Goal: Feedback & Contribution: Contribute content

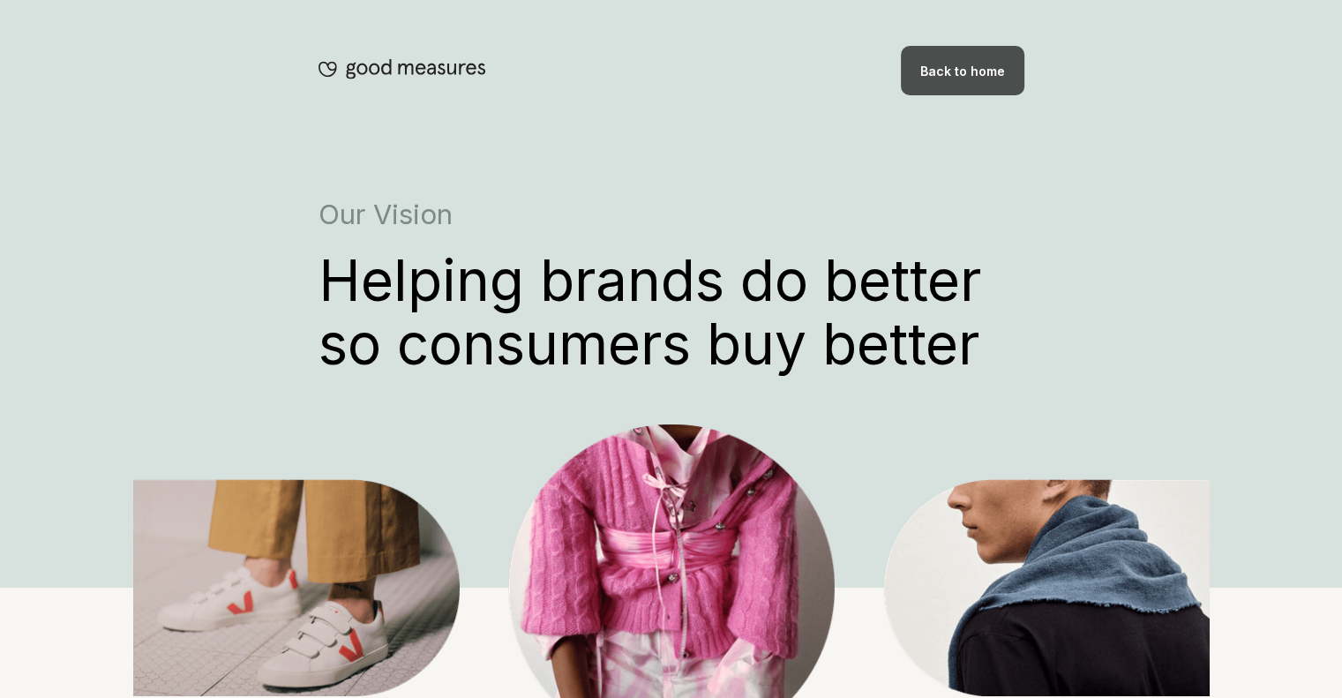
click at [963, 57] on div "Back to home" at bounding box center [963, 70] width 124 height 49
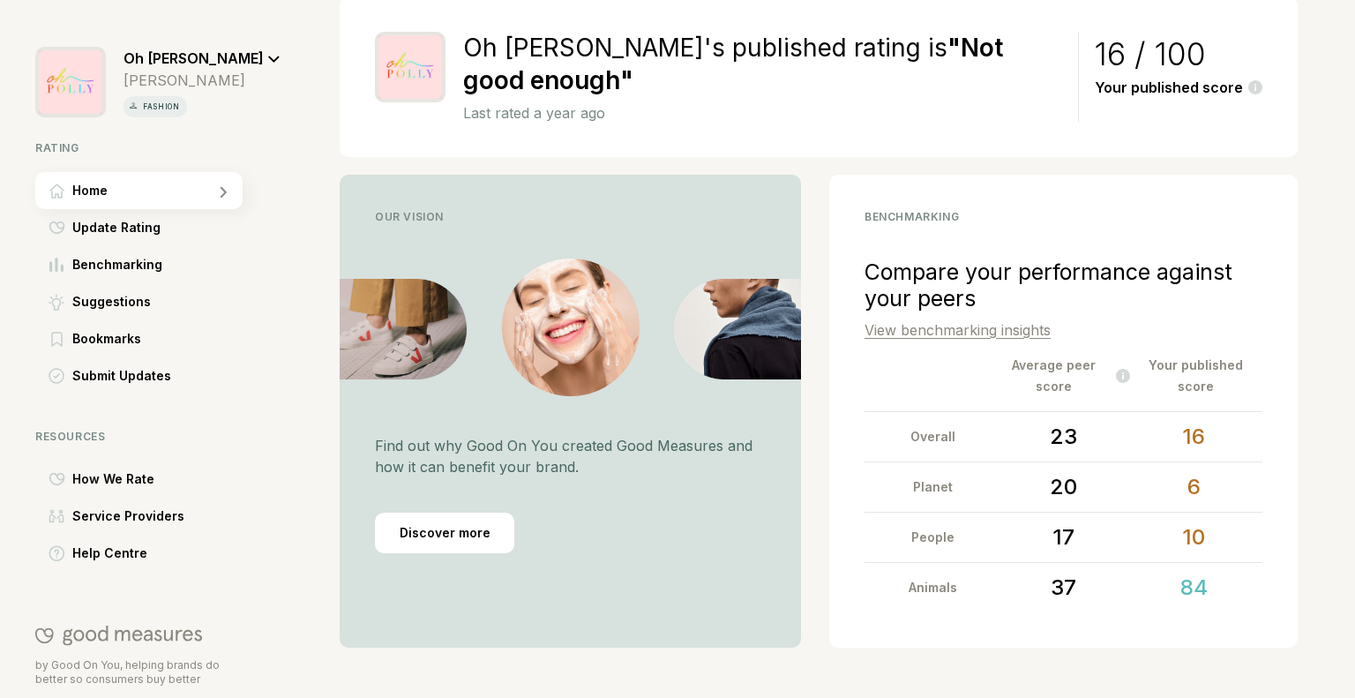
scroll to position [310, 0]
click at [139, 237] on span "Update Rating" at bounding box center [116, 227] width 88 height 21
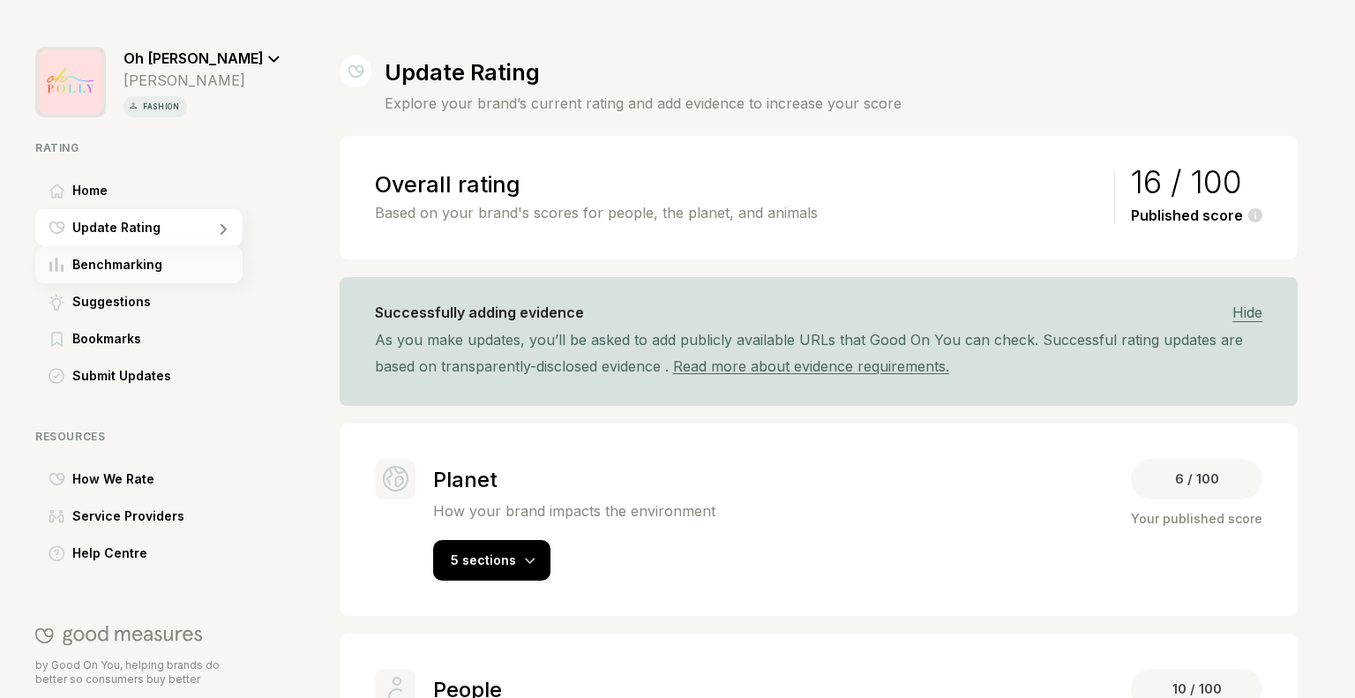
click at [105, 269] on span "Benchmarking" at bounding box center [117, 264] width 90 height 21
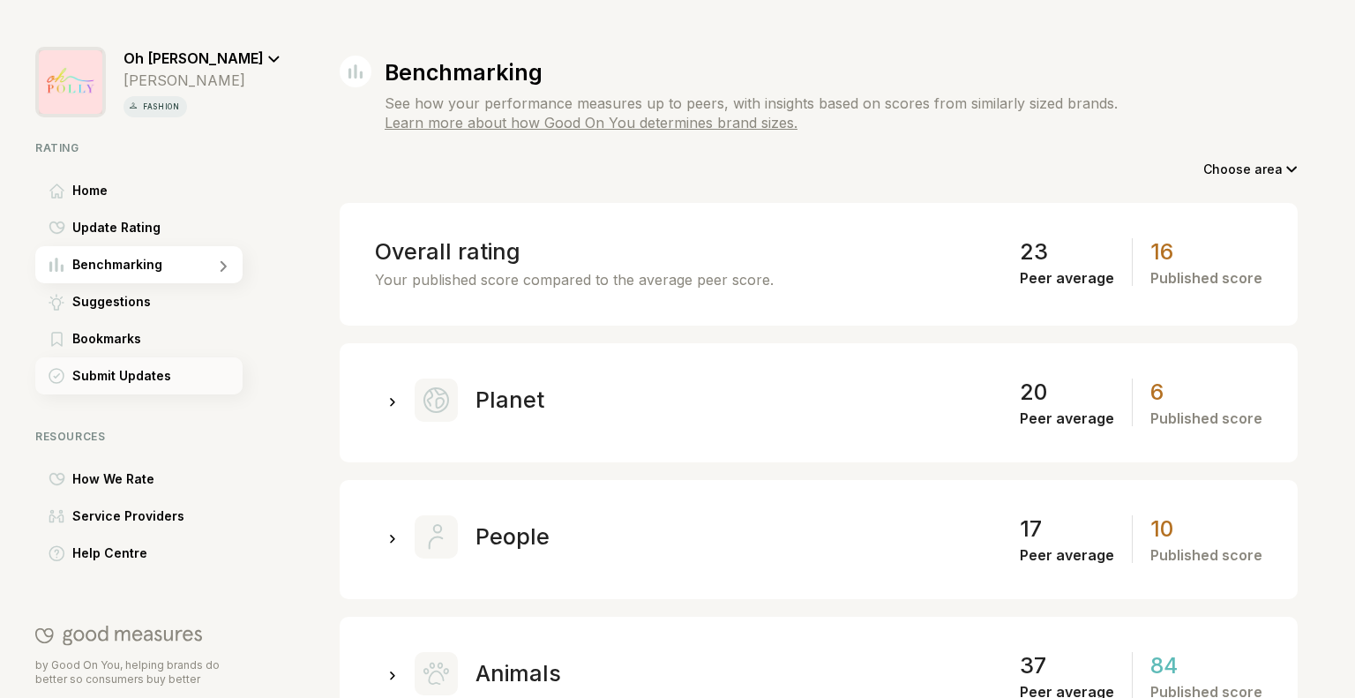
click at [88, 389] on div "Submit Updates" at bounding box center [138, 375] width 207 height 37
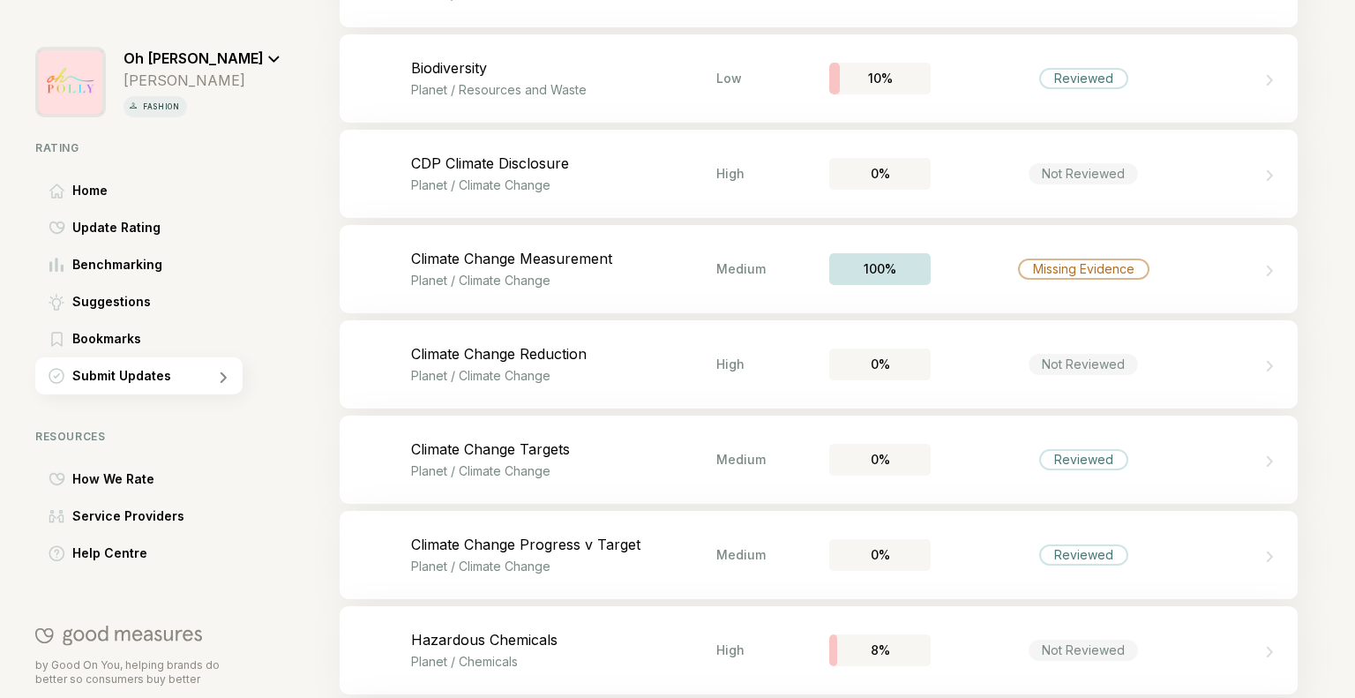
scroll to position [1175, 0]
click at [976, 374] on div "Not Reviewed" at bounding box center [1083, 366] width 305 height 21
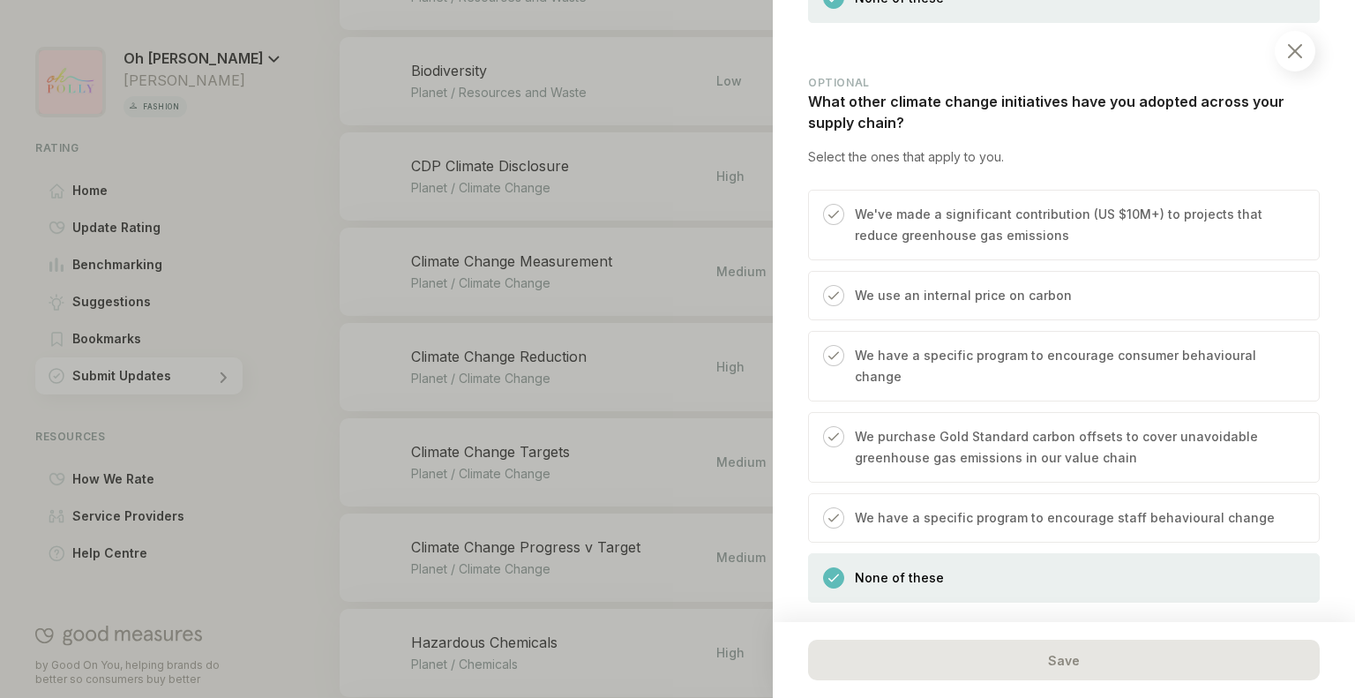
scroll to position [2259, 0]
click at [949, 506] on p "We have a specific program to encourage staff behavioural change" at bounding box center [1065, 516] width 420 height 21
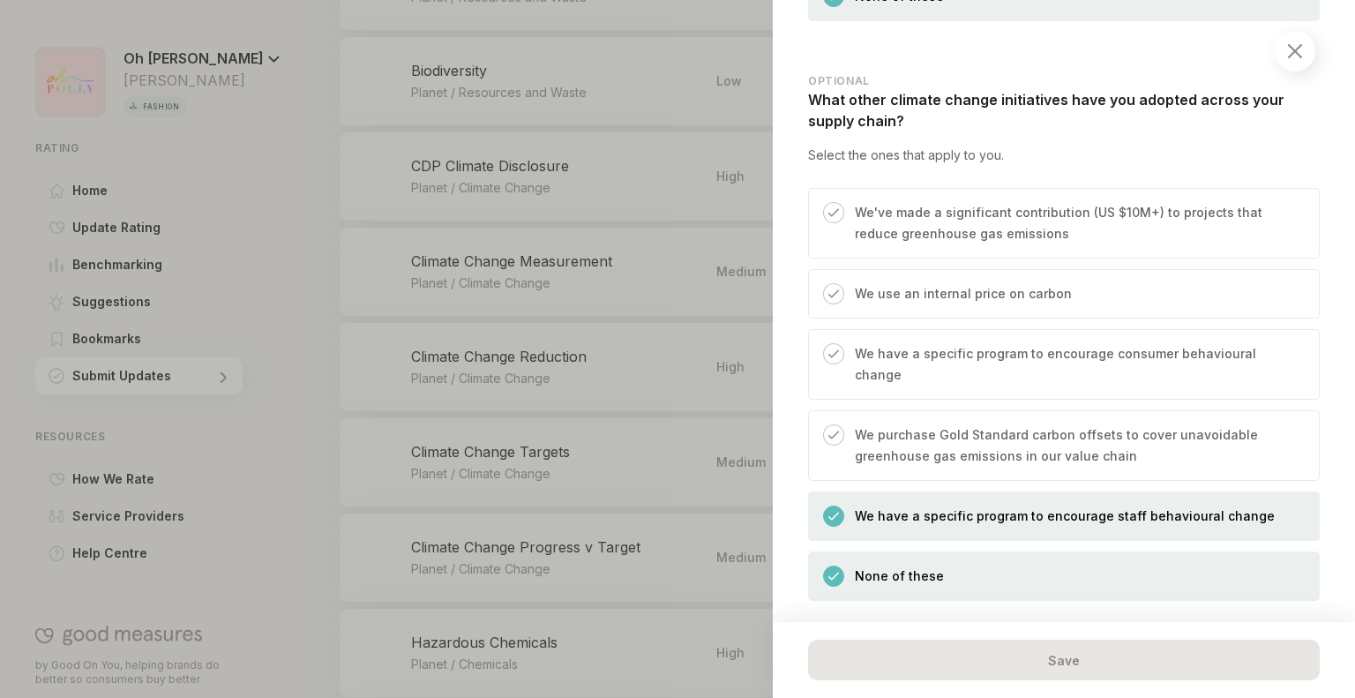
scroll to position [2438, 0]
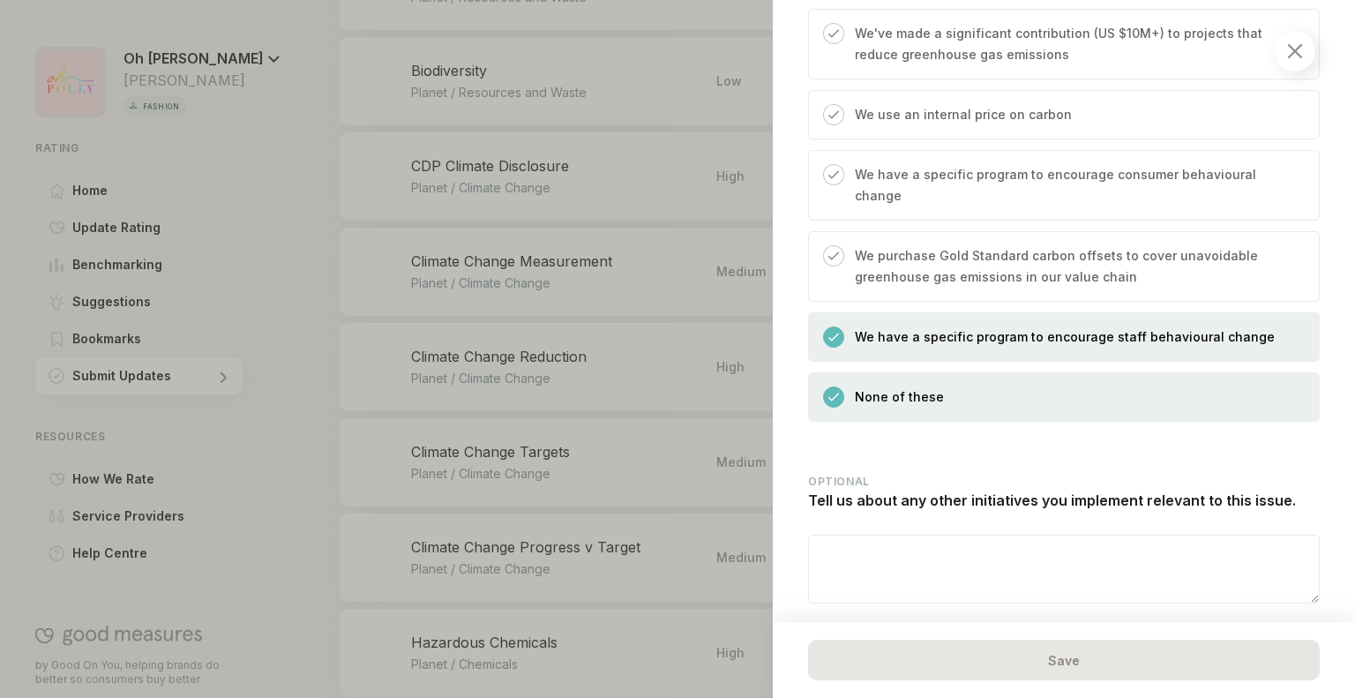
click at [967, 372] on div "None of these" at bounding box center [1064, 396] width 512 height 49
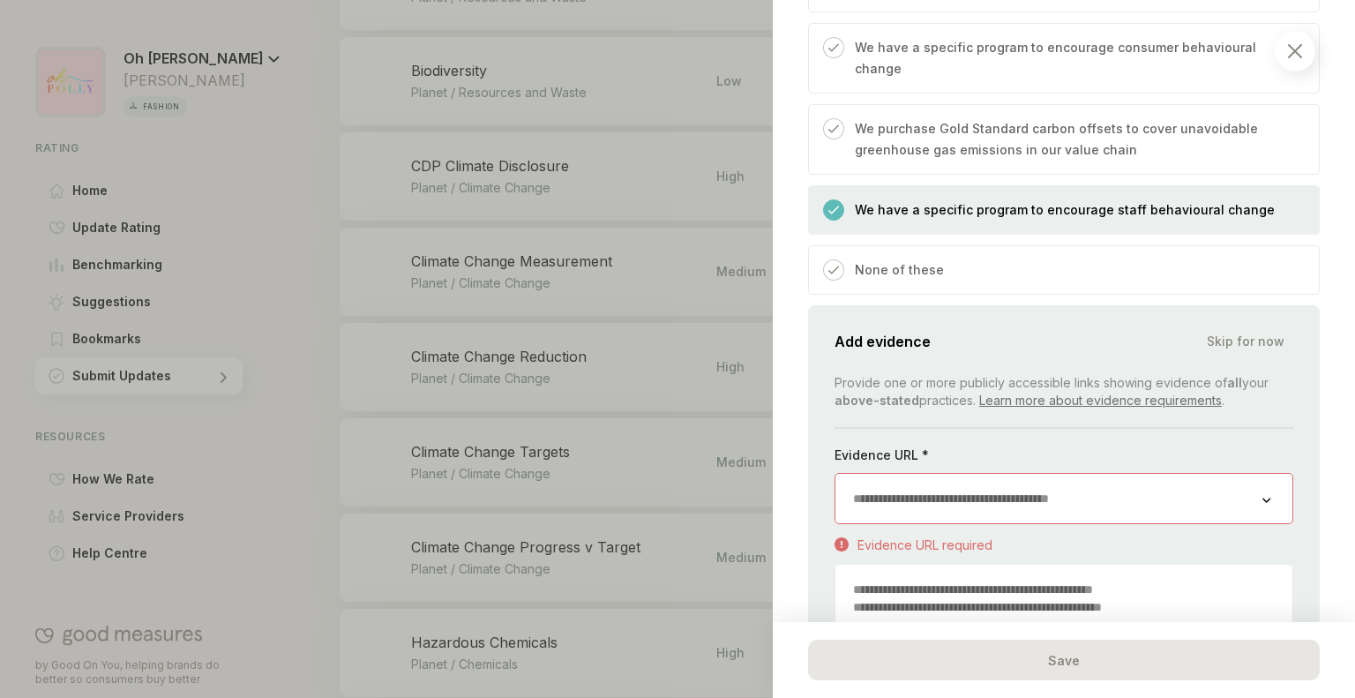
scroll to position [2562, 0]
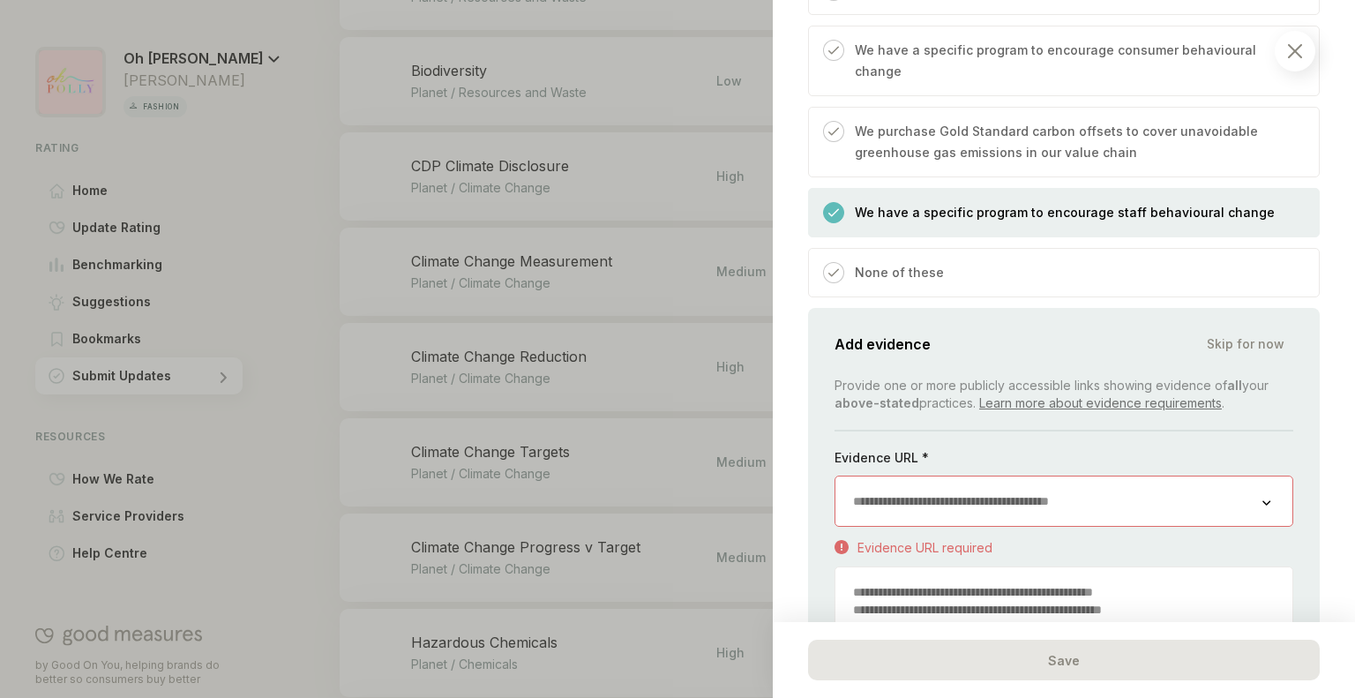
click at [949, 476] on input "url" at bounding box center [1048, 500] width 427 height 49
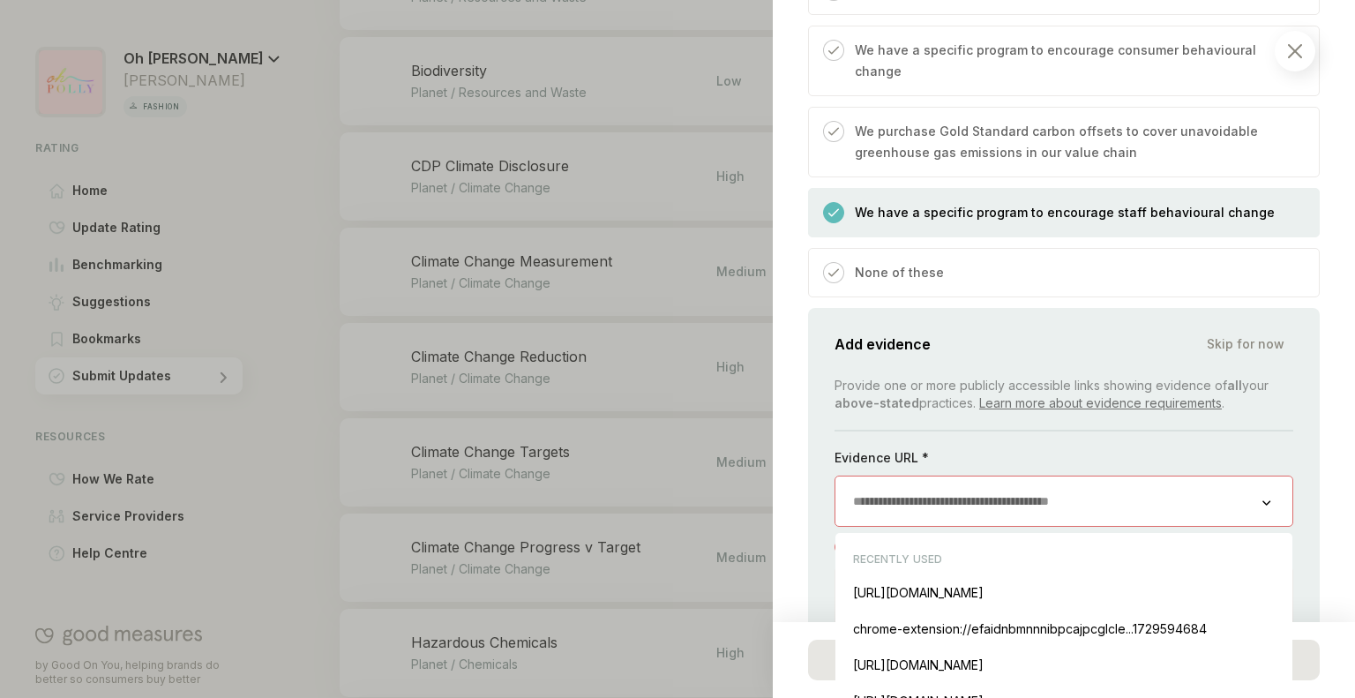
paste input "**********"
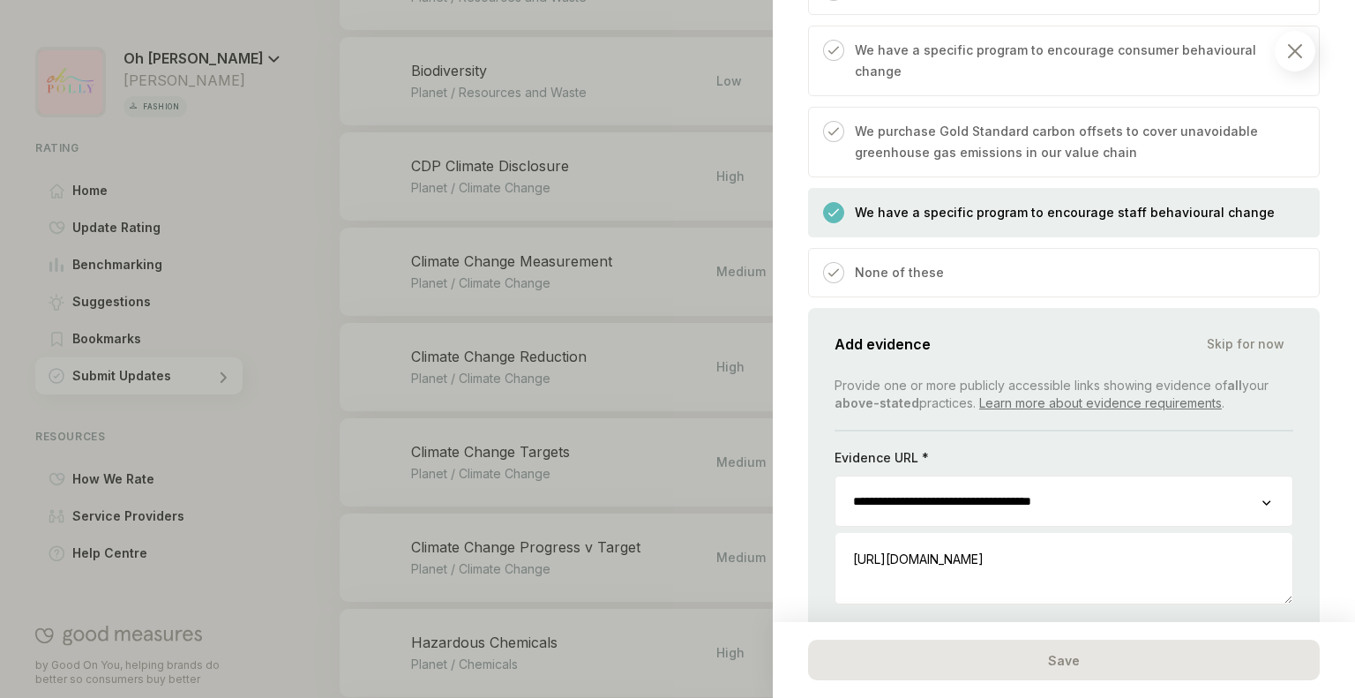
type input "**********"
click at [940, 622] on div "+ Add another URL" at bounding box center [1064, 631] width 459 height 19
click at [981, 536] on textarea at bounding box center [1063, 569] width 457 height 67
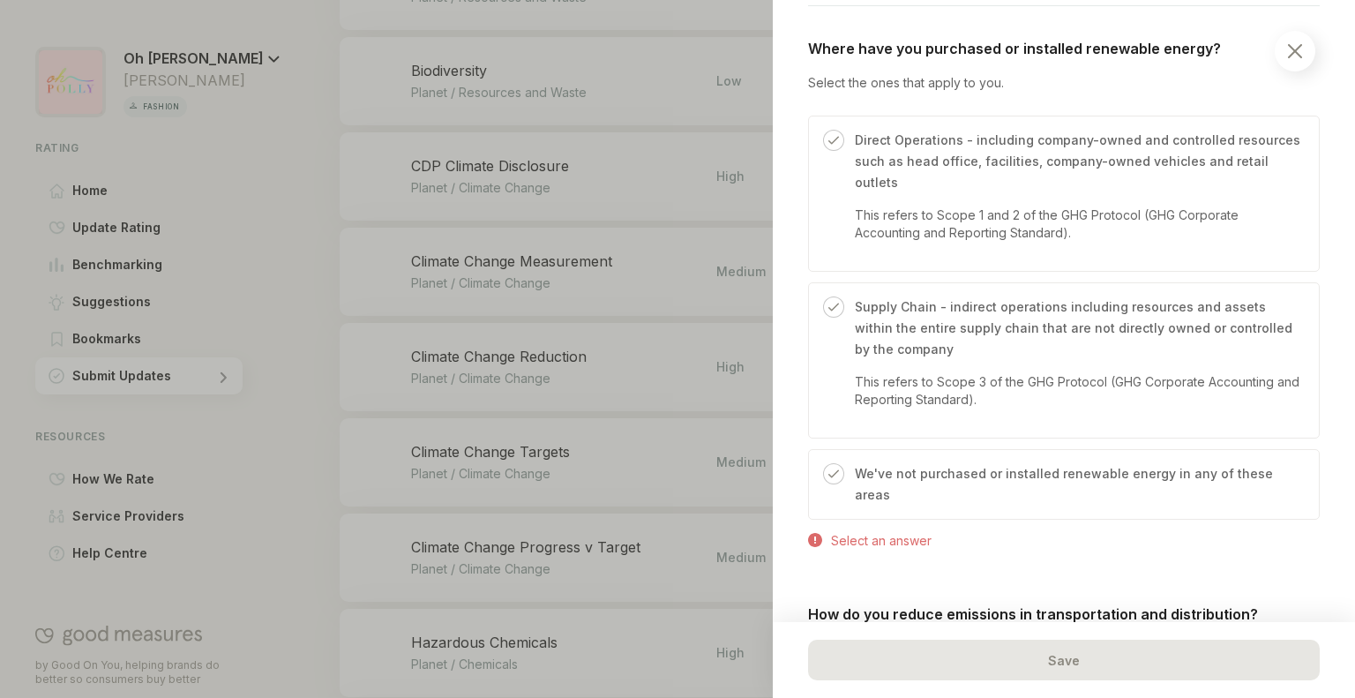
scroll to position [633, 0]
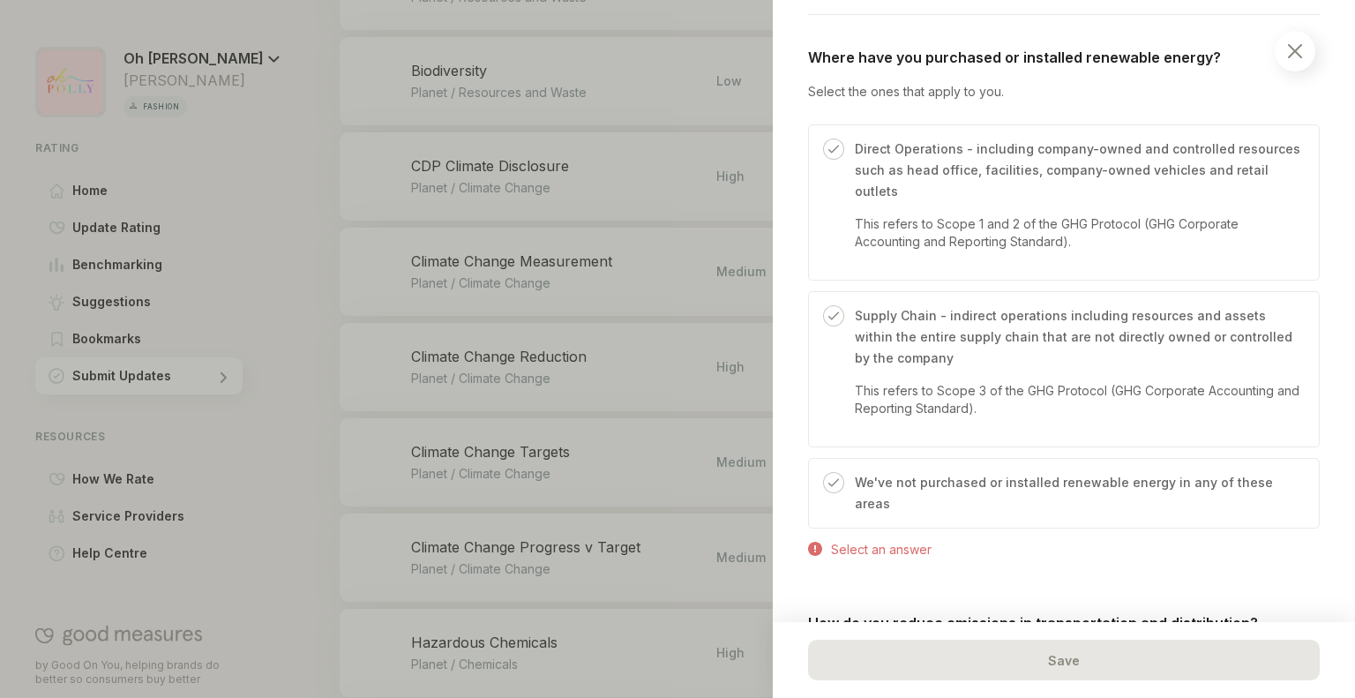
type textarea "**********"
click at [1075, 229] on p "This refers to Scope 1 and 2 of the GHG Protocol (GHG Corporate Accounting and …" at bounding box center [1078, 232] width 446 height 35
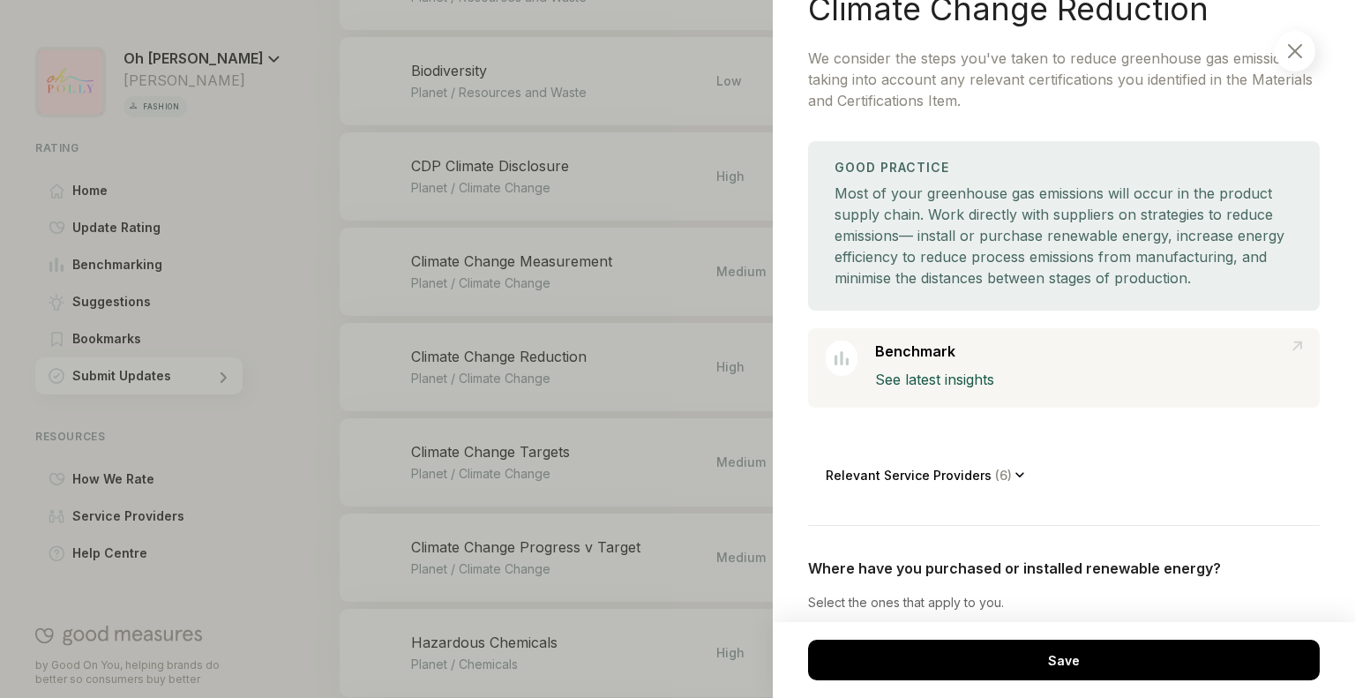
scroll to position [120, 0]
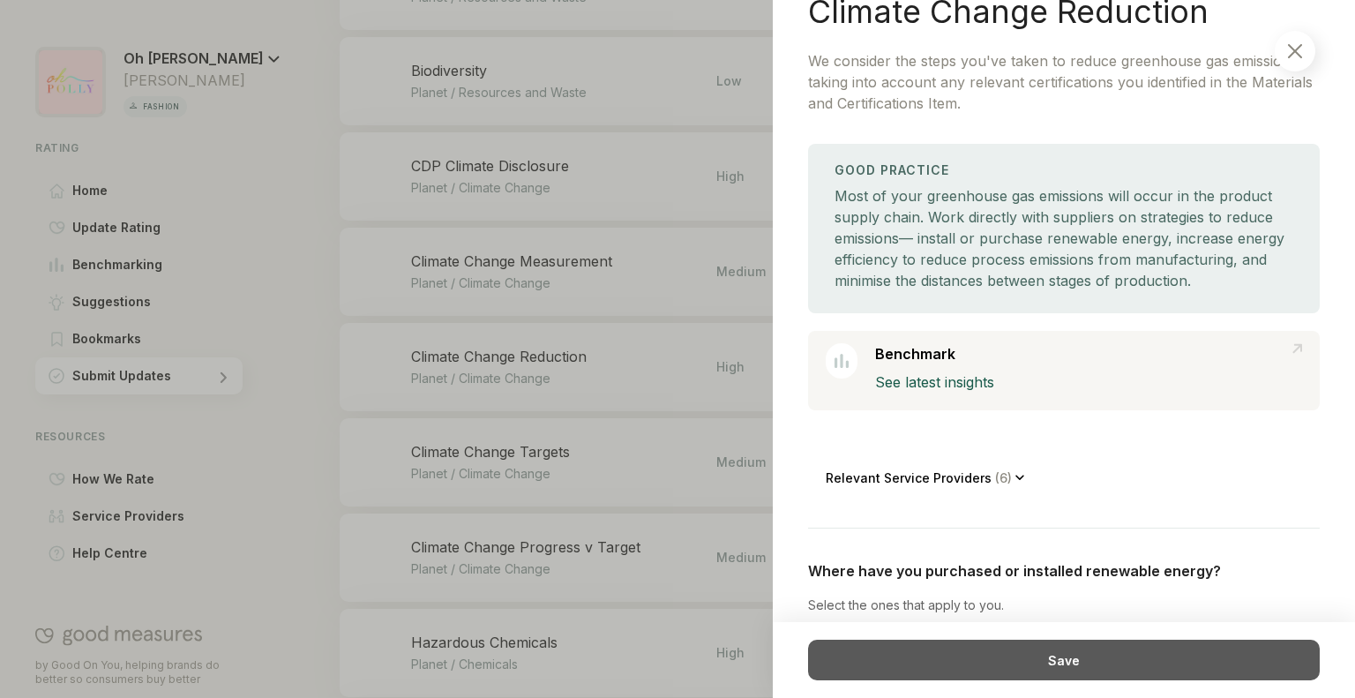
click at [1034, 648] on div "Save" at bounding box center [1064, 660] width 512 height 41
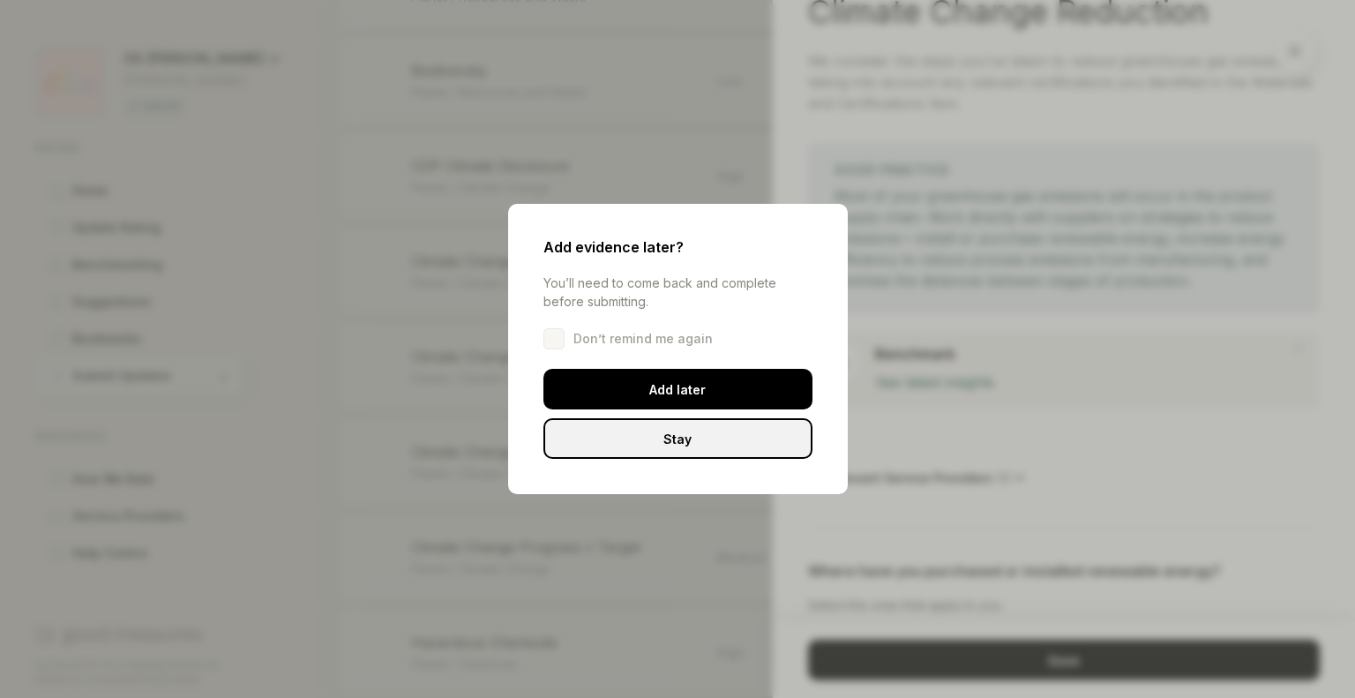
click at [739, 452] on div "Stay" at bounding box center [677, 438] width 269 height 41
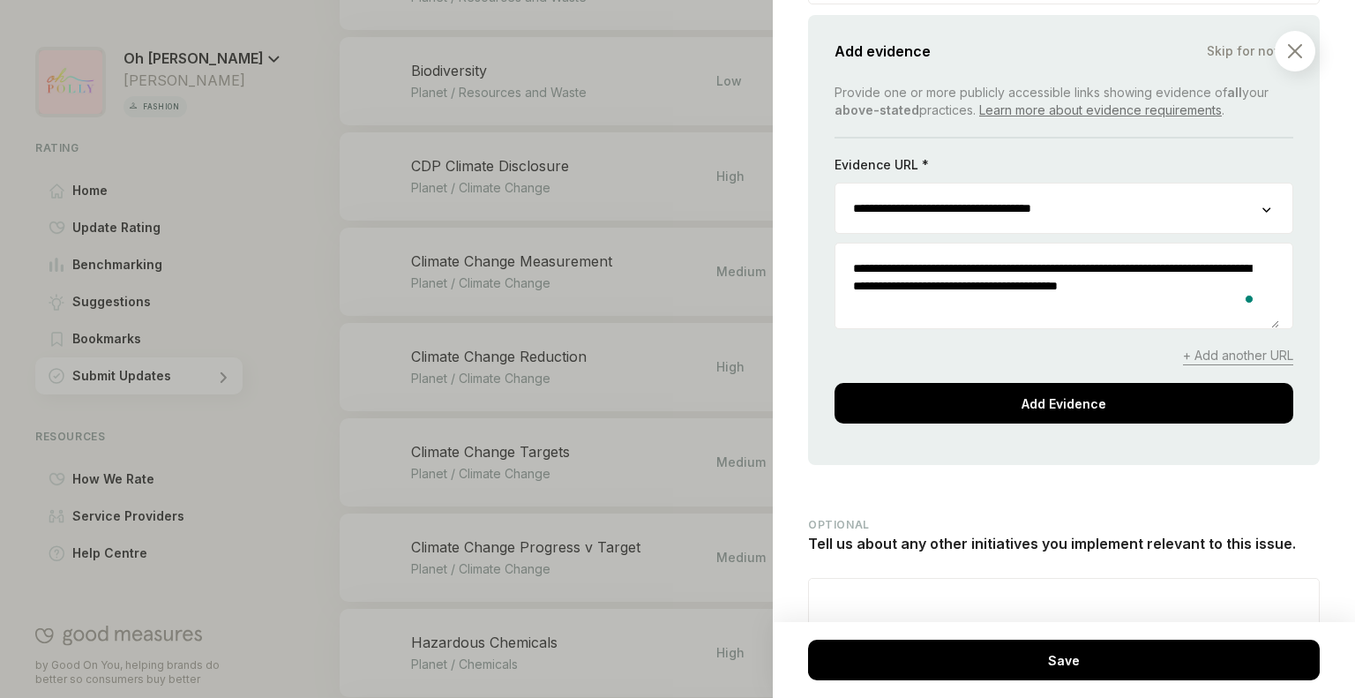
scroll to position [3287, 0]
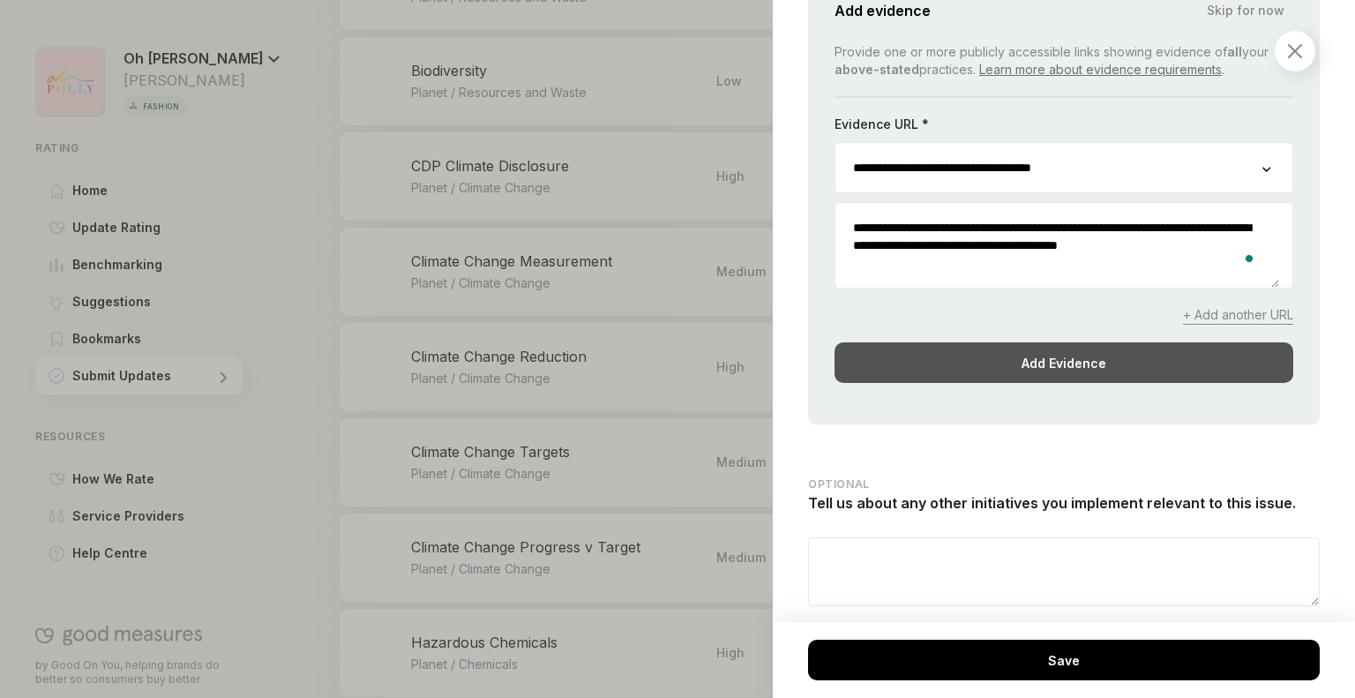
click at [1016, 342] on div "Add Evidence" at bounding box center [1064, 362] width 459 height 41
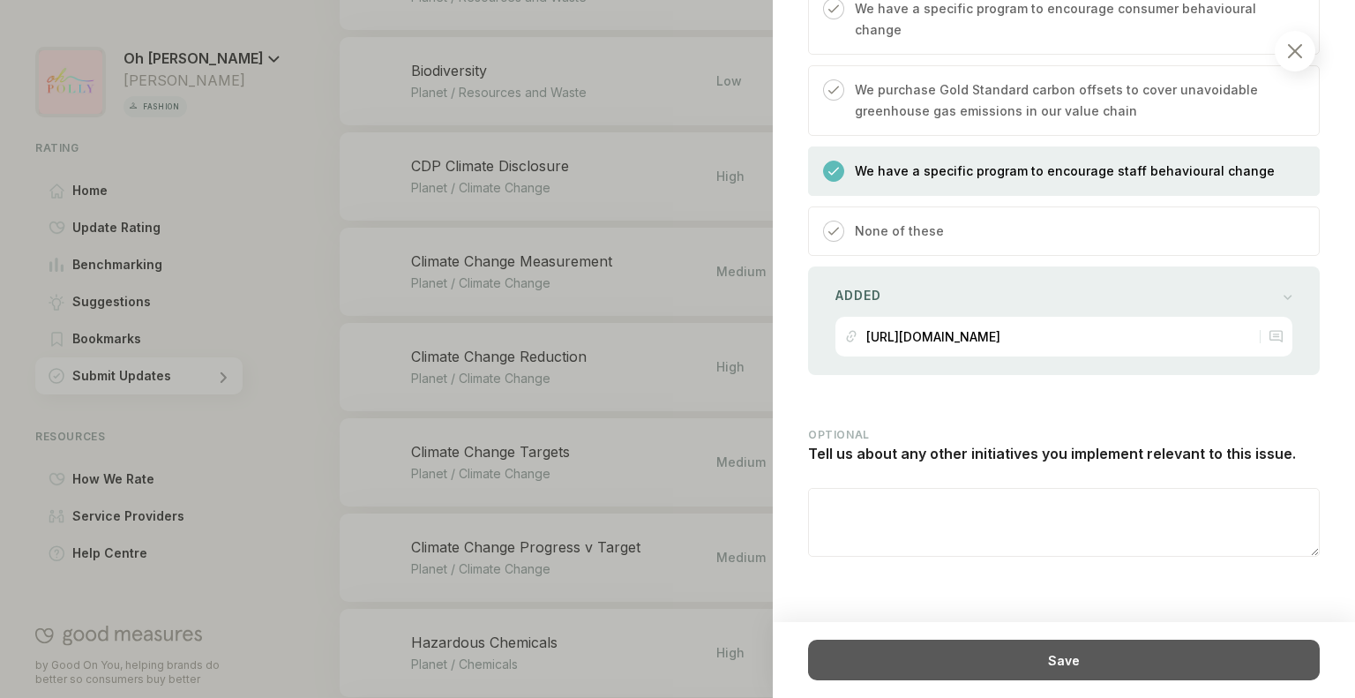
scroll to position [2947, 0]
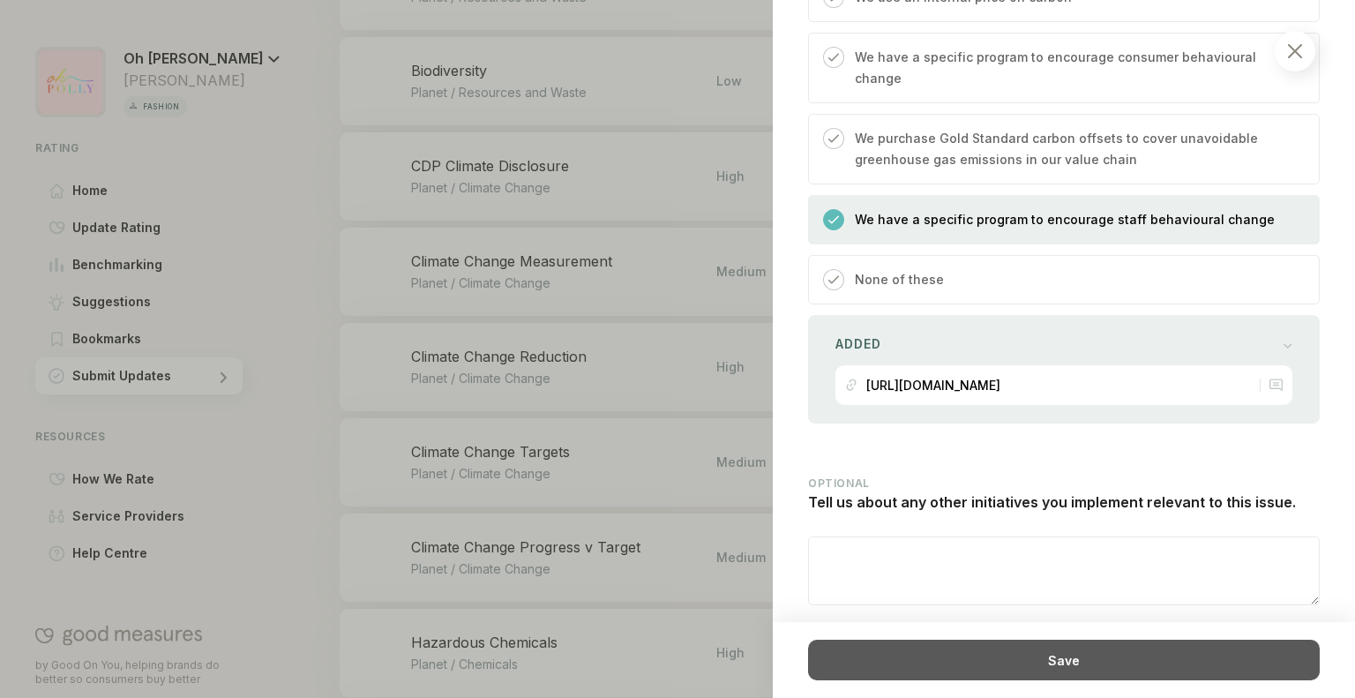
click at [979, 670] on div "Save" at bounding box center [1064, 660] width 512 height 41
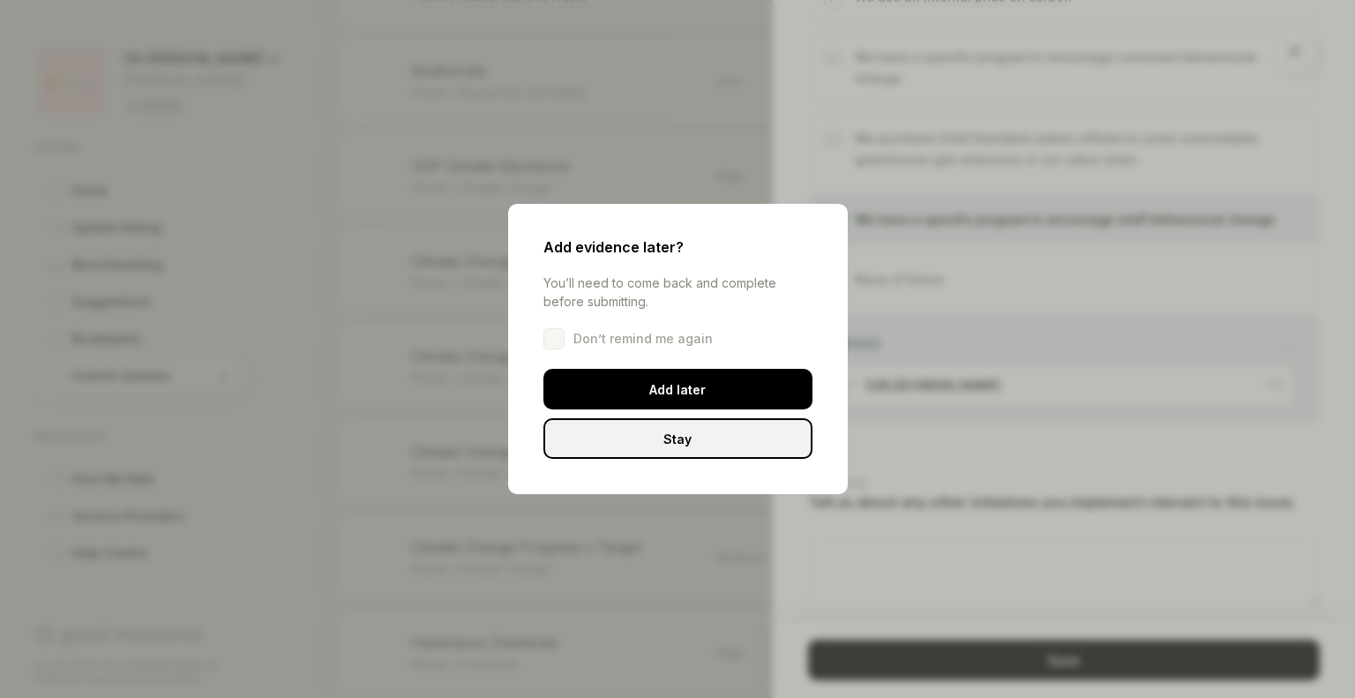
click at [704, 447] on div "Stay" at bounding box center [677, 438] width 269 height 41
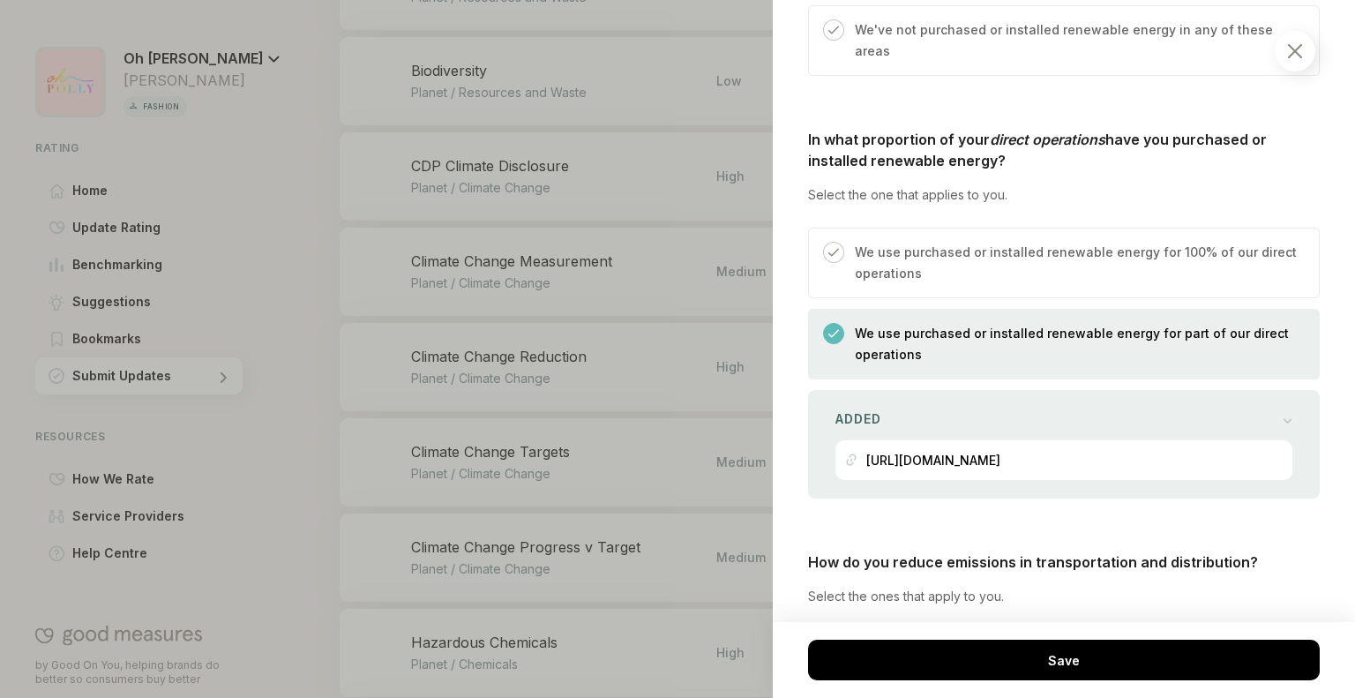
scroll to position [1079, 0]
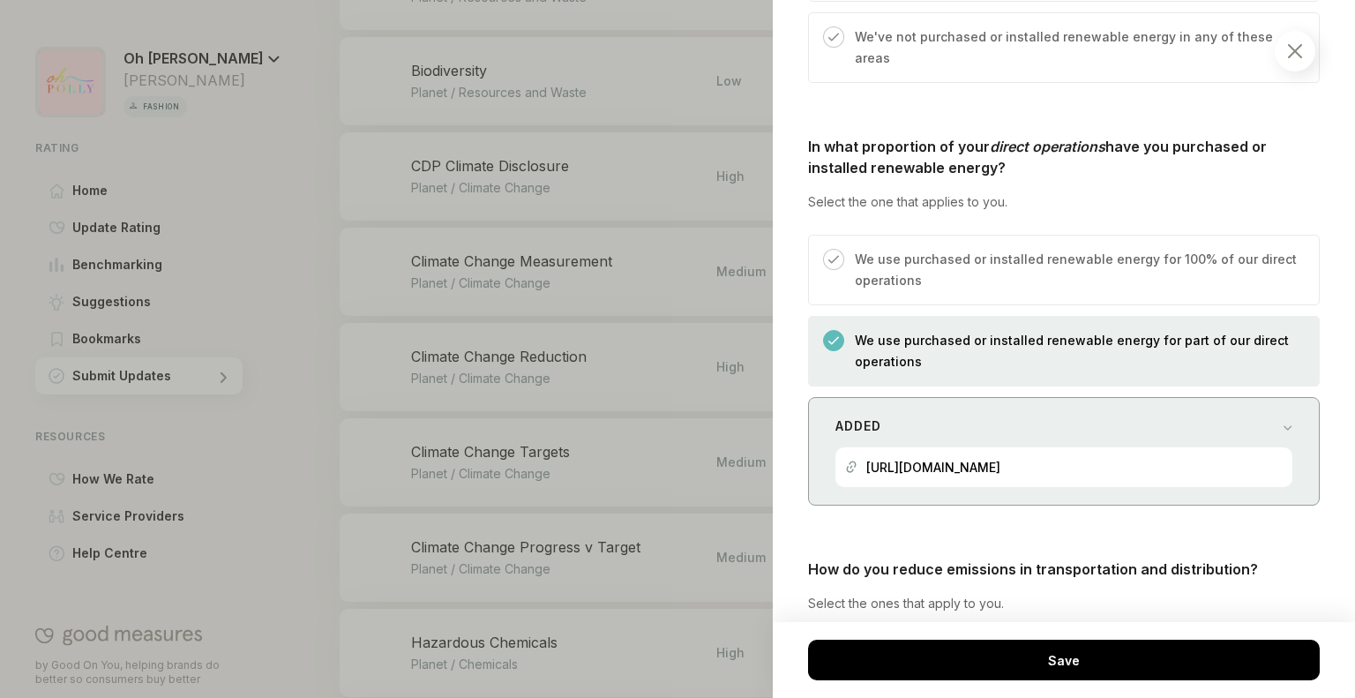
click at [963, 414] on div "Added" at bounding box center [1063, 426] width 457 height 25
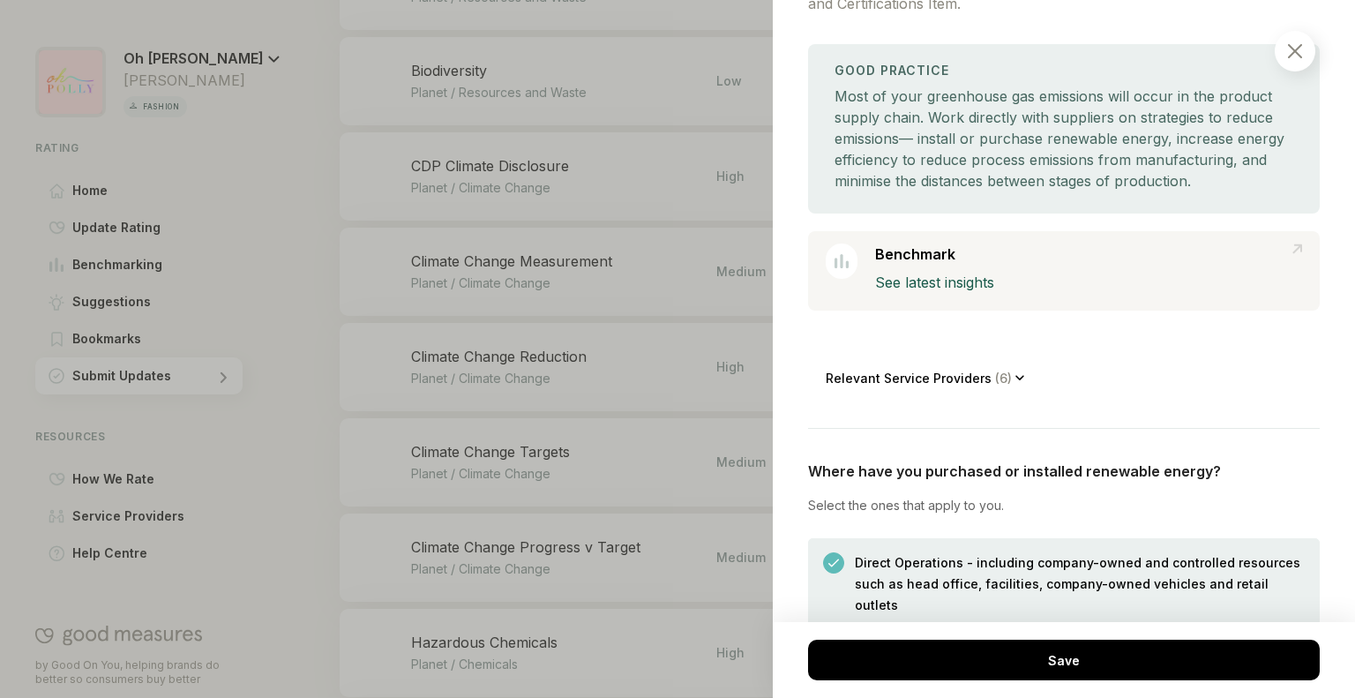
scroll to position [0, 0]
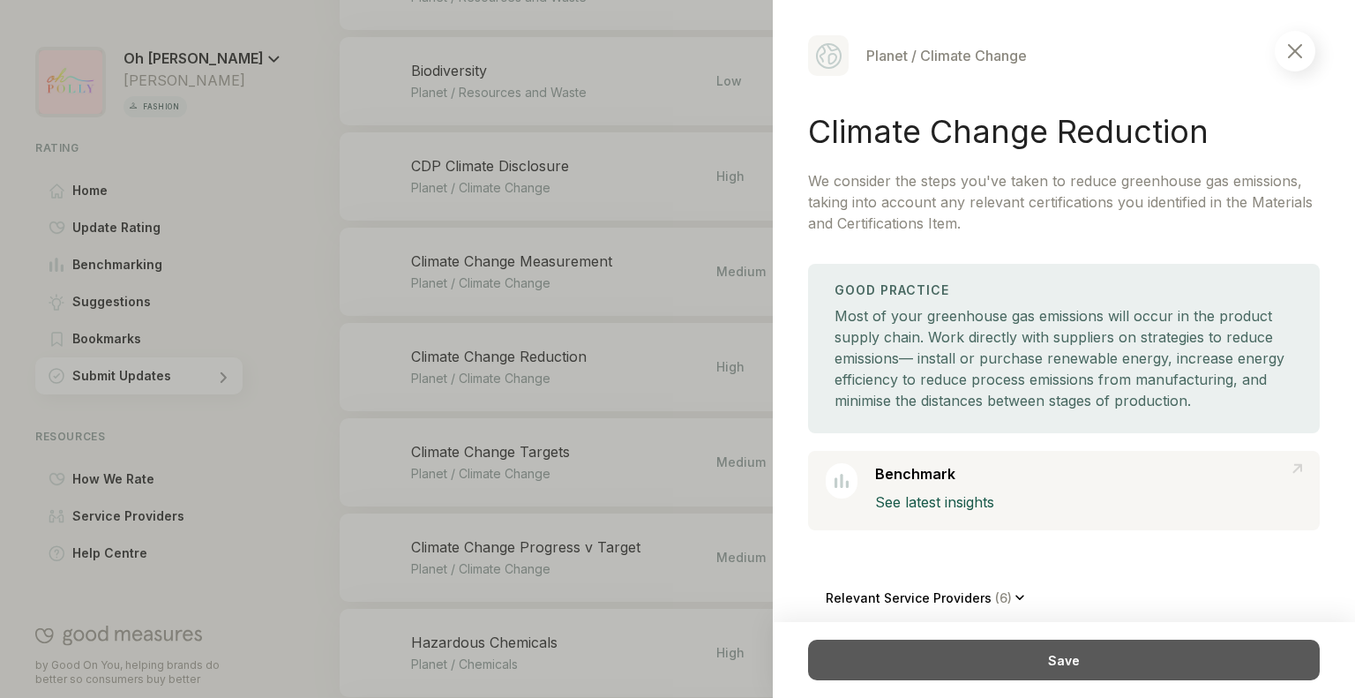
click at [967, 659] on div "Save" at bounding box center [1064, 660] width 512 height 41
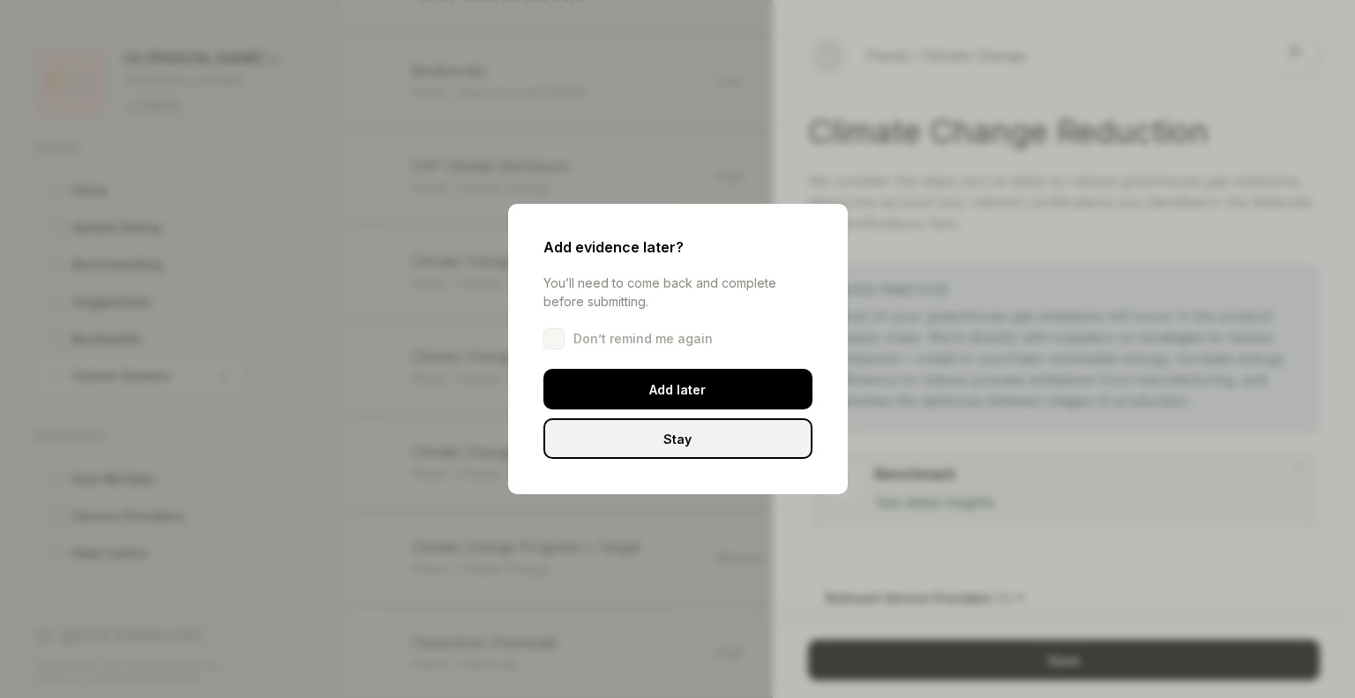
click at [687, 364] on div "Add evidence later? You’ll need to come back and complete before submitting. Do…" at bounding box center [678, 349] width 340 height 290
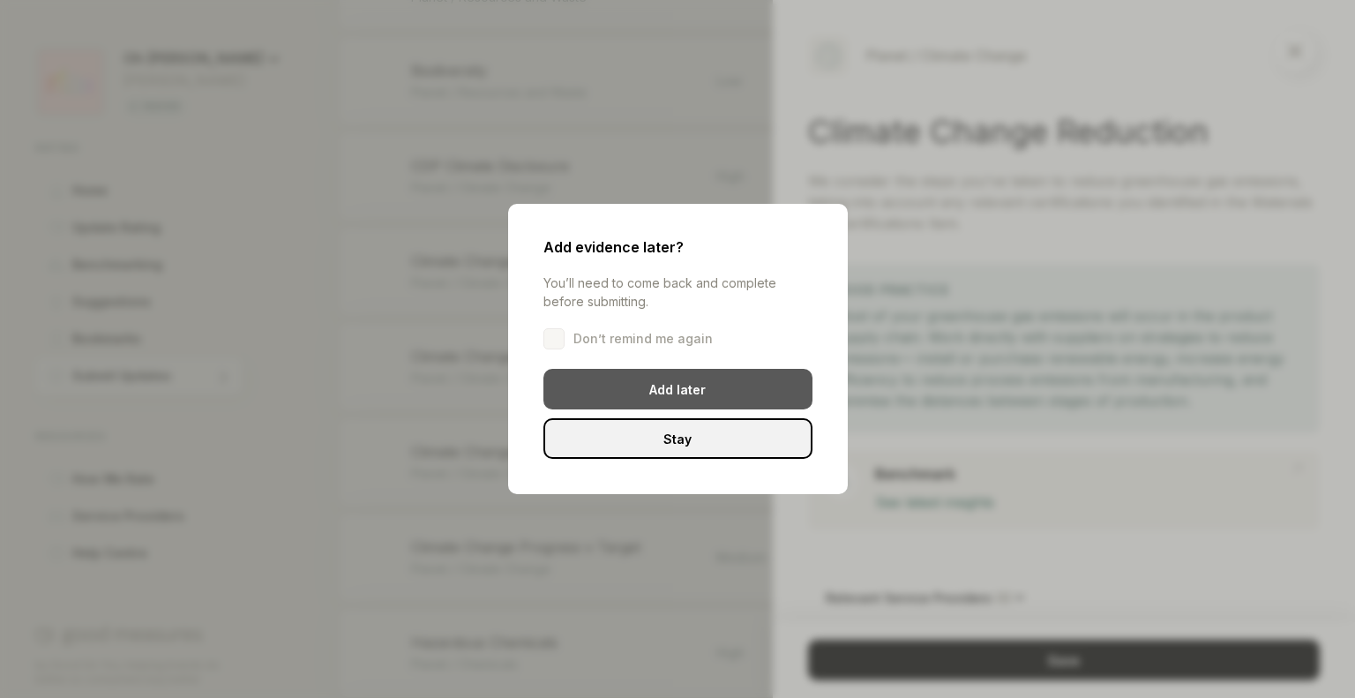
click at [677, 373] on div "Add later" at bounding box center [677, 389] width 269 height 41
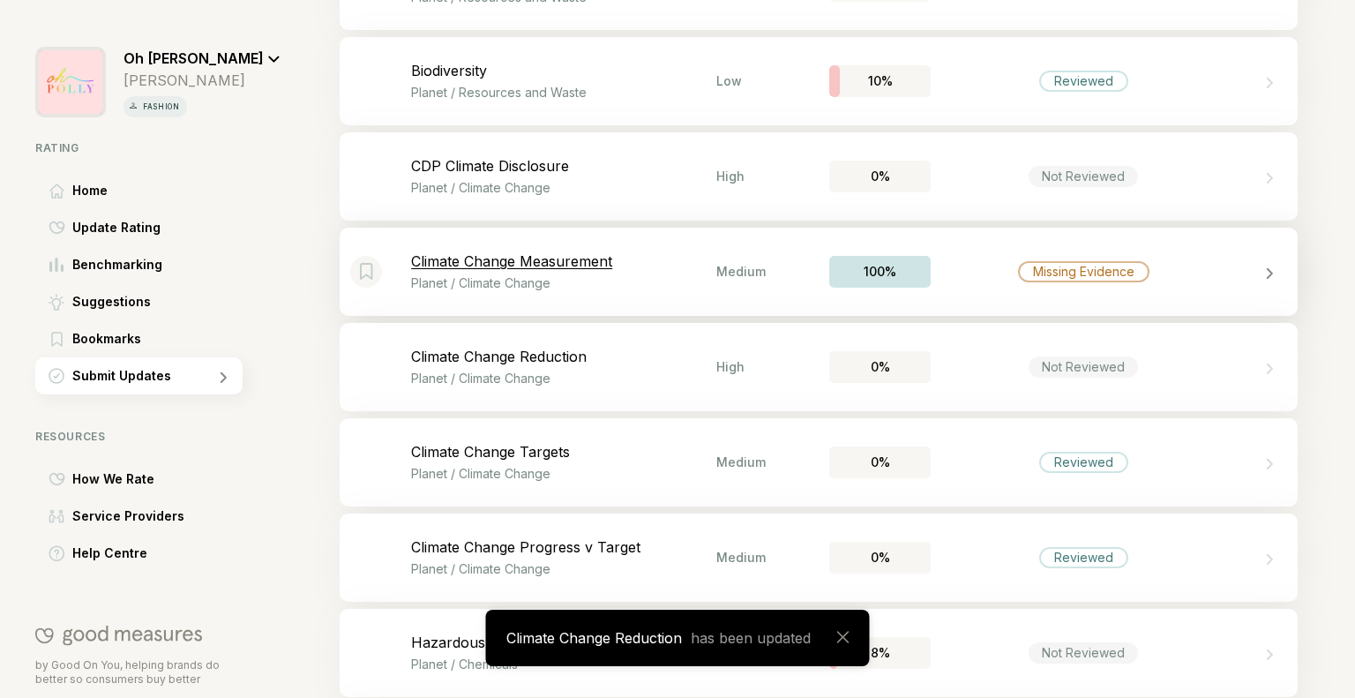
click at [1040, 273] on div "Missing Evidence" at bounding box center [1083, 271] width 131 height 21
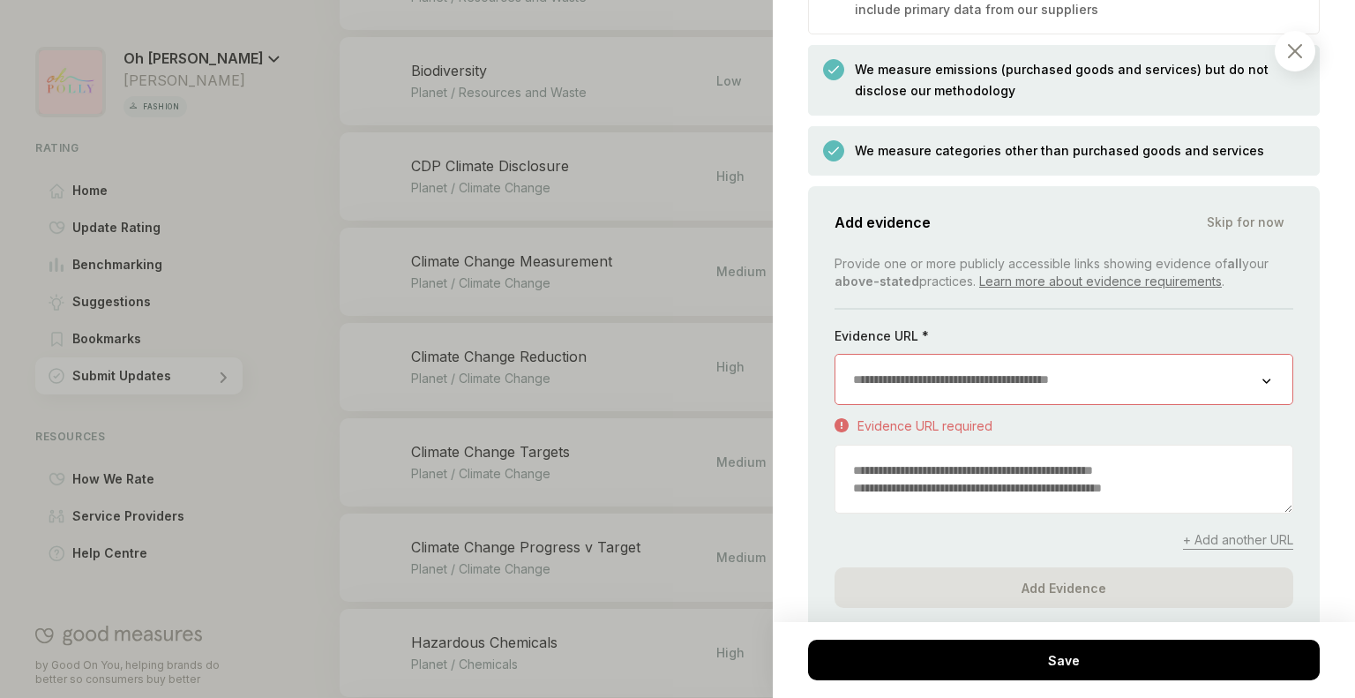
scroll to position [2961, 0]
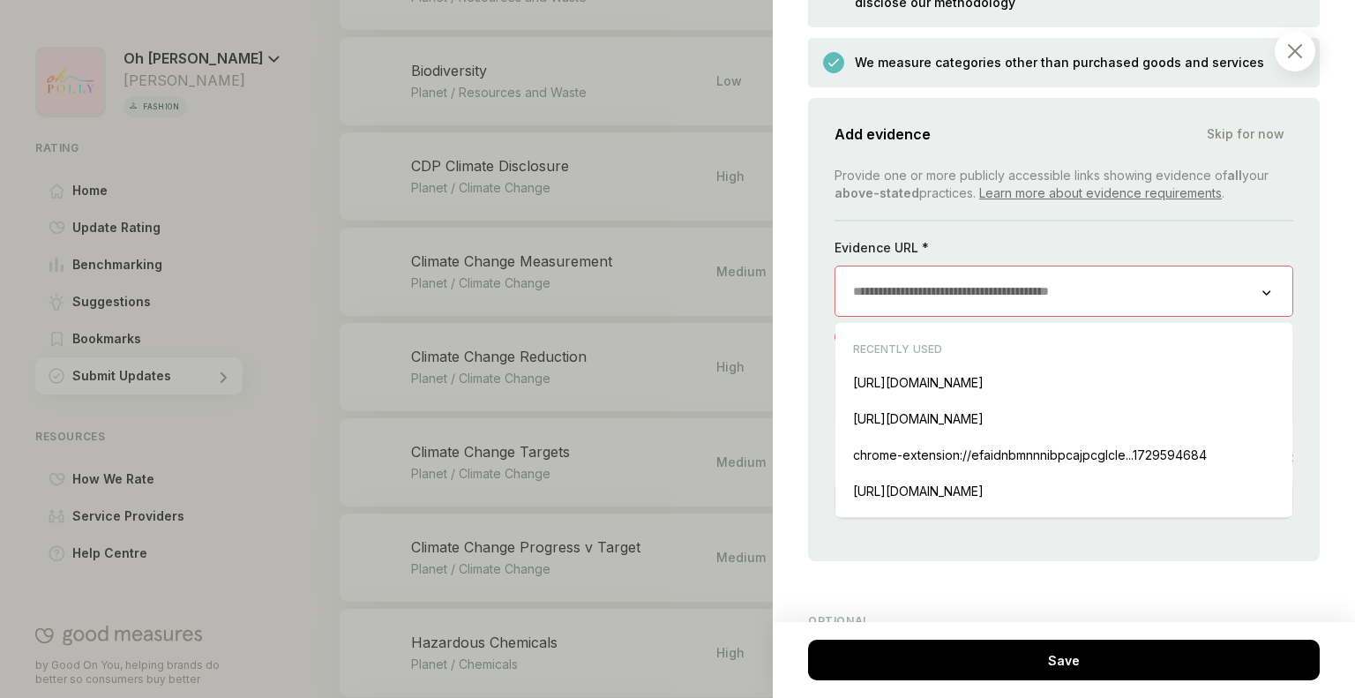
click at [907, 283] on input "url" at bounding box center [1048, 290] width 427 height 49
paste input "**********"
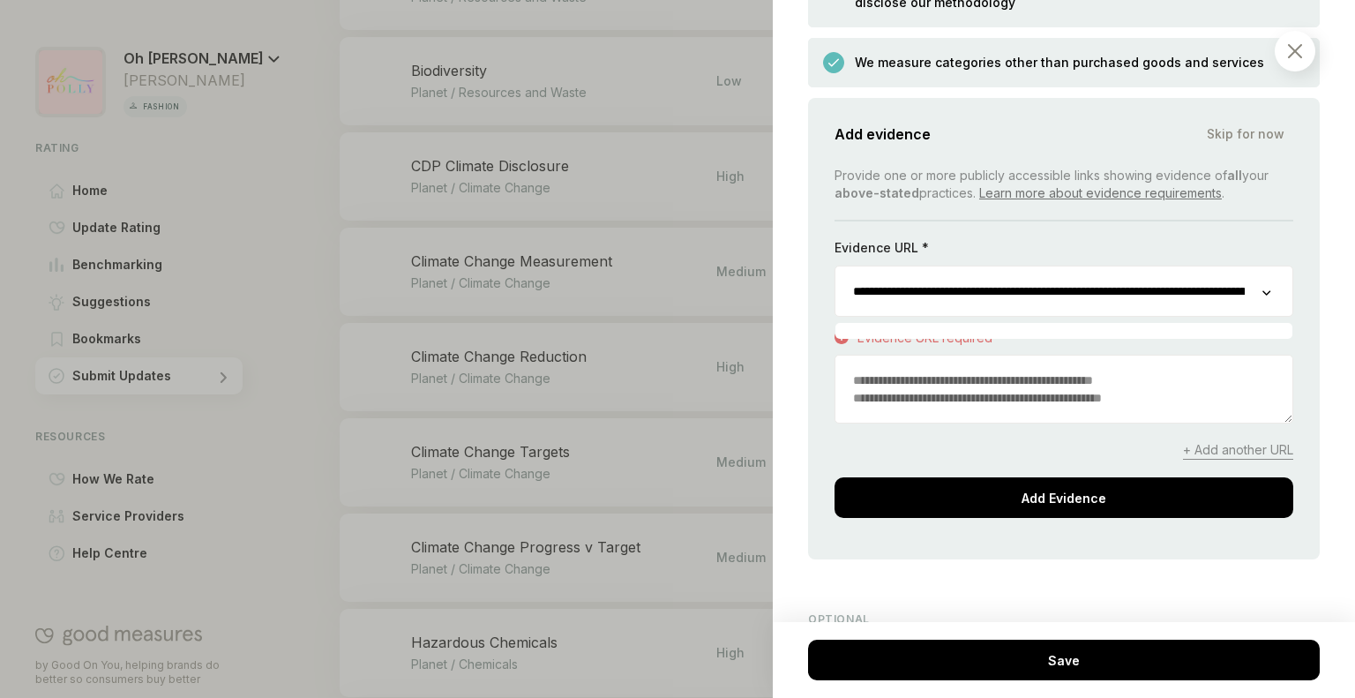
scroll to position [0, 598]
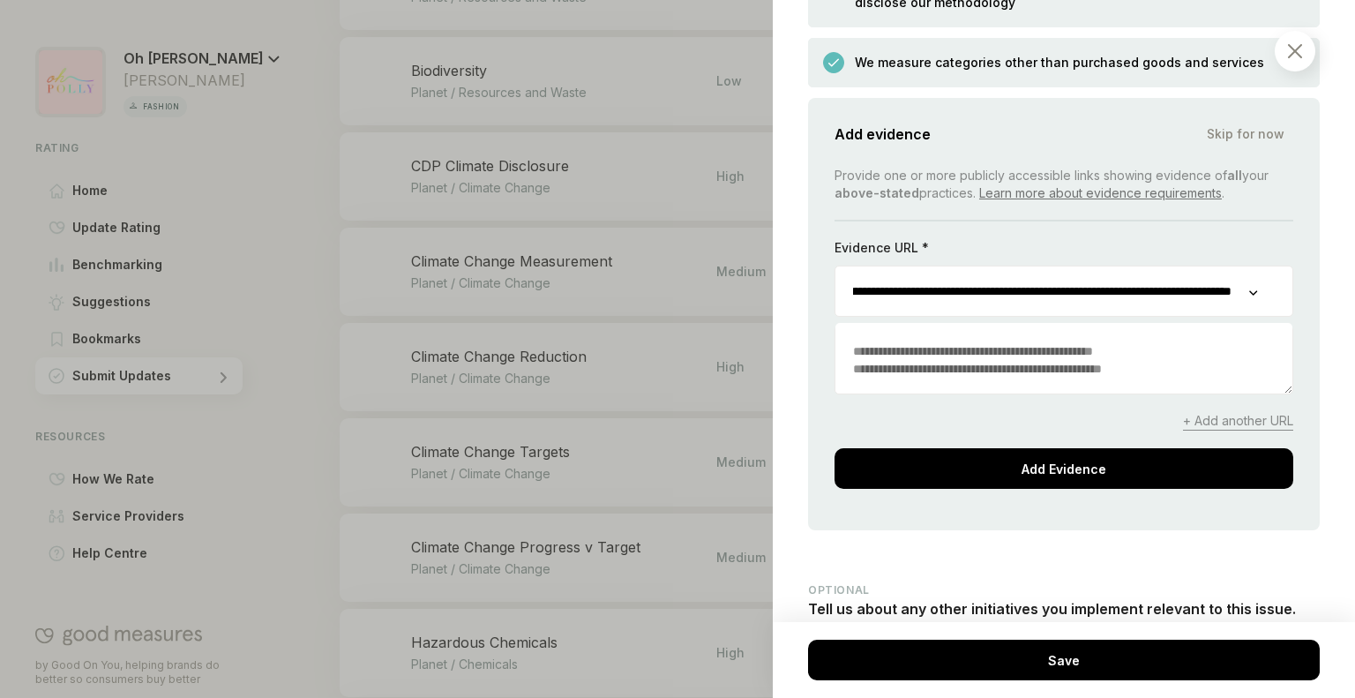
type input "**********"
click at [1131, 360] on textarea "To enrich screen reader interactions, please activate Accessibility in Grammarl…" at bounding box center [1063, 359] width 457 height 67
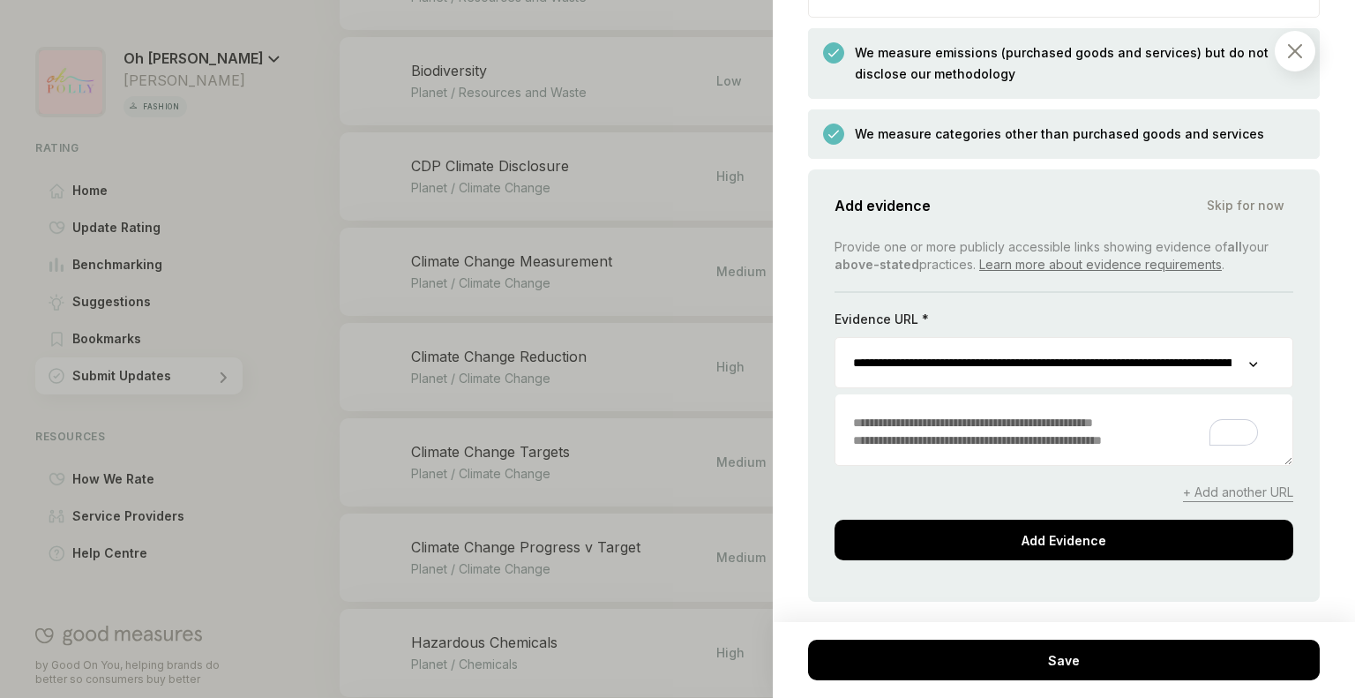
scroll to position [2890, 0]
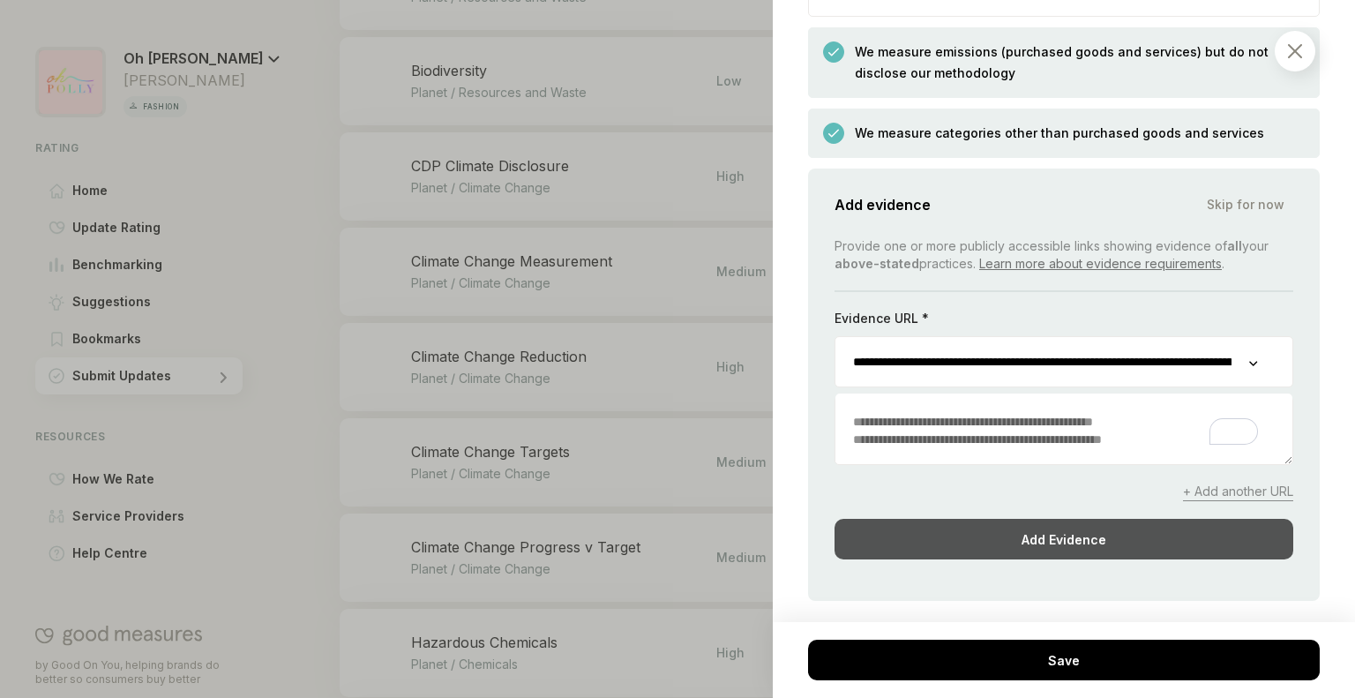
click at [1044, 557] on div "Add Evidence" at bounding box center [1064, 539] width 459 height 41
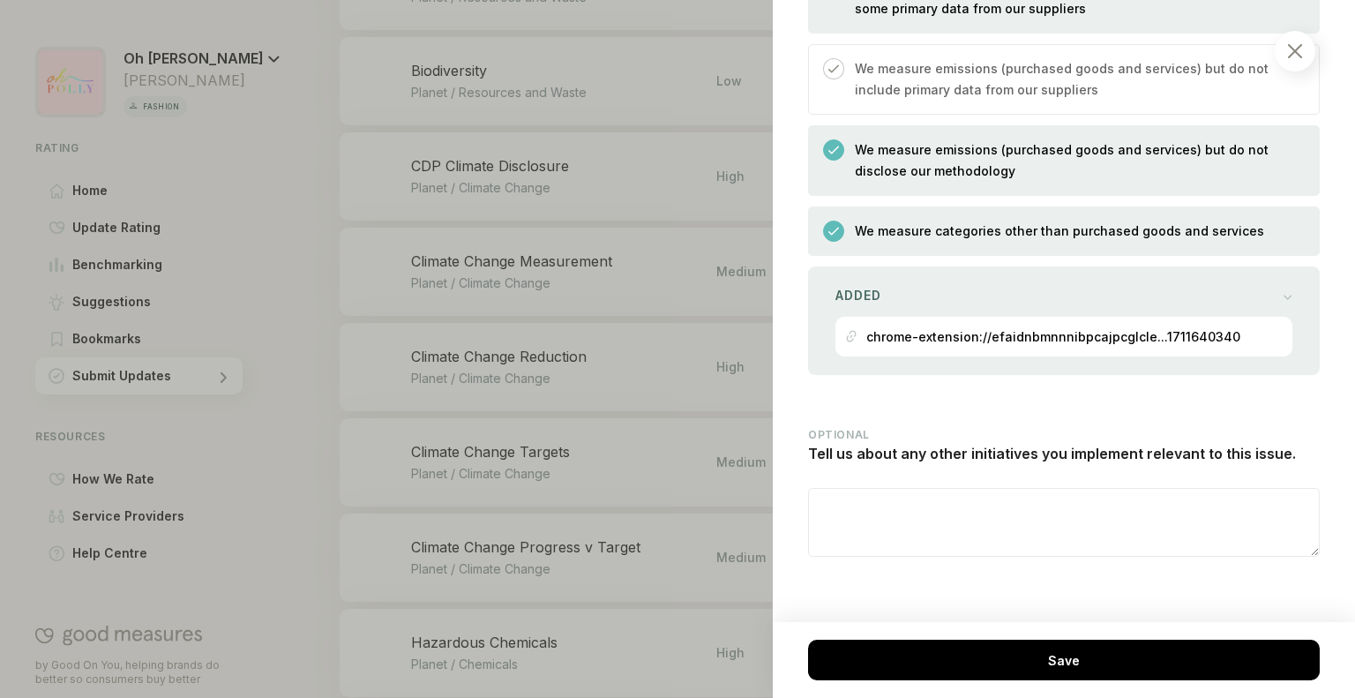
scroll to position [2807, 0]
click at [1221, 290] on div "Added" at bounding box center [1063, 295] width 457 height 25
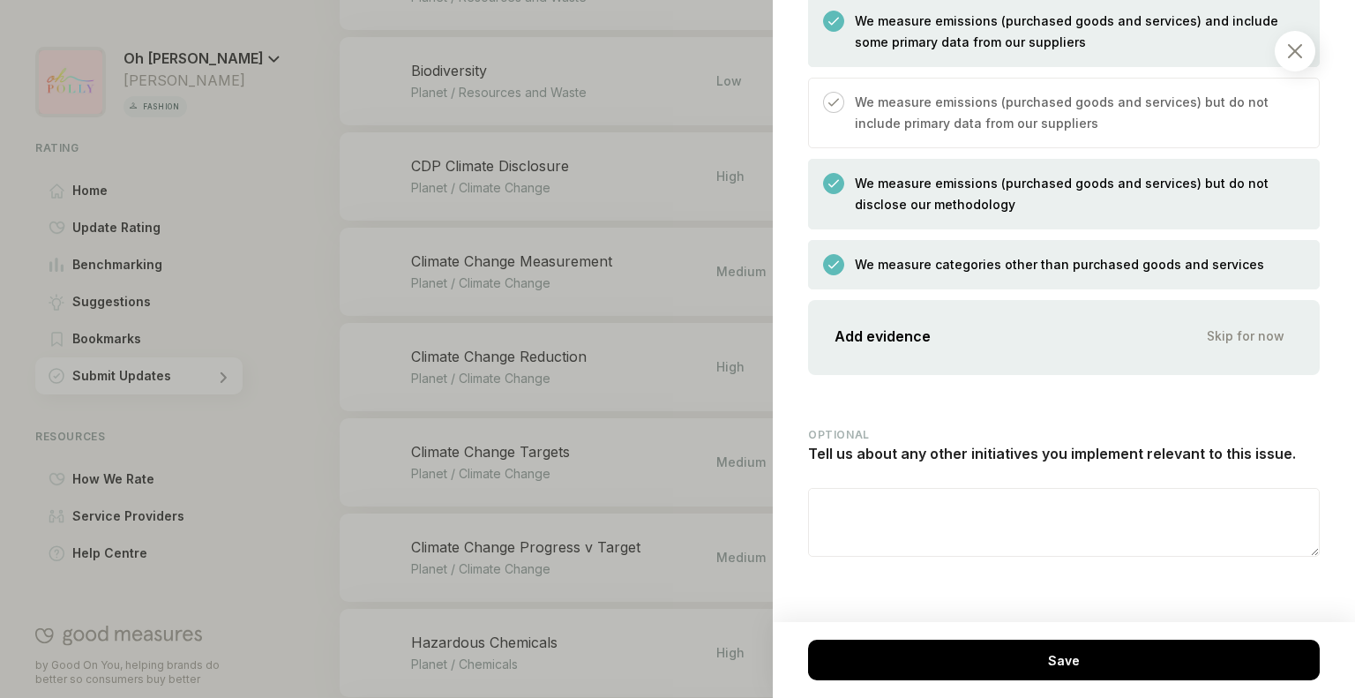
scroll to position [2890, 0]
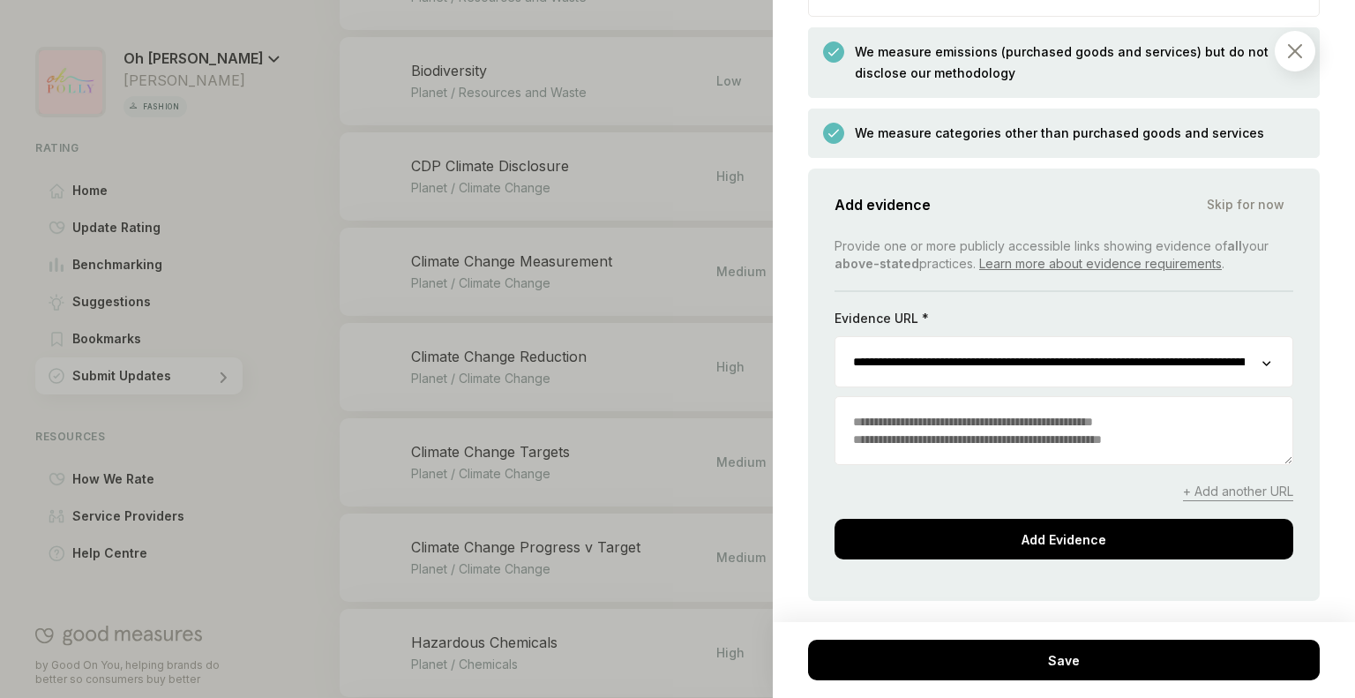
click at [1237, 501] on span "+ Add another URL" at bounding box center [1238, 492] width 110 height 19
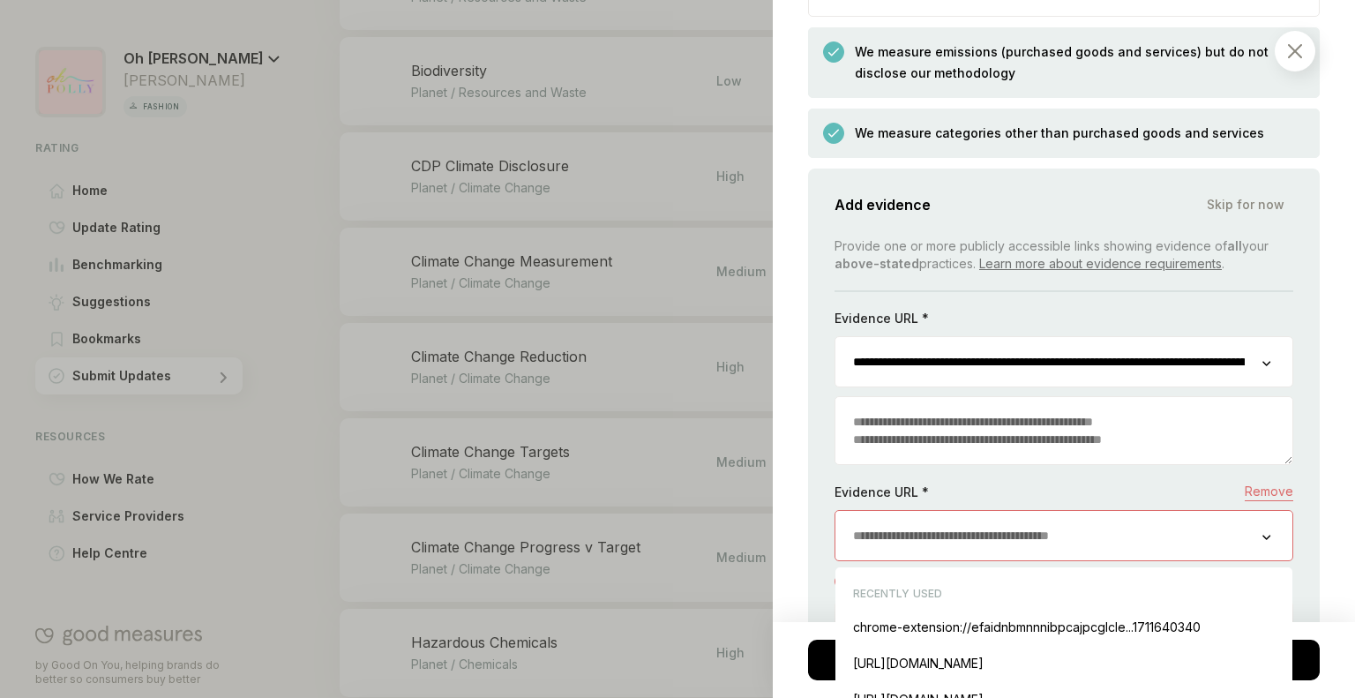
click at [939, 528] on input "url" at bounding box center [1048, 535] width 427 height 49
paste input "**********"
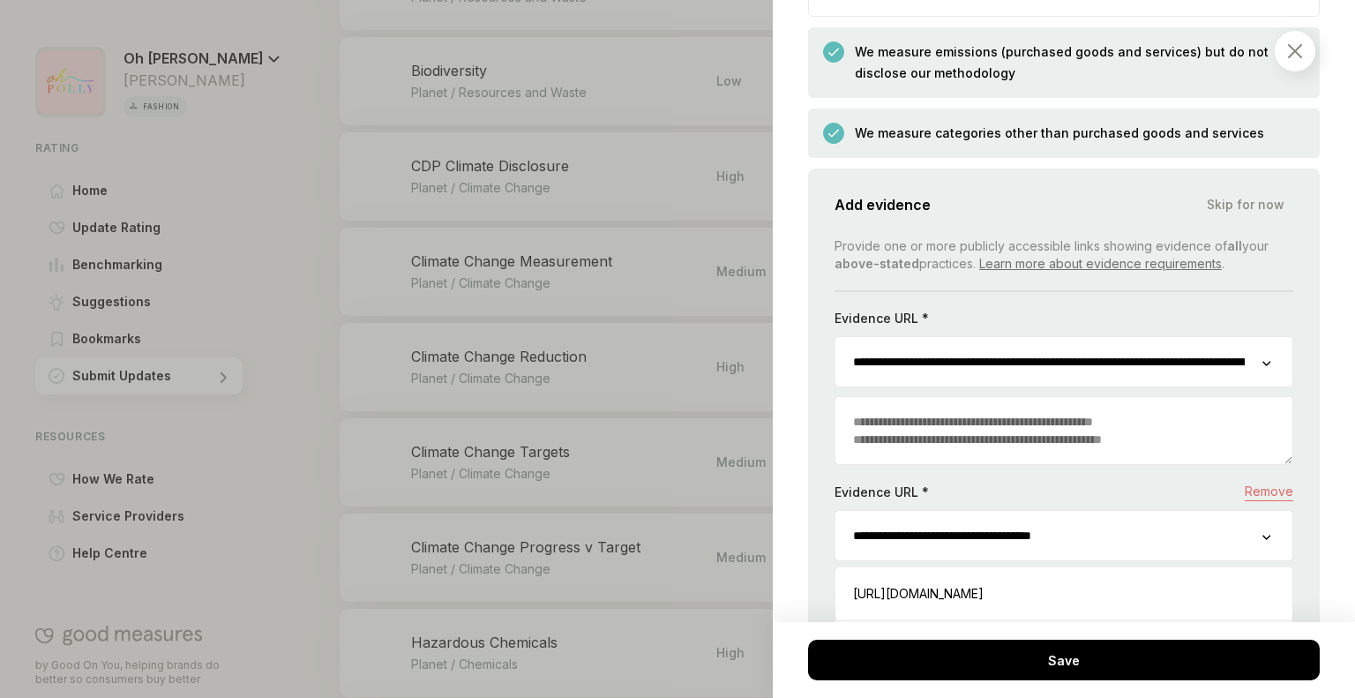
type input "**********"
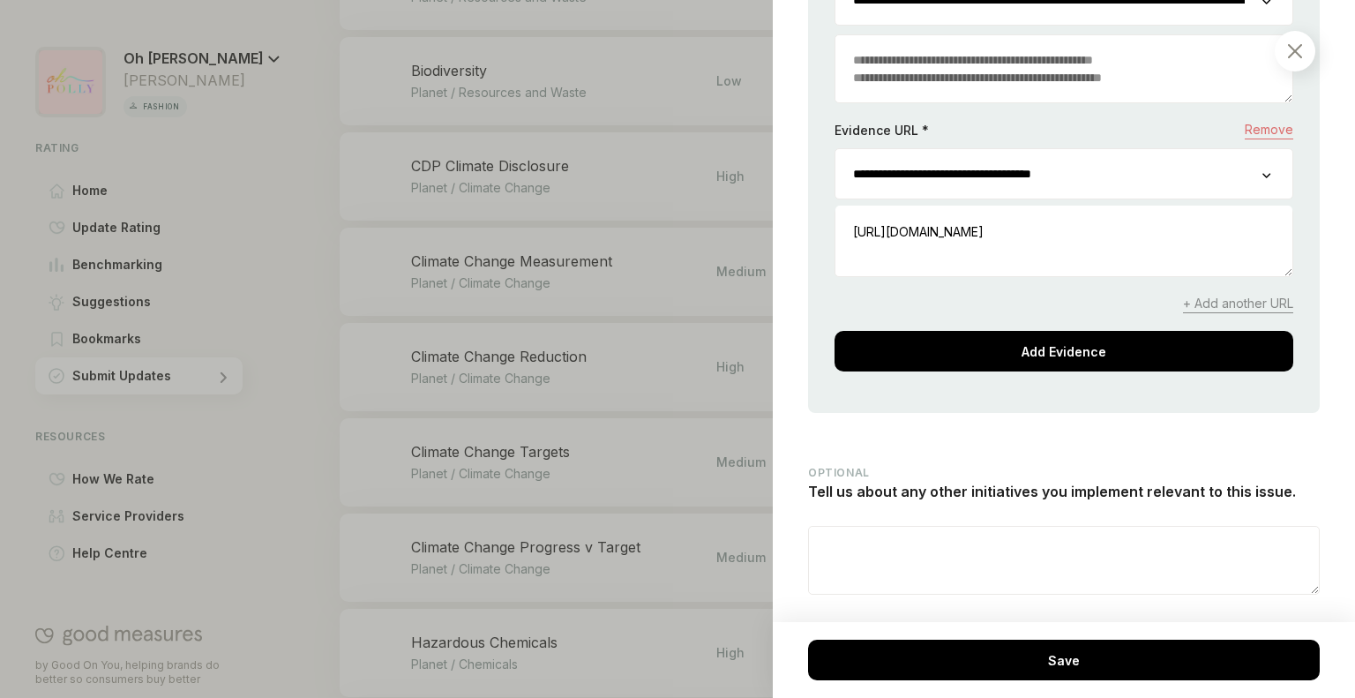
scroll to position [3303, 0]
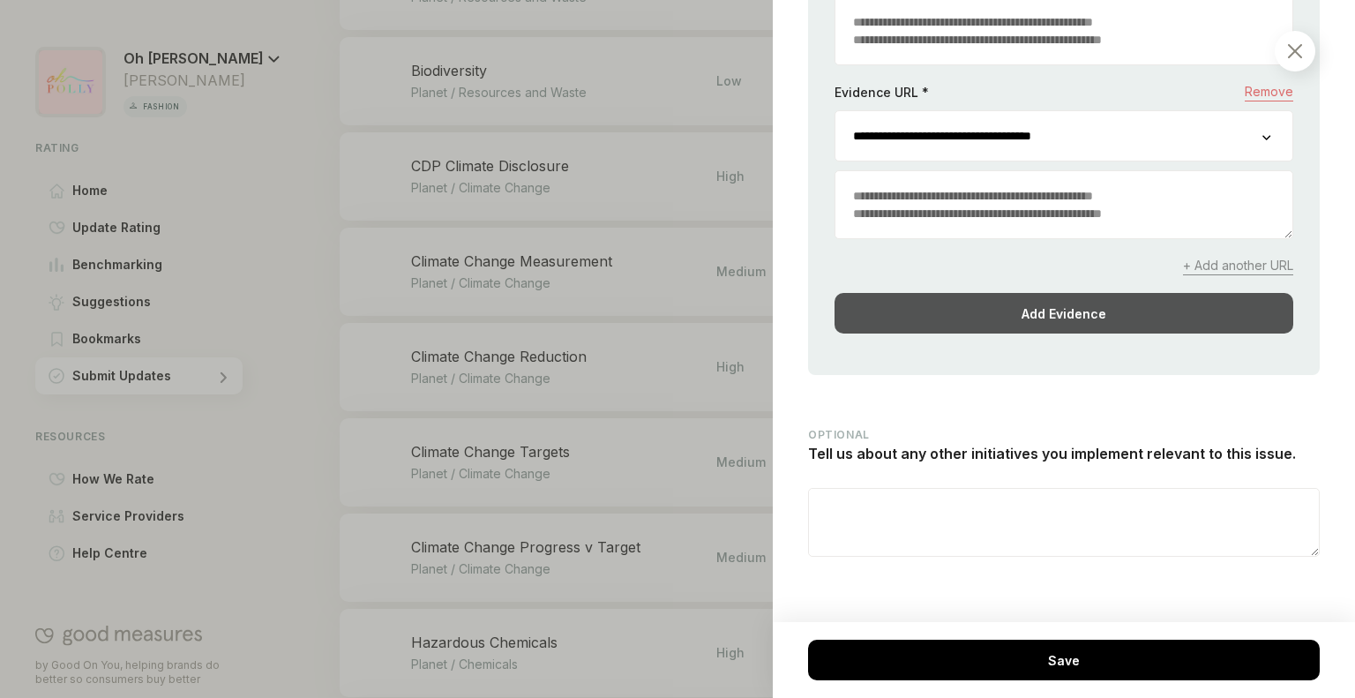
click at [1083, 310] on div "Add Evidence" at bounding box center [1064, 313] width 459 height 41
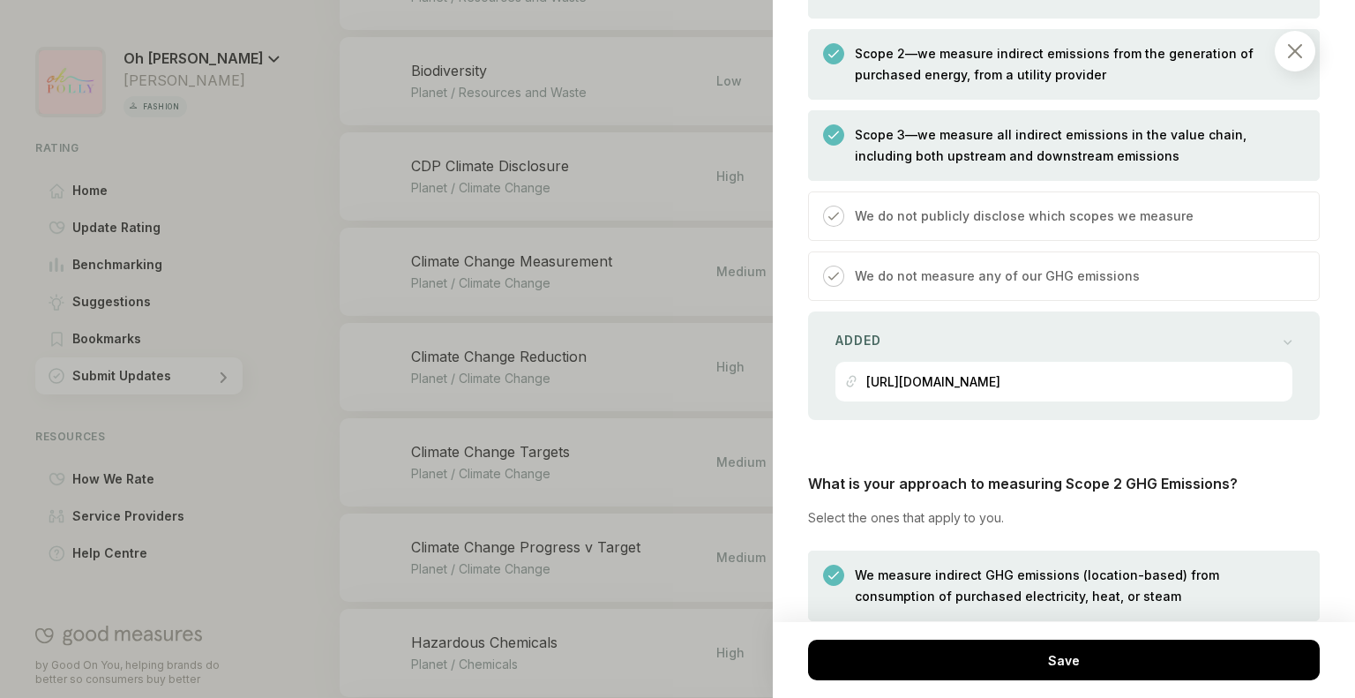
scroll to position [1772, 0]
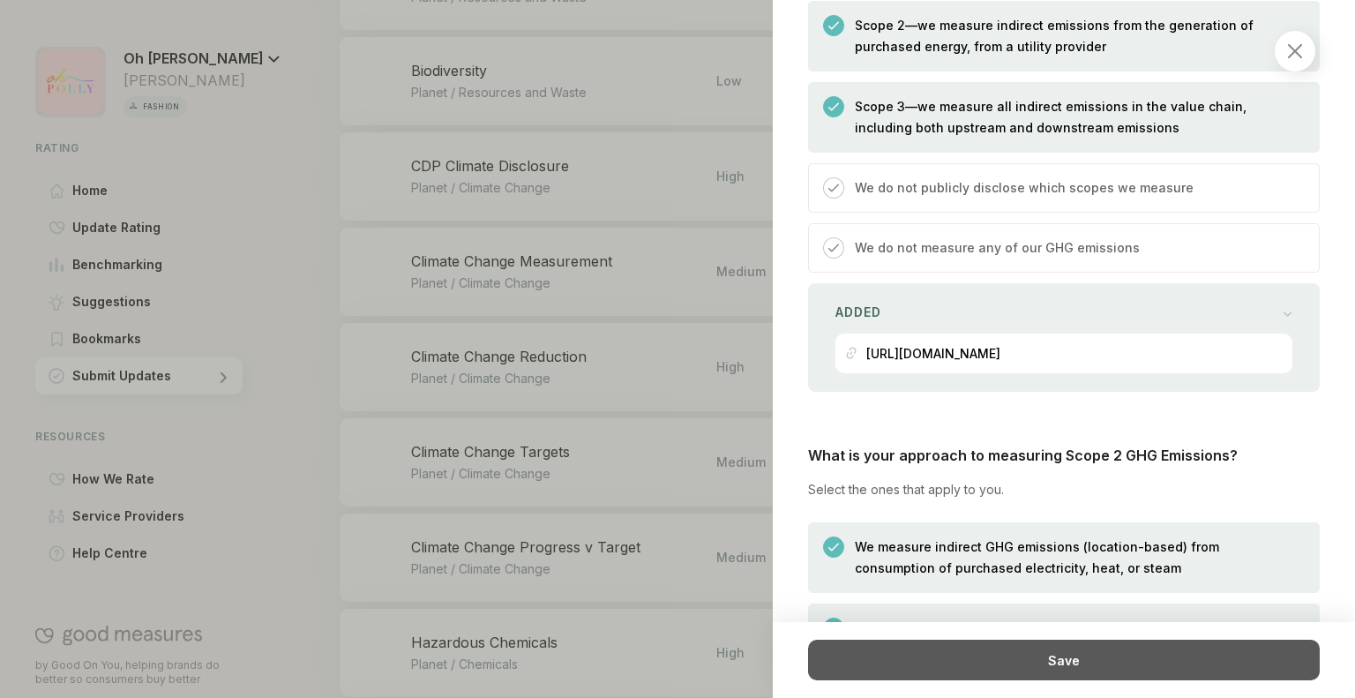
click at [1002, 673] on div "Save" at bounding box center [1064, 660] width 512 height 41
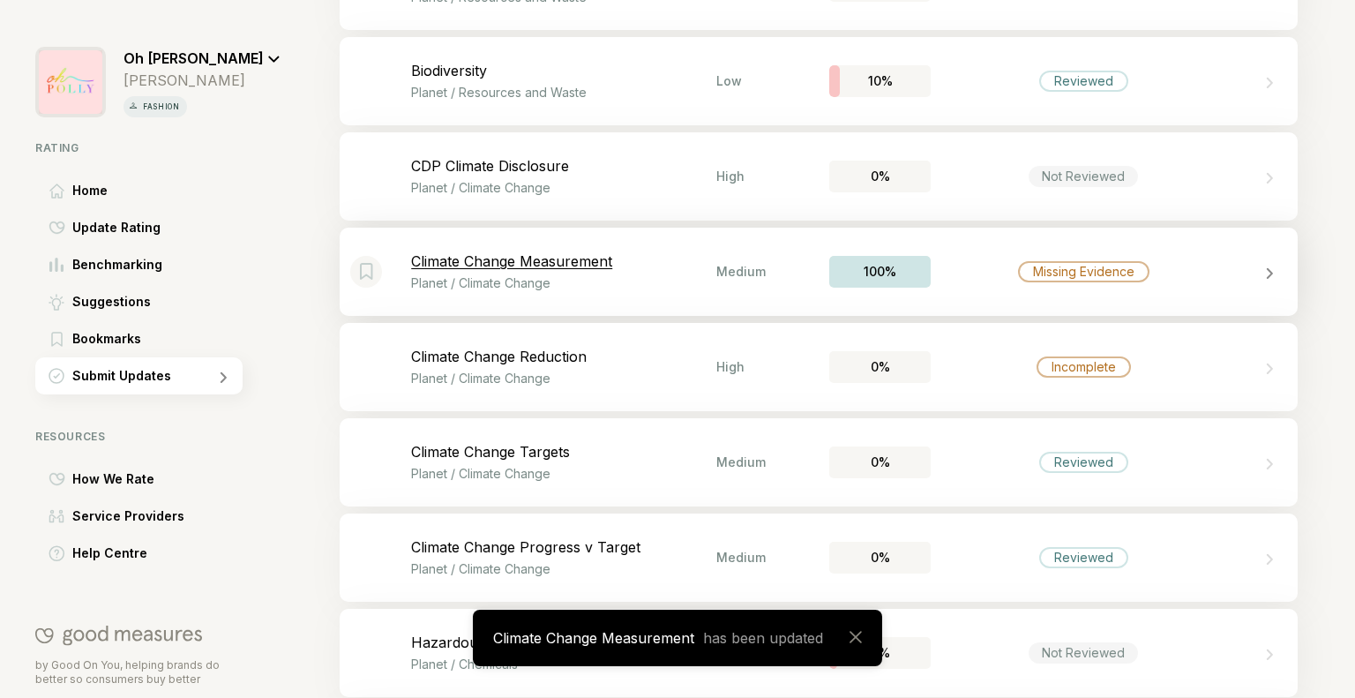
click at [1037, 278] on div "Missing Evidence" at bounding box center [1083, 271] width 131 height 21
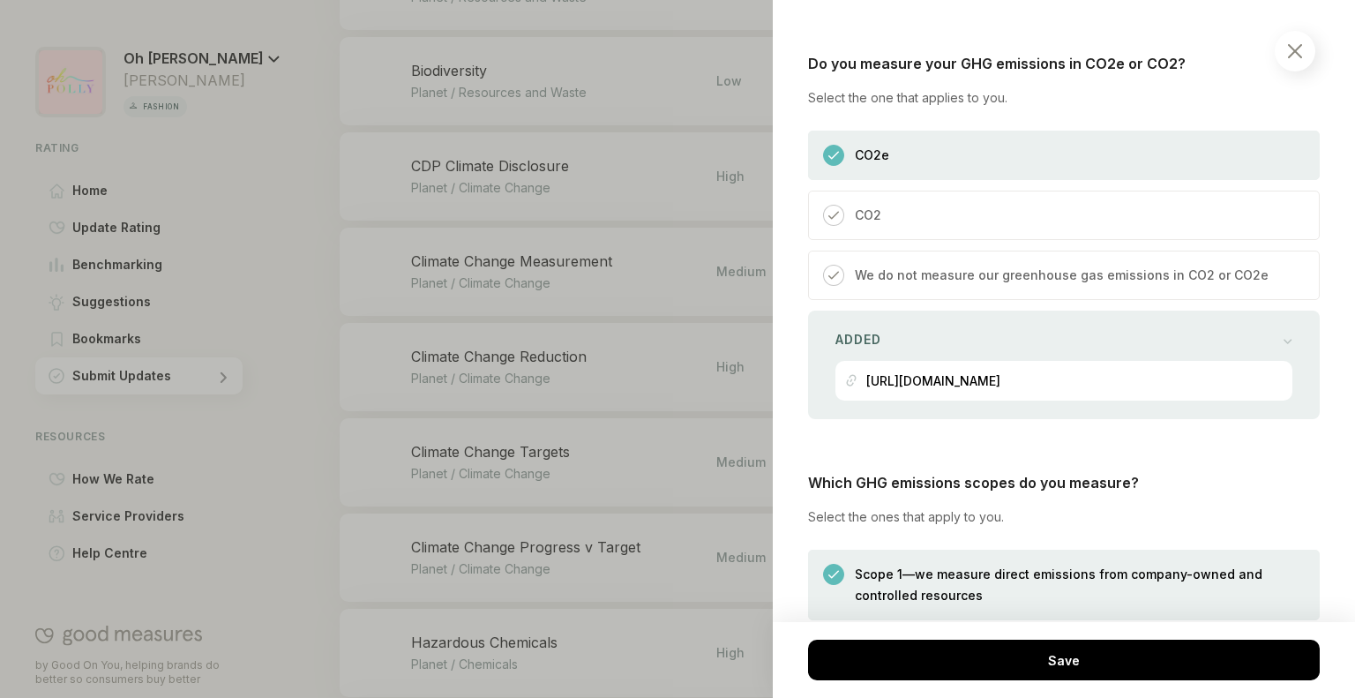
scroll to position [1143, 0]
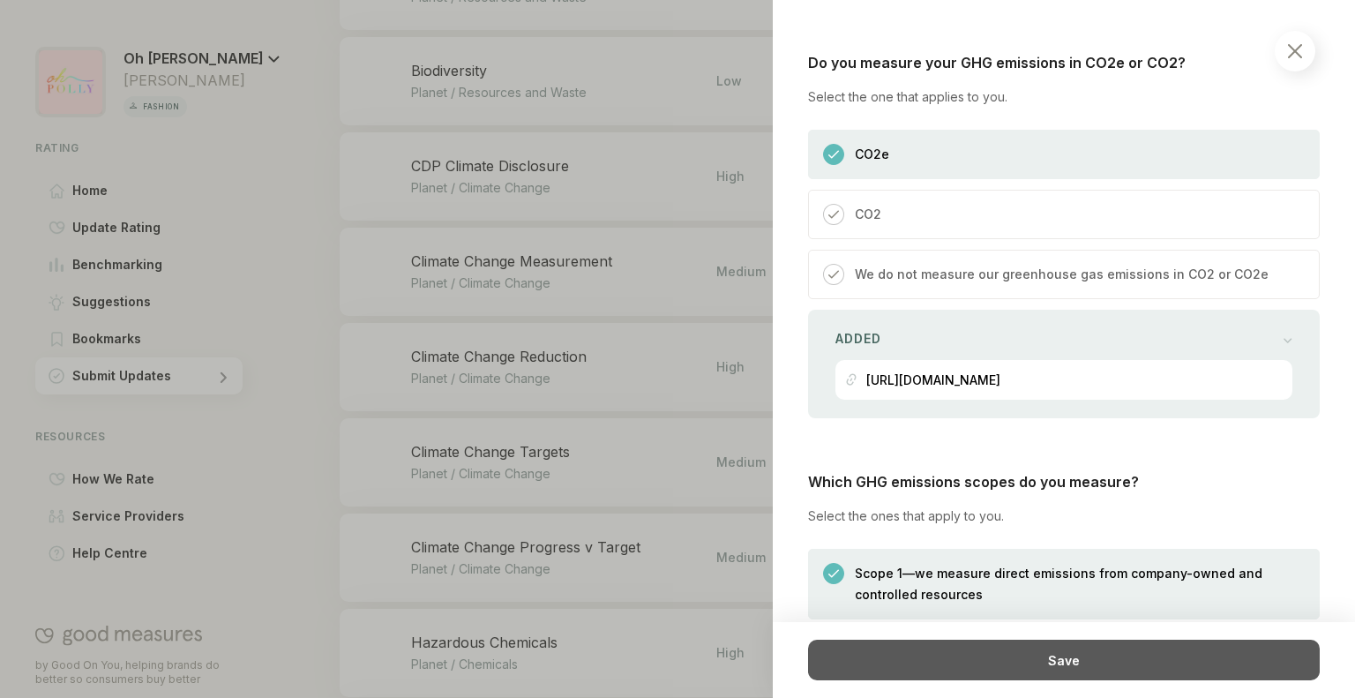
click at [974, 663] on div "Save" at bounding box center [1064, 660] width 512 height 41
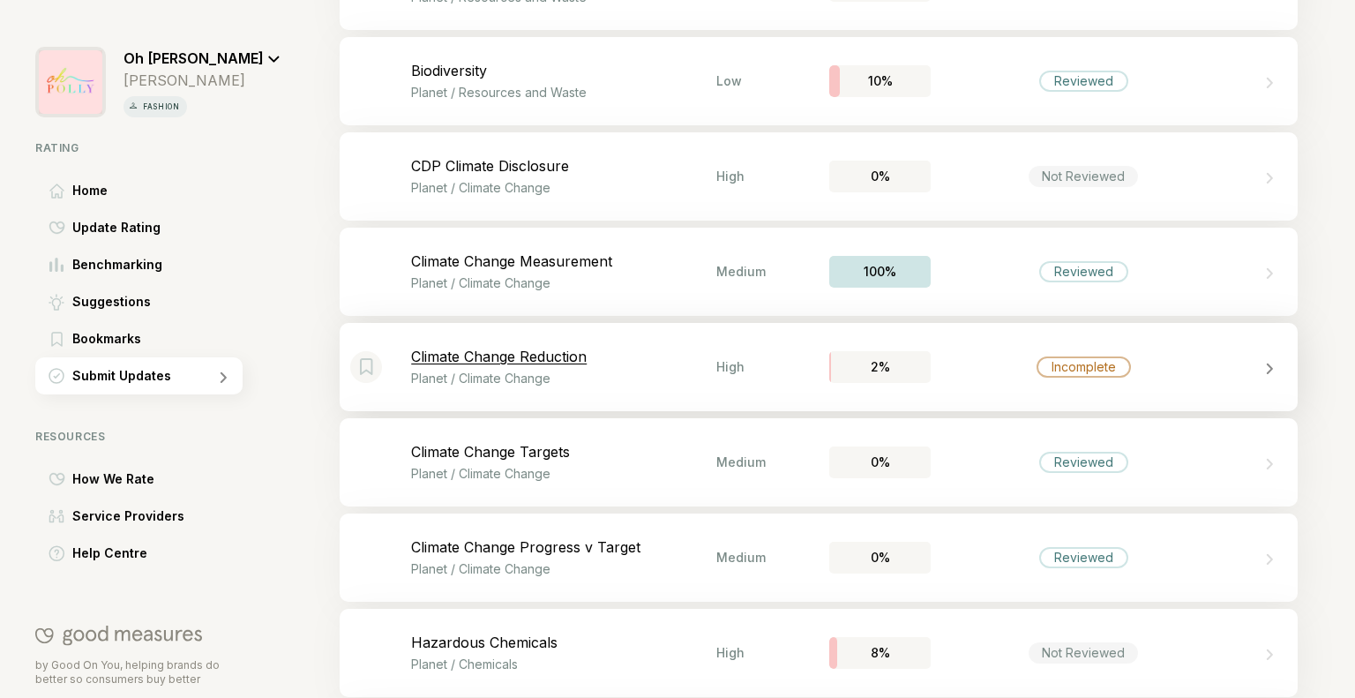
click at [1208, 364] on div "Incomplete" at bounding box center [1083, 366] width 305 height 21
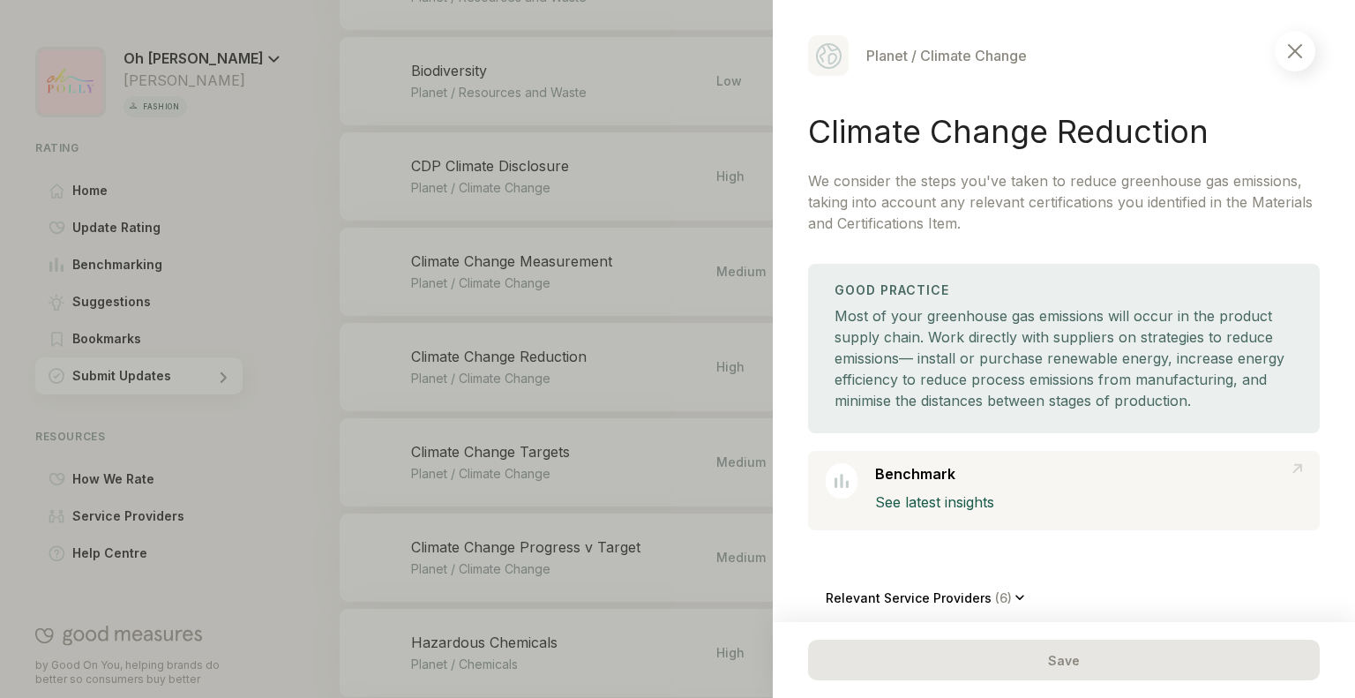
click at [832, 366] on div "Good Practice Most of your greenhouse gas emissions will occur in the product s…" at bounding box center [1064, 348] width 512 height 169
click at [678, 360] on div at bounding box center [677, 349] width 1355 height 698
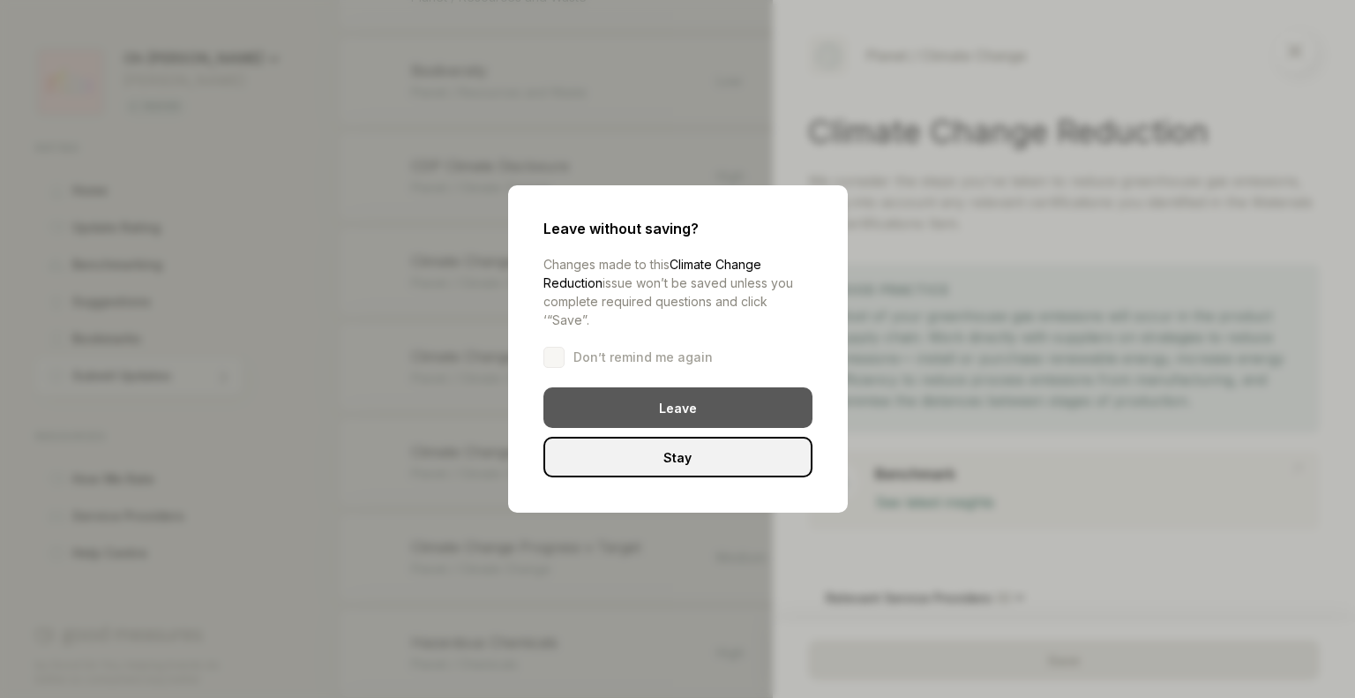
click at [745, 391] on div "Leave" at bounding box center [677, 407] width 269 height 41
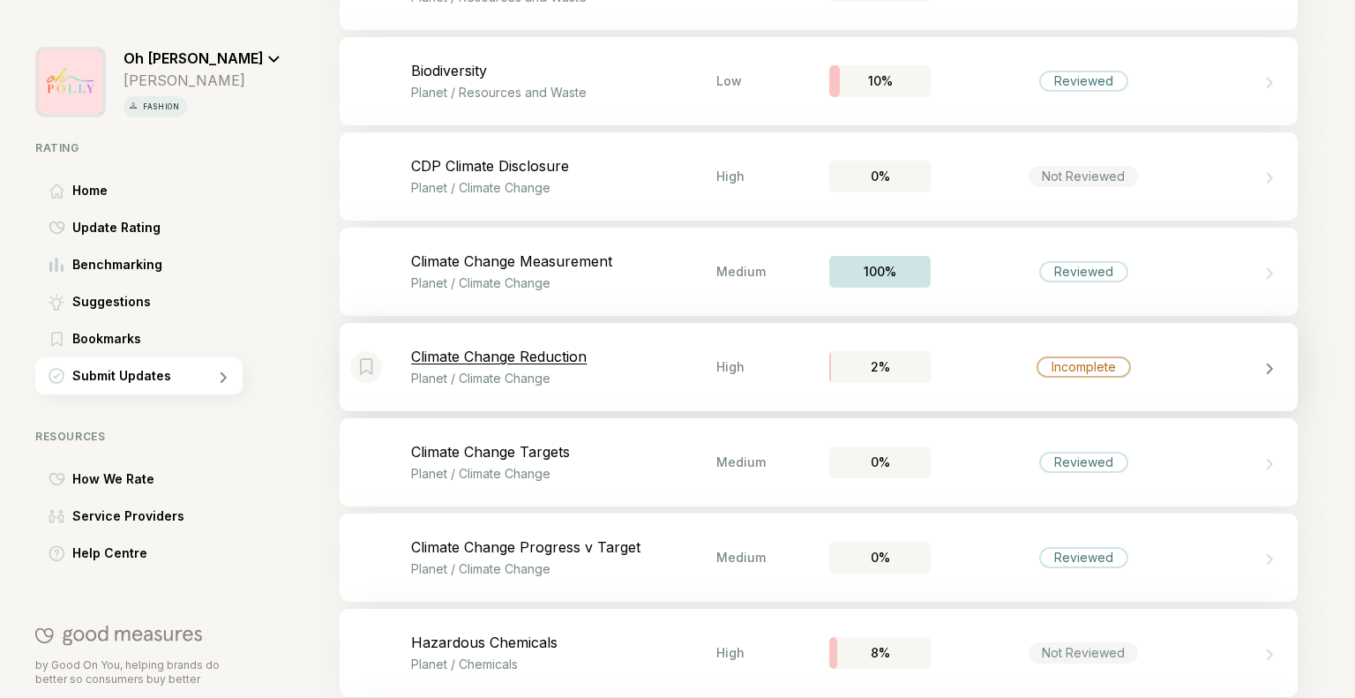
click at [1156, 366] on div "Incomplete" at bounding box center [1083, 366] width 305 height 21
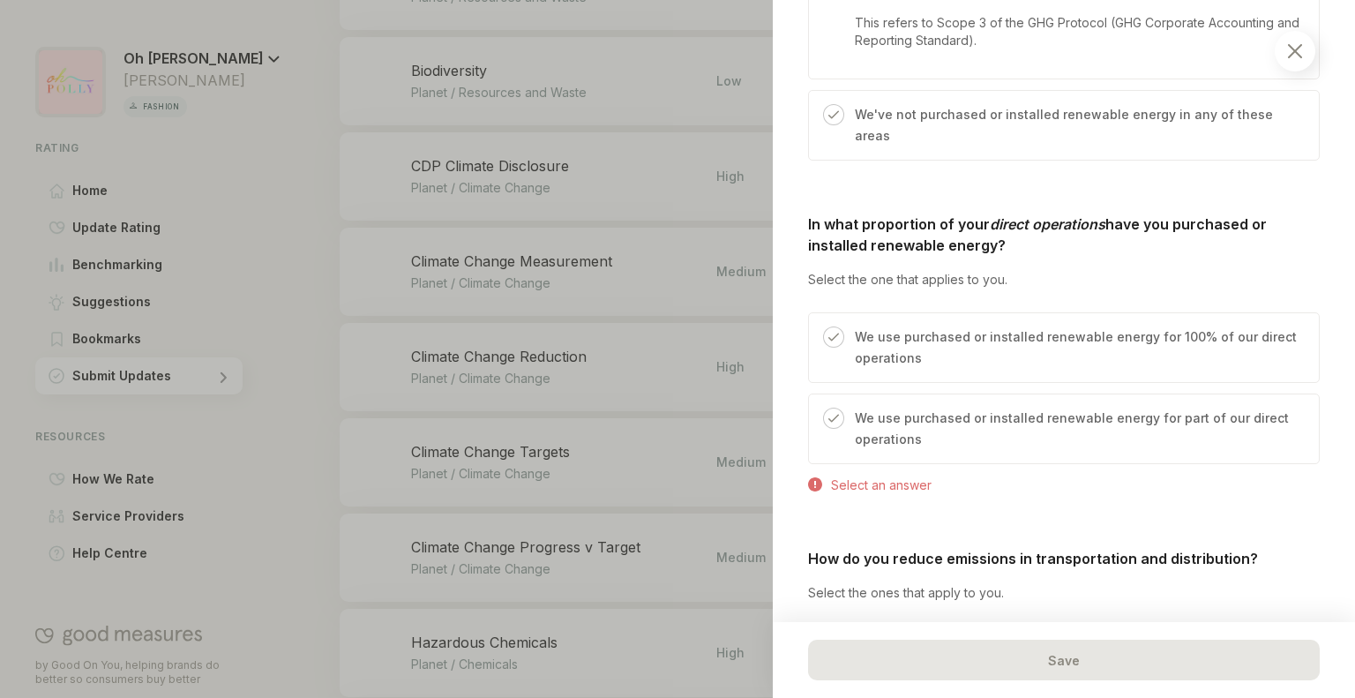
scroll to position [995, 0]
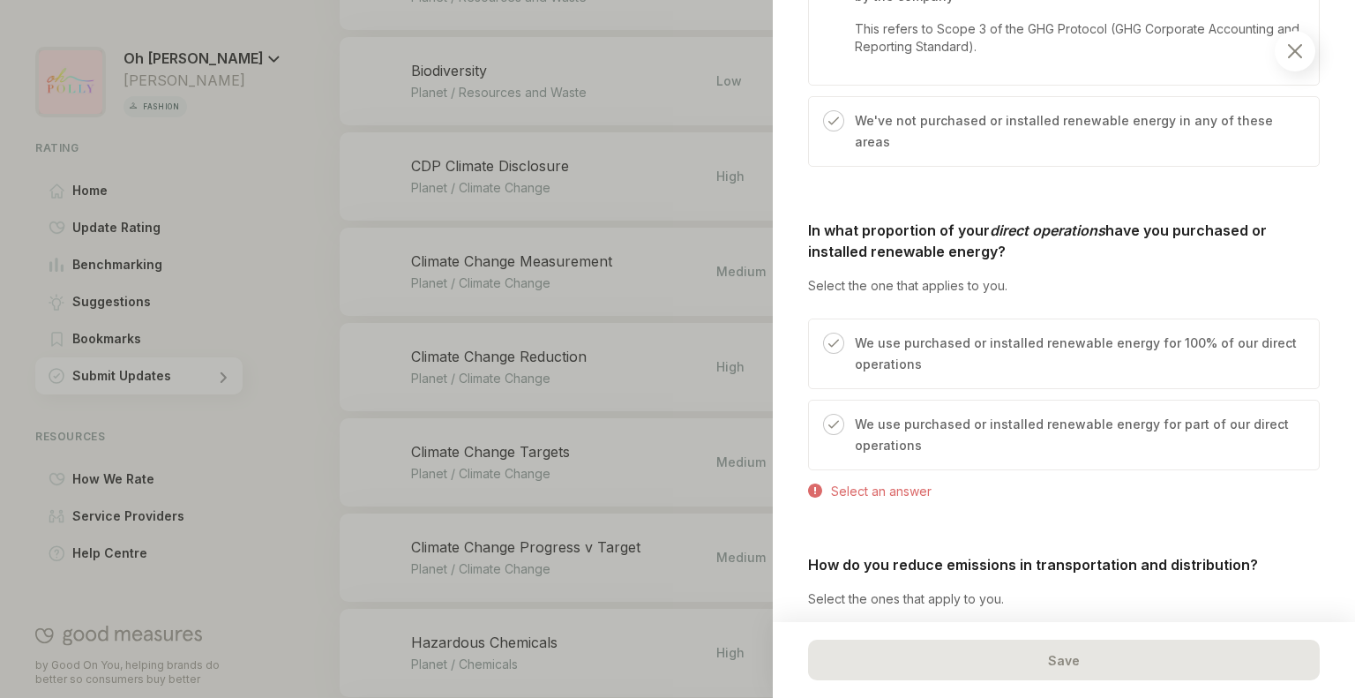
click at [974, 414] on p "We use purchased or installed renewable energy for part of our direct operations" at bounding box center [1078, 435] width 446 height 42
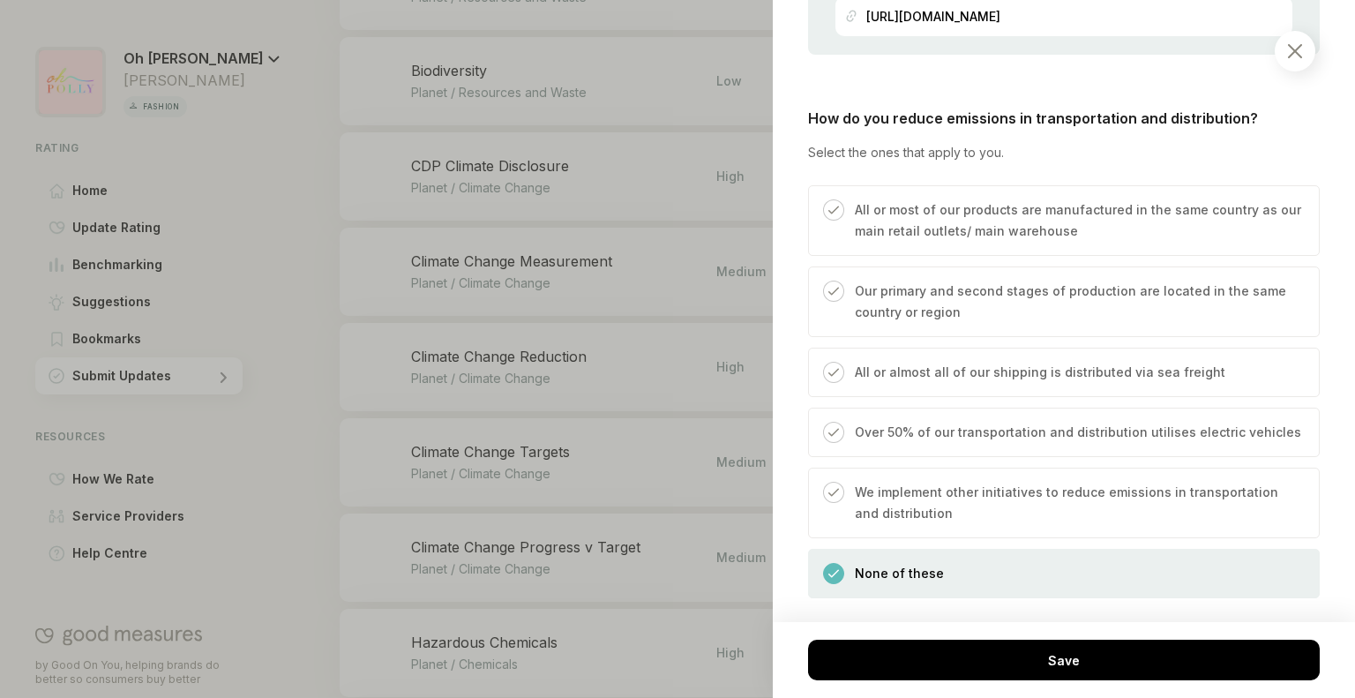
scroll to position [1551, 0]
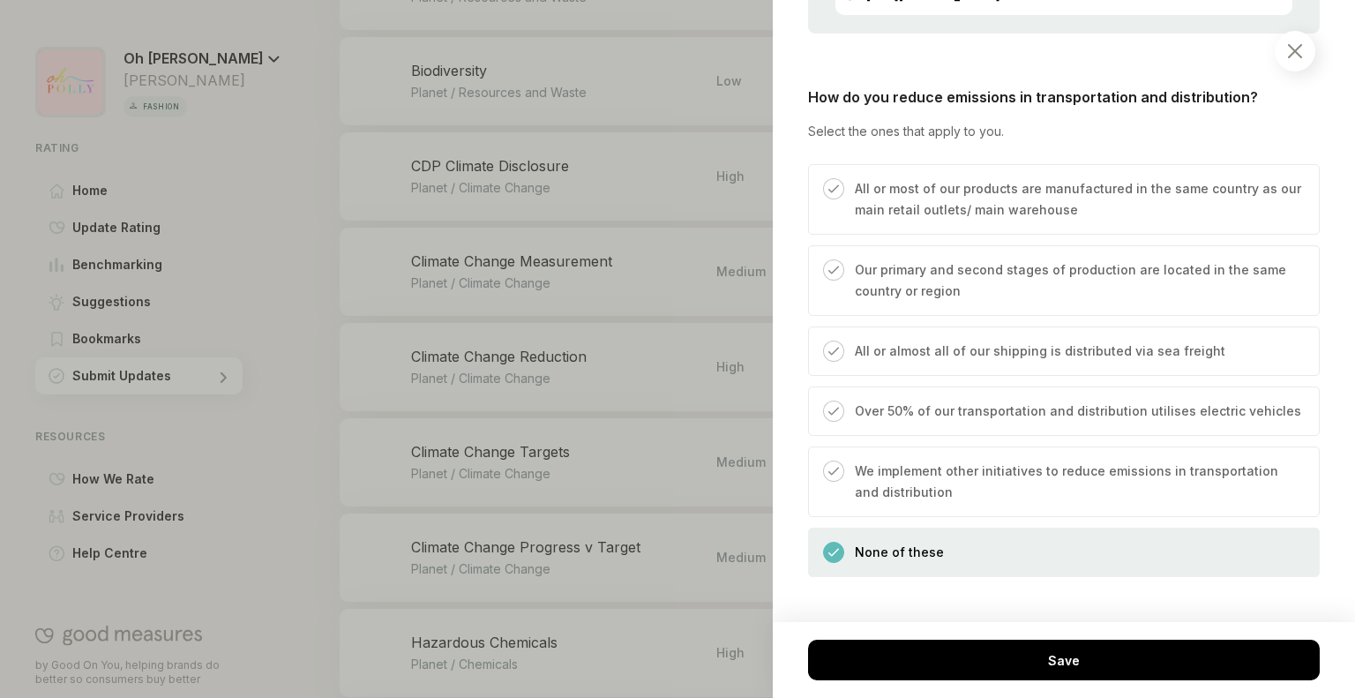
click at [1060, 97] on div "How do you reduce emissions in transportation and distribution? Select the ones…" at bounding box center [1064, 331] width 512 height 491
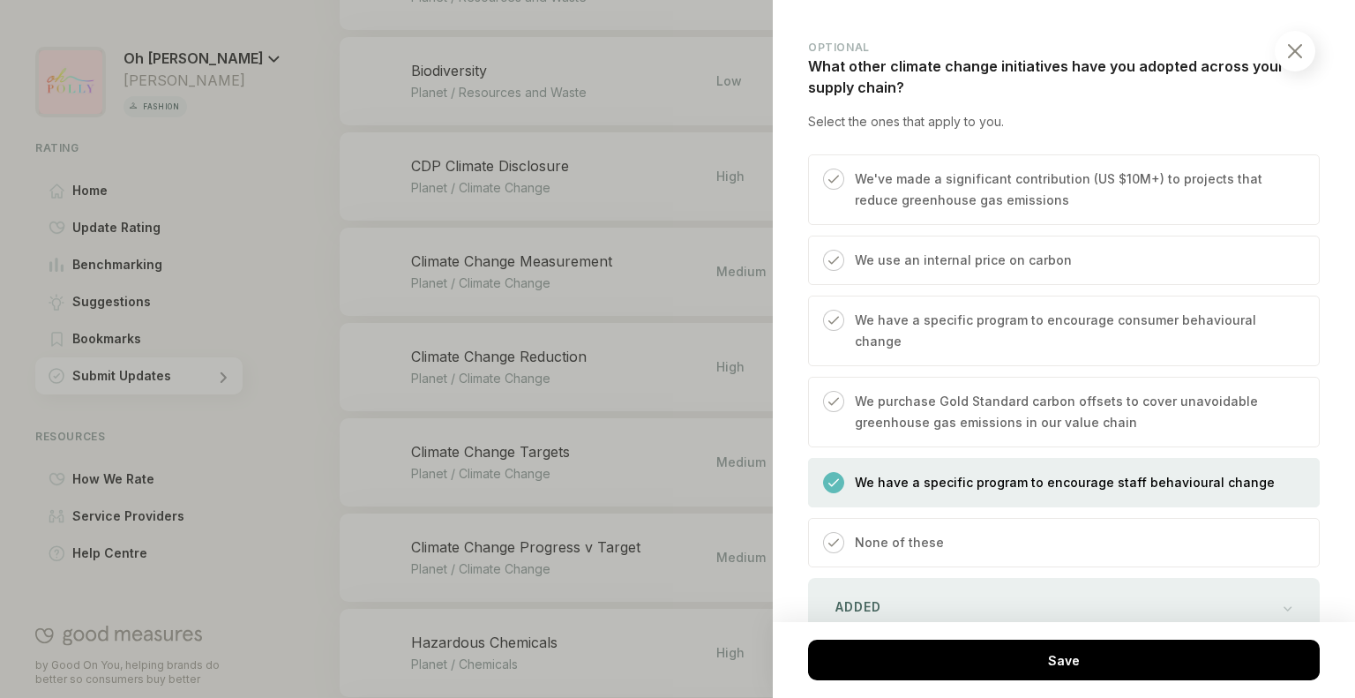
scroll to position [2947, 0]
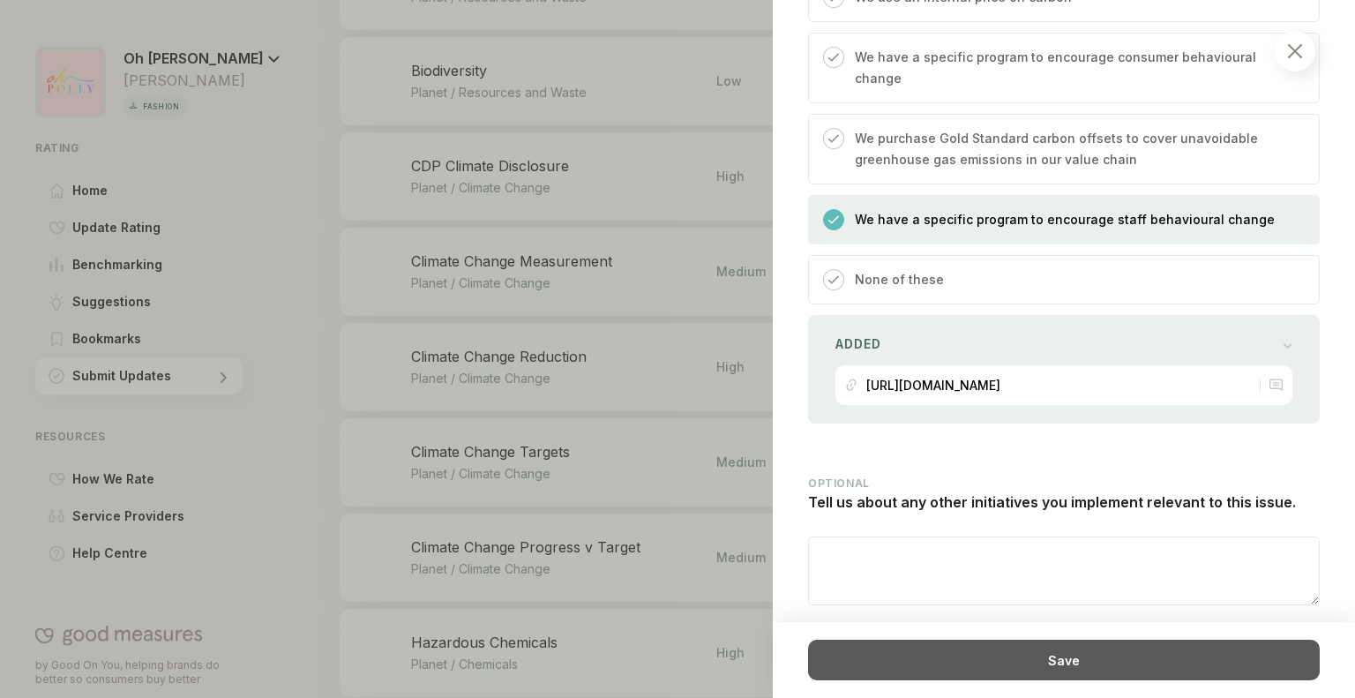
click at [988, 665] on div "Save" at bounding box center [1064, 660] width 512 height 41
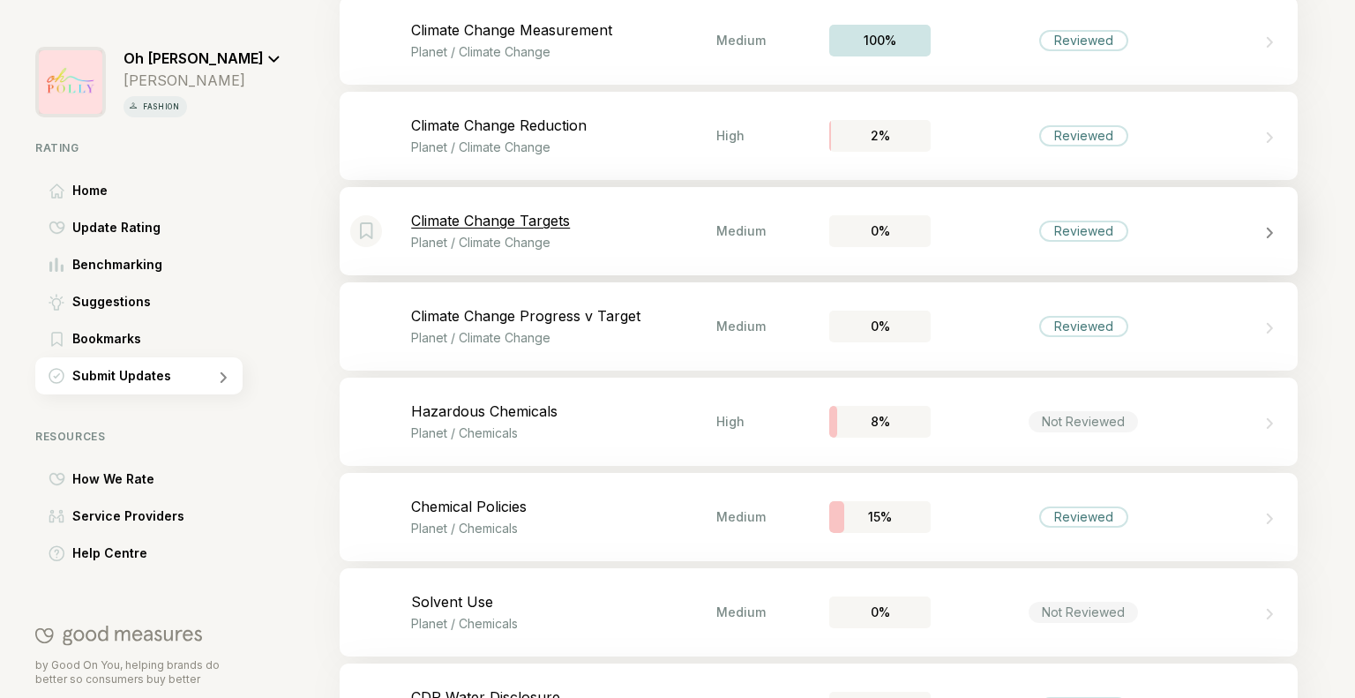
scroll to position [1428, 0]
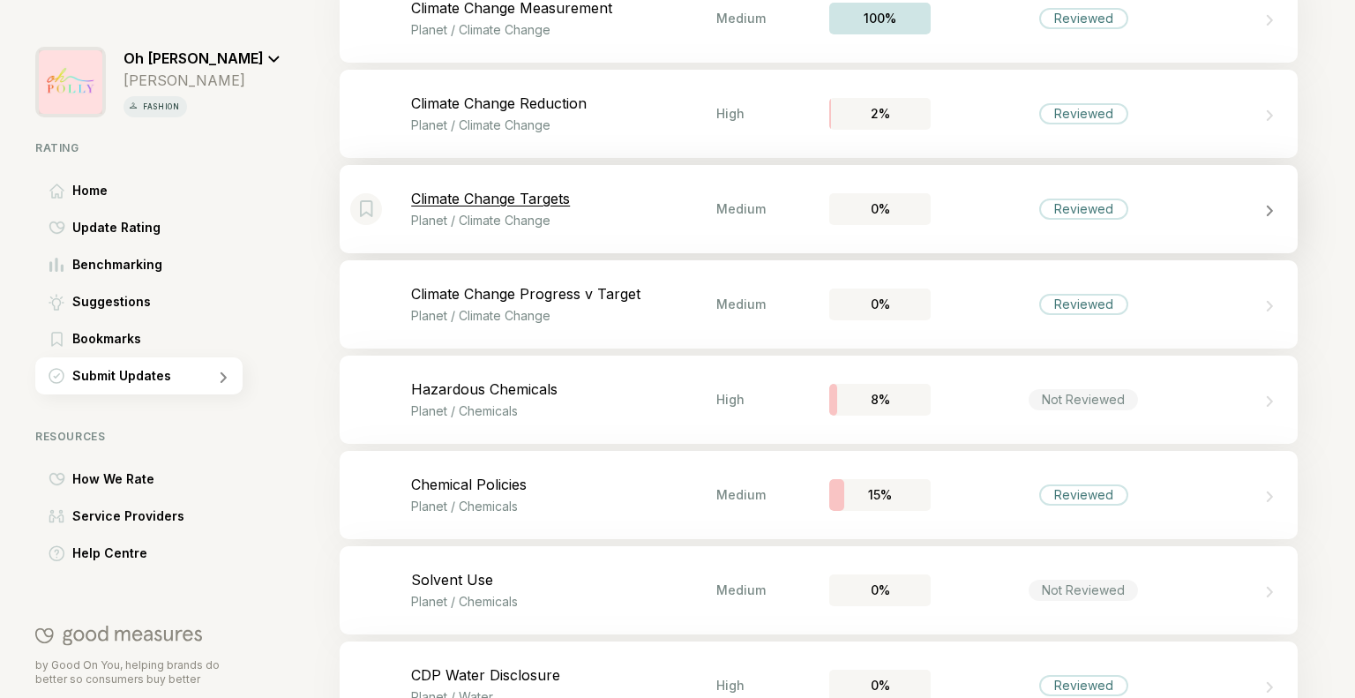
click at [1073, 207] on div "Reviewed" at bounding box center [1083, 209] width 89 height 21
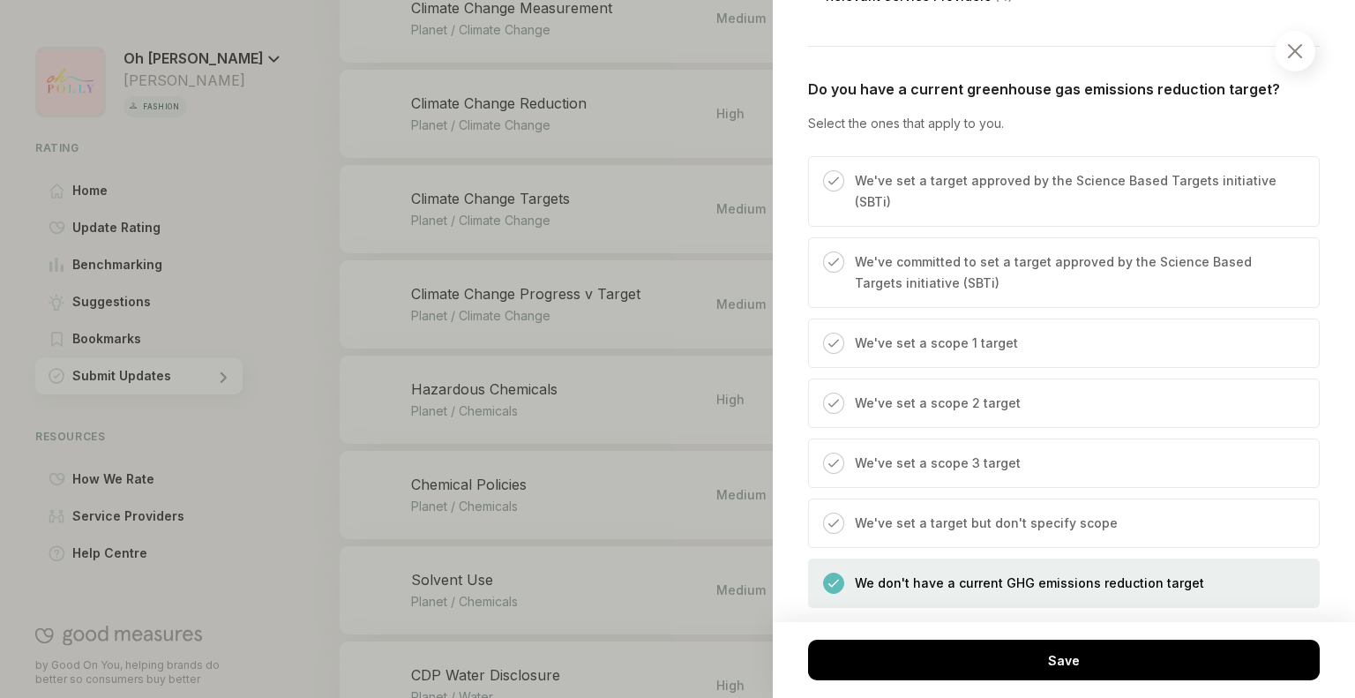
scroll to position [812, 0]
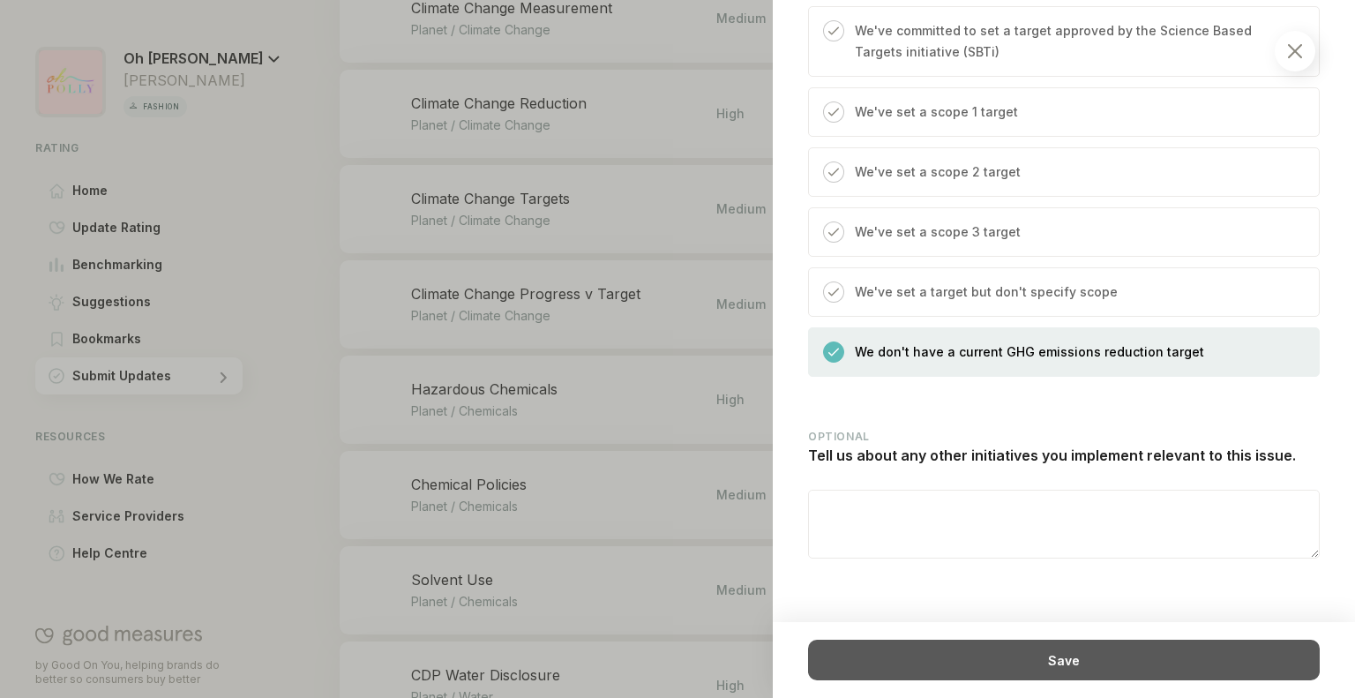
click at [1035, 671] on div "Save" at bounding box center [1064, 660] width 512 height 41
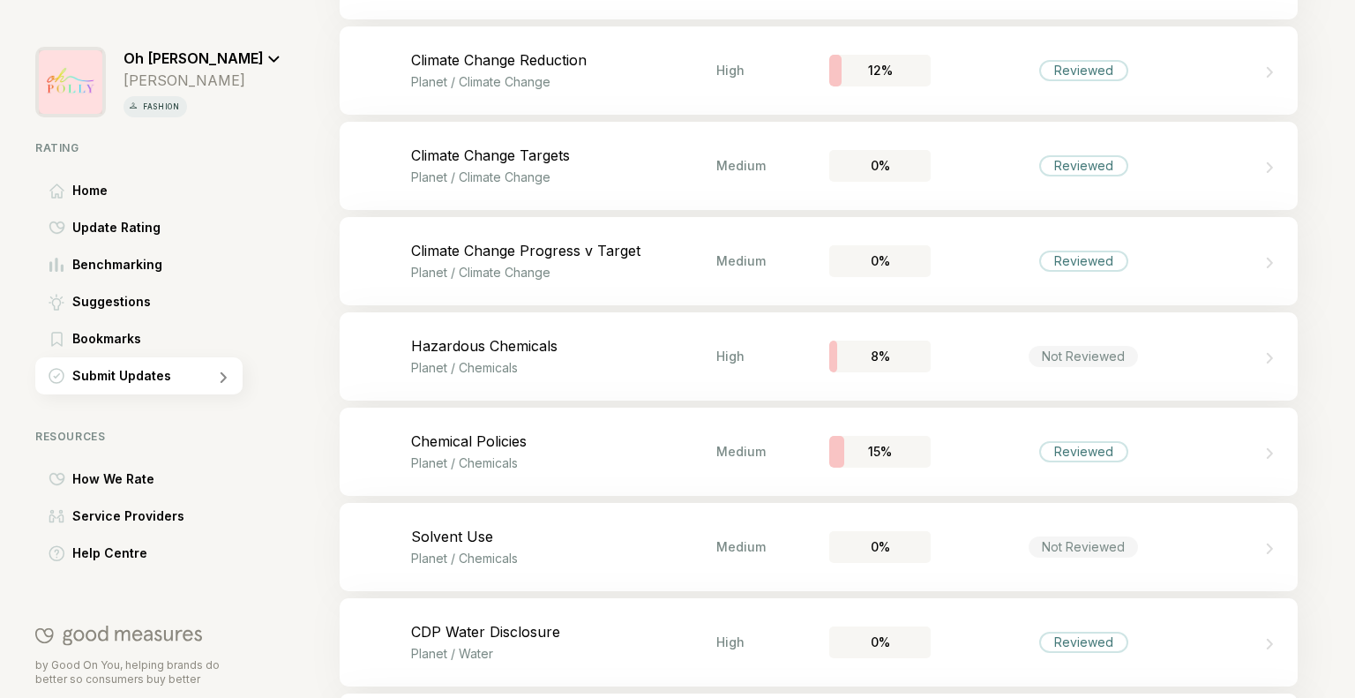
scroll to position [1436, 0]
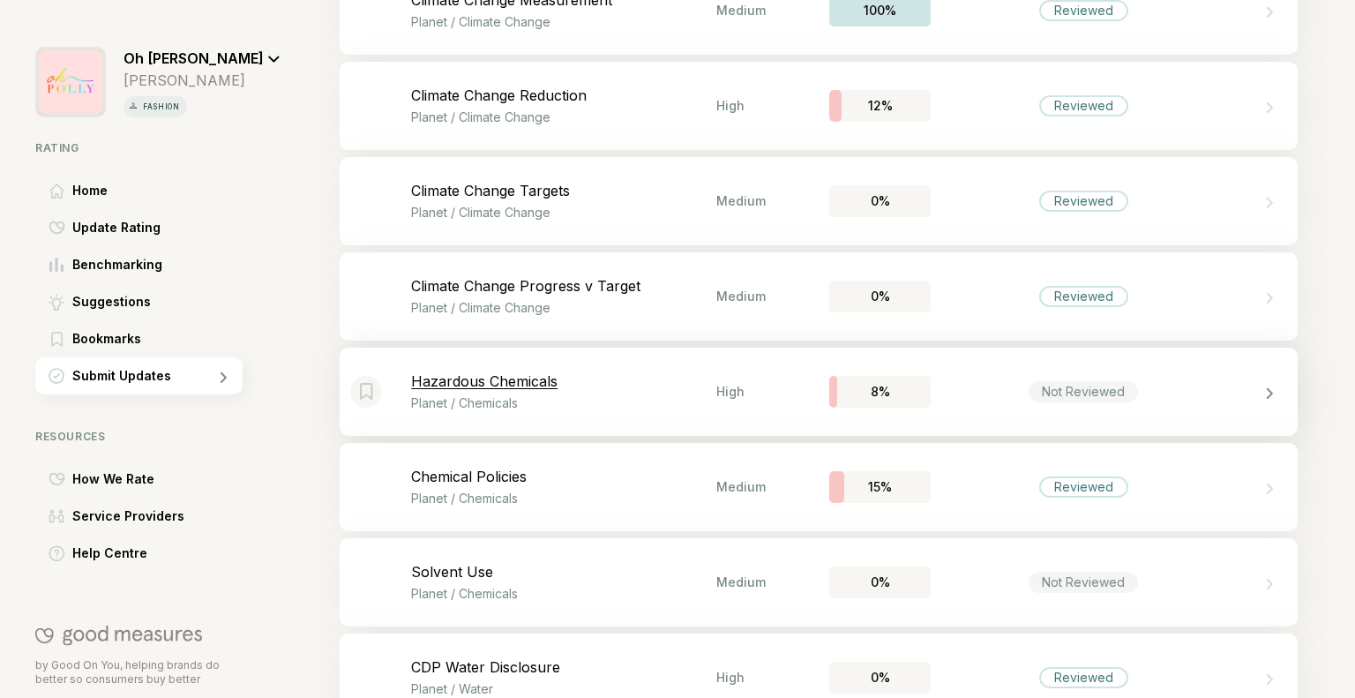
click at [909, 431] on div "Bookmark this item Hazardous Chemicals Planet / Chemicals High 8% Not Reviewed" at bounding box center [819, 392] width 958 height 88
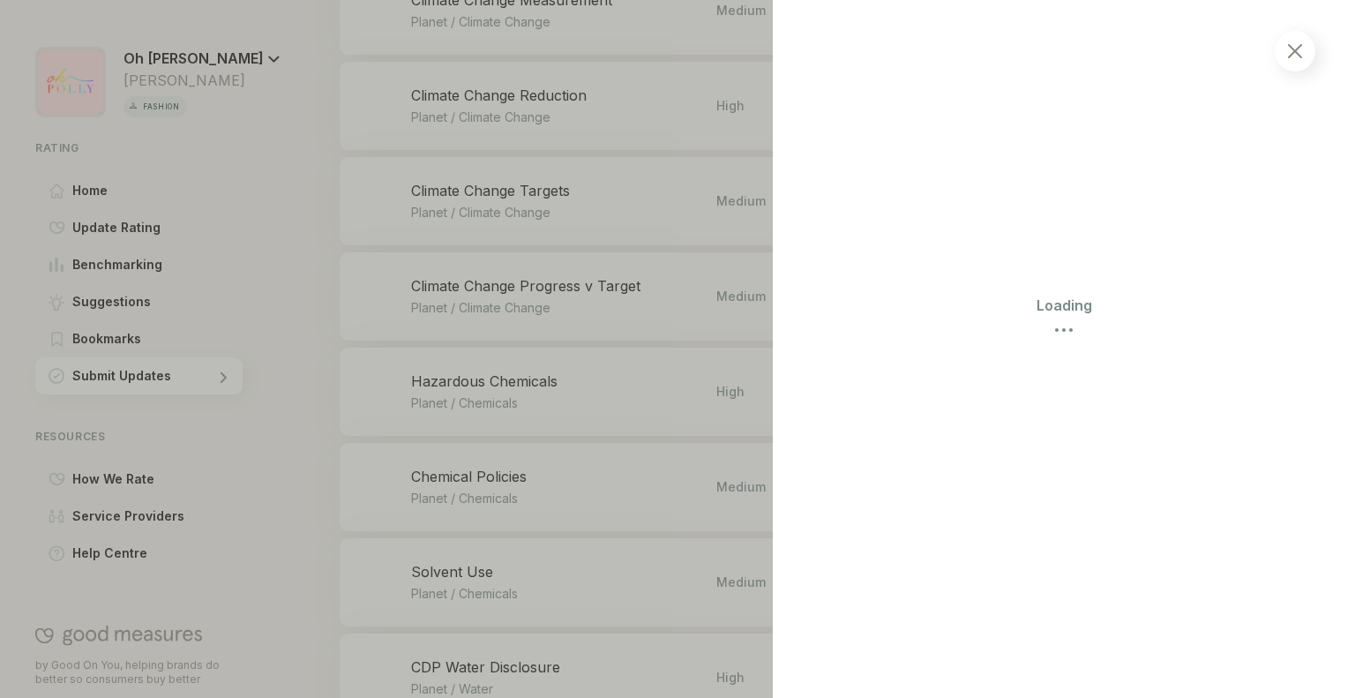
click at [1293, 50] on img at bounding box center [1295, 51] width 14 height 14
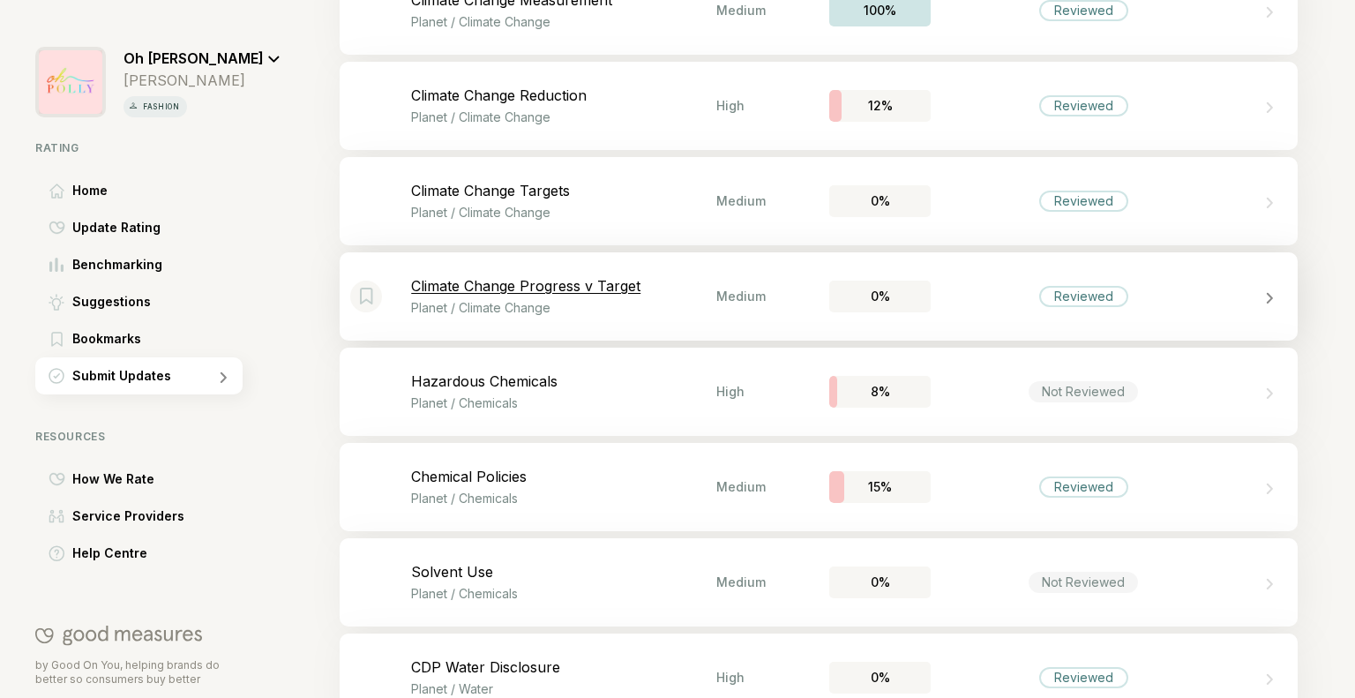
click at [1143, 288] on div "Reviewed" at bounding box center [1083, 296] width 305 height 21
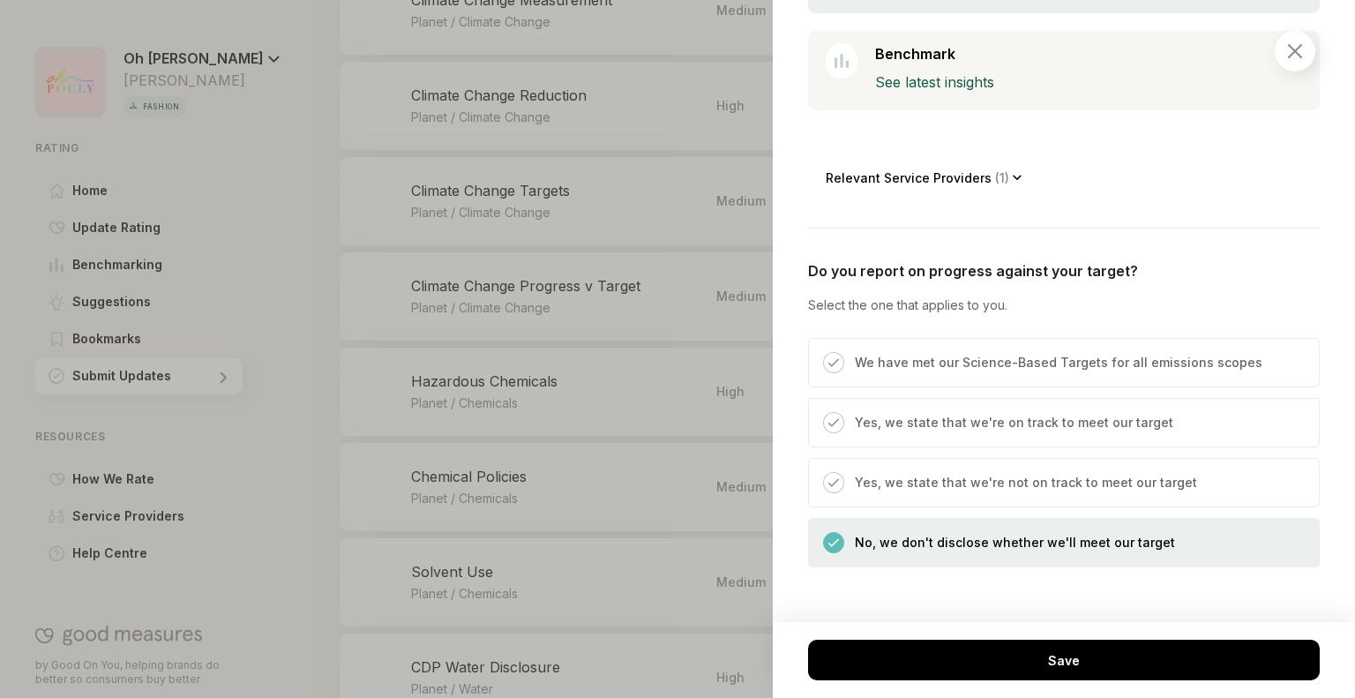
scroll to position [646, 0]
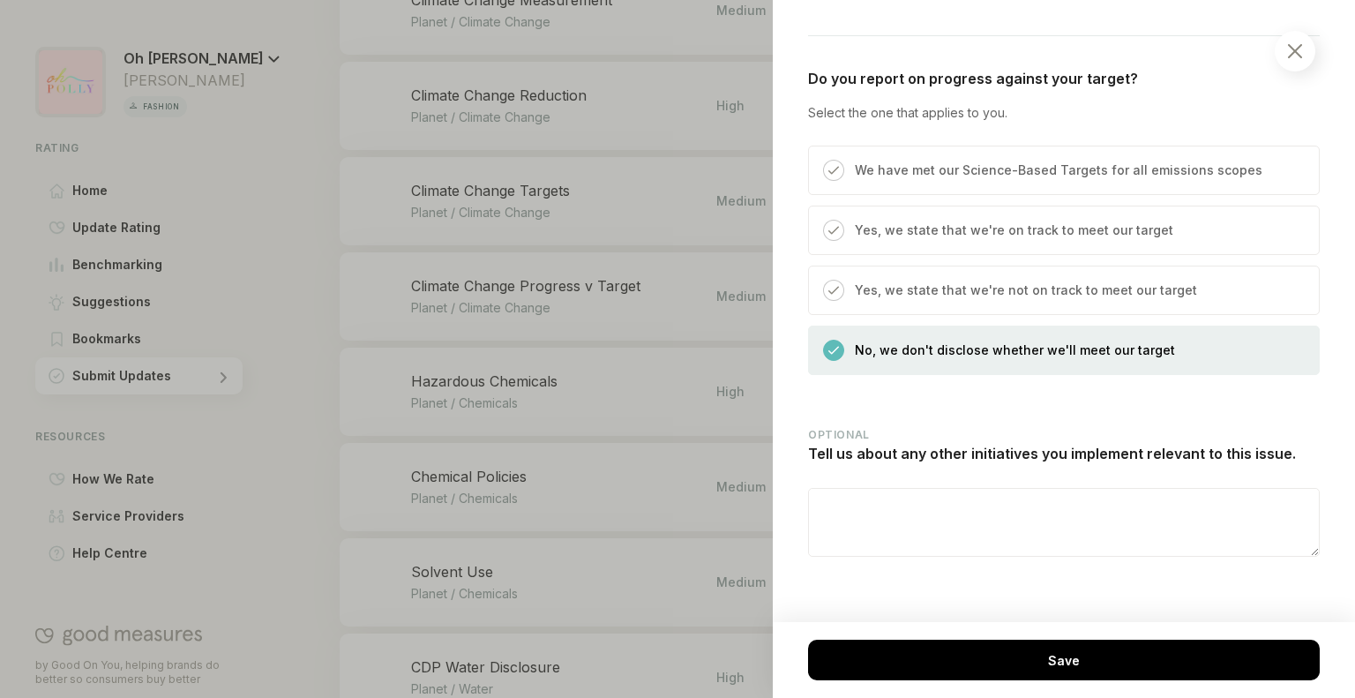
click at [1287, 49] on div at bounding box center [1295, 51] width 41 height 41
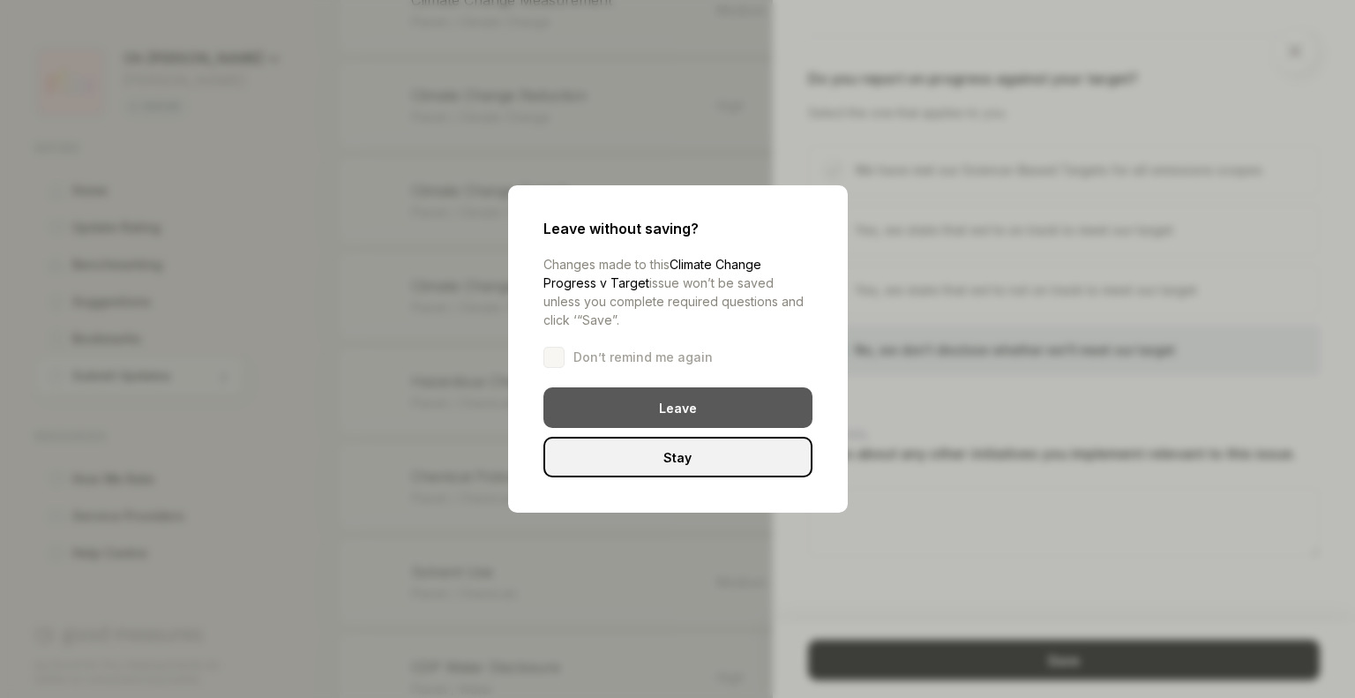
click at [780, 416] on div "Leave" at bounding box center [677, 407] width 269 height 41
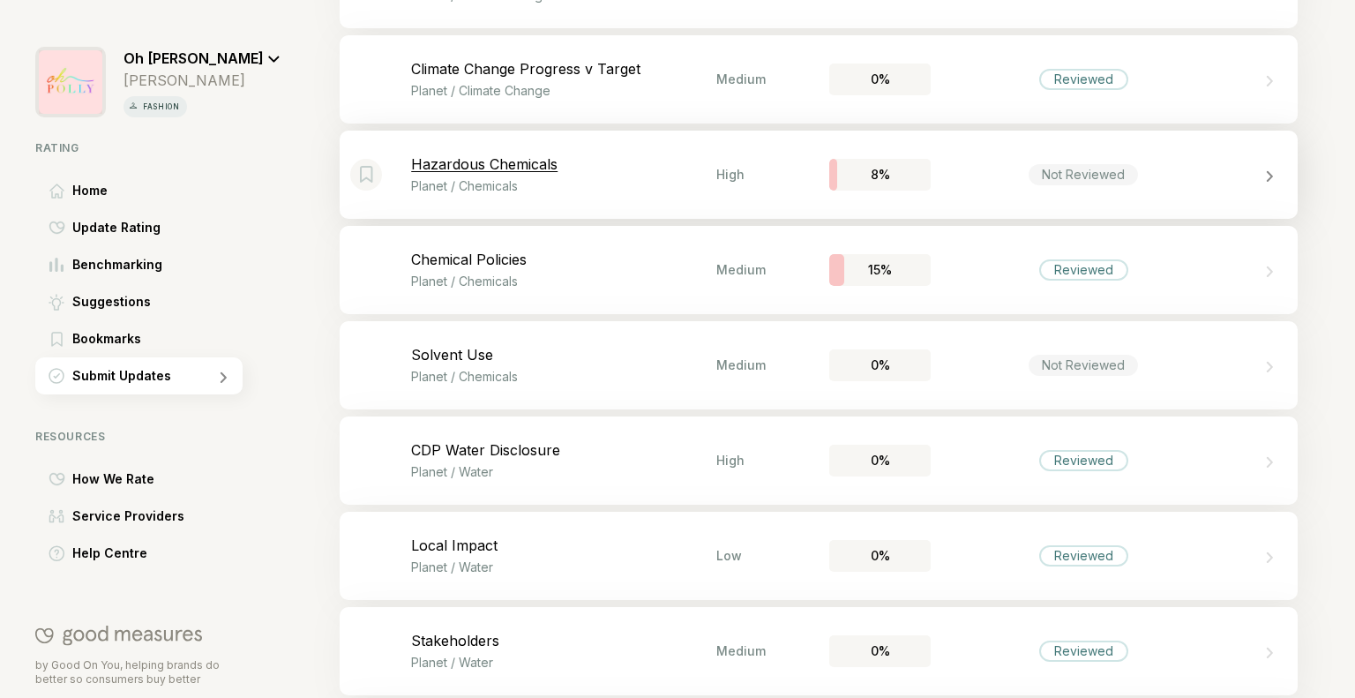
scroll to position [1652, 0]
click at [694, 186] on p "Planet / Chemicals" at bounding box center [563, 187] width 305 height 15
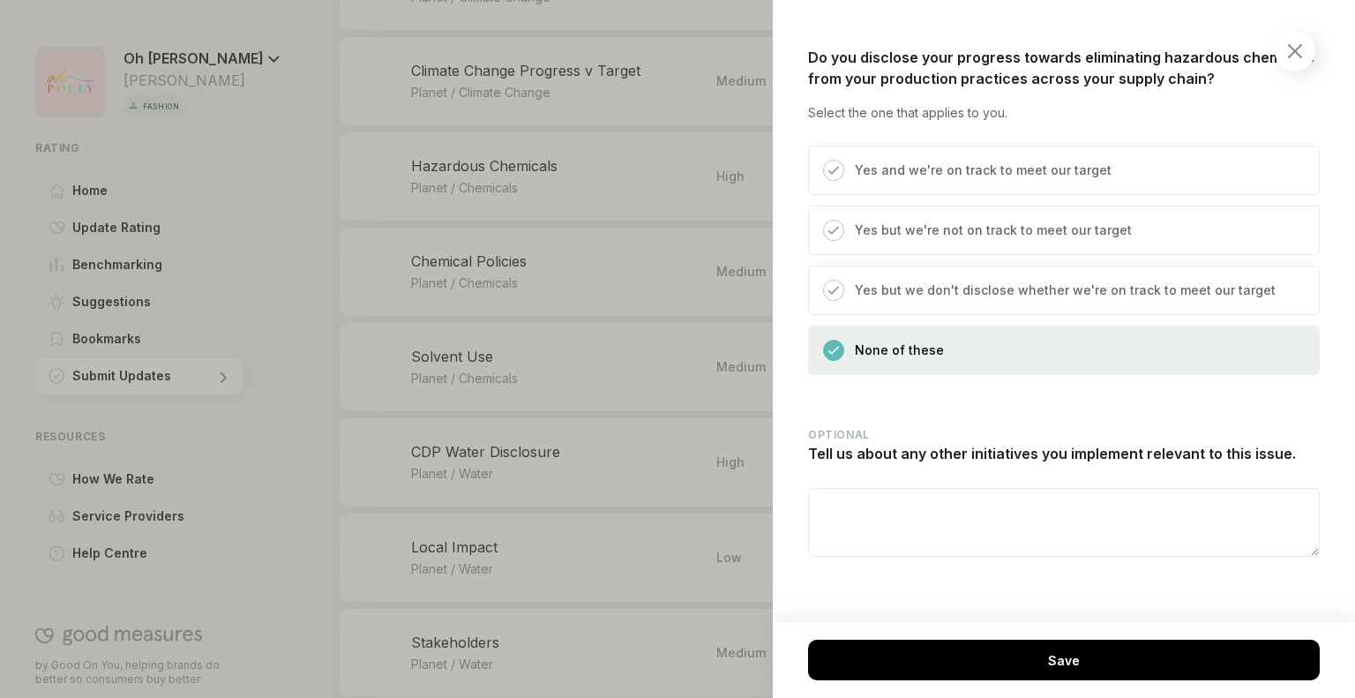
scroll to position [2301, 0]
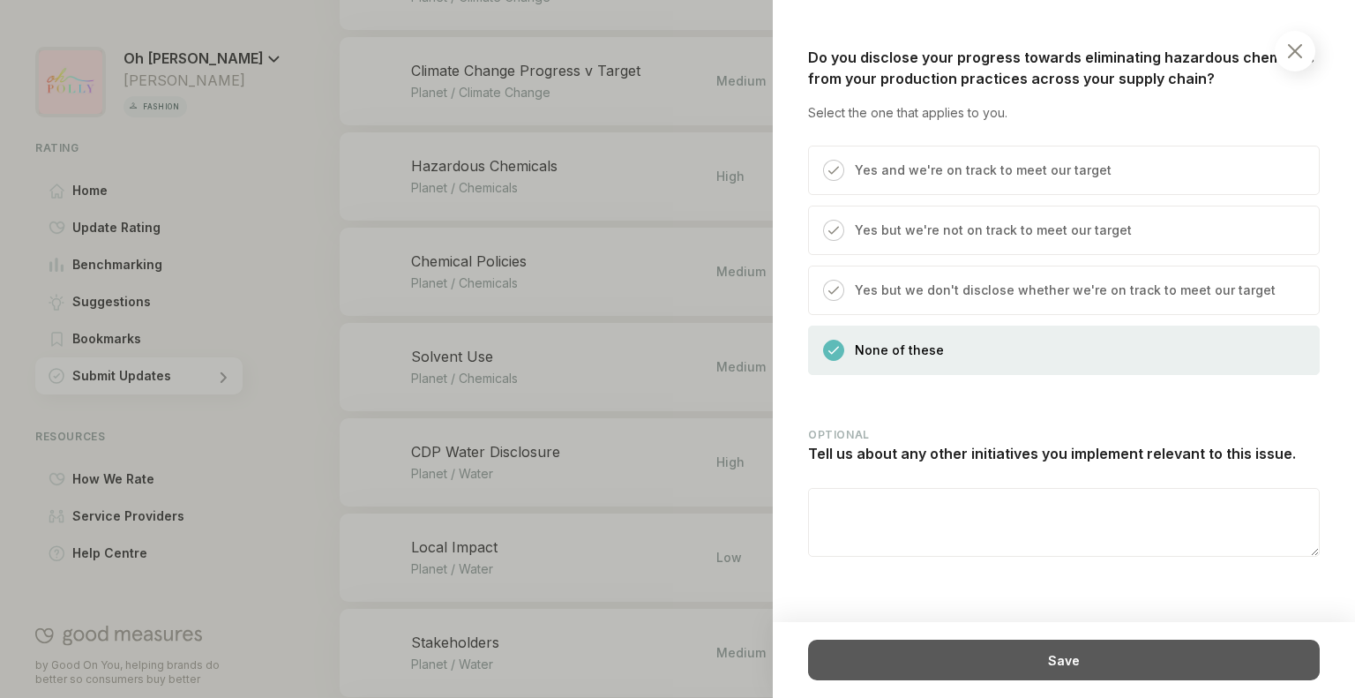
click at [903, 656] on div "Save" at bounding box center [1064, 660] width 512 height 41
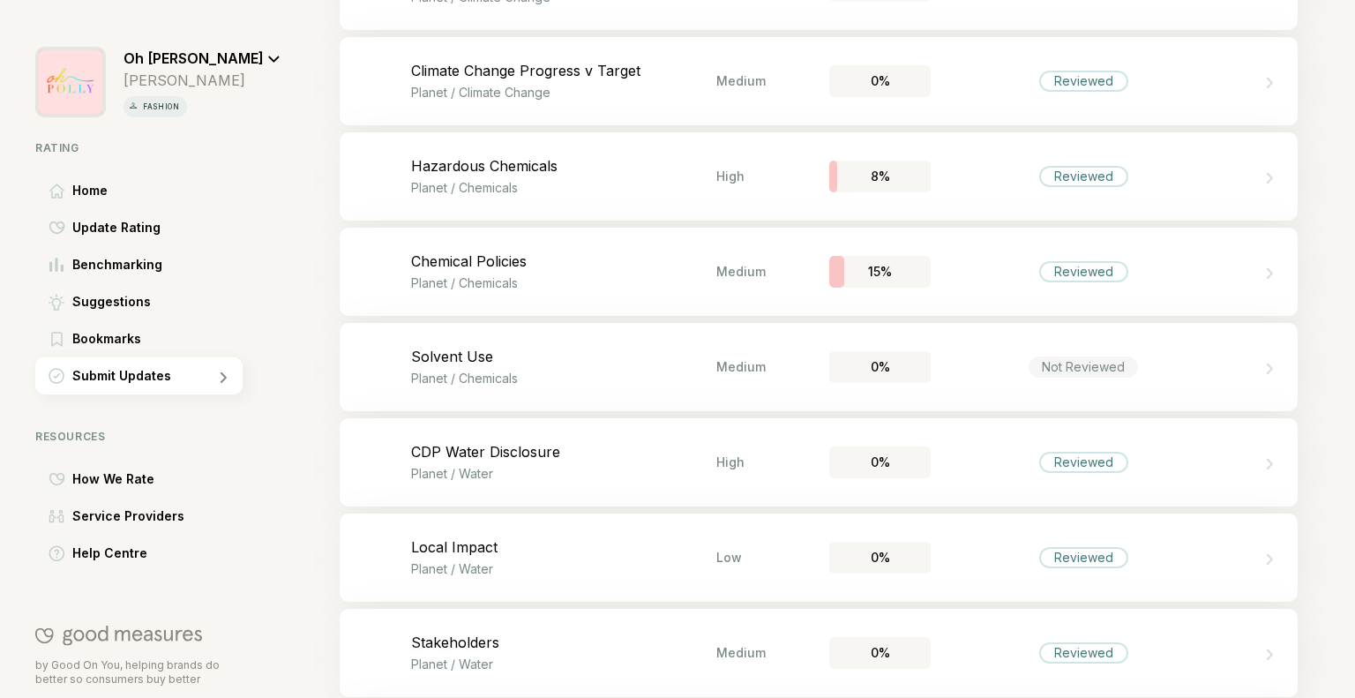
click at [1009, 363] on div "Not Reviewed" at bounding box center [1083, 366] width 305 height 21
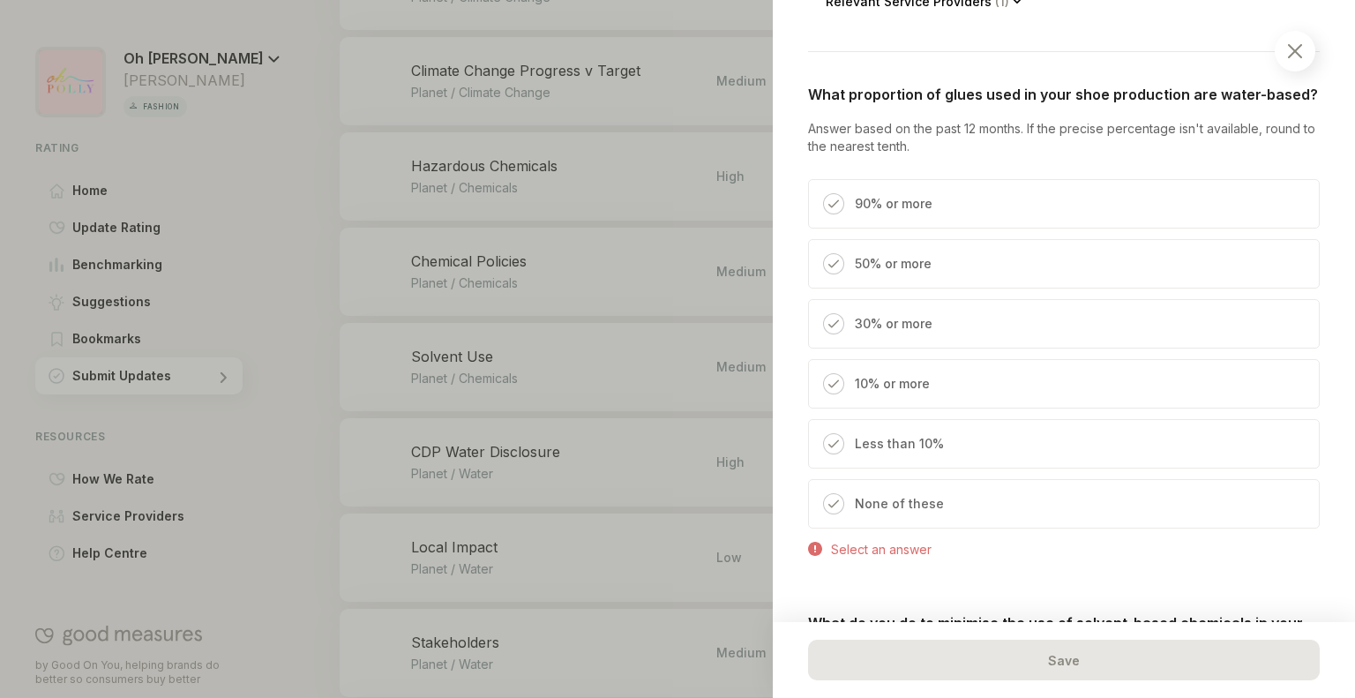
scroll to position [578, 0]
click at [879, 512] on p "None of these" at bounding box center [899, 501] width 89 height 21
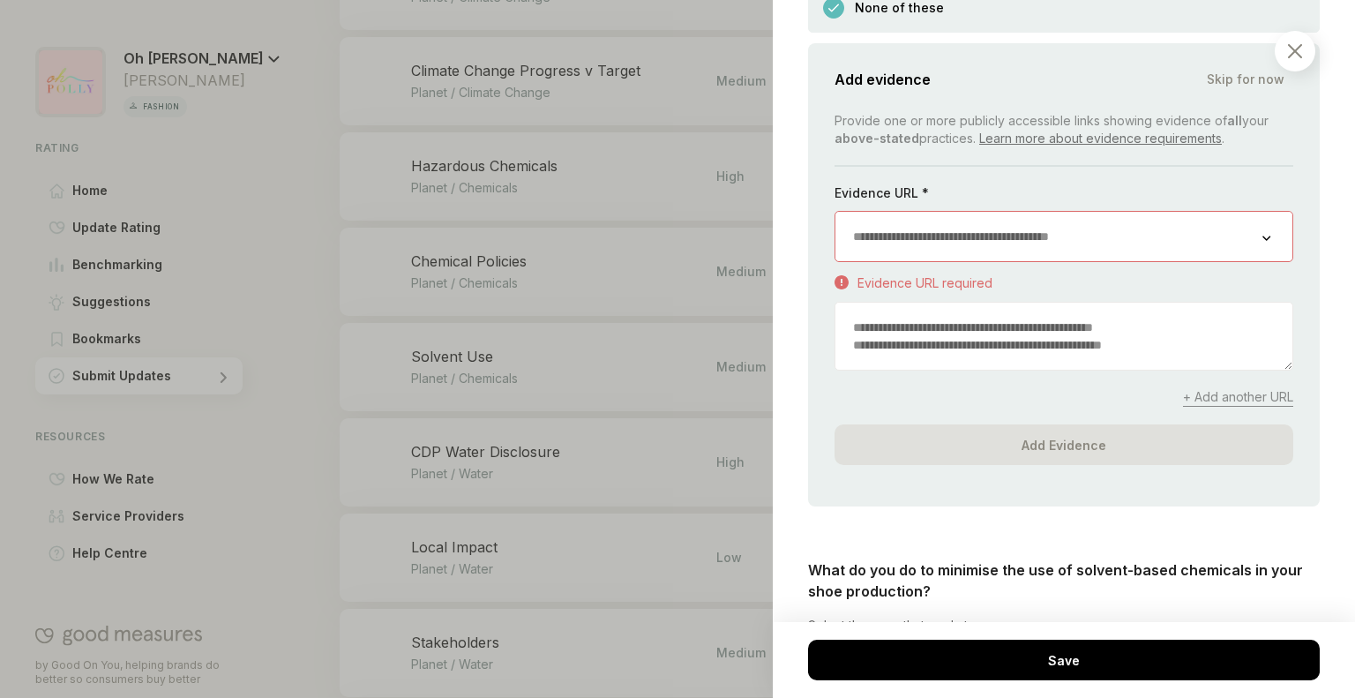
scroll to position [1069, 0]
click at [1224, 90] on span "Skip for now" at bounding box center [1246, 81] width 78 height 18
click at [1224, 101] on div "Add evidence Skip for now Provide one or more publicly accessible links showing…" at bounding box center [1064, 276] width 512 height 463
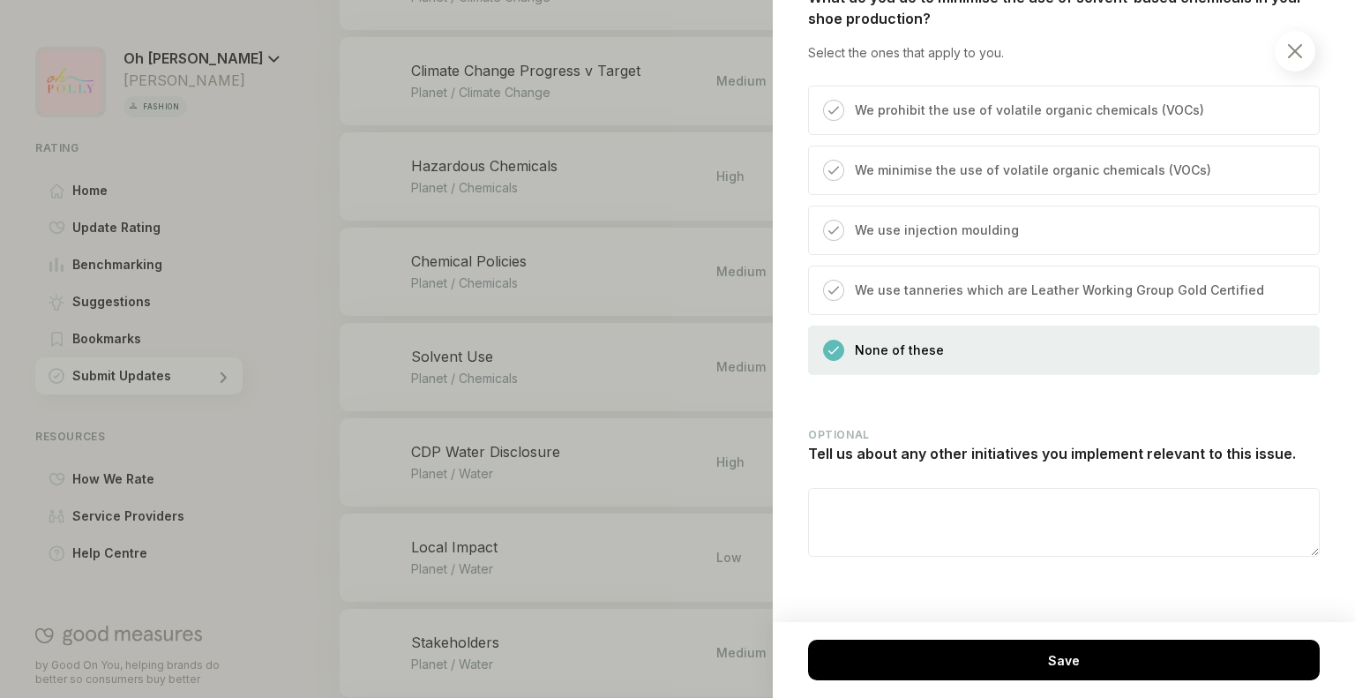
scroll to position [1280, 0]
click at [1285, 48] on div at bounding box center [1295, 51] width 41 height 41
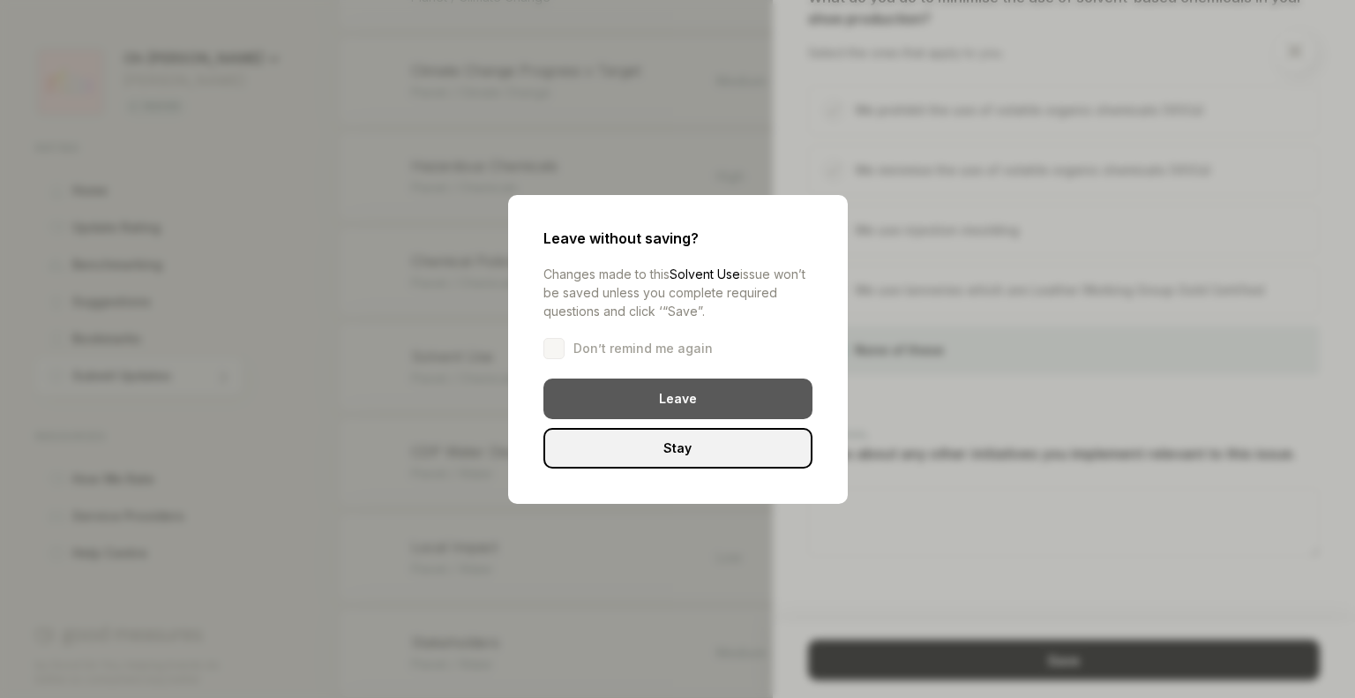
click at [769, 402] on div "Leave" at bounding box center [677, 398] width 269 height 41
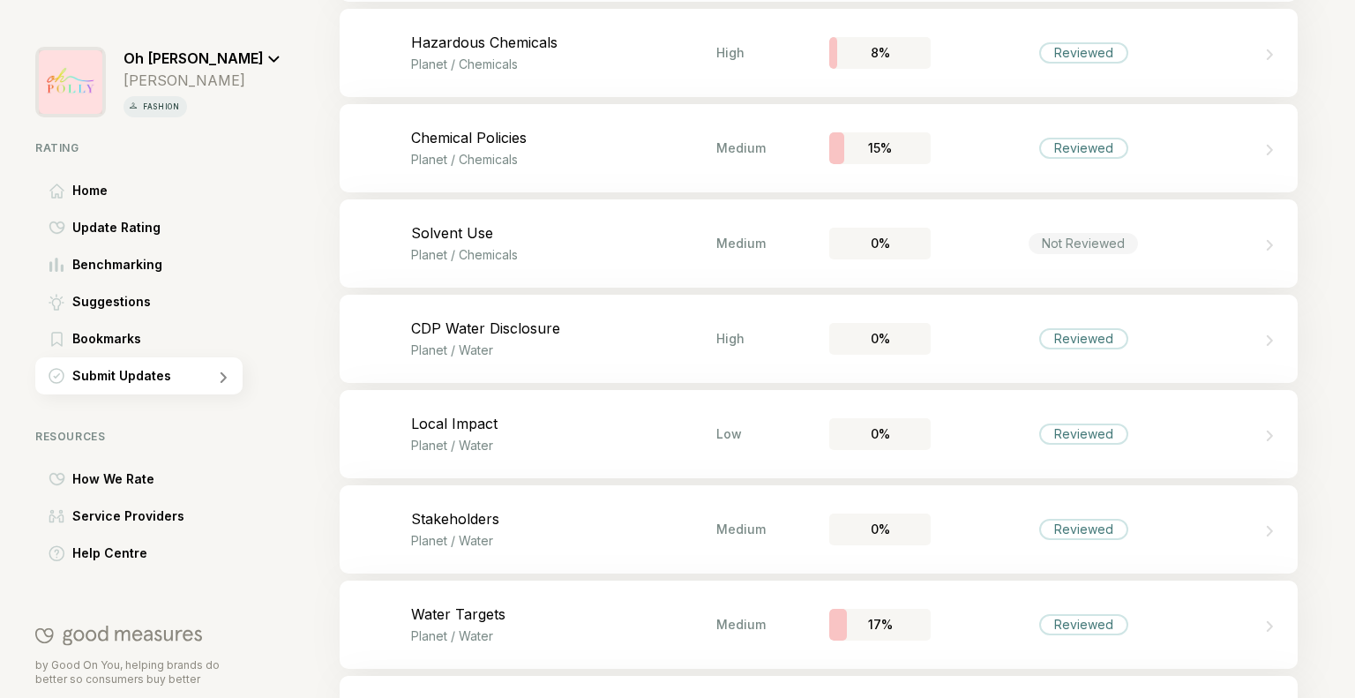
scroll to position [1817, 0]
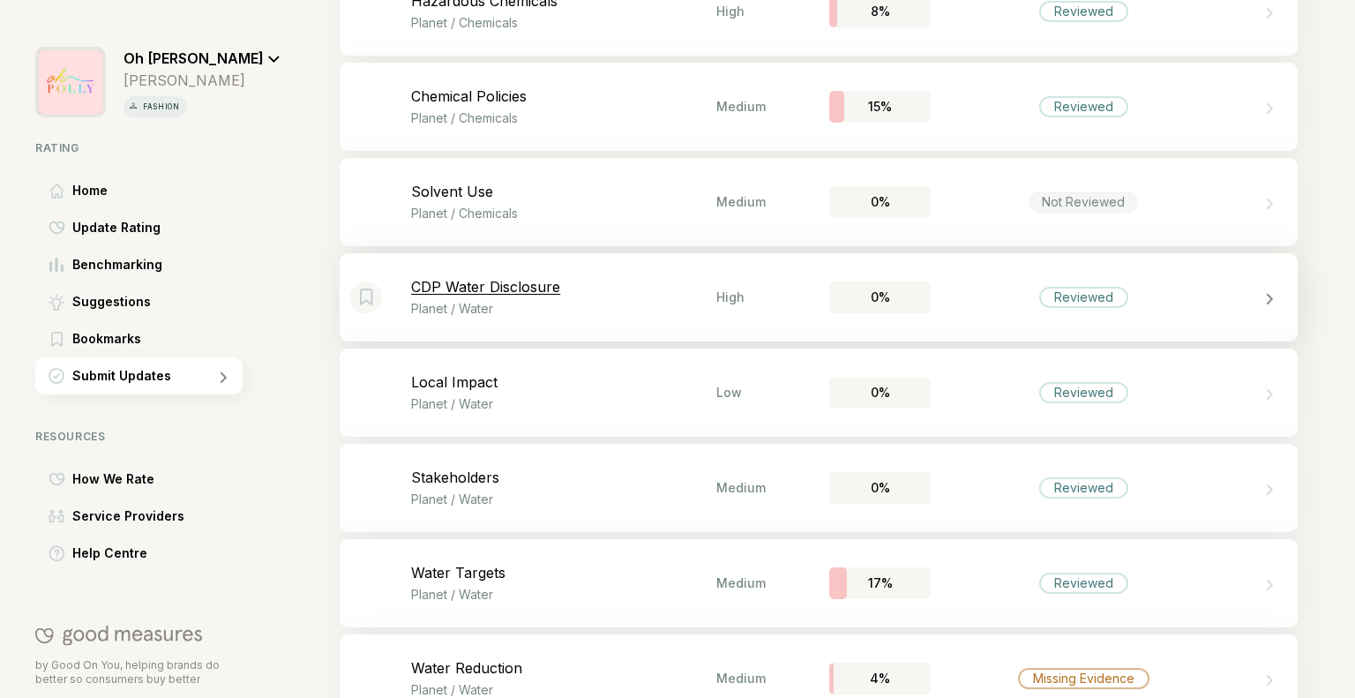
click at [1078, 311] on div "Bookmark this item CDP Water Disclosure Planet / Water High 0% Reviewed" at bounding box center [819, 297] width 958 height 88
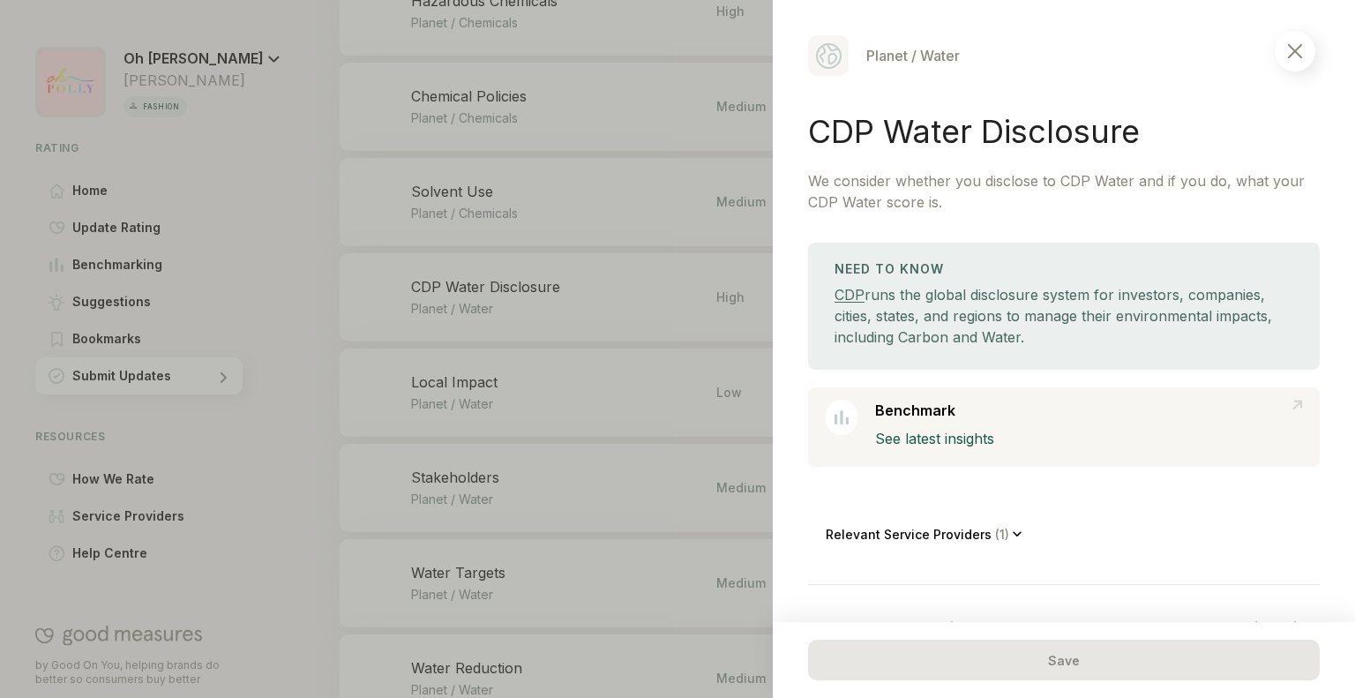
scroll to position [154, 0]
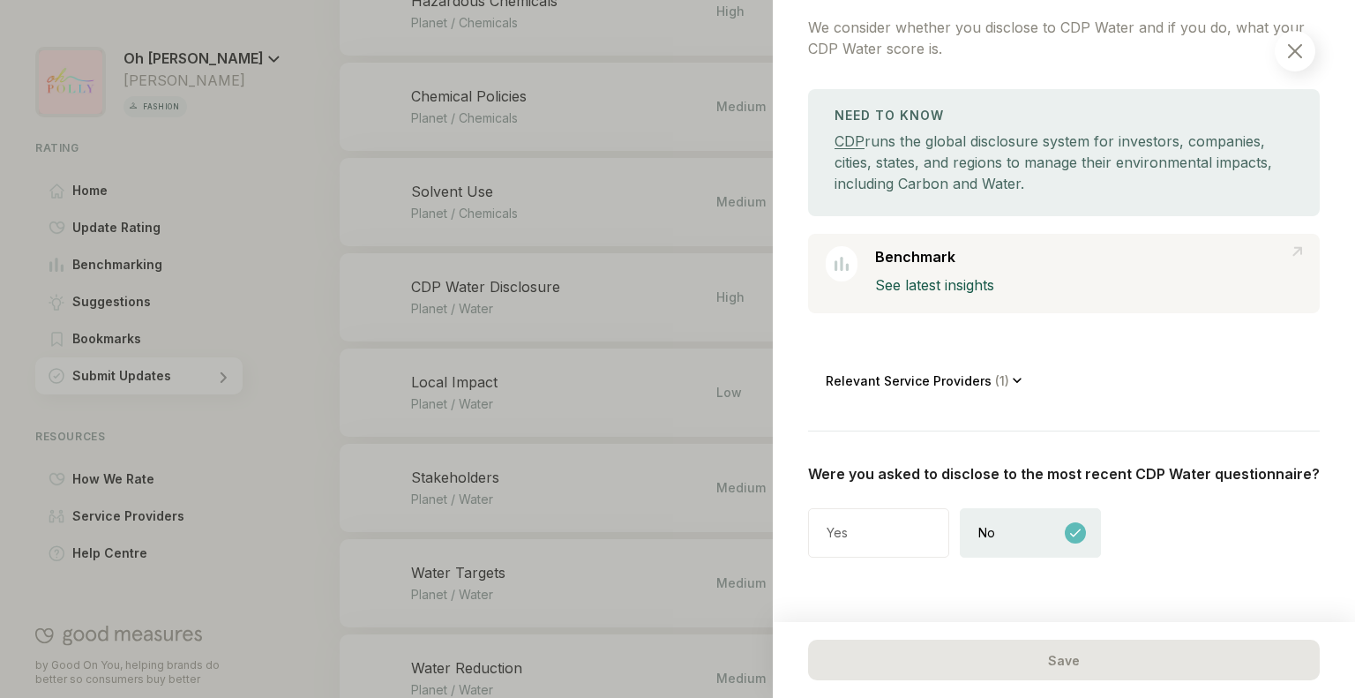
click at [1300, 49] on img at bounding box center [1295, 51] width 14 height 14
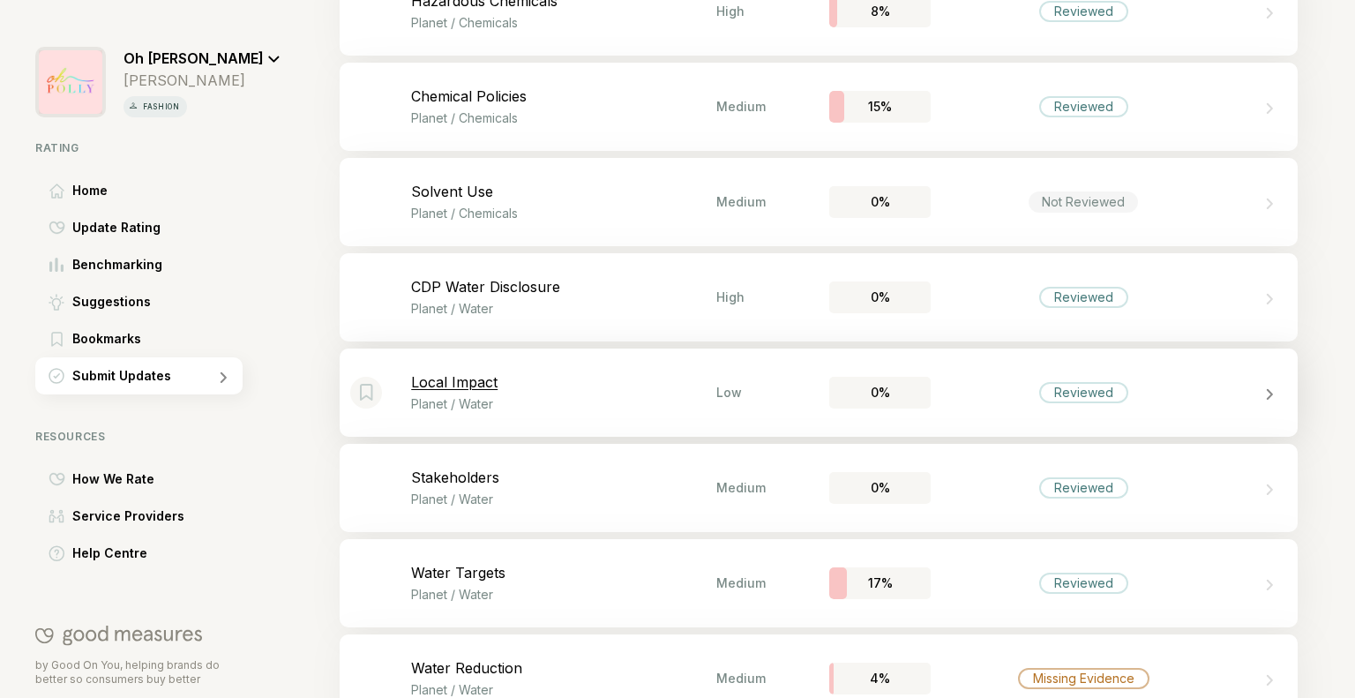
click at [1077, 393] on div "Reviewed" at bounding box center [1083, 392] width 89 height 21
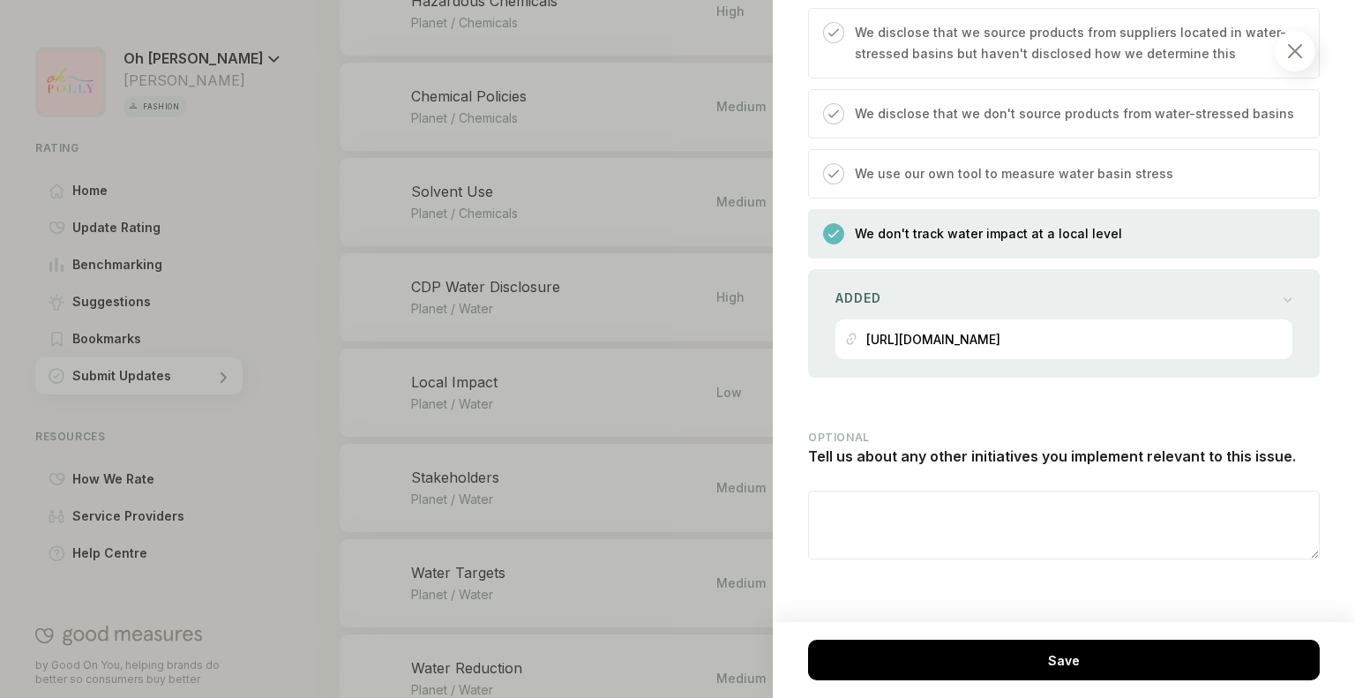
scroll to position [789, 0]
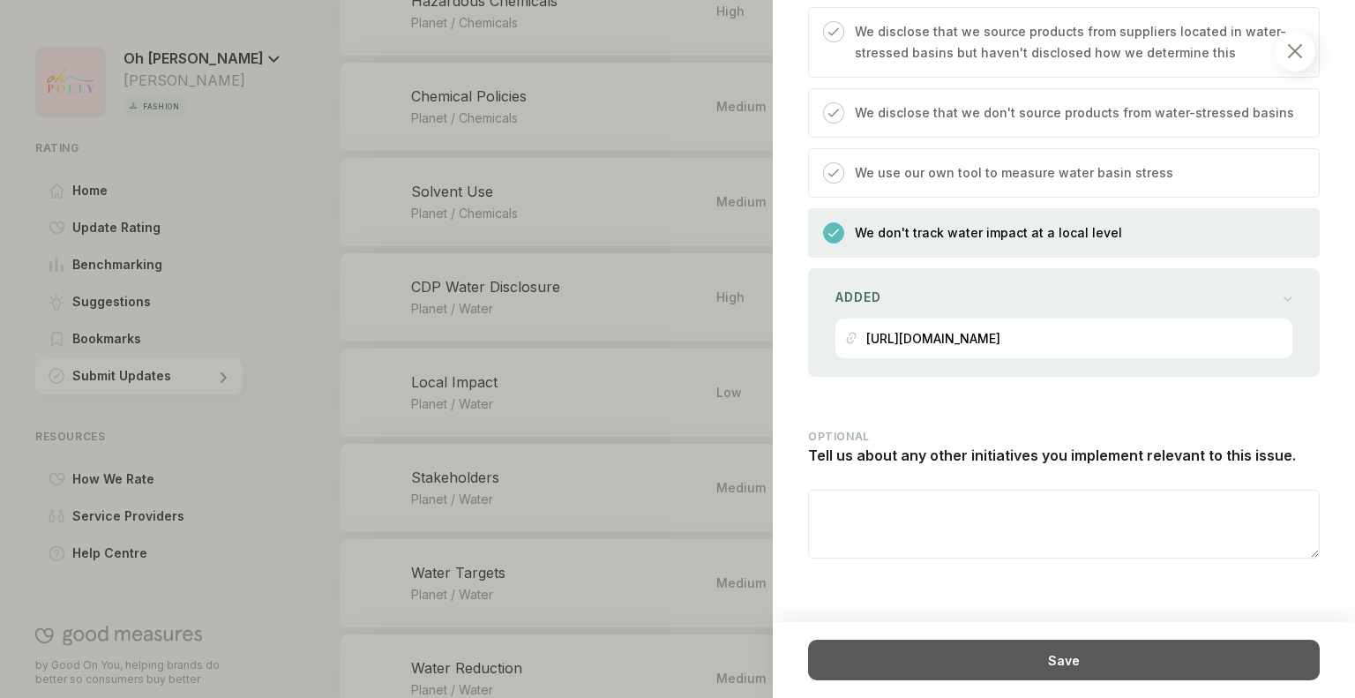
click at [992, 672] on div "Save" at bounding box center [1064, 660] width 512 height 41
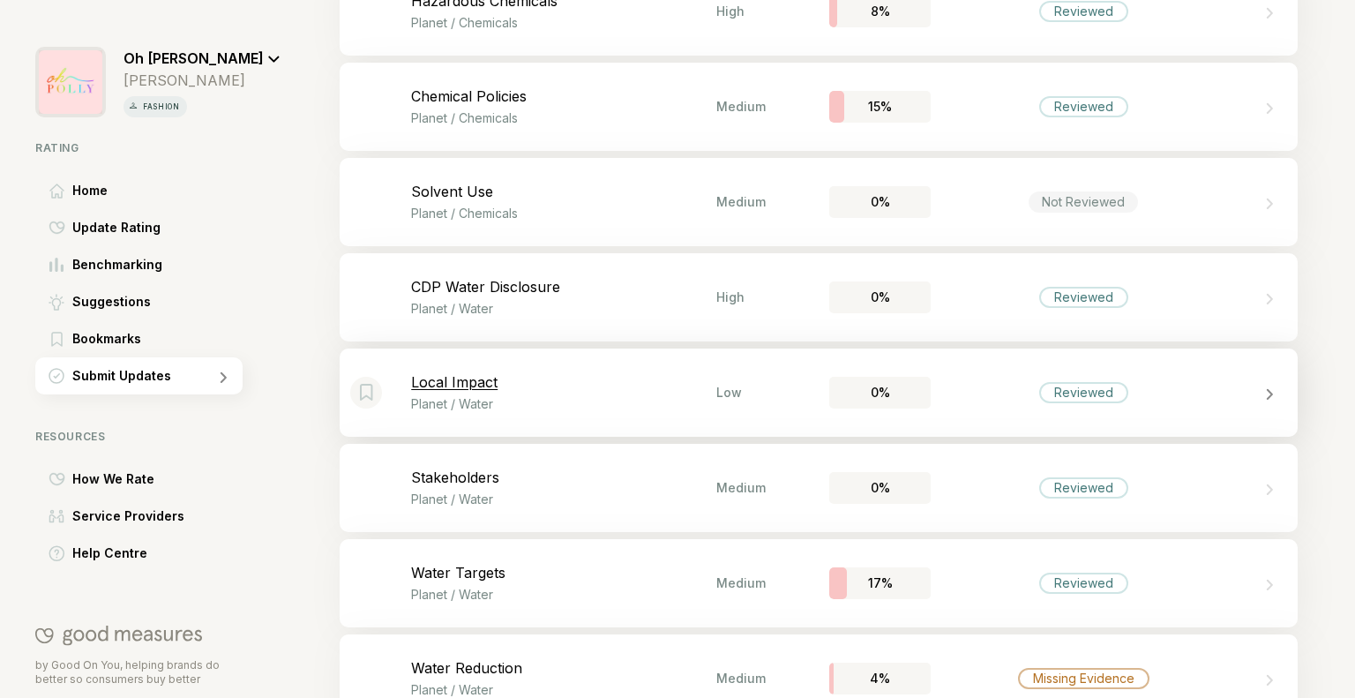
click at [1141, 418] on div "Bookmark this item Local Impact Planet / Water Low 0% Reviewed" at bounding box center [819, 392] width 958 height 88
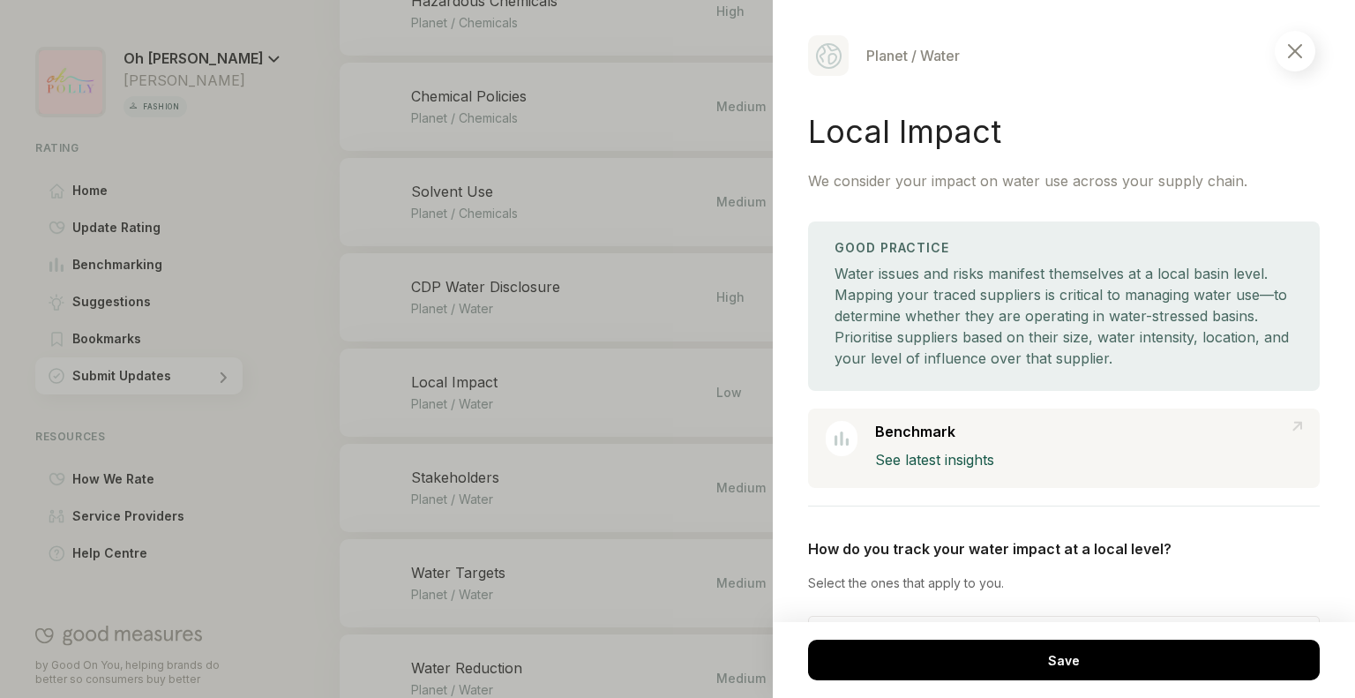
click at [1311, 55] on div at bounding box center [1295, 51] width 41 height 41
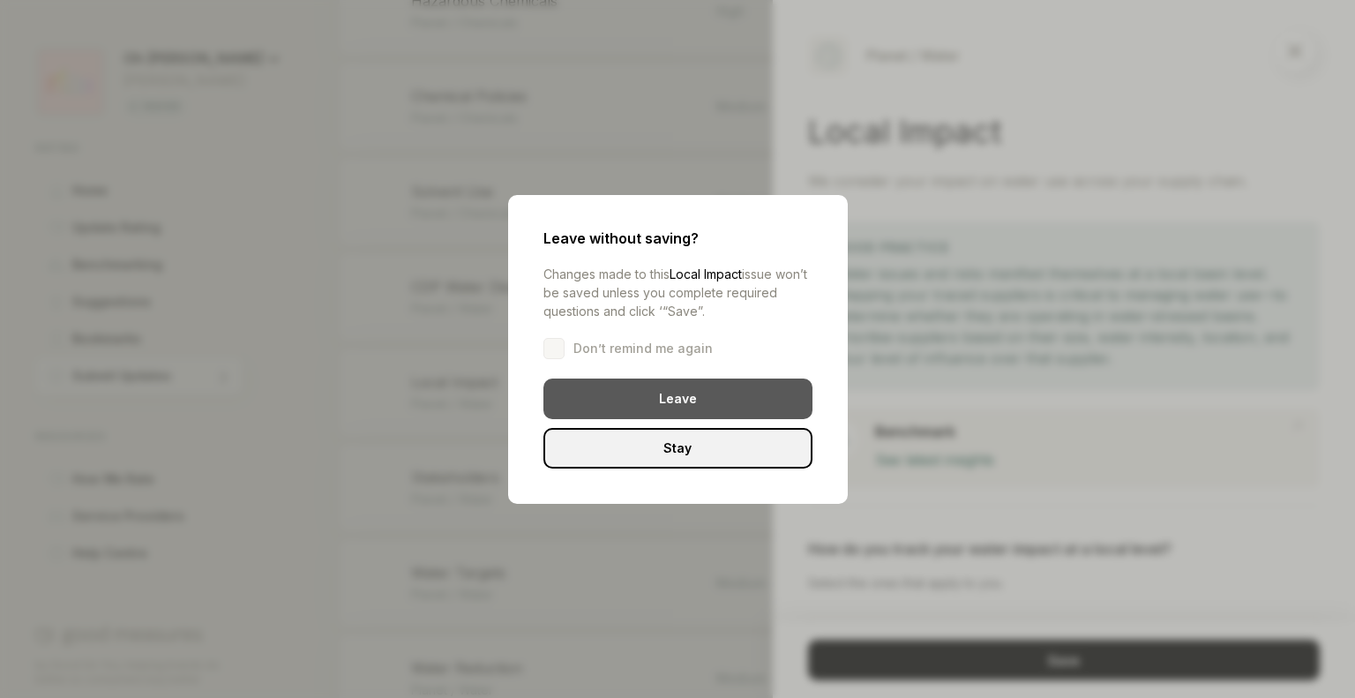
click at [723, 386] on div "Leave" at bounding box center [677, 398] width 269 height 41
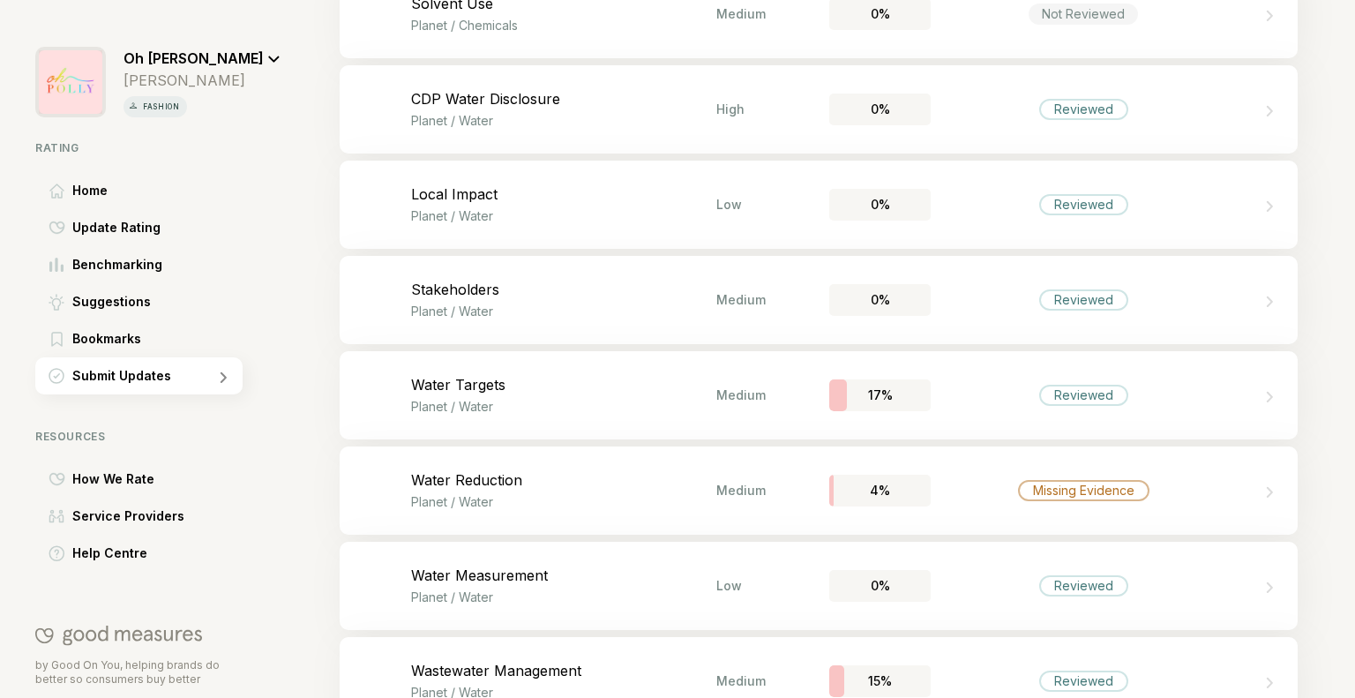
scroll to position [2008, 0]
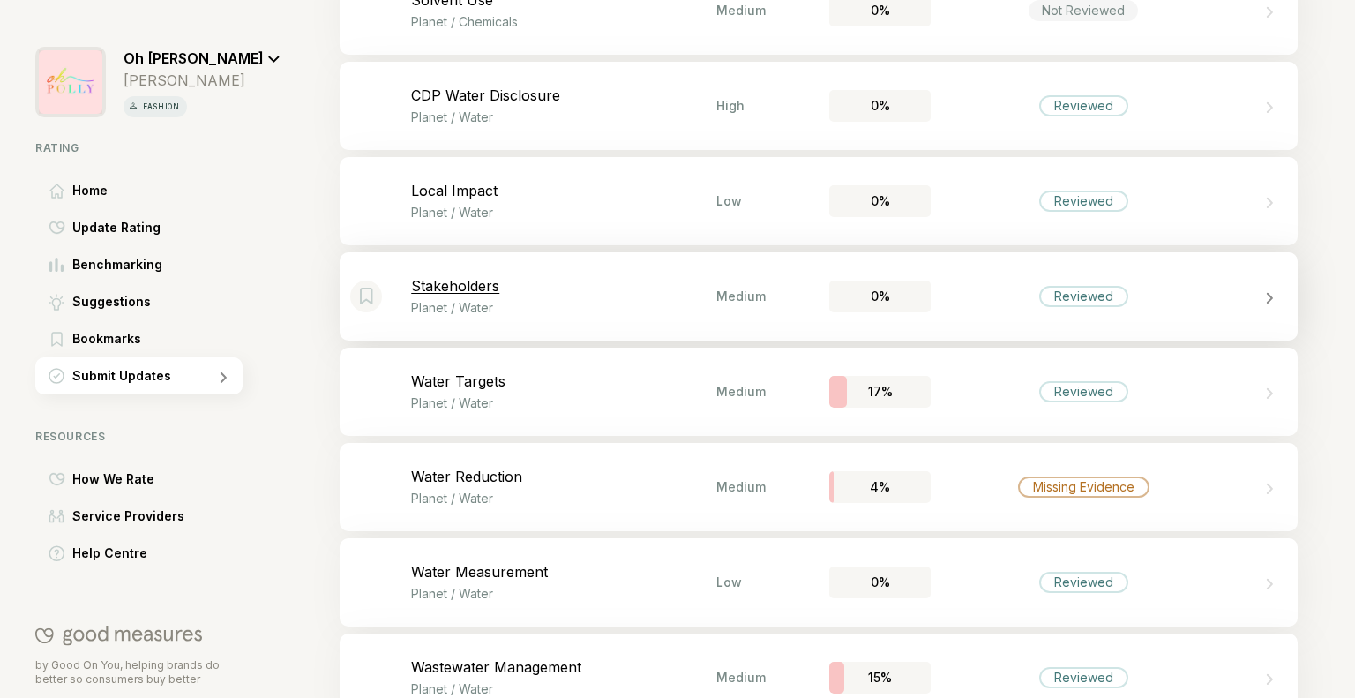
click at [1016, 282] on div "Bookmark this item Stakeholders Planet / Water Medium 0% Reviewed" at bounding box center [819, 296] width 958 height 88
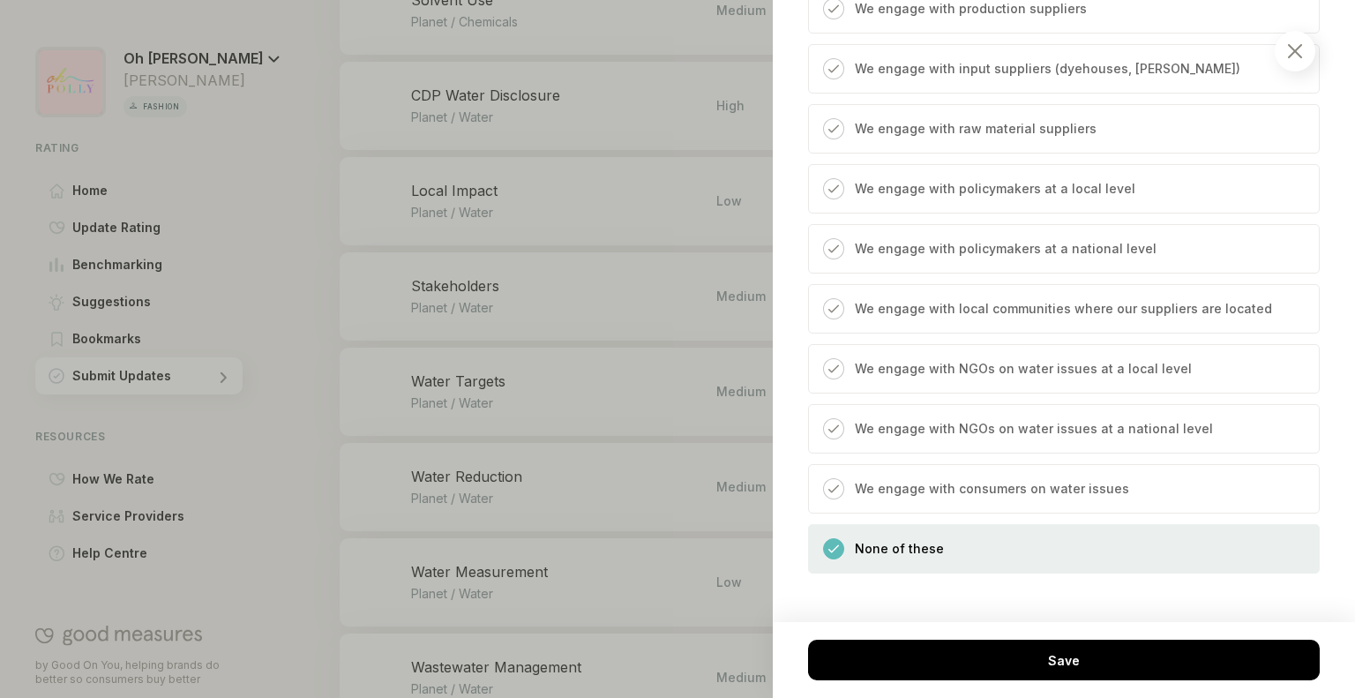
scroll to position [932, 0]
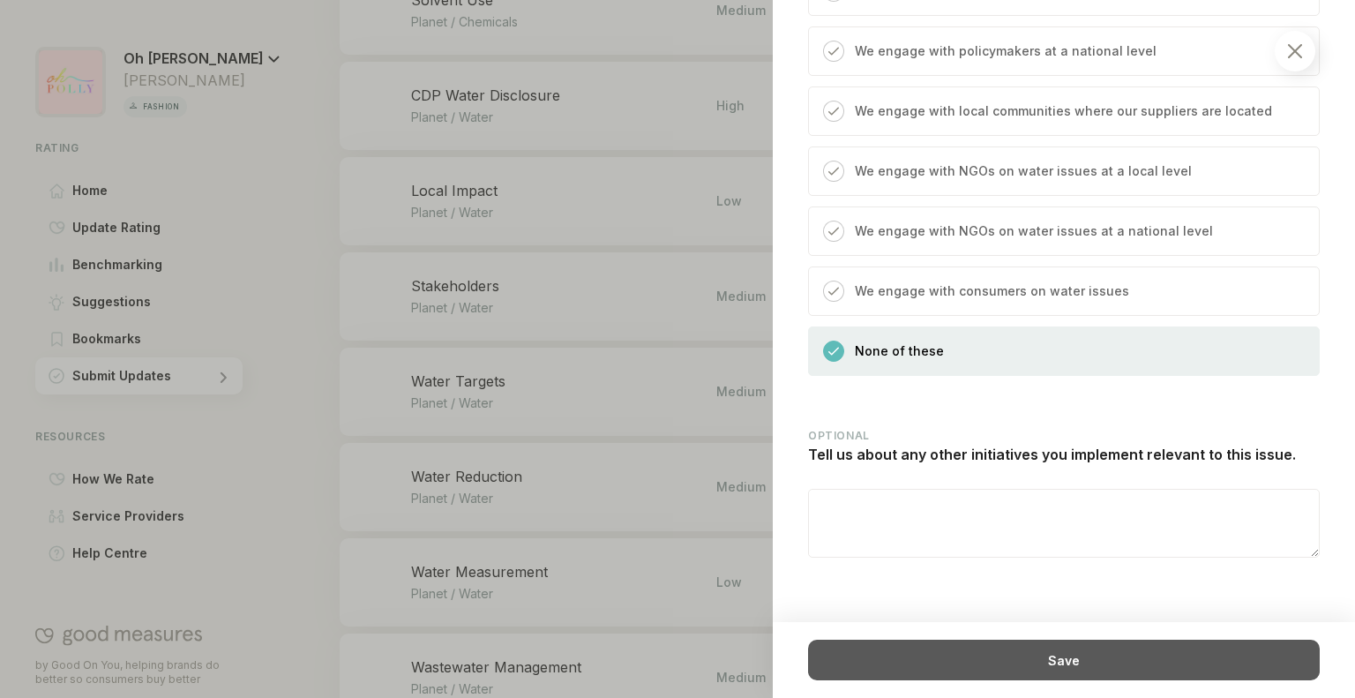
click at [1059, 658] on div "Save" at bounding box center [1064, 660] width 512 height 41
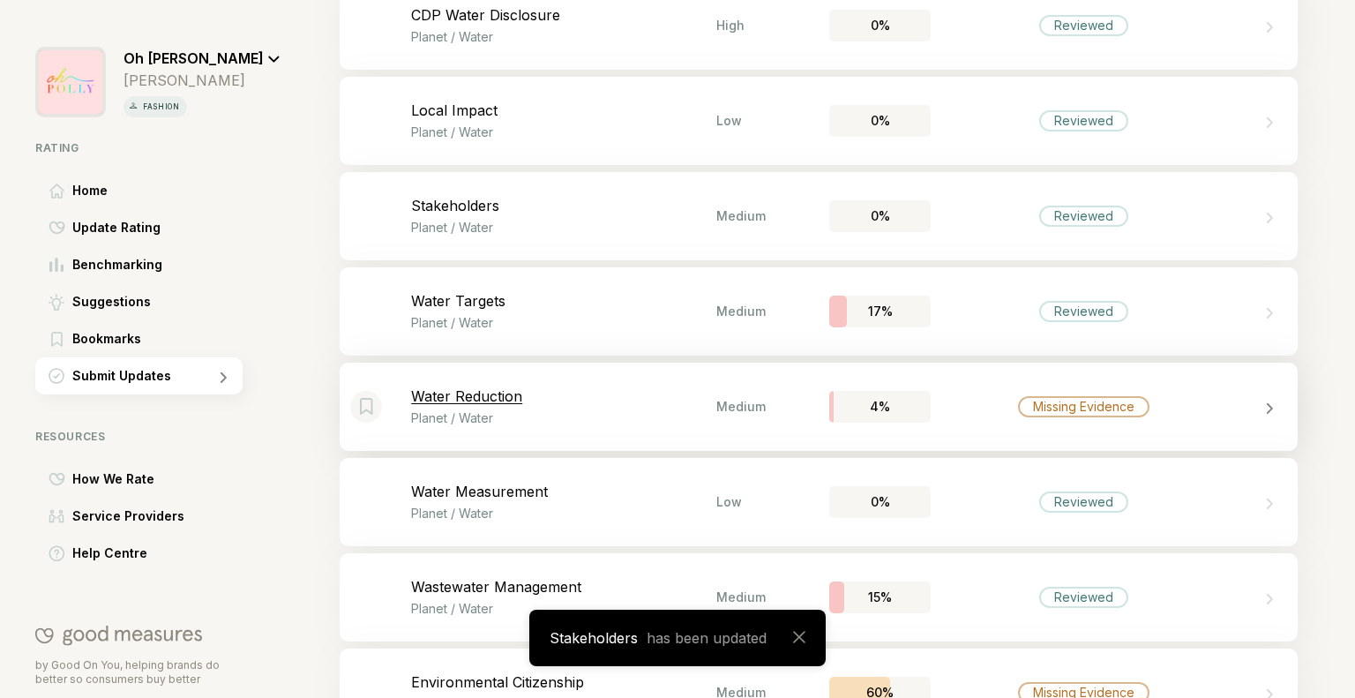
scroll to position [2099, 0]
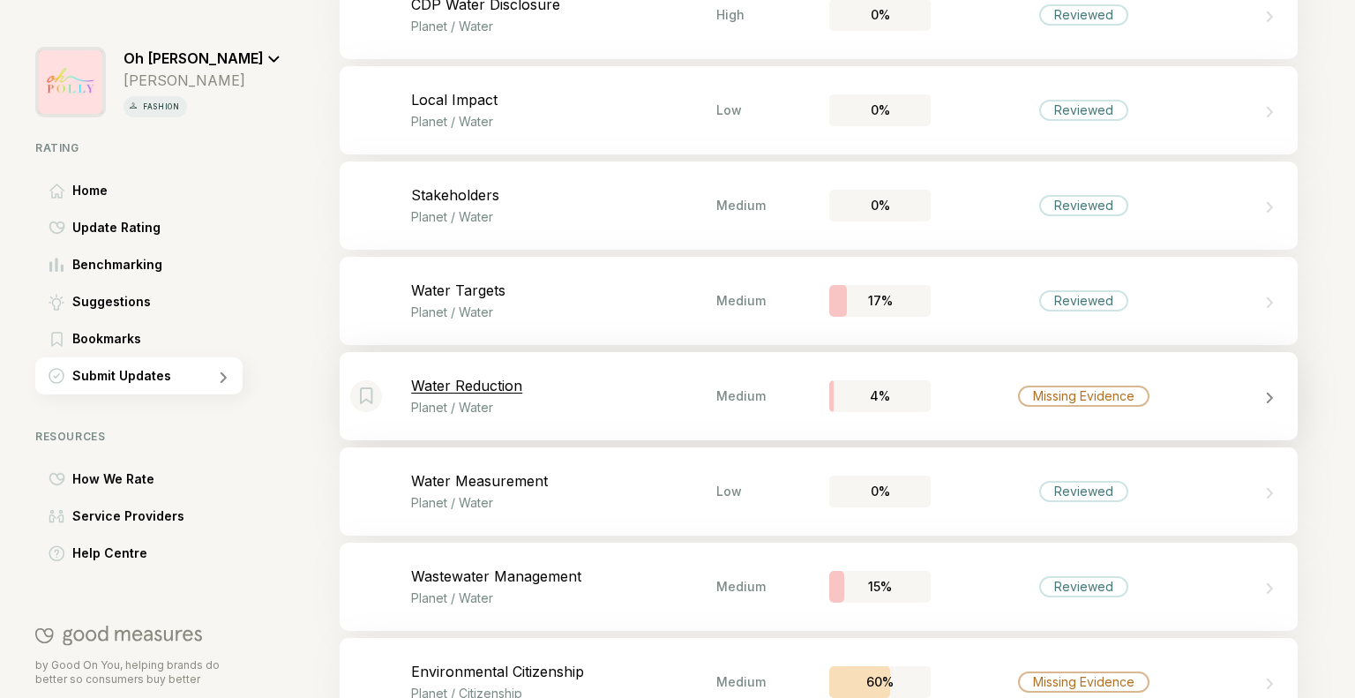
click at [1246, 396] on div at bounding box center [1256, 396] width 41 height 18
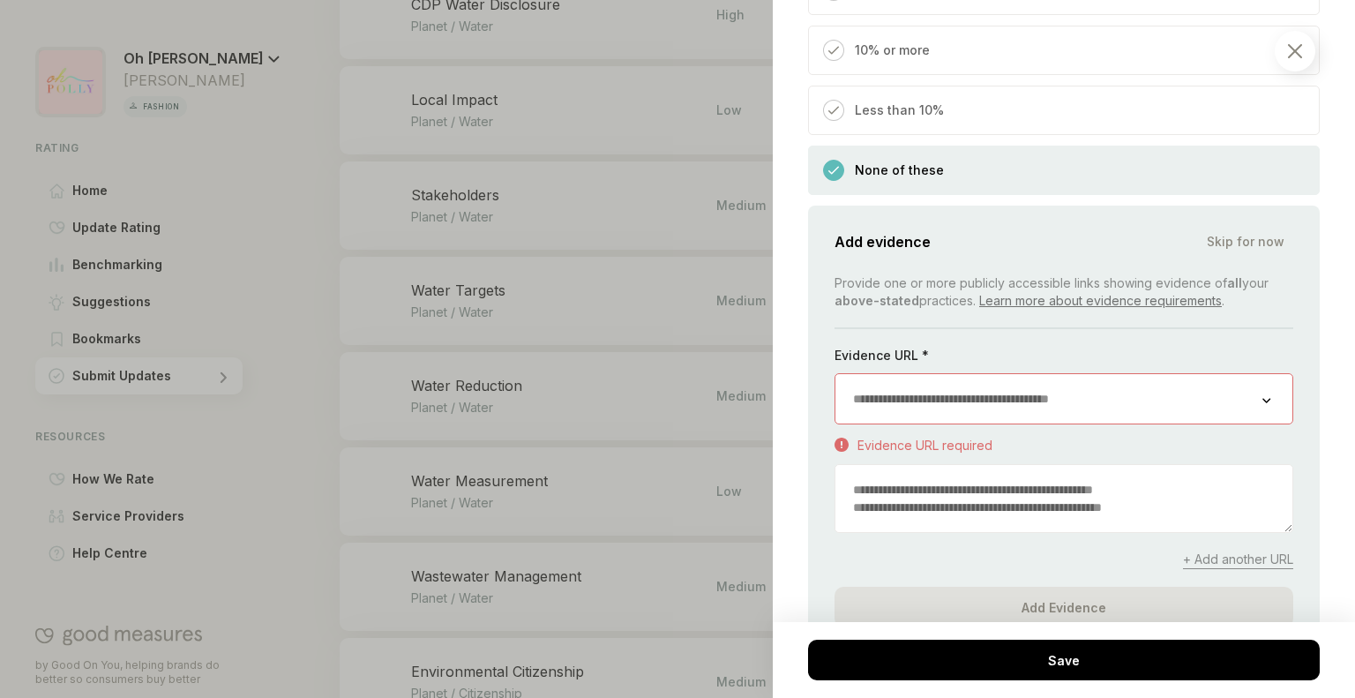
scroll to position [2548, 0]
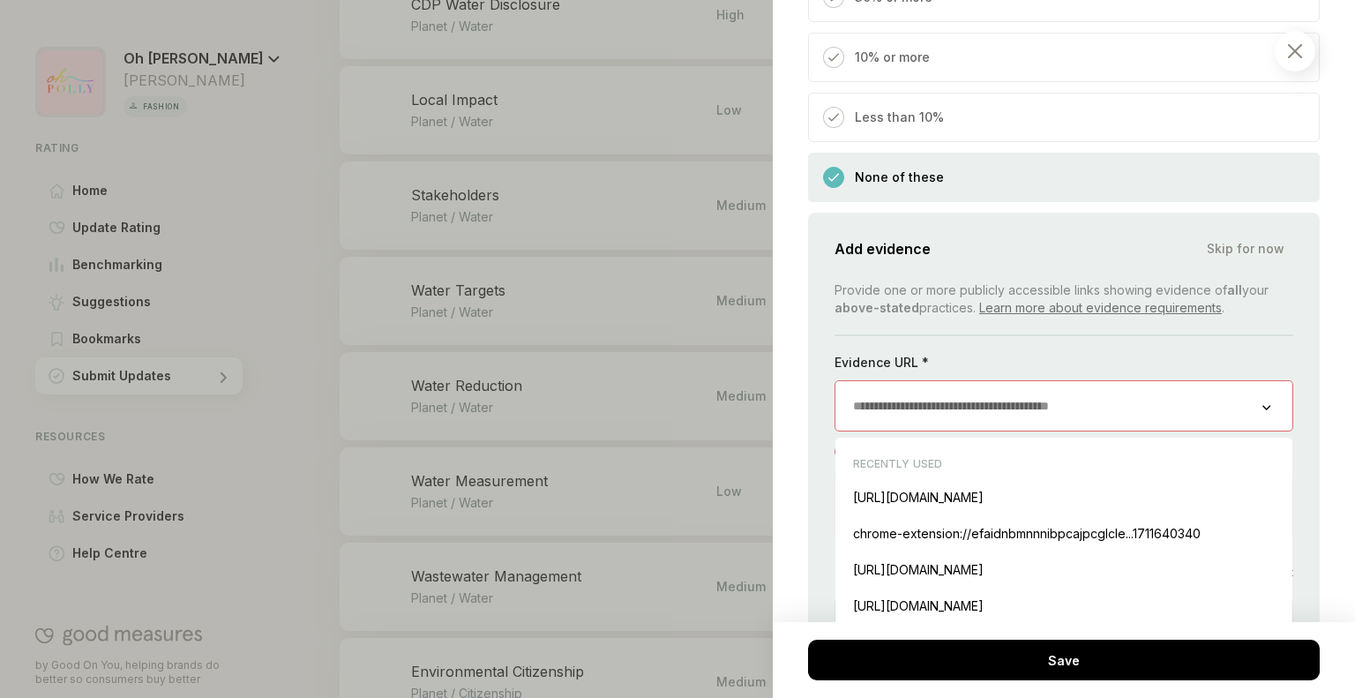
click at [921, 381] on input "url" at bounding box center [1048, 405] width 427 height 49
paste input "**********"
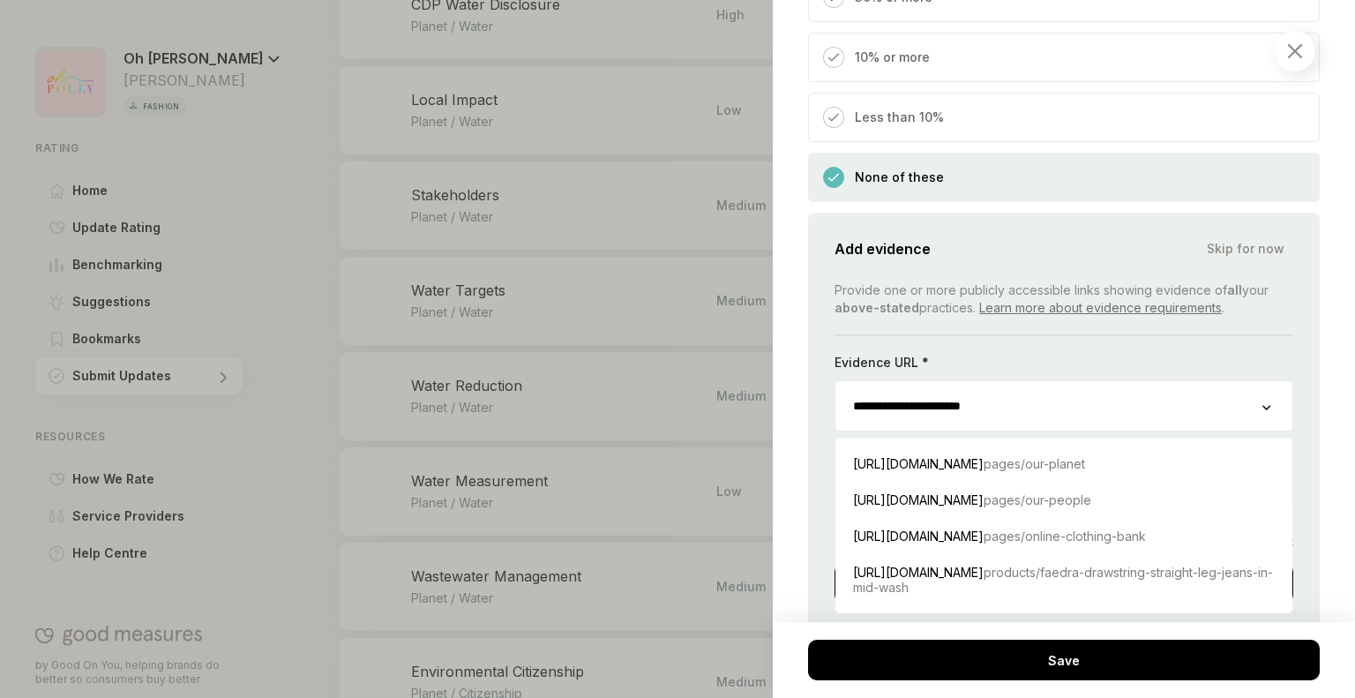
type input "**********"
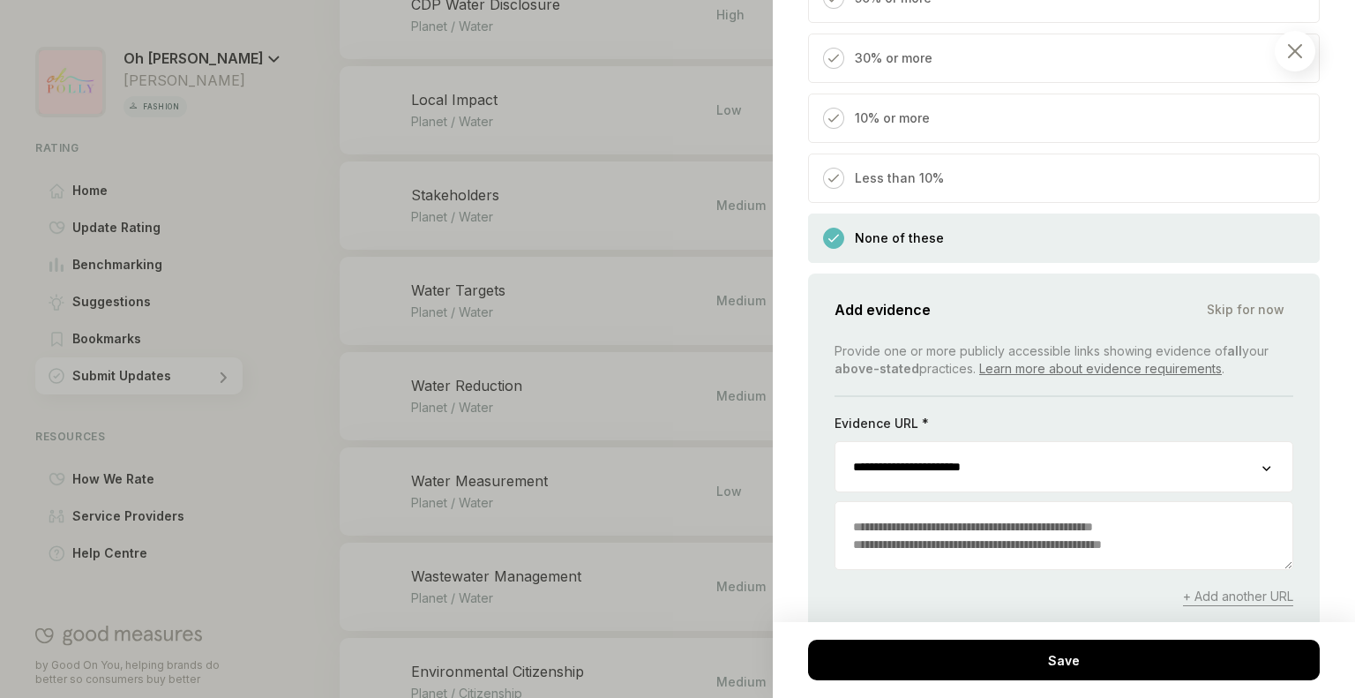
scroll to position [2749, 0]
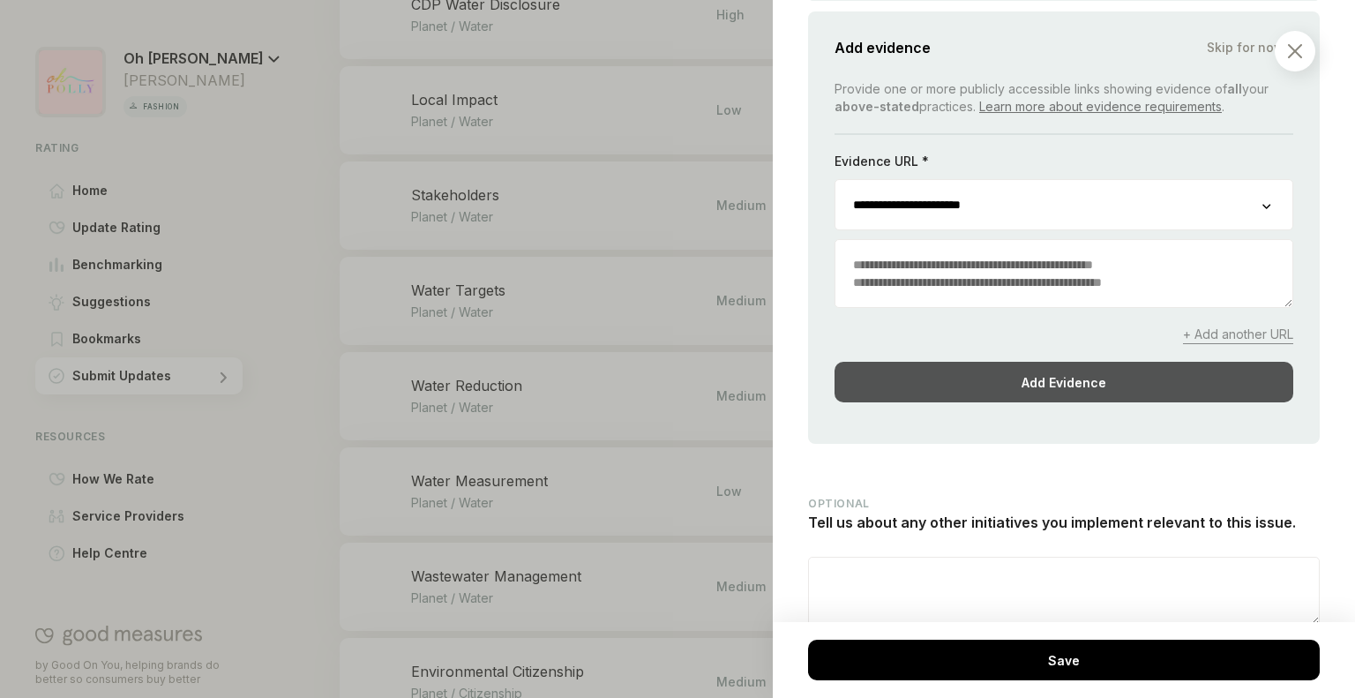
click at [1021, 362] on div "Add Evidence" at bounding box center [1064, 382] width 459 height 41
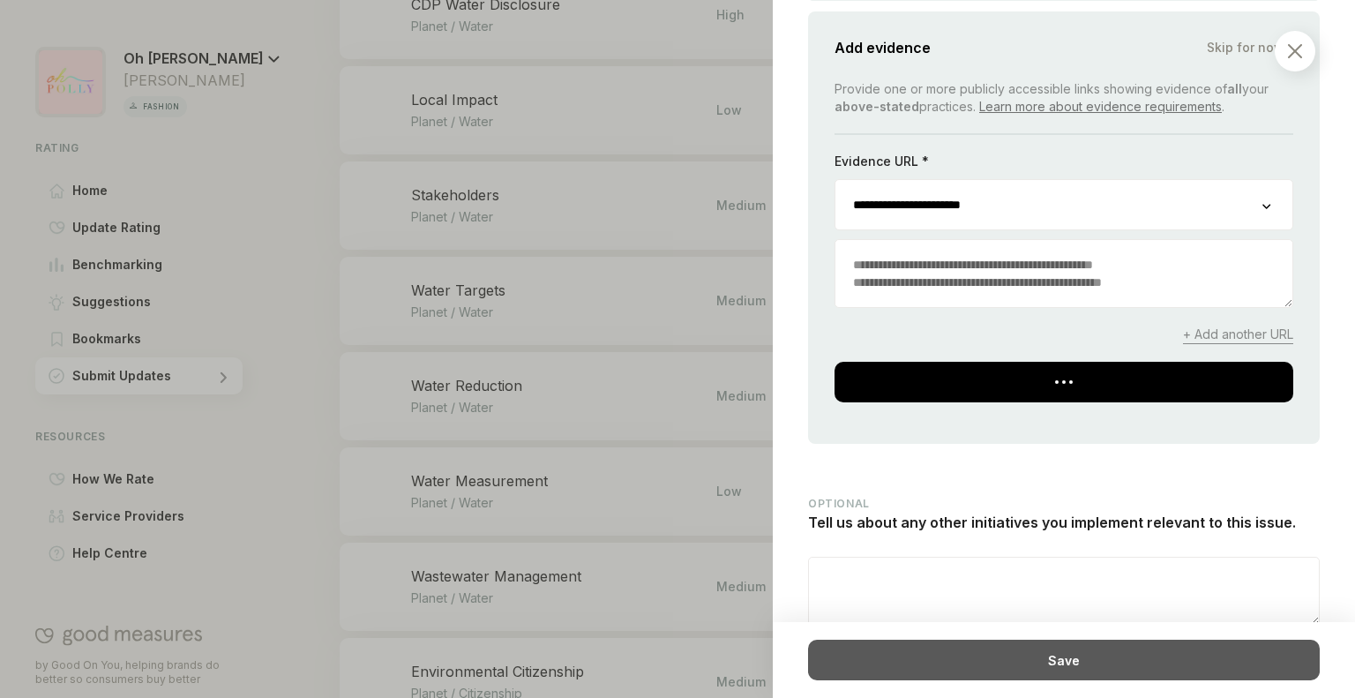
scroll to position [2426, 0]
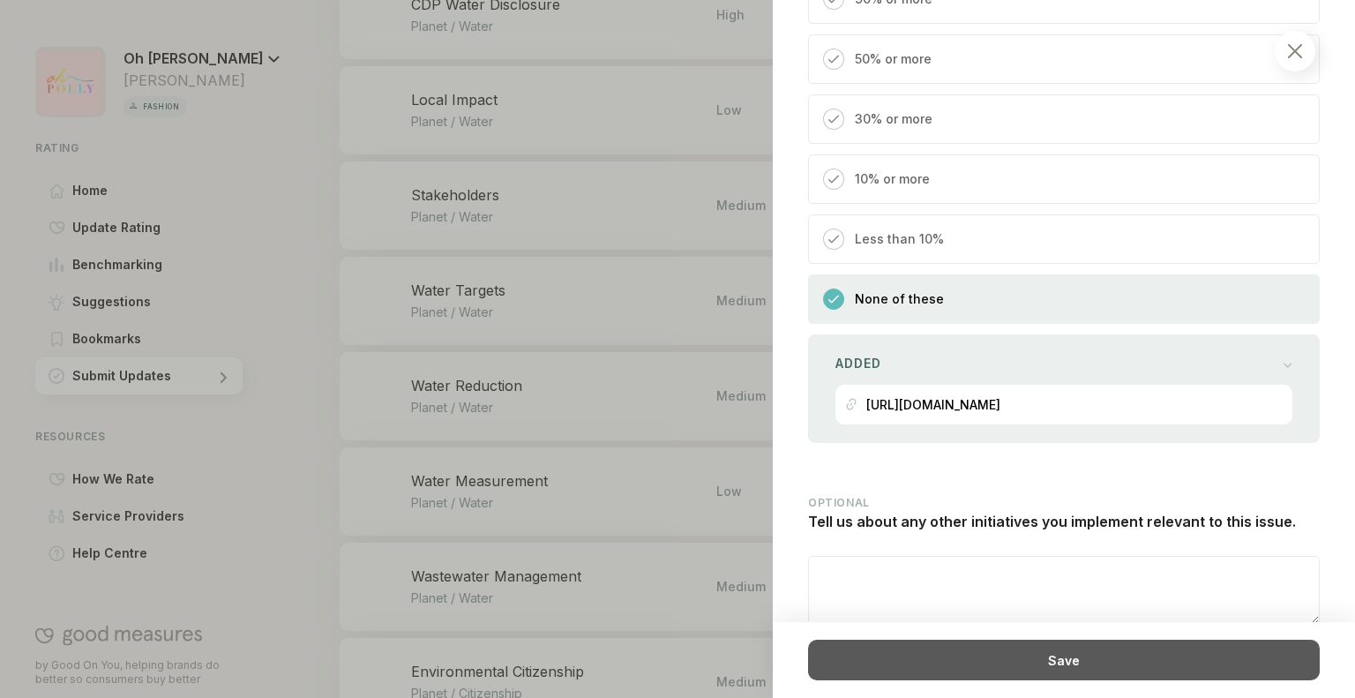
click at [957, 673] on div "Save" at bounding box center [1064, 660] width 512 height 41
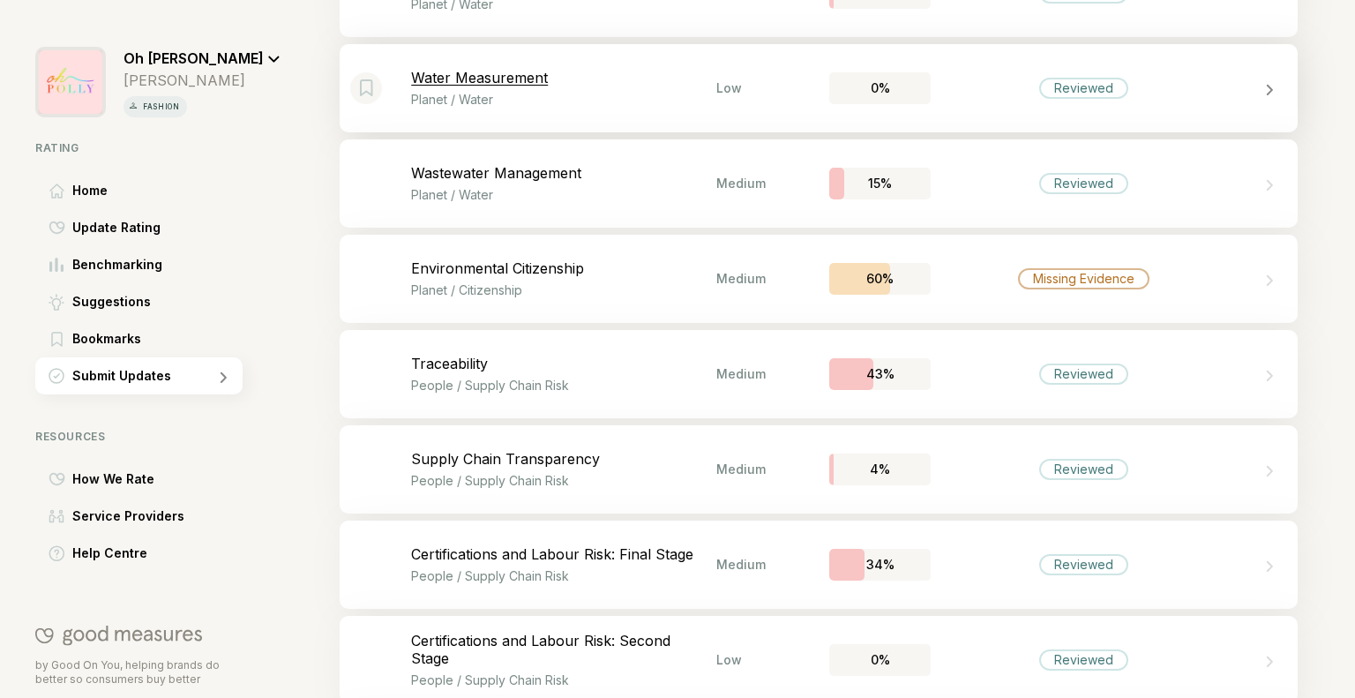
scroll to position [2506, 0]
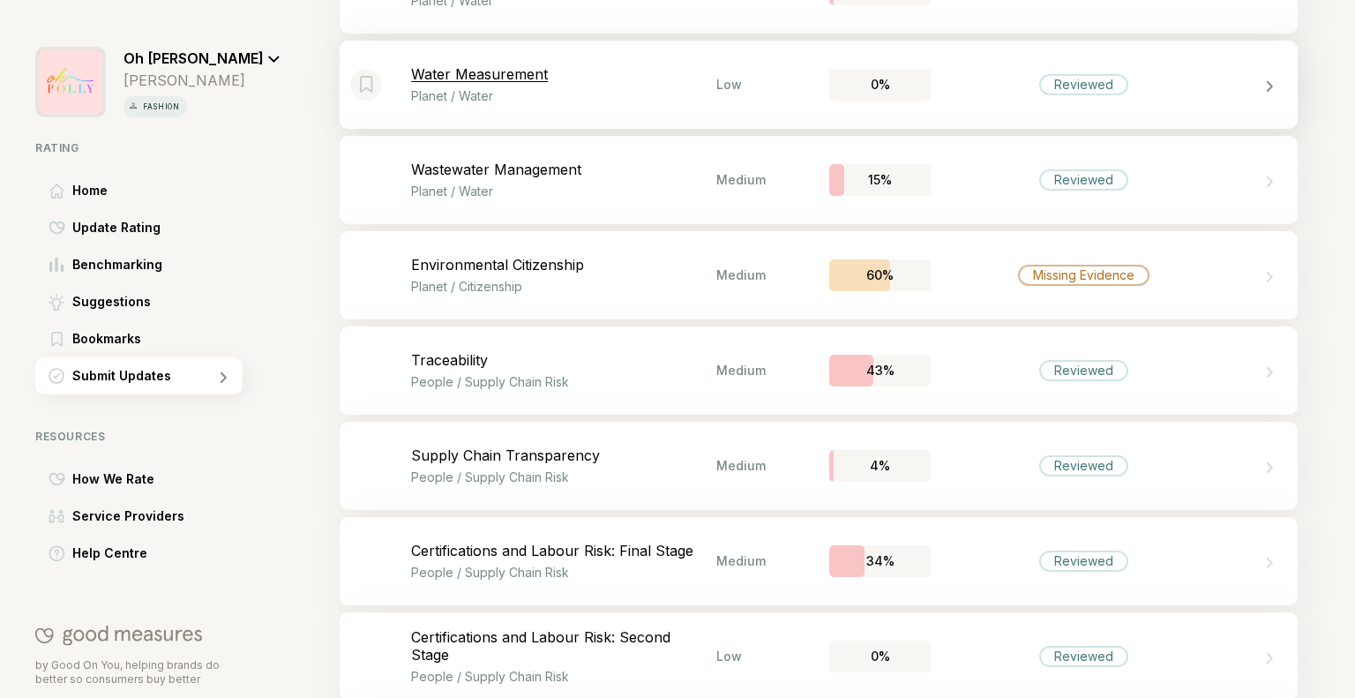
click at [1095, 66] on div "Bookmark this item Water Measurement Planet / Water Low 0% Reviewed" at bounding box center [819, 85] width 958 height 88
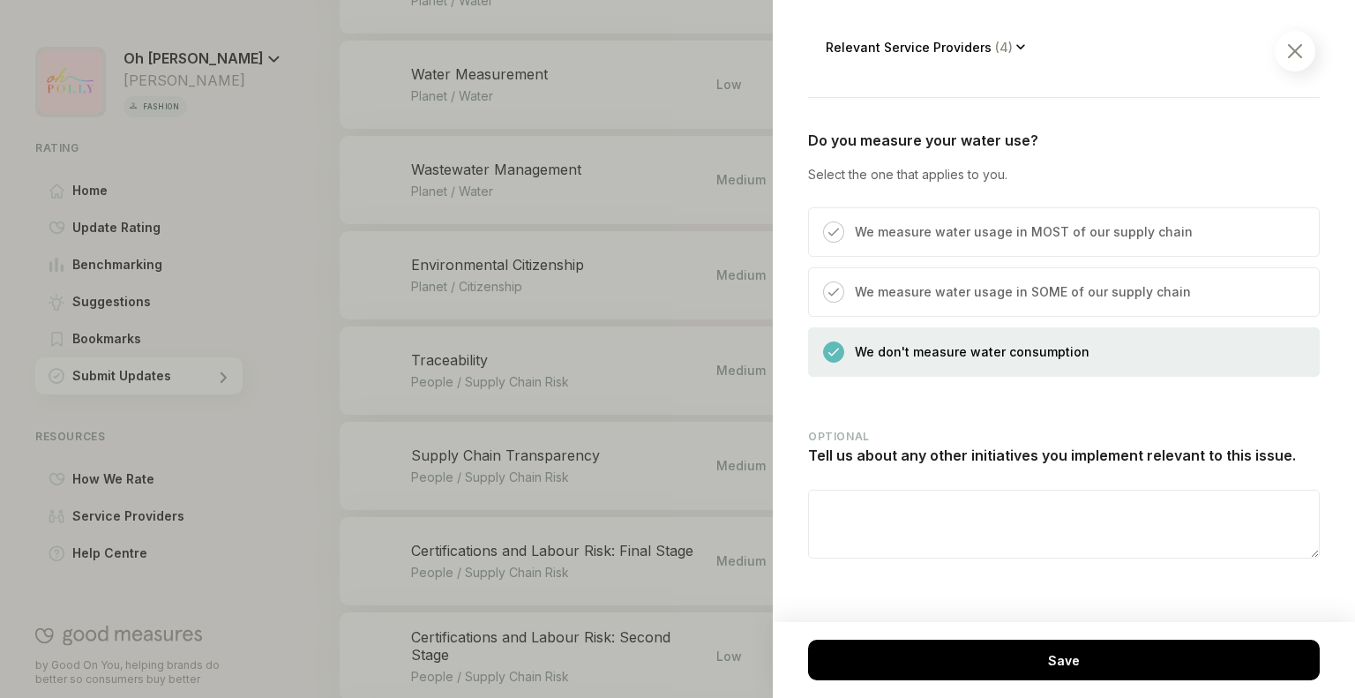
scroll to position [551, 0]
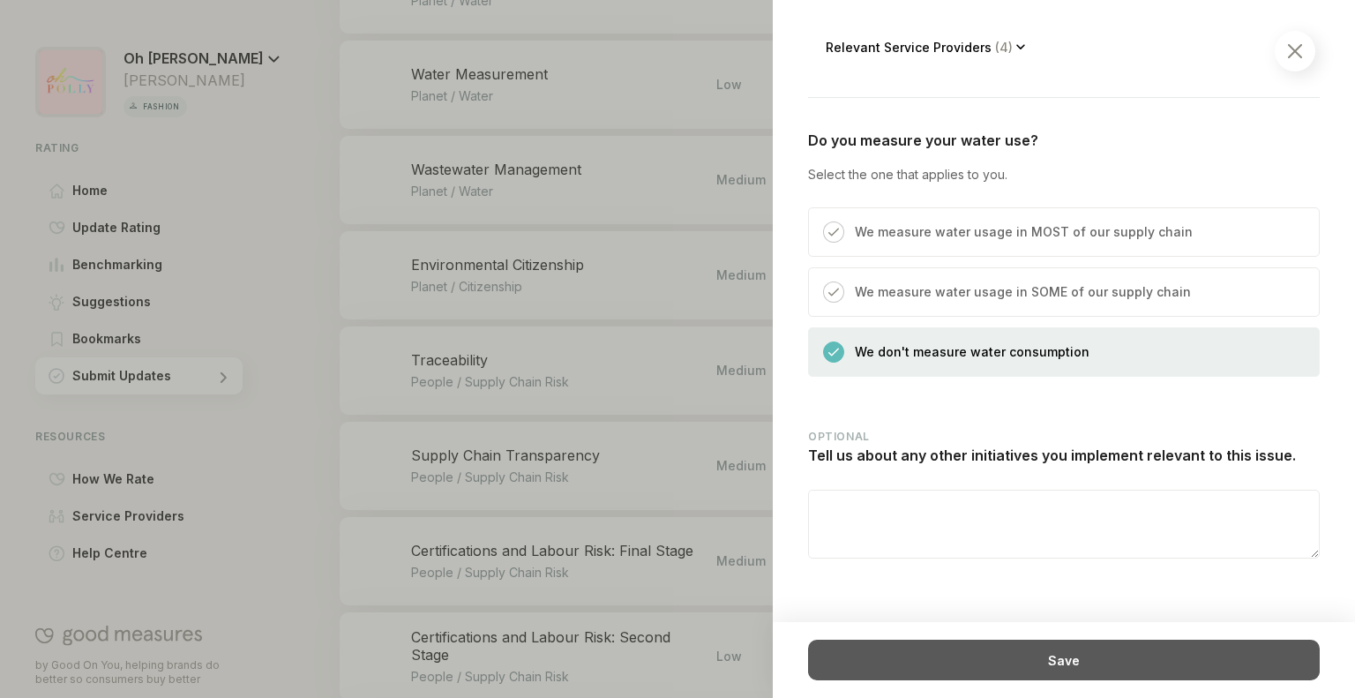
click at [1002, 658] on div "Save" at bounding box center [1064, 660] width 512 height 41
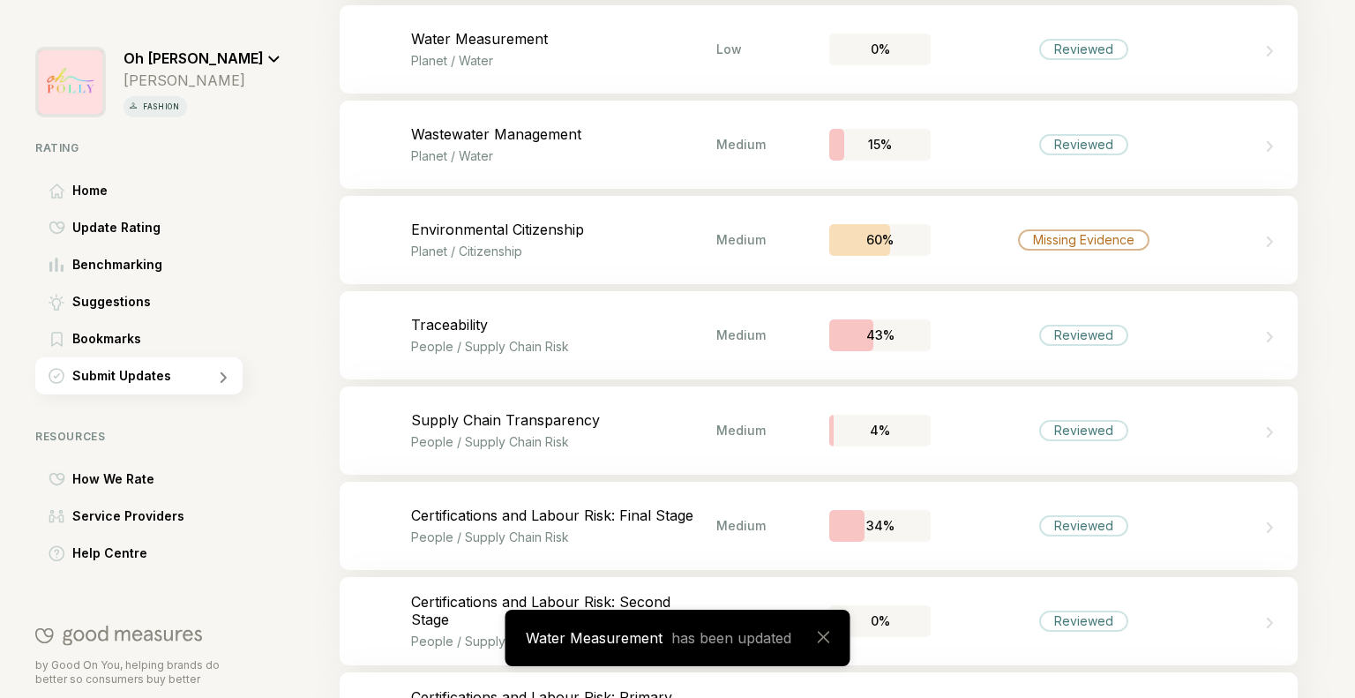
scroll to position [2544, 0]
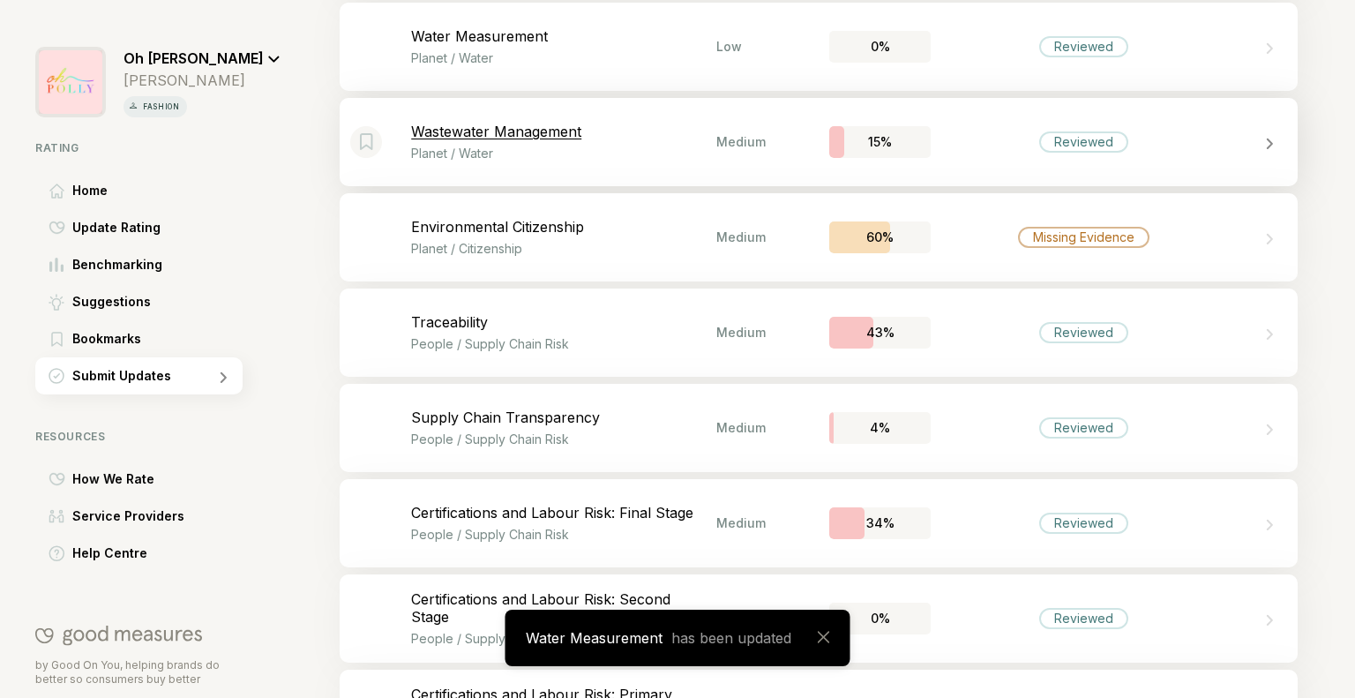
click at [939, 124] on div "Bookmark this item Wastewater Management Planet / Water Medium 15% Reviewed" at bounding box center [819, 142] width 958 height 88
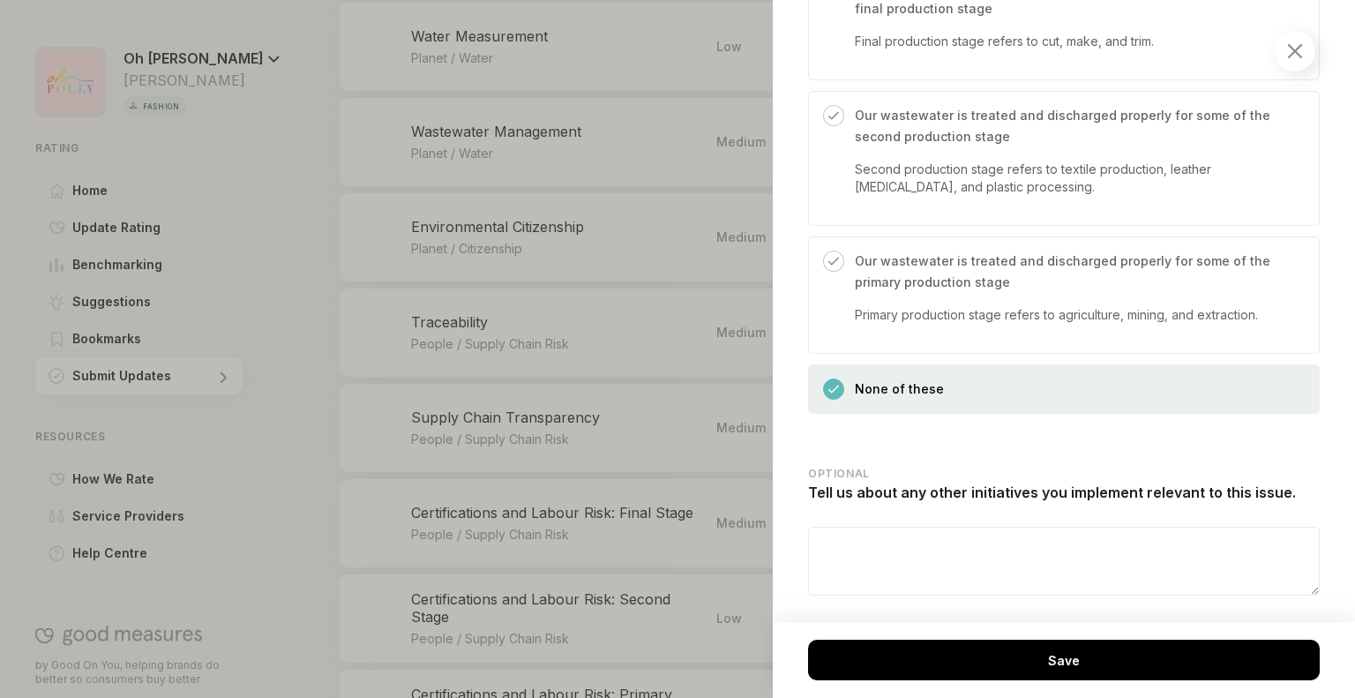
scroll to position [1793, 0]
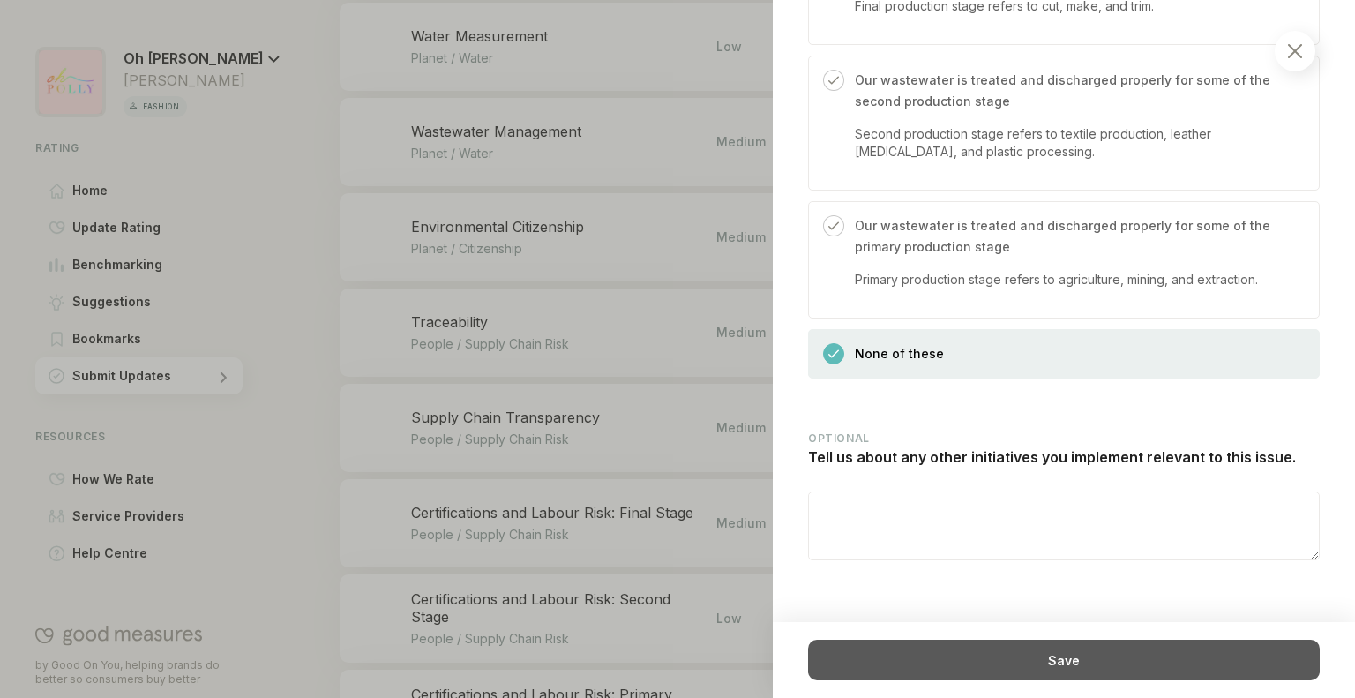
click at [940, 666] on div "Save" at bounding box center [1064, 660] width 512 height 41
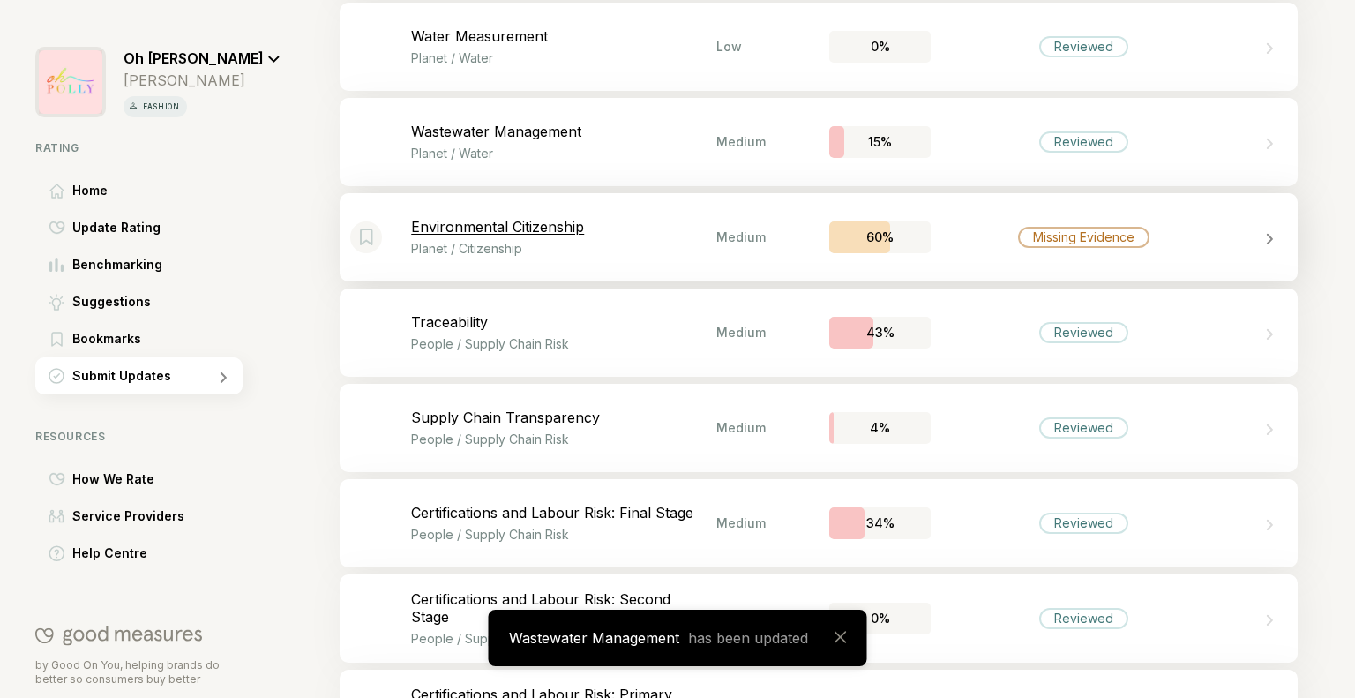
click at [1139, 246] on div "Missing Evidence" at bounding box center [1083, 237] width 305 height 21
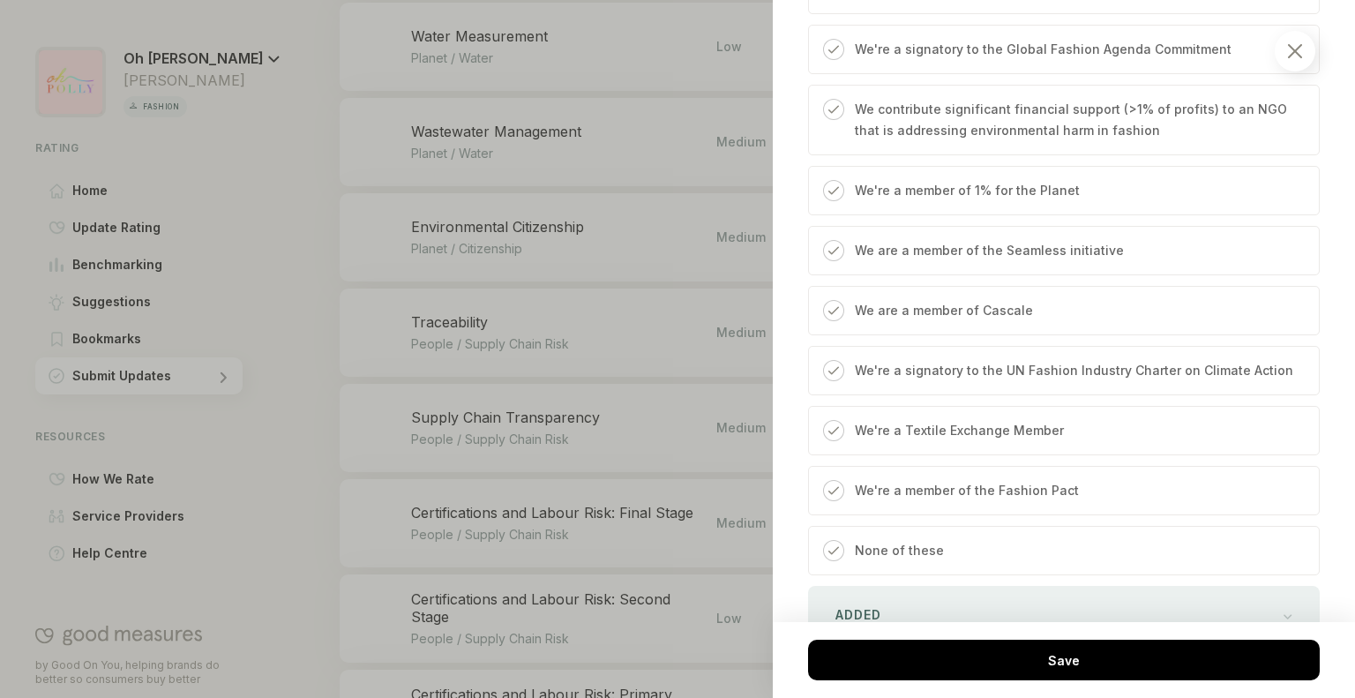
scroll to position [1030, 0]
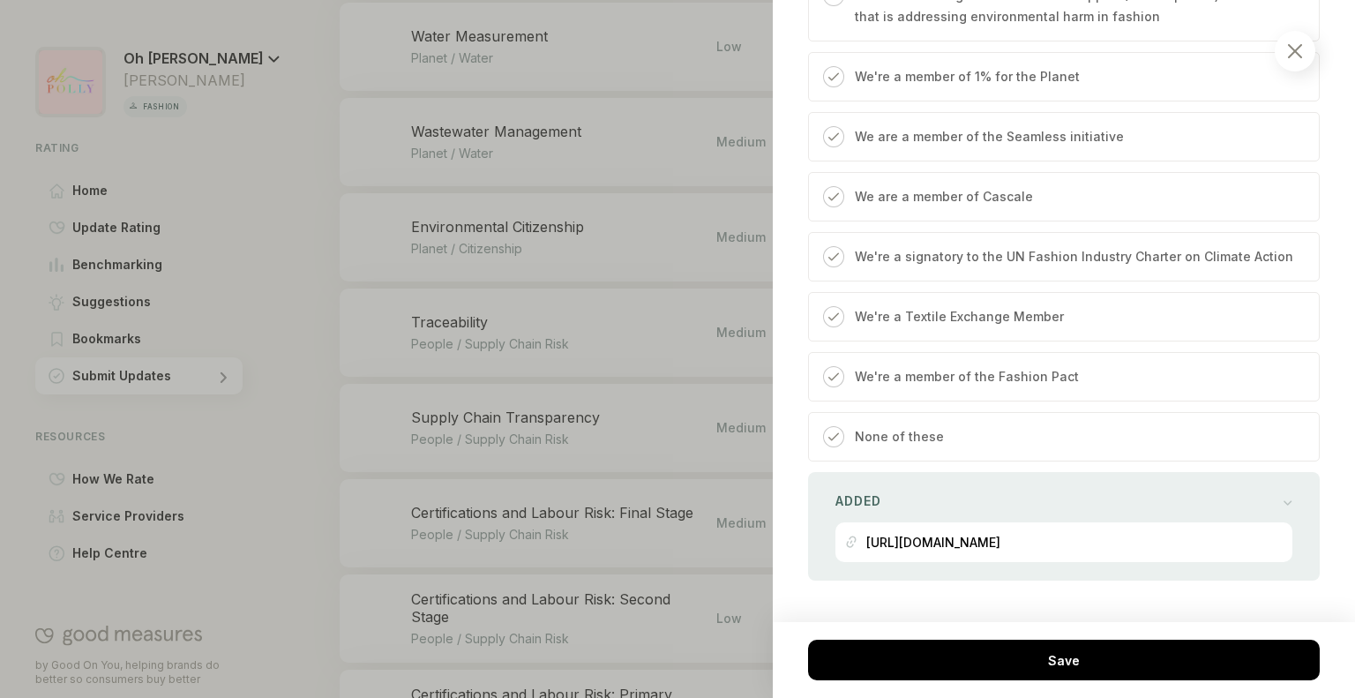
click at [1006, 371] on p "We're a member of the Fashion Pact" at bounding box center [967, 376] width 224 height 21
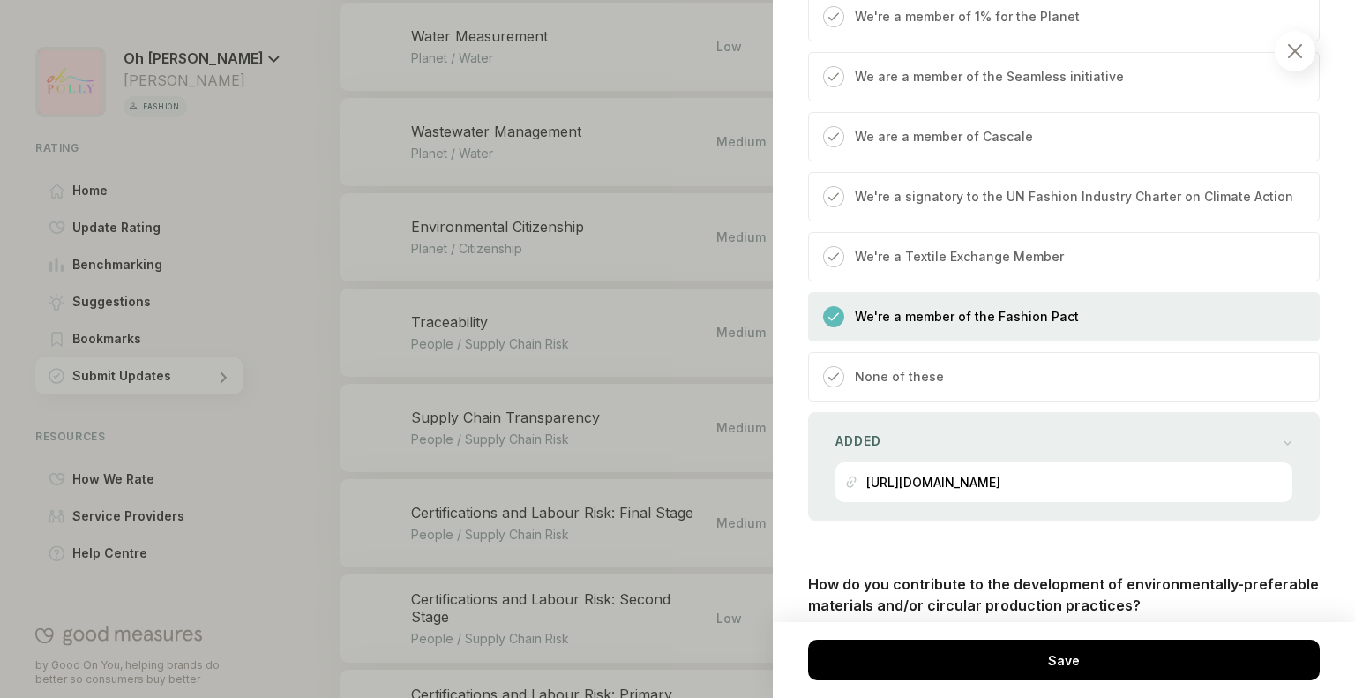
scroll to position [1092, 0]
click at [1020, 324] on p "We're a member of the Fashion Pact" at bounding box center [967, 314] width 224 height 21
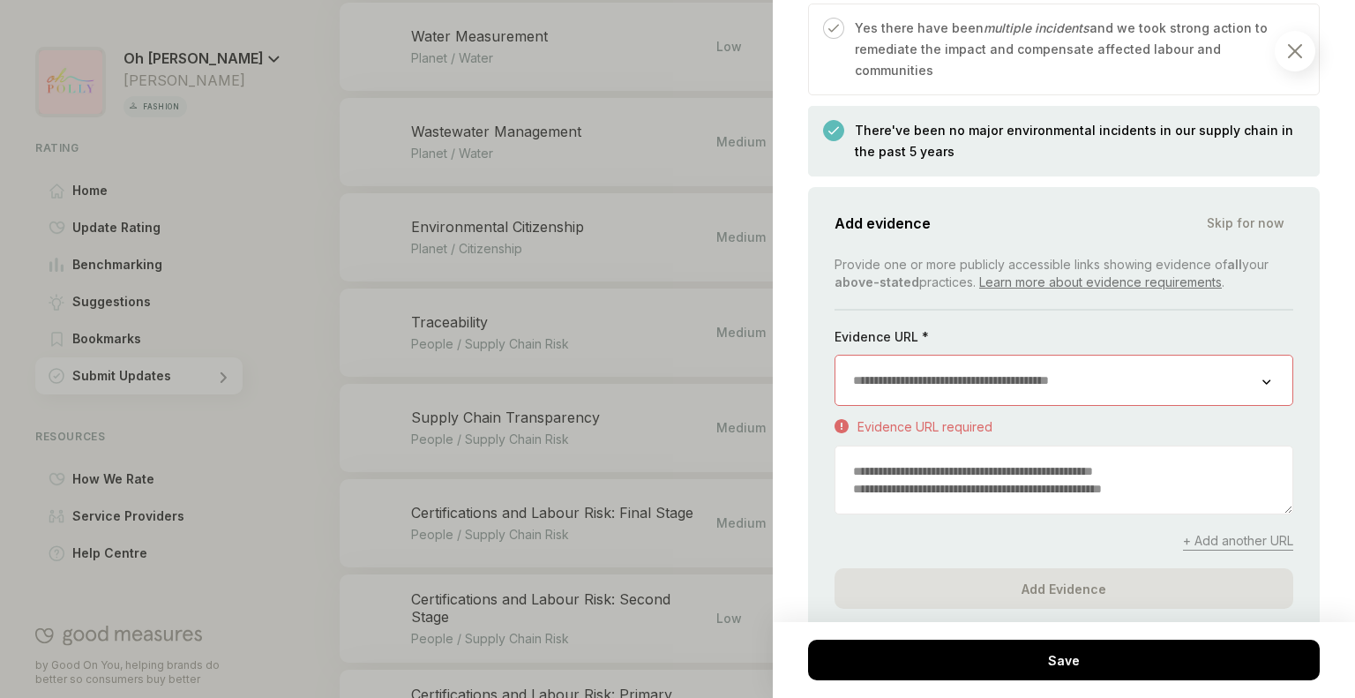
scroll to position [2737, 0]
click at [926, 357] on input "url" at bounding box center [1048, 381] width 427 height 49
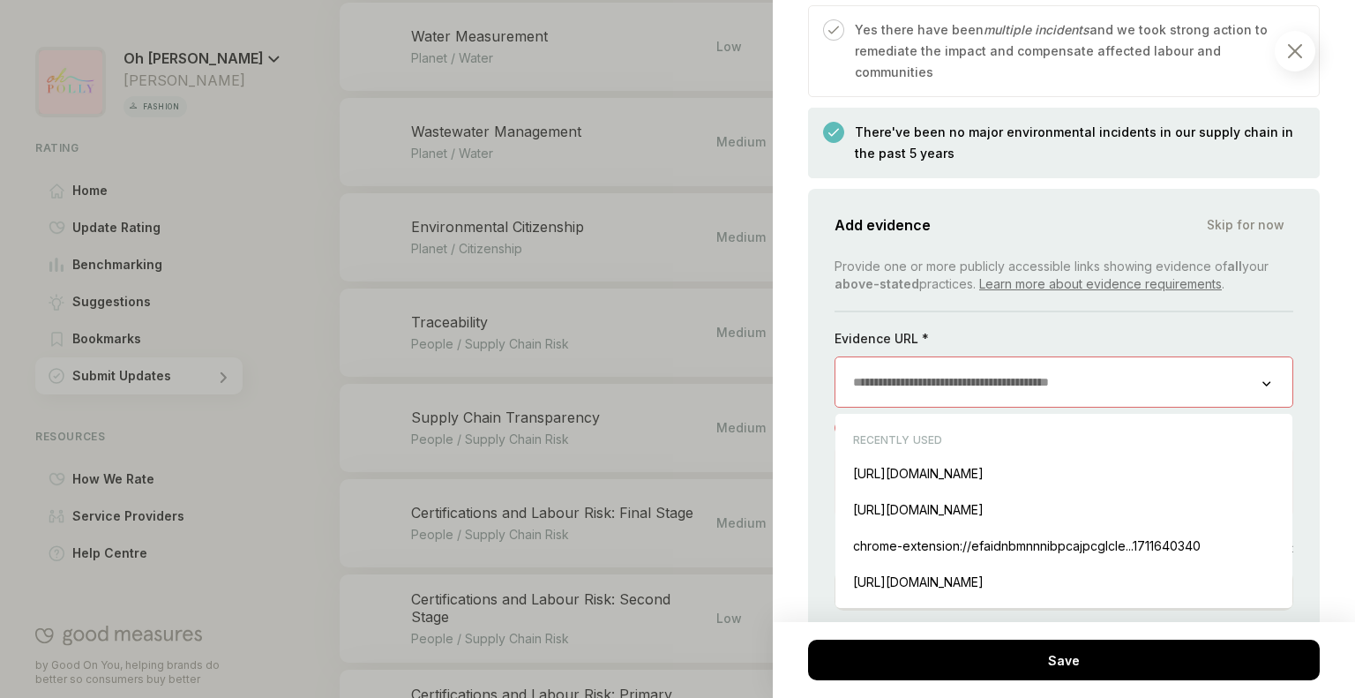
paste input "**********"
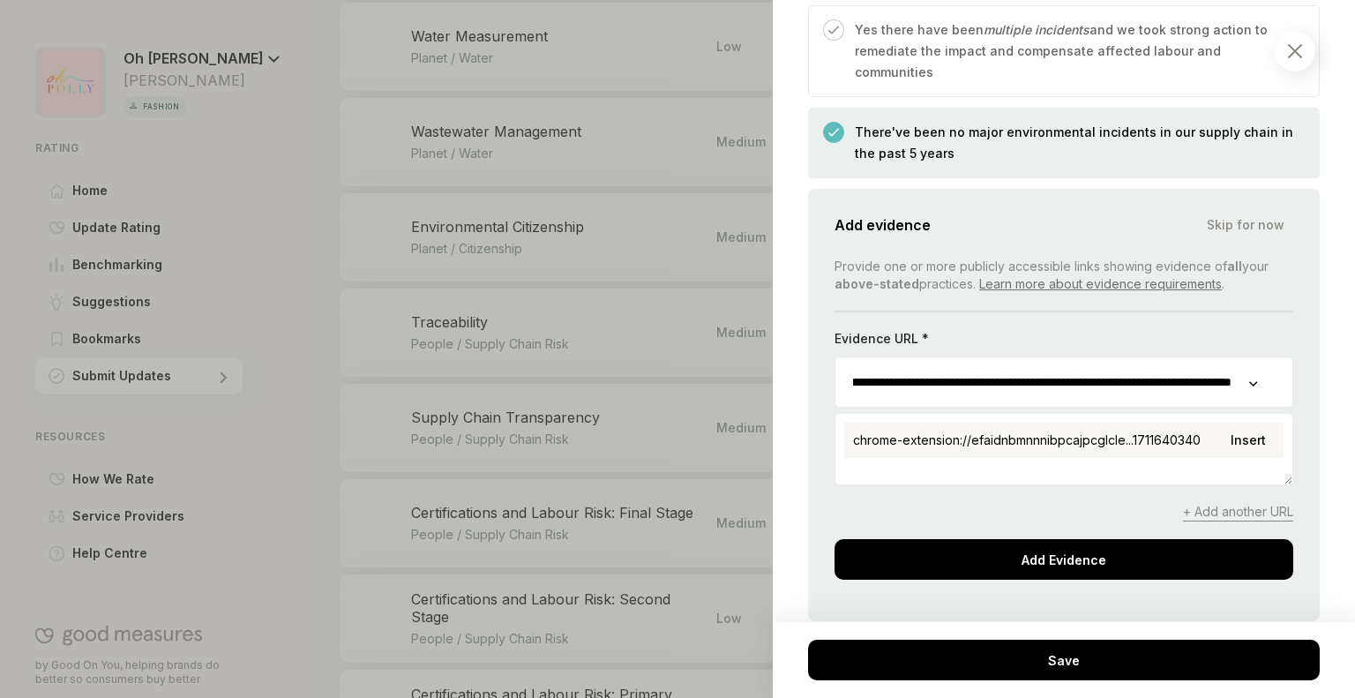
type input "**********"
click at [1020, 422] on div "chrome-extension://efaidnbmnnnibpcajpcglcle...1711640340 Insert" at bounding box center [1063, 440] width 439 height 36
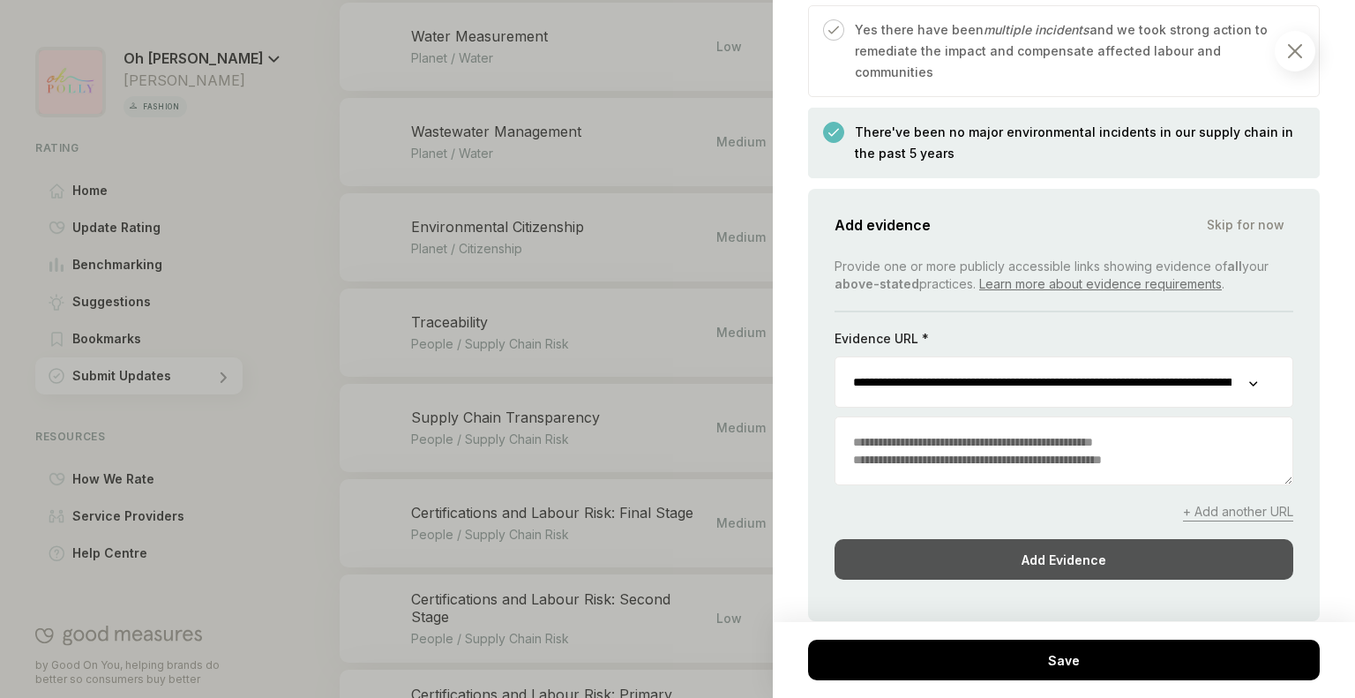
click at [1000, 539] on div "Add Evidence" at bounding box center [1064, 559] width 459 height 41
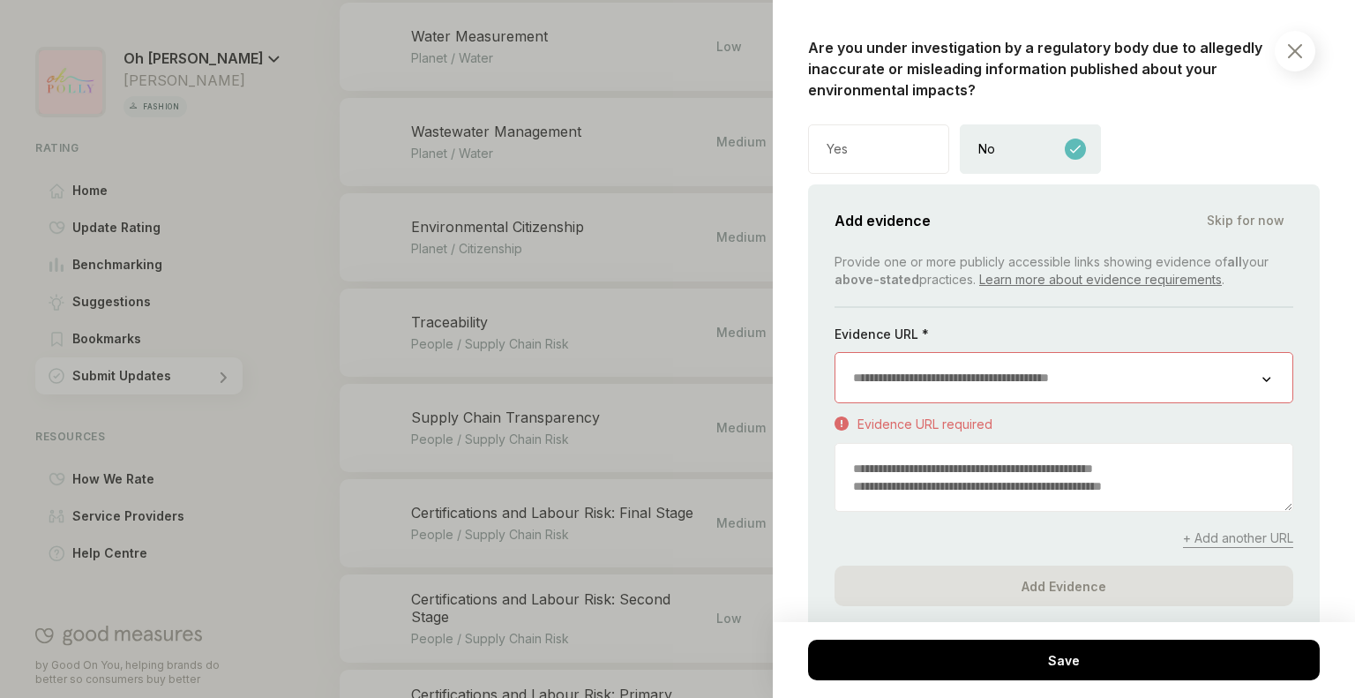
scroll to position [3065, 0]
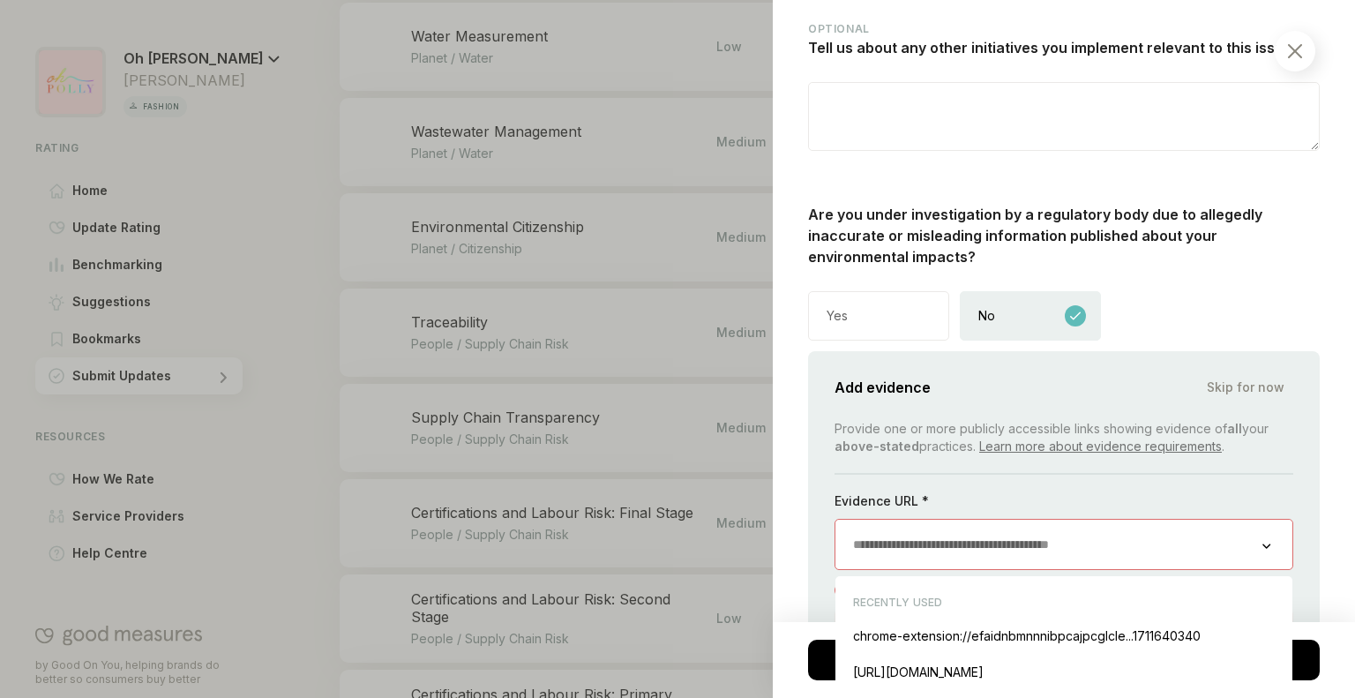
click at [943, 520] on input "url" at bounding box center [1048, 544] width 427 height 49
click at [968, 618] on div "chrome-extension://efaidnbmnnnibpcajpcglcle...1711640340 Insert" at bounding box center [1063, 636] width 439 height 36
type input "**********"
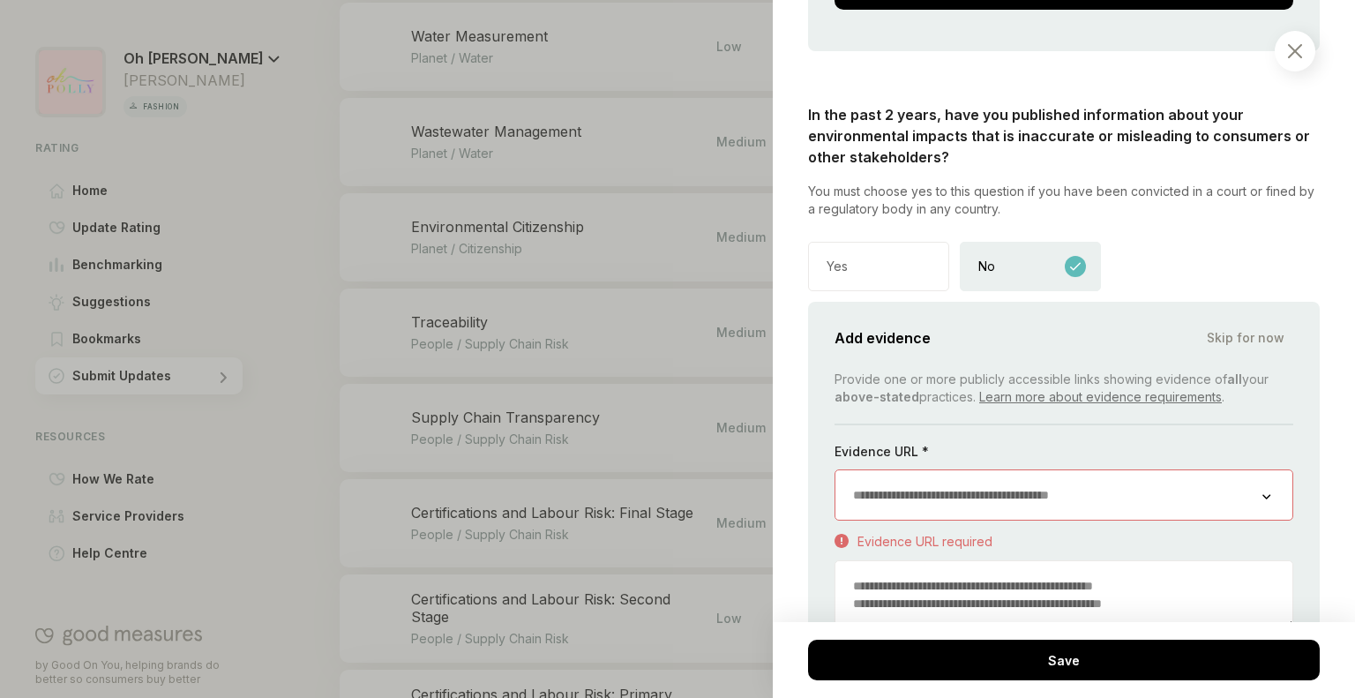
scroll to position [3797, 0]
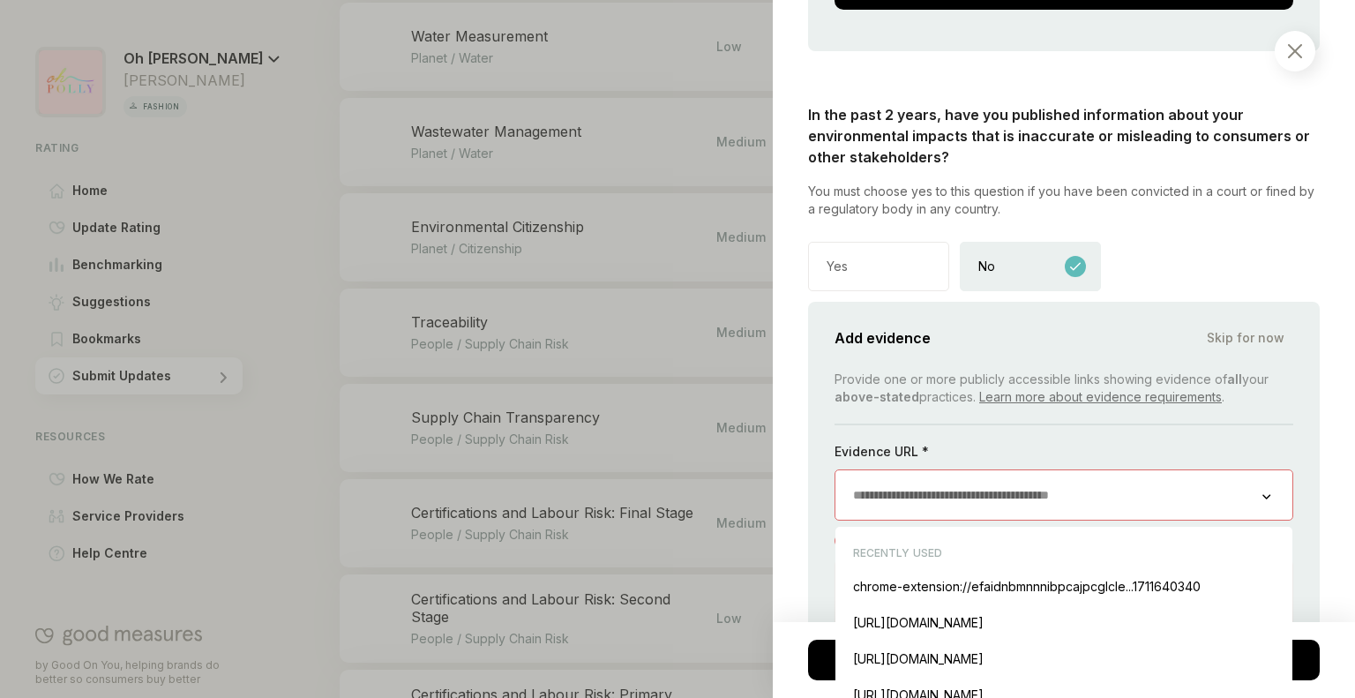
click at [989, 470] on input "url" at bounding box center [1048, 494] width 427 height 49
click at [970, 568] on div "chrome-extension://efaidnbmnnnibpcajpcglcle...1711640340 Insert" at bounding box center [1063, 586] width 439 height 36
type input "**********"
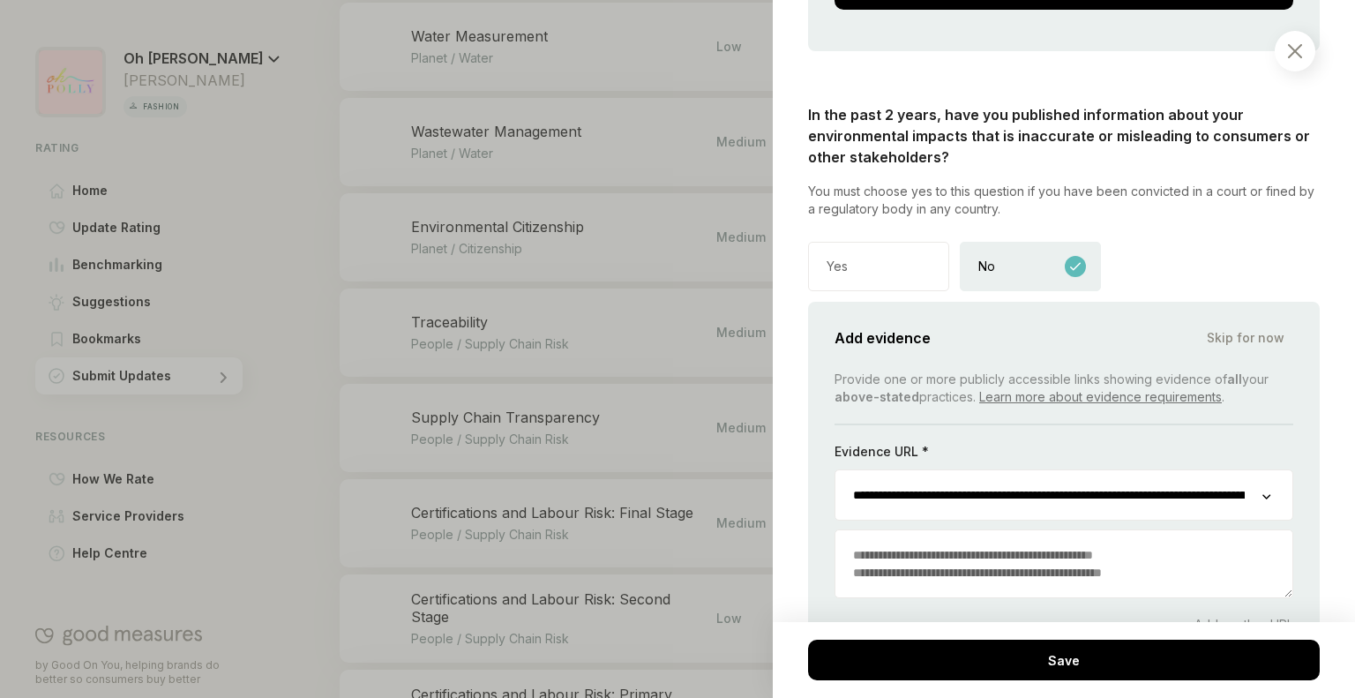
scroll to position [3882, 0]
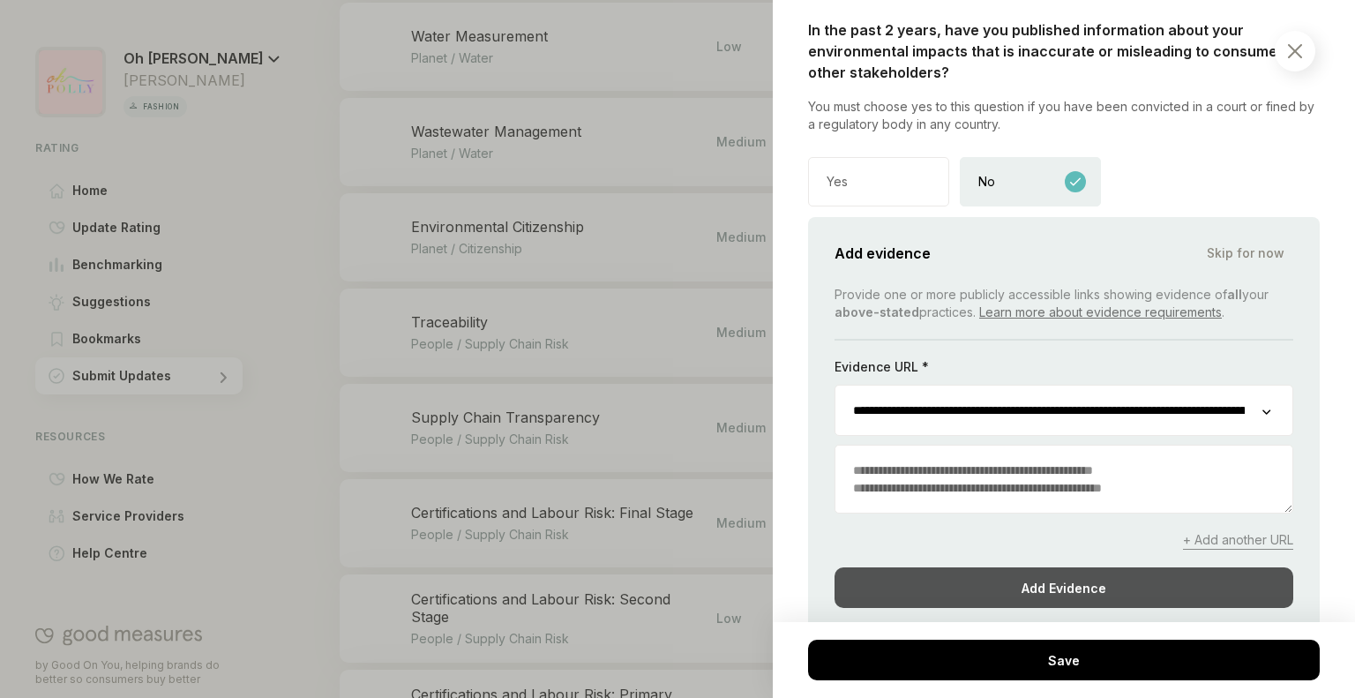
click at [975, 567] on div "Add Evidence" at bounding box center [1064, 587] width 459 height 41
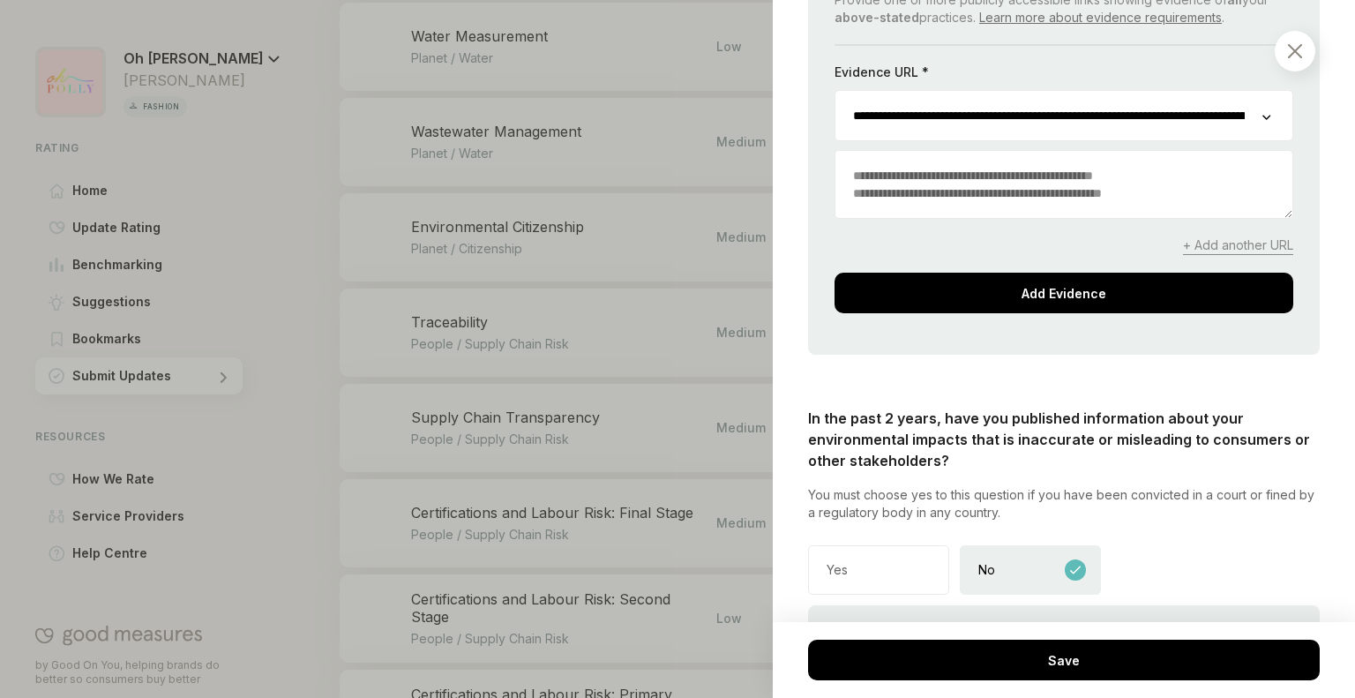
scroll to position [3494, 0]
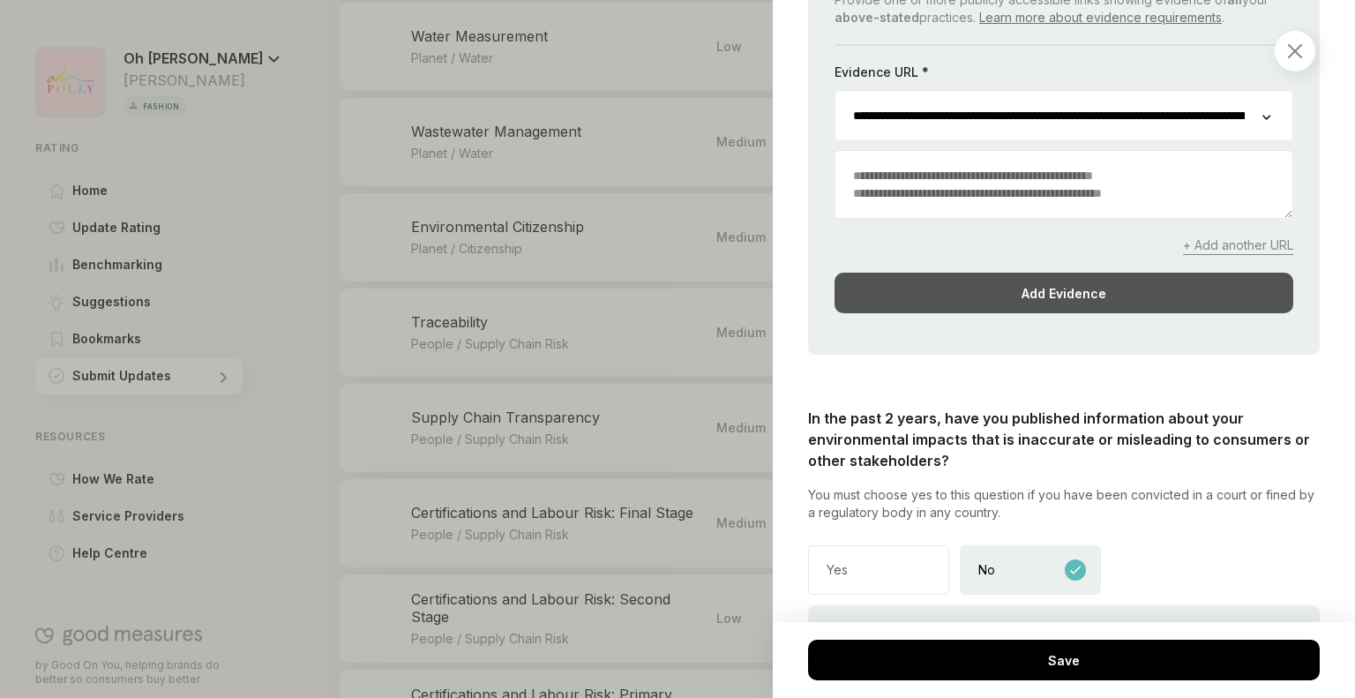
click at [1045, 273] on div "Add Evidence" at bounding box center [1064, 293] width 459 height 41
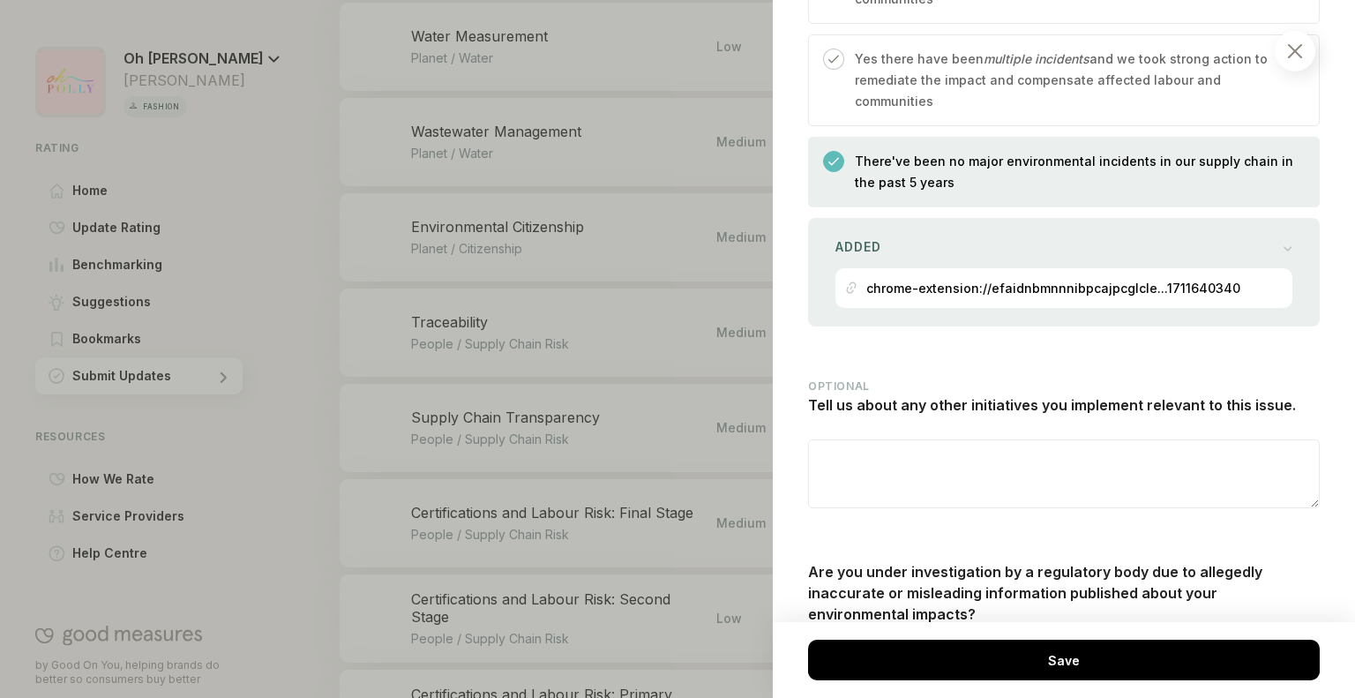
scroll to position [3236, 0]
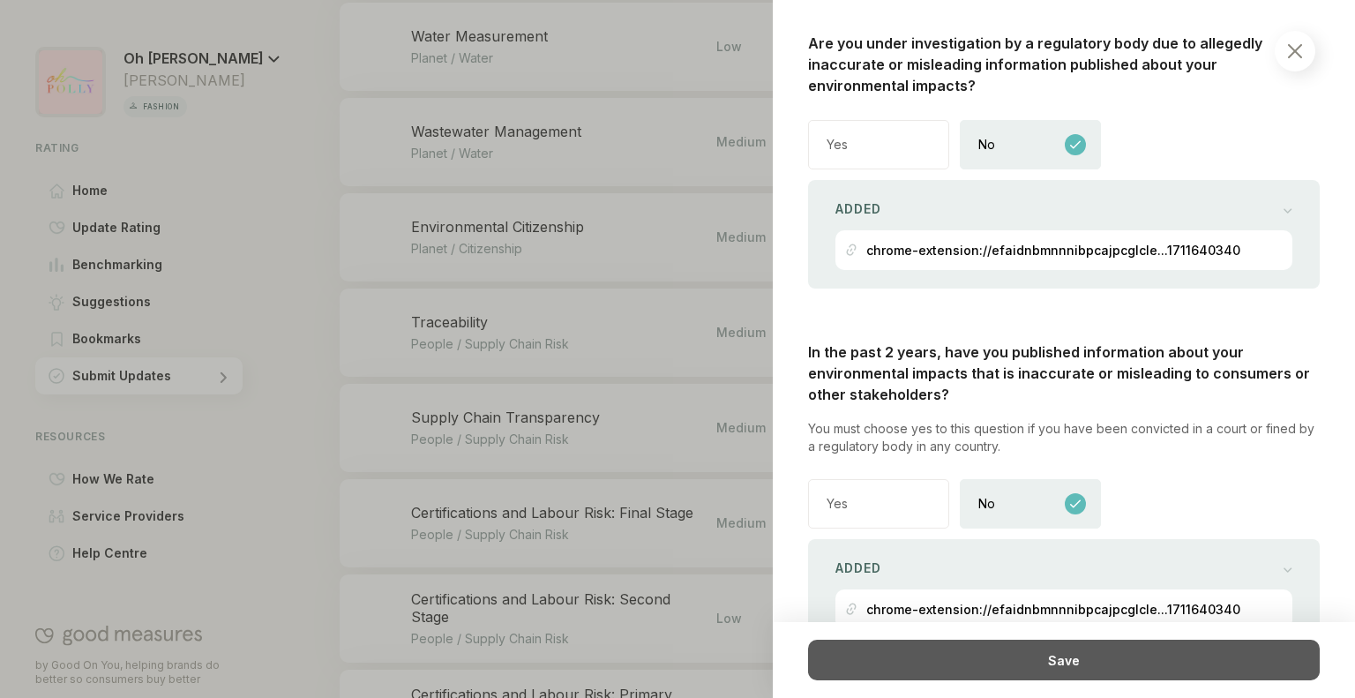
click at [970, 656] on div "Save" at bounding box center [1064, 660] width 512 height 41
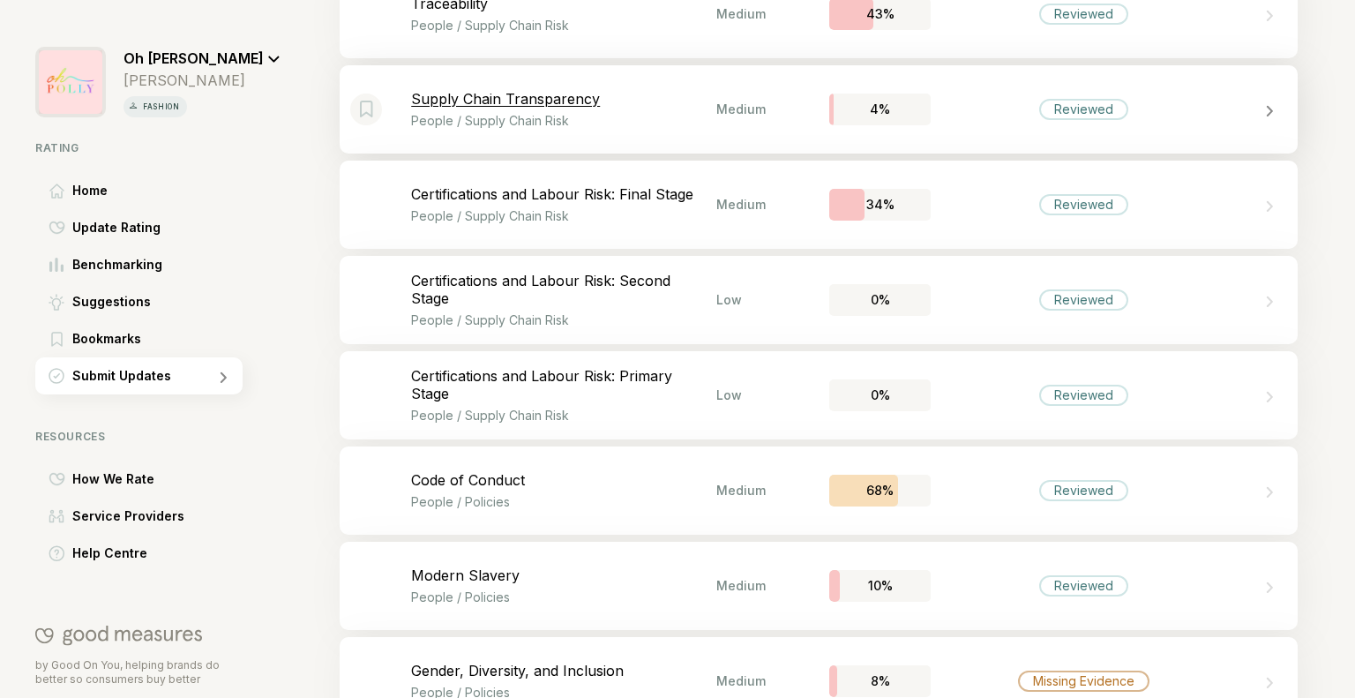
scroll to position [2818, 0]
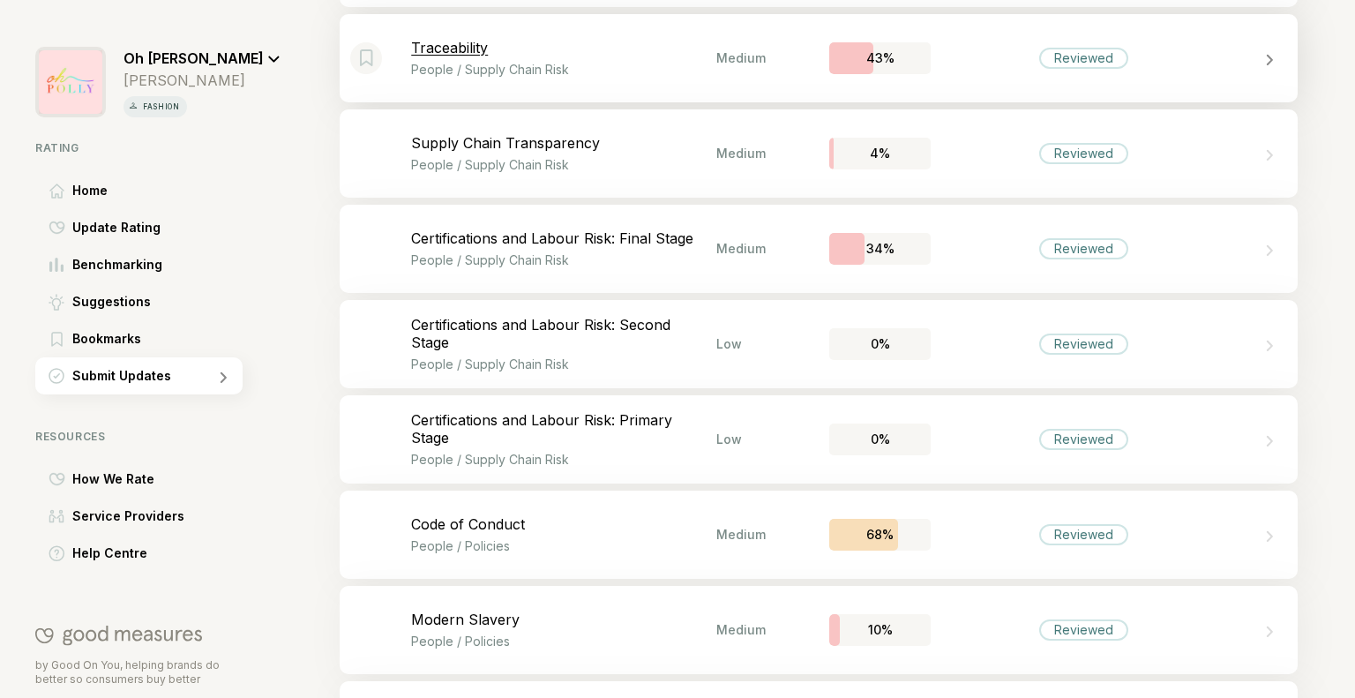
click at [983, 63] on div "Reviewed" at bounding box center [1083, 58] width 305 height 21
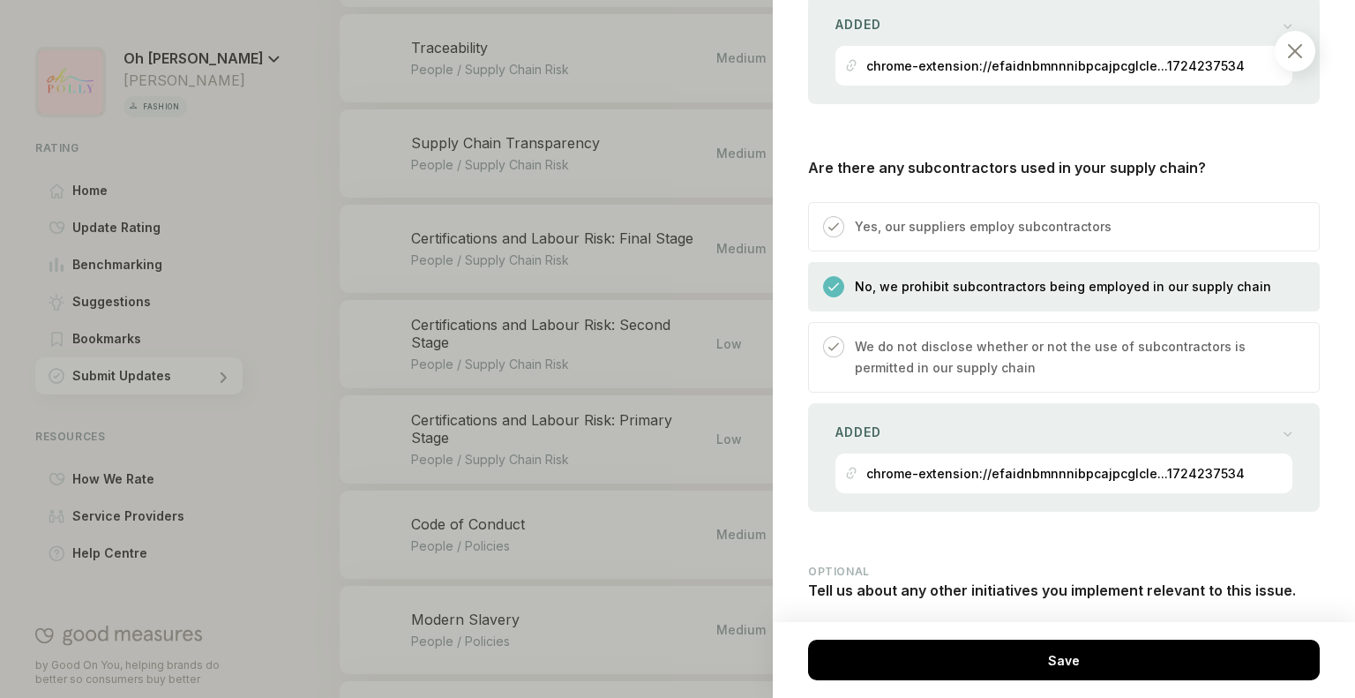
scroll to position [2335, 0]
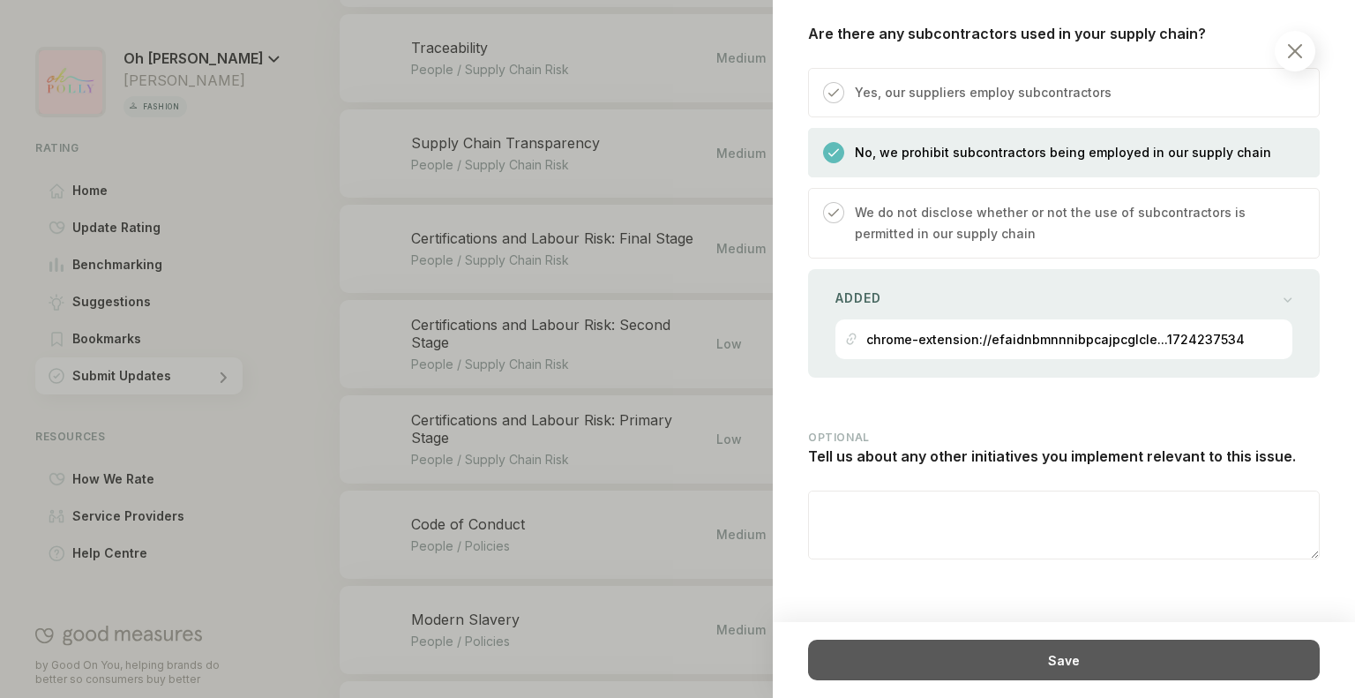
click at [953, 670] on div "Save" at bounding box center [1064, 660] width 512 height 41
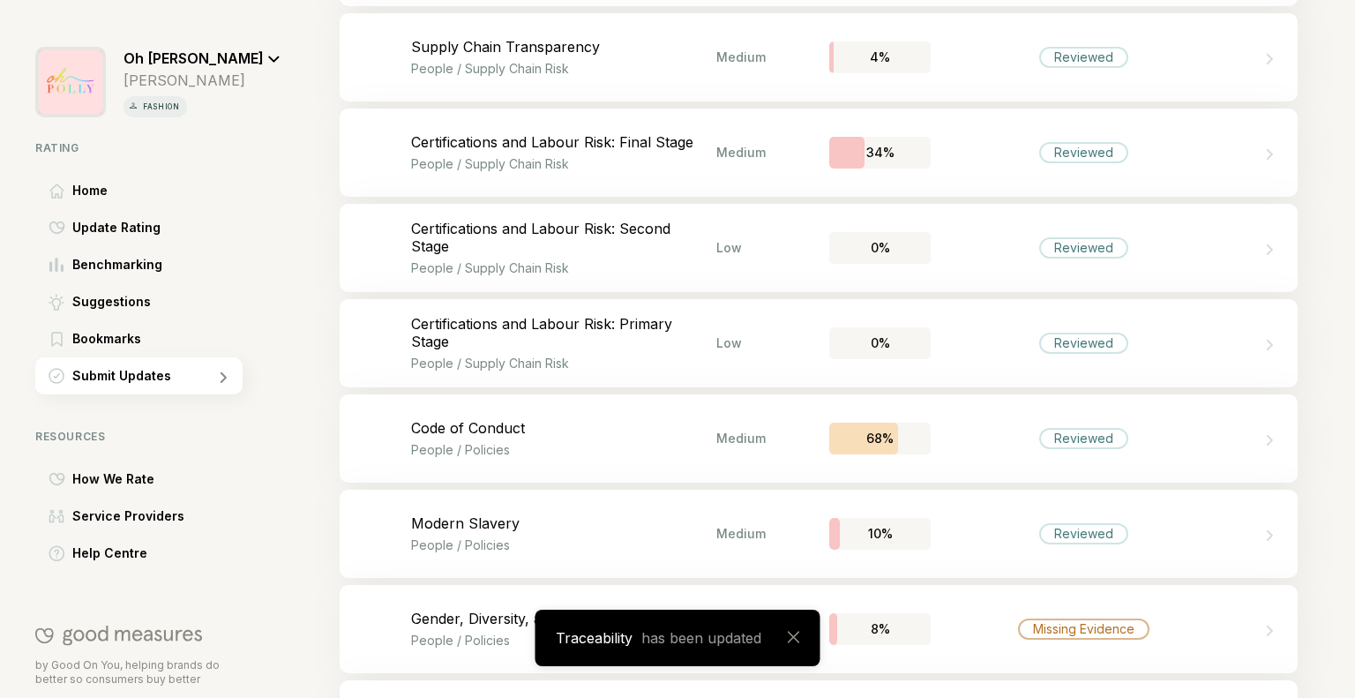
scroll to position [2915, 0]
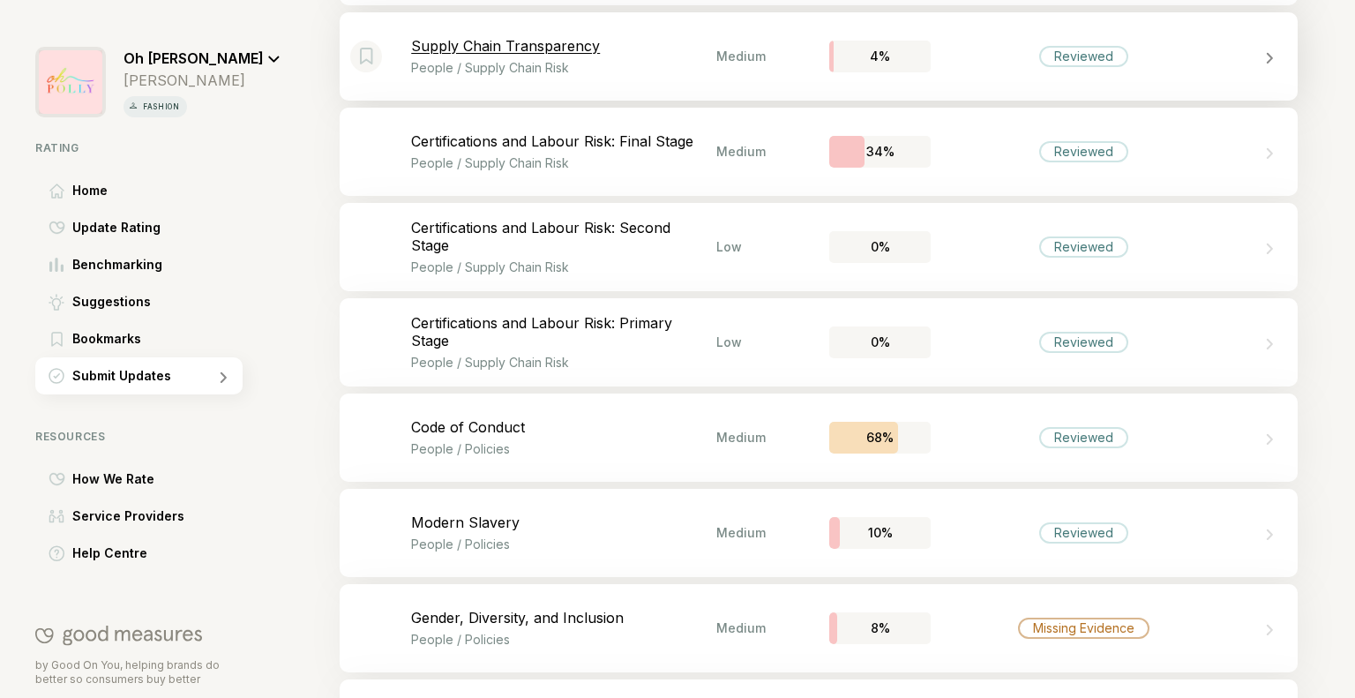
click at [1015, 73] on div "Bookmark this item Supply Chain Transparency People / Supply Chain Risk Medium …" at bounding box center [819, 56] width 958 height 88
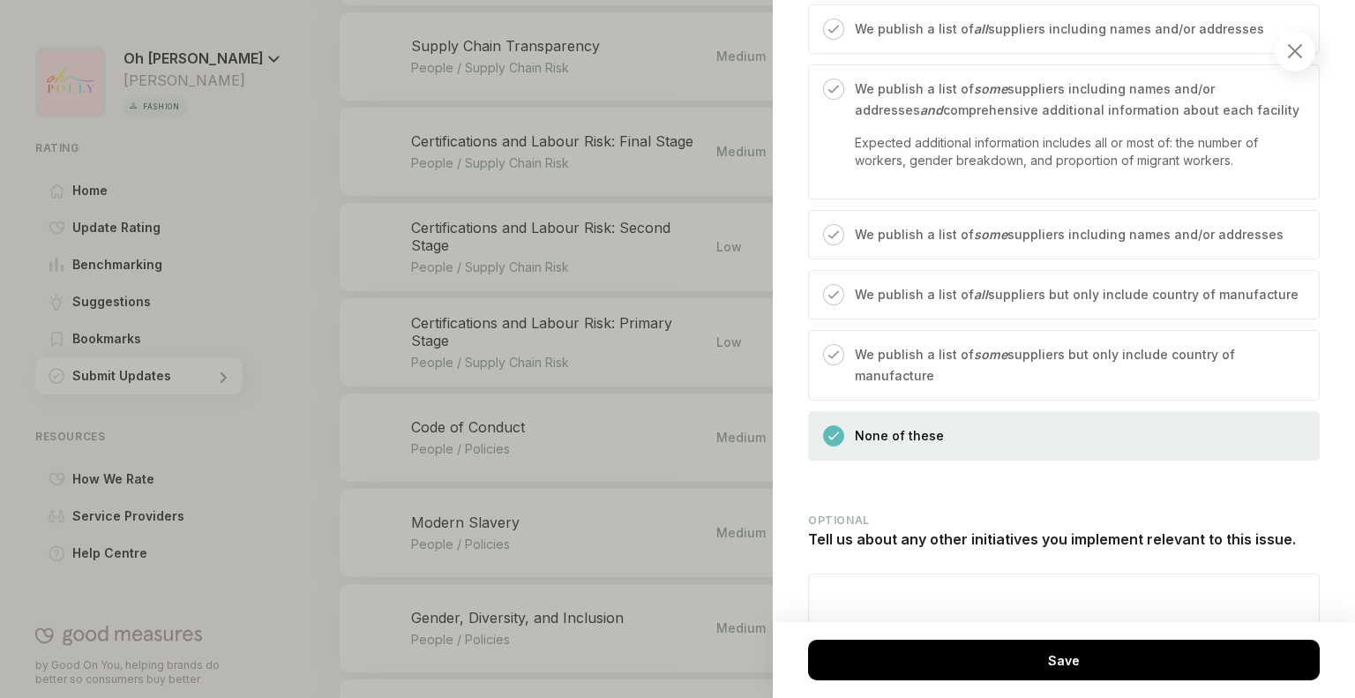
scroll to position [2626, 0]
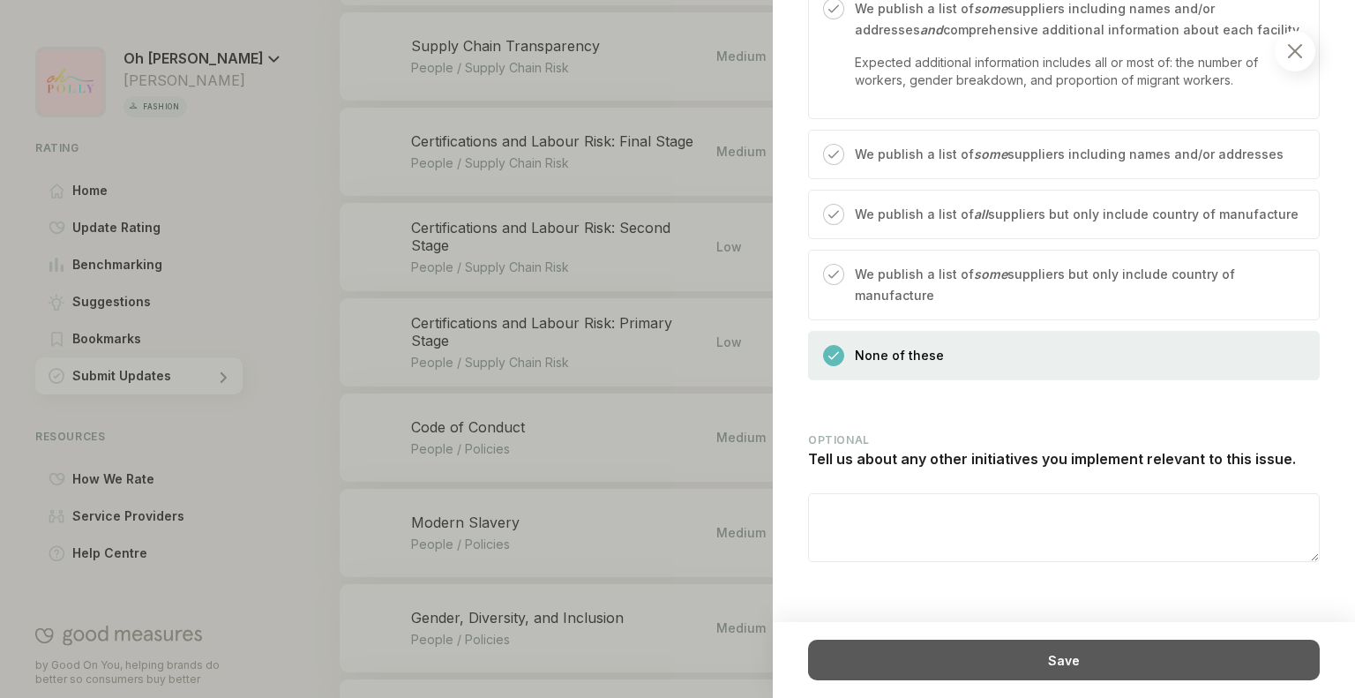
click at [981, 666] on div "Save" at bounding box center [1064, 660] width 512 height 41
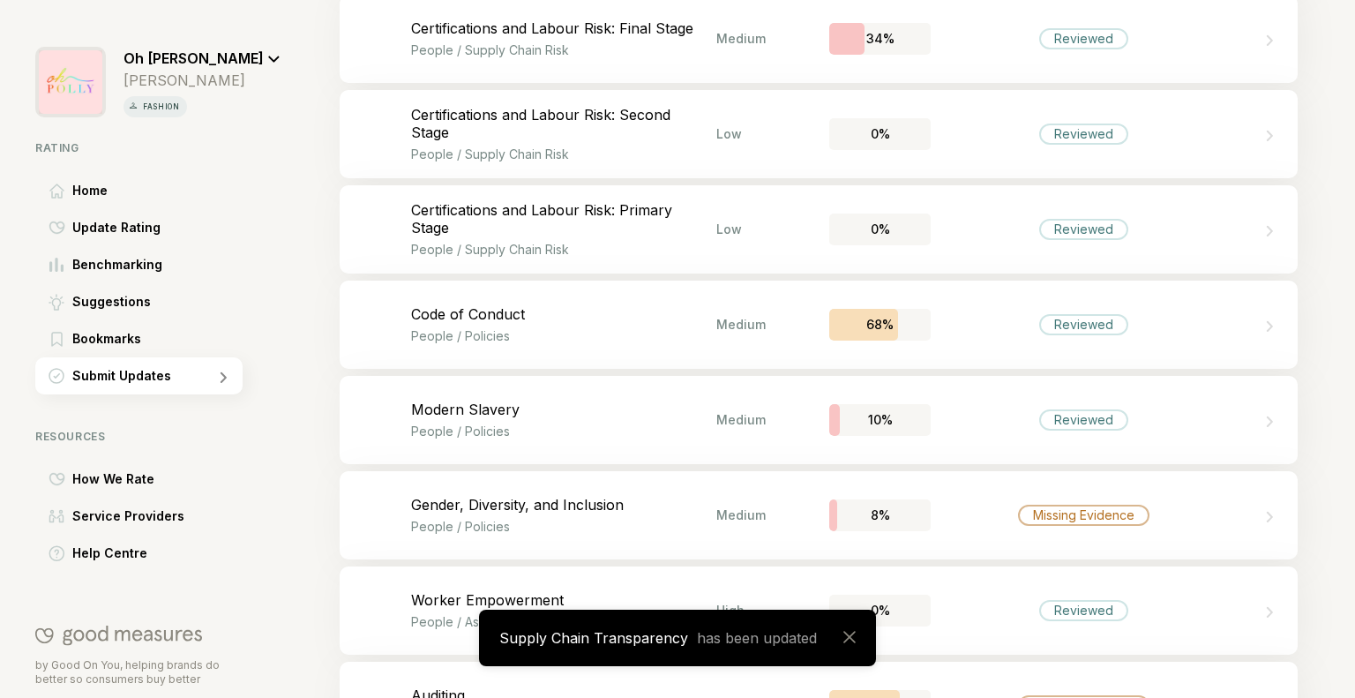
scroll to position [3037, 0]
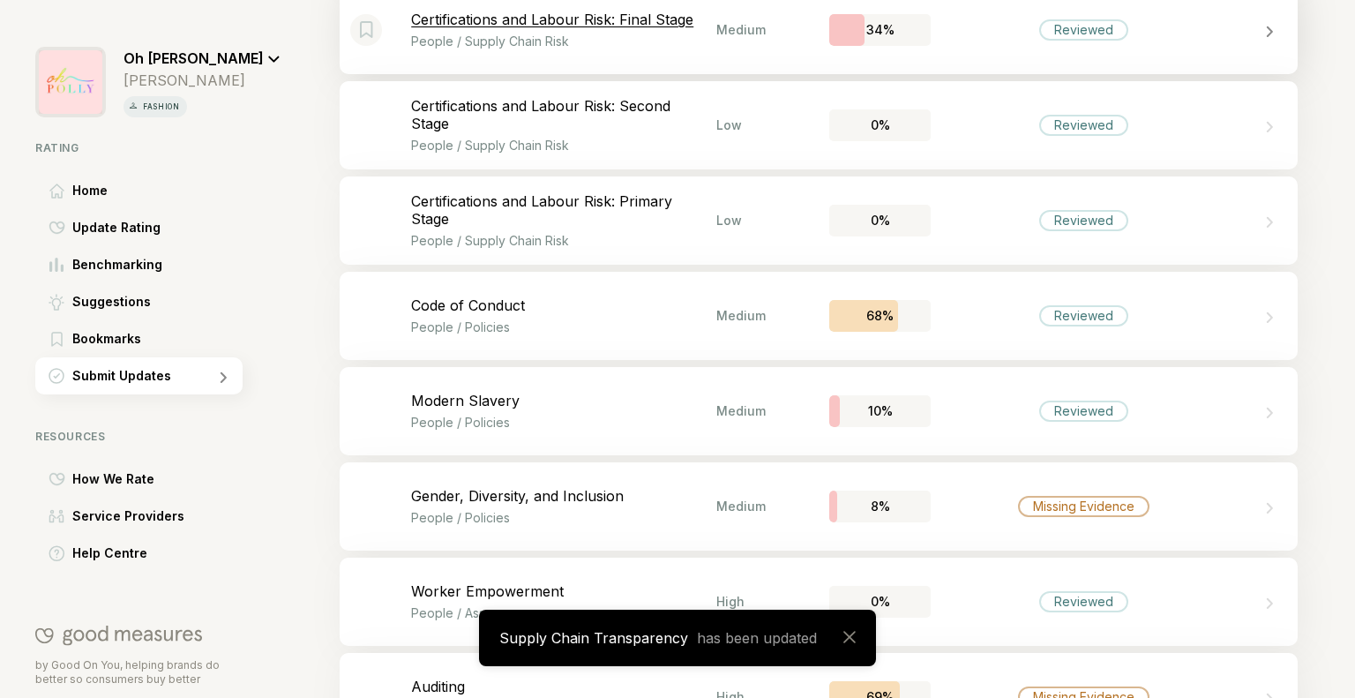
click at [1136, 58] on div "Bookmark this item Certifications and Labour Risk: Final Stage People / Supply …" at bounding box center [819, 30] width 958 height 88
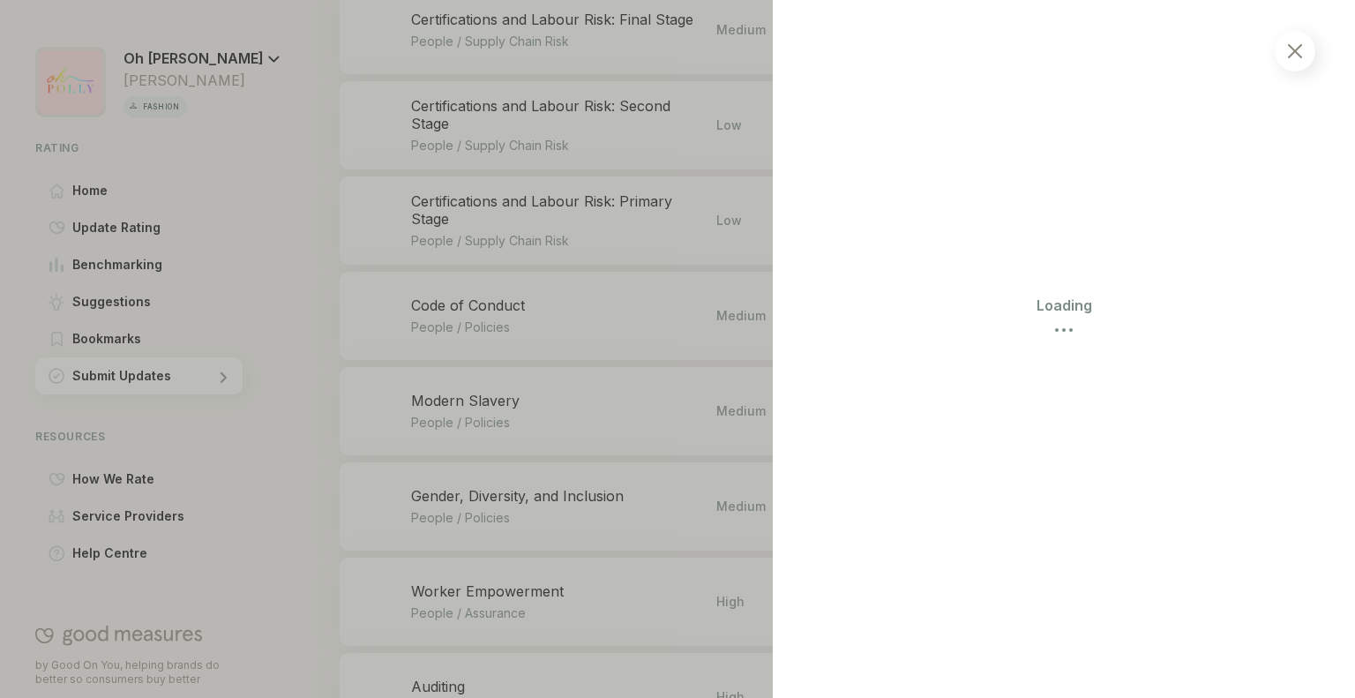
select select "********"
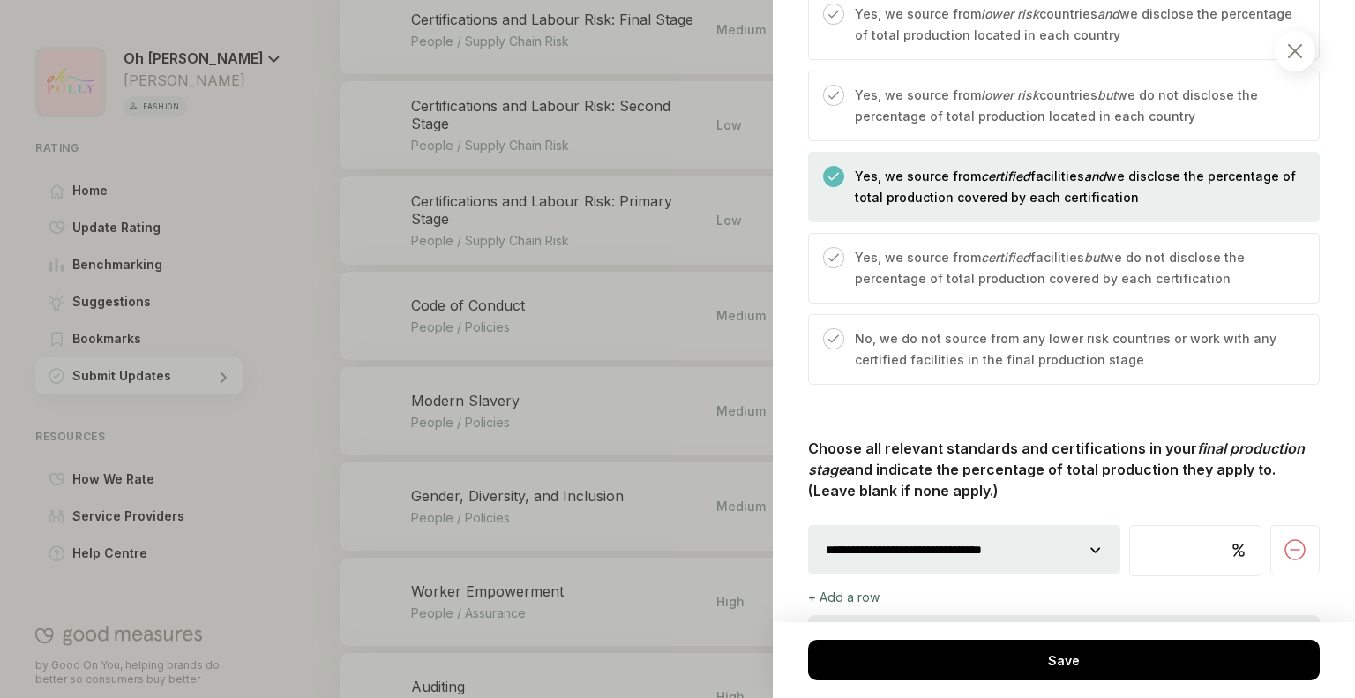
scroll to position [974, 0]
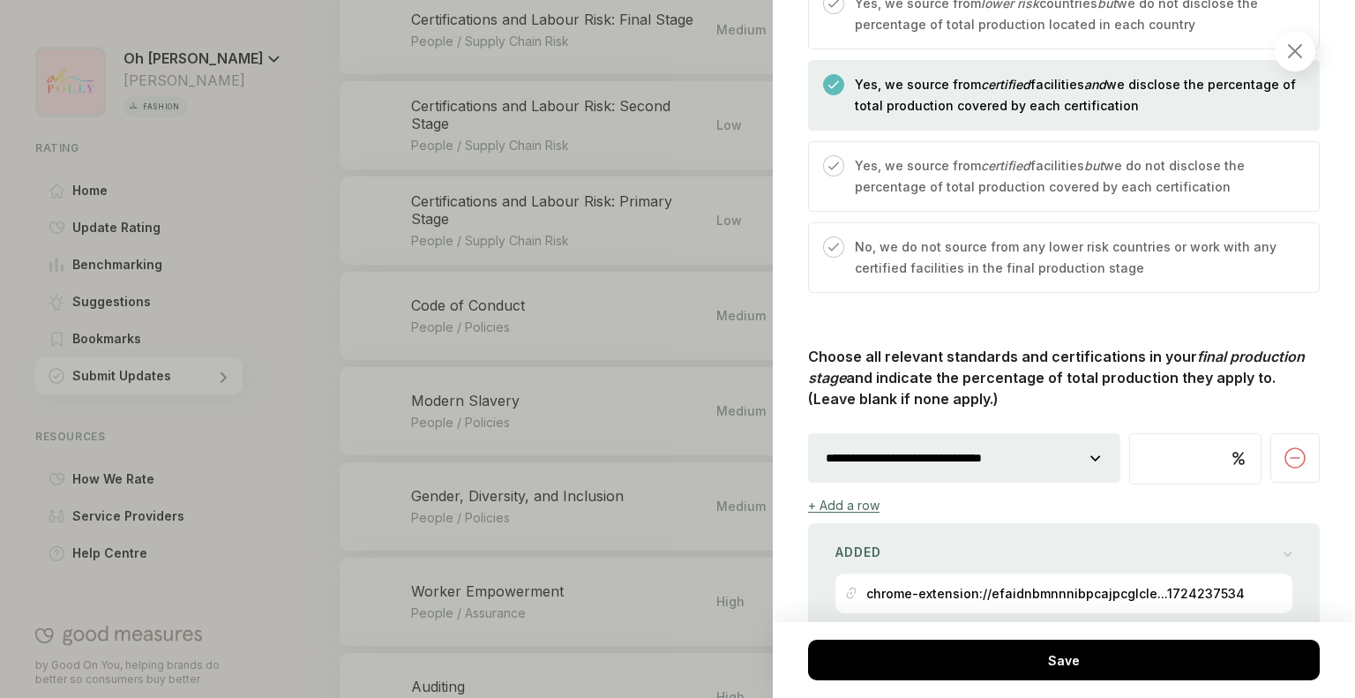
click at [966, 471] on select "**********" at bounding box center [964, 457] width 312 height 49
click at [988, 527] on div "Added chrome-extension://efaidnbmnnnibpcajpcglcle...1724237534" at bounding box center [1064, 577] width 512 height 109
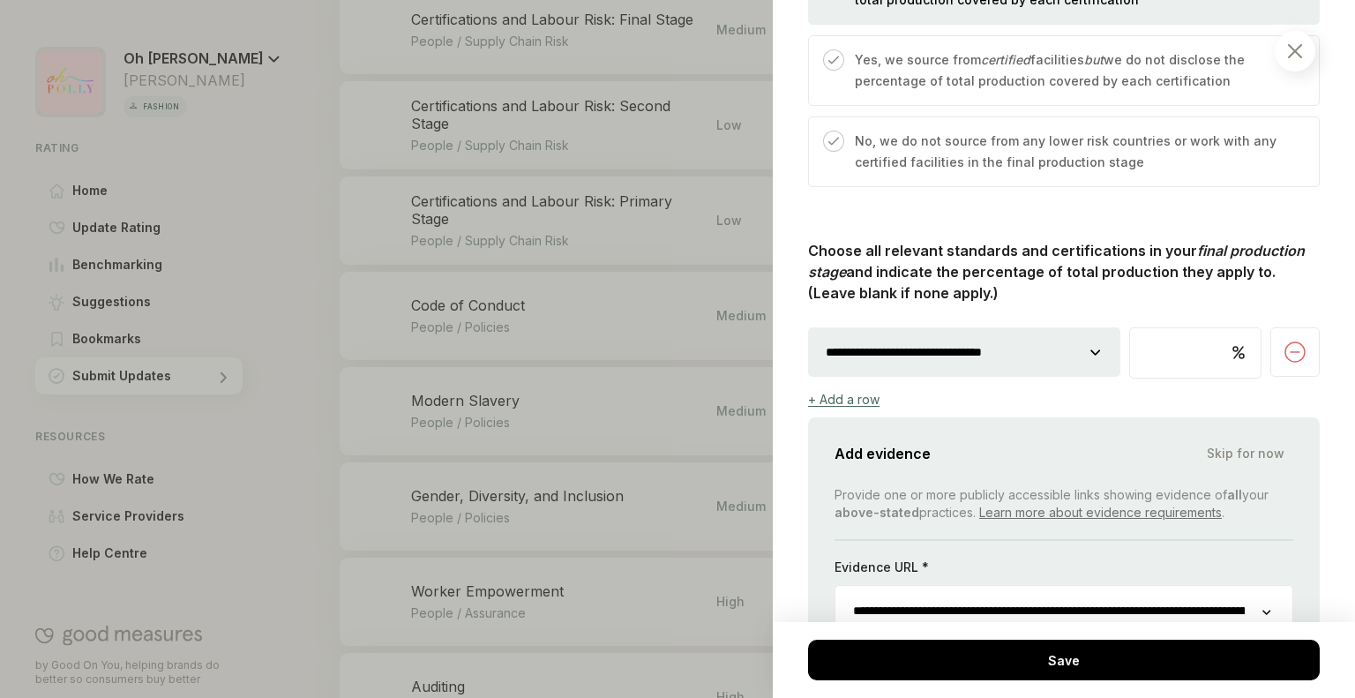
scroll to position [1080, 0]
click at [1030, 348] on select "**********" at bounding box center [964, 351] width 312 height 49
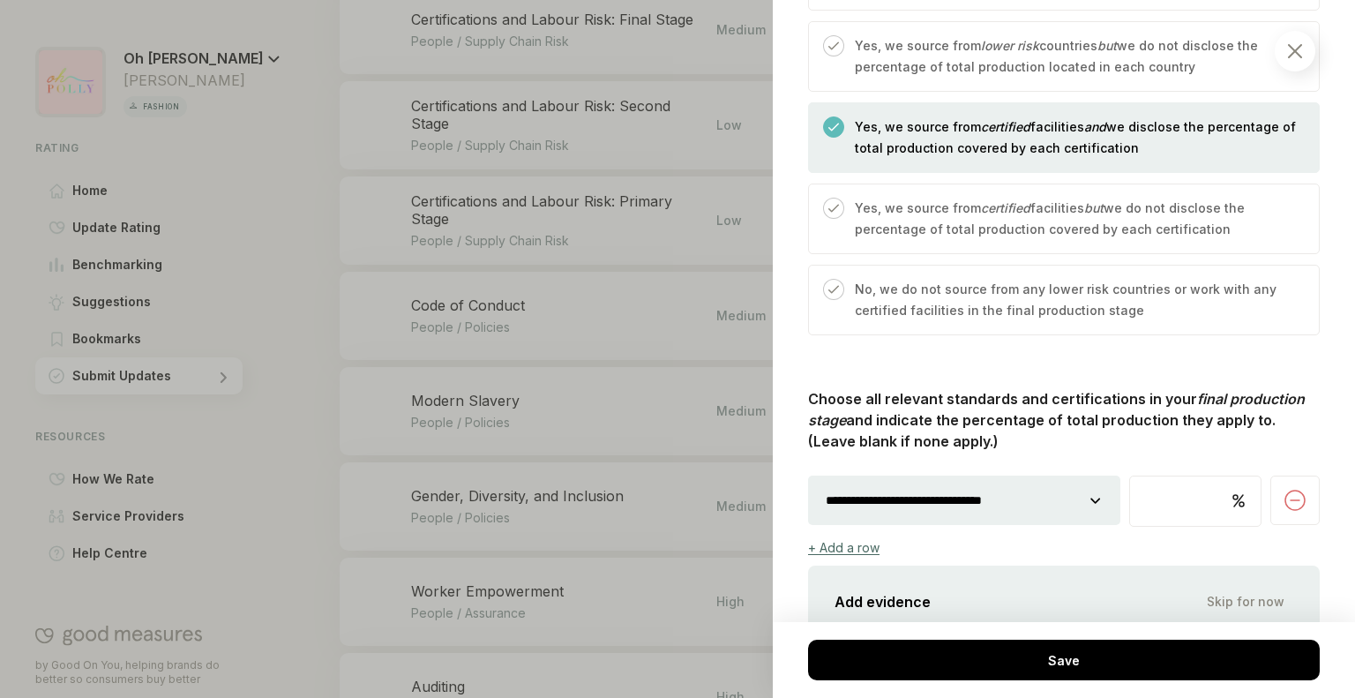
scroll to position [955, 0]
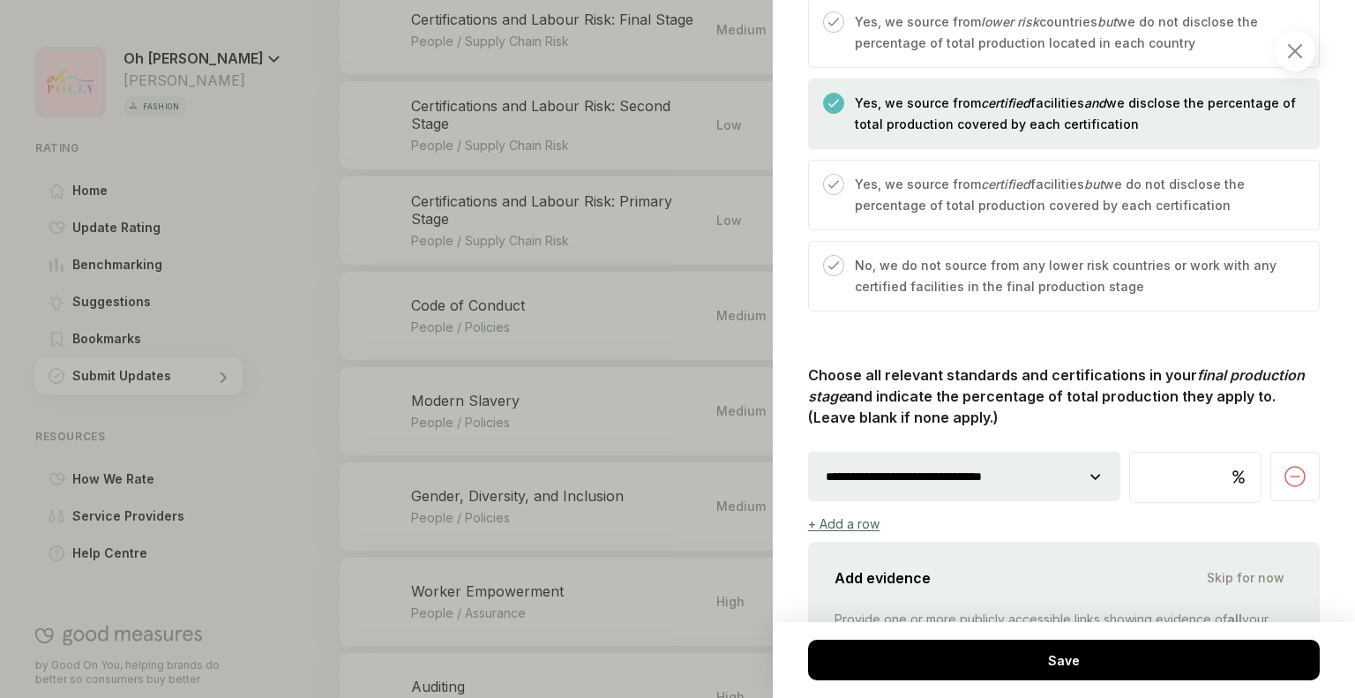
click at [1014, 487] on select "**********" at bounding box center [964, 476] width 312 height 49
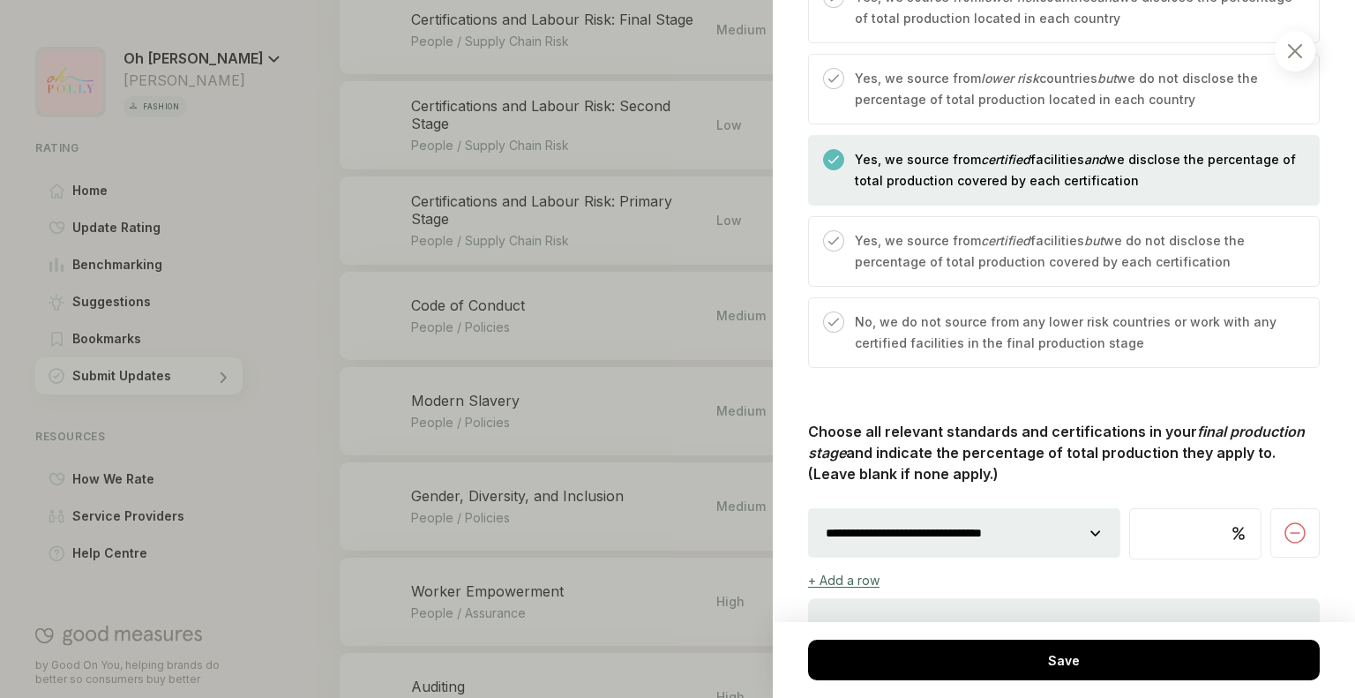
scroll to position [900, 0]
click at [1000, 522] on select "**********" at bounding box center [964, 531] width 312 height 49
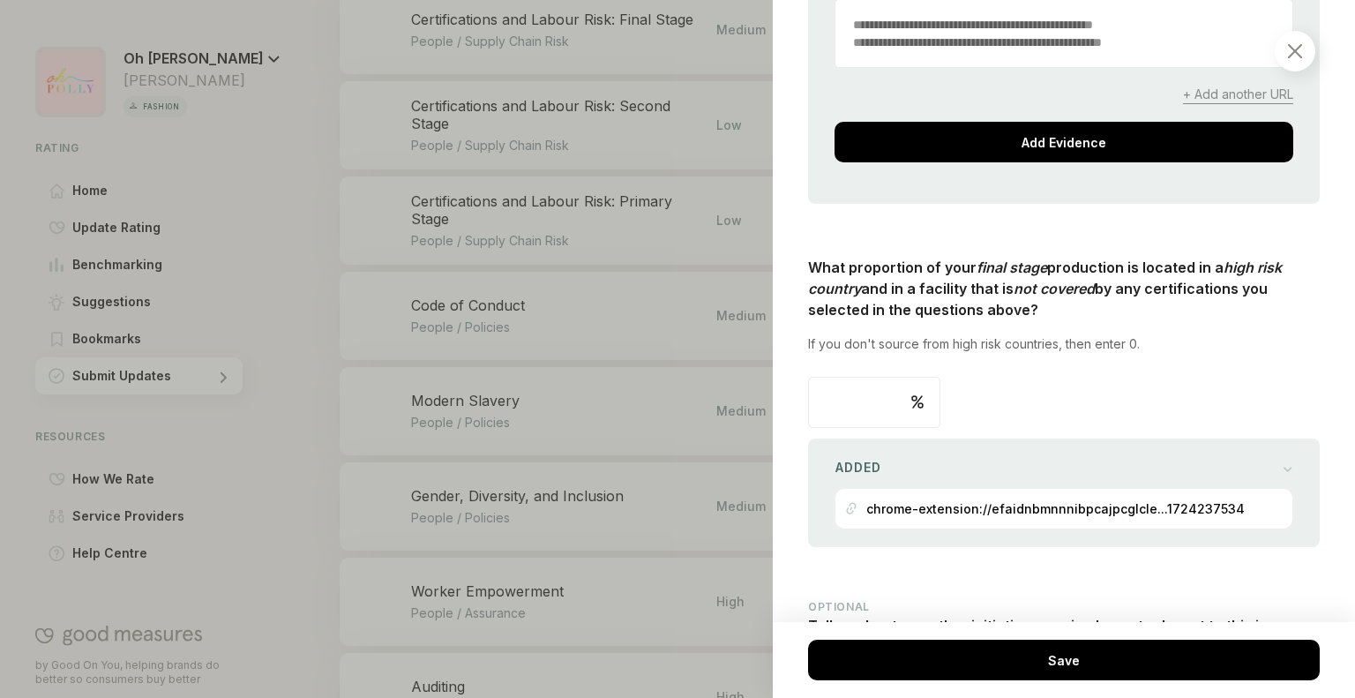
scroll to position [1496, 0]
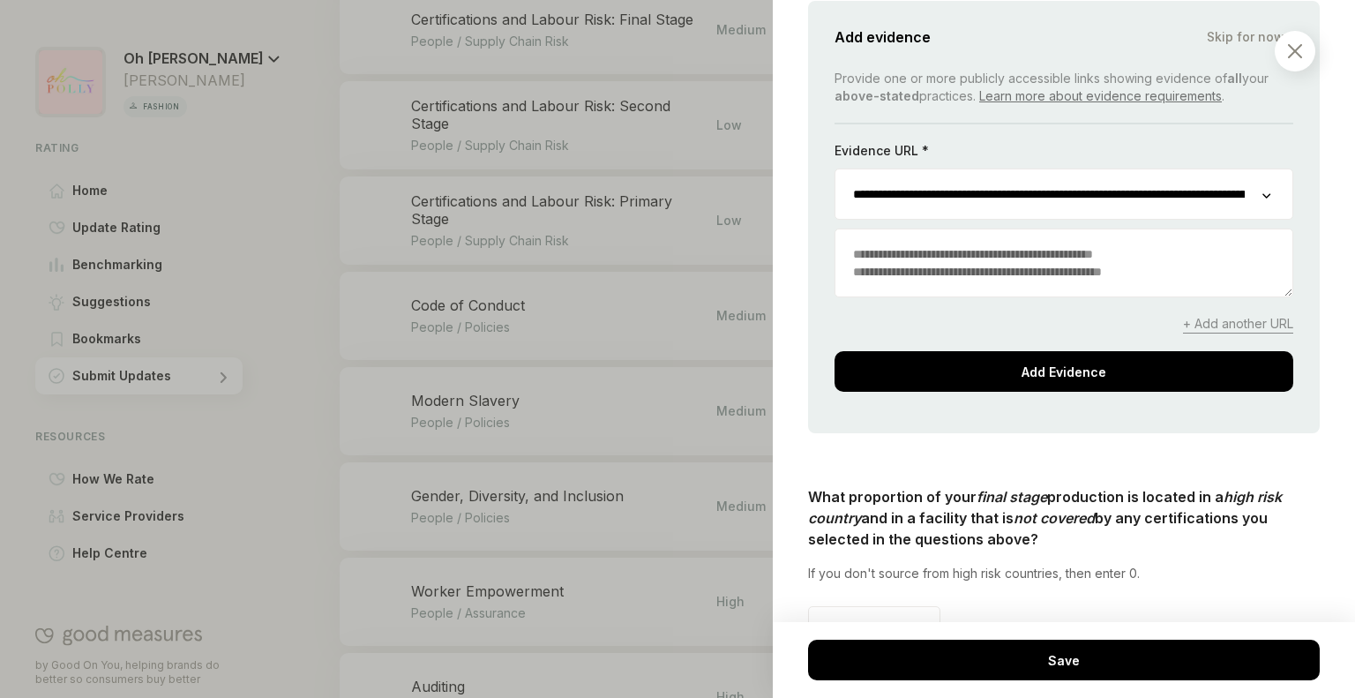
click at [1242, 331] on div "**********" at bounding box center [1064, 231] width 459 height 322
click at [1239, 320] on span "+ Add another URL" at bounding box center [1238, 324] width 110 height 19
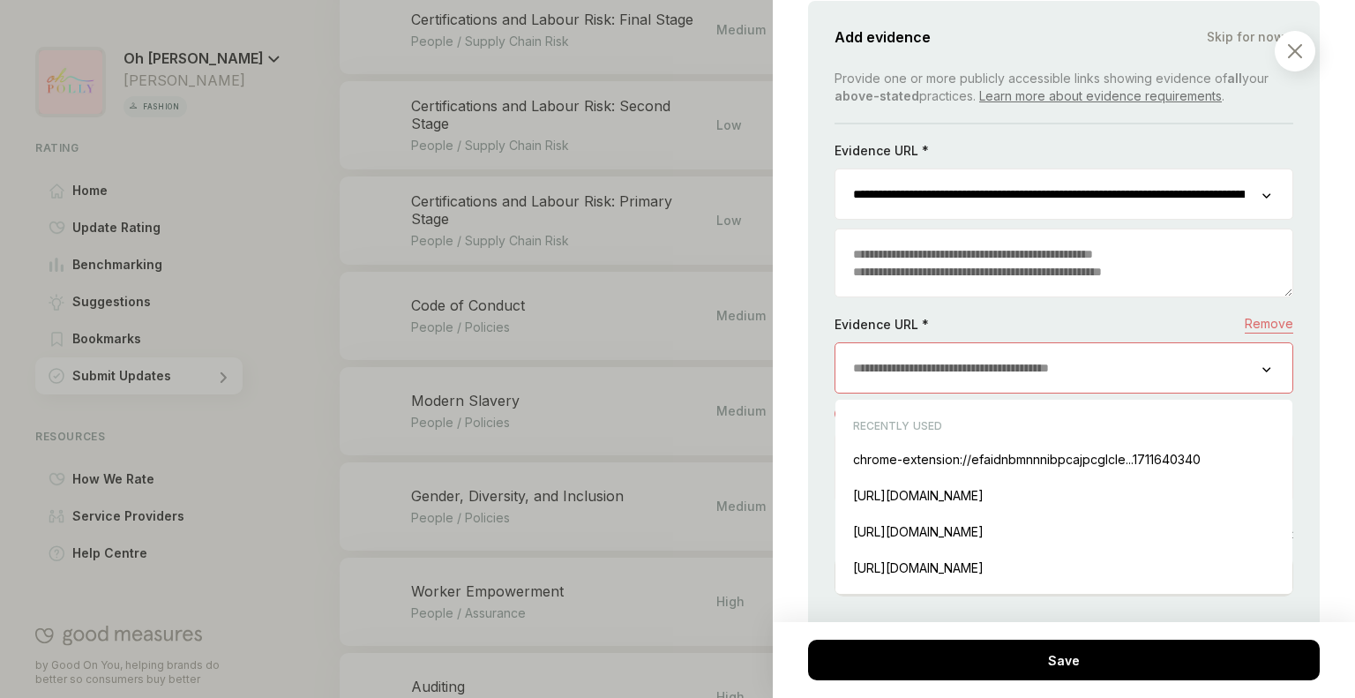
click at [943, 363] on input "url" at bounding box center [1048, 367] width 427 height 49
paste input "**********"
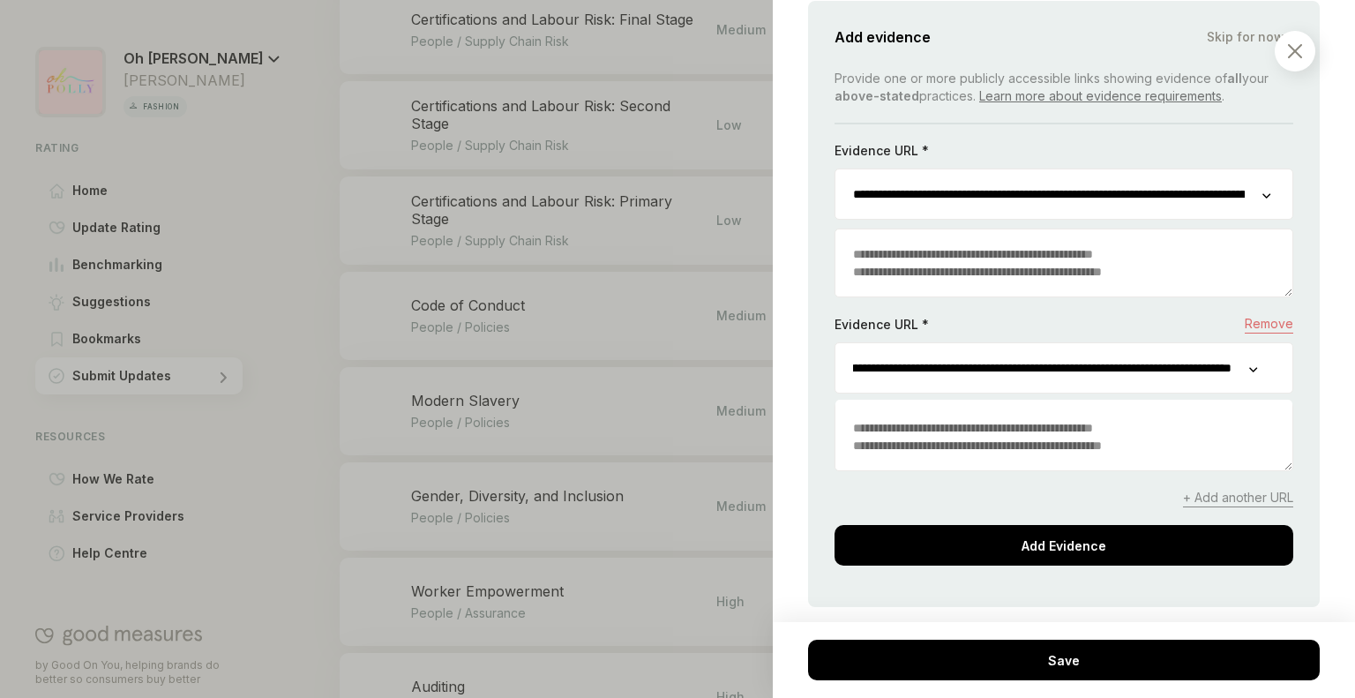
type input "**********"
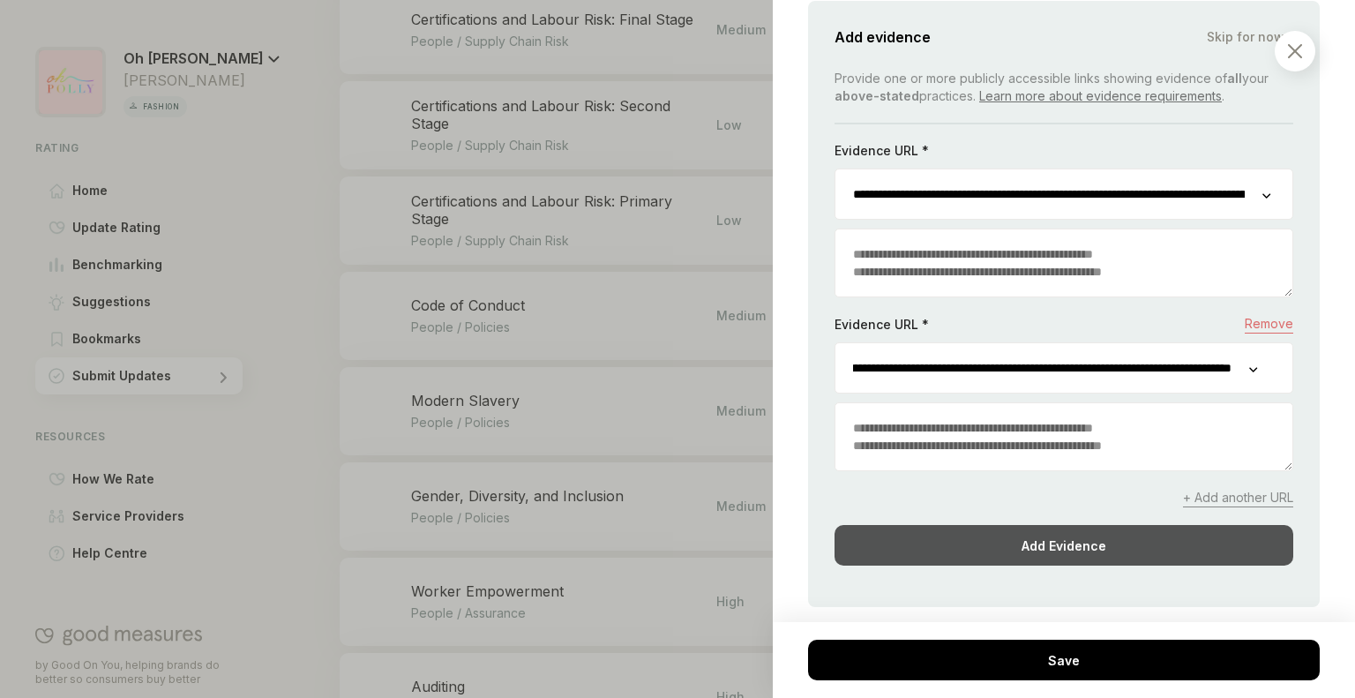
scroll to position [0, 0]
click at [1073, 532] on div "Add Evidence" at bounding box center [1064, 545] width 459 height 41
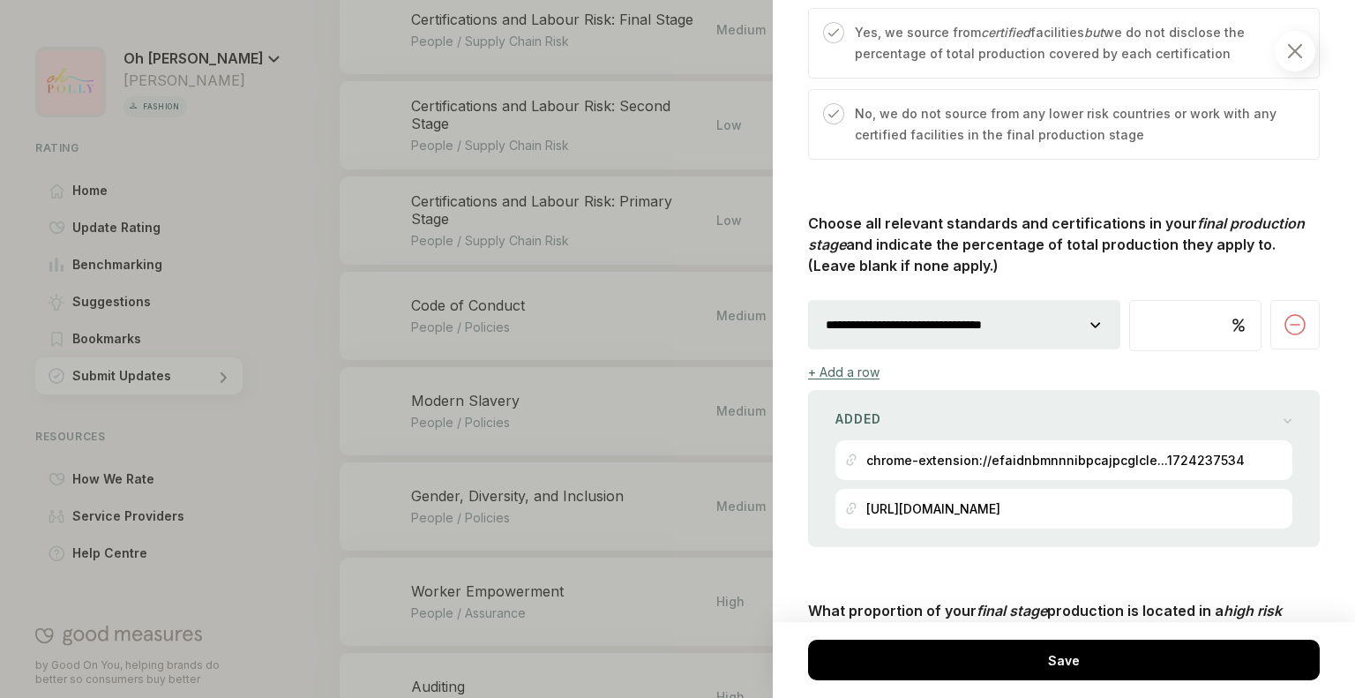
scroll to position [1095, 0]
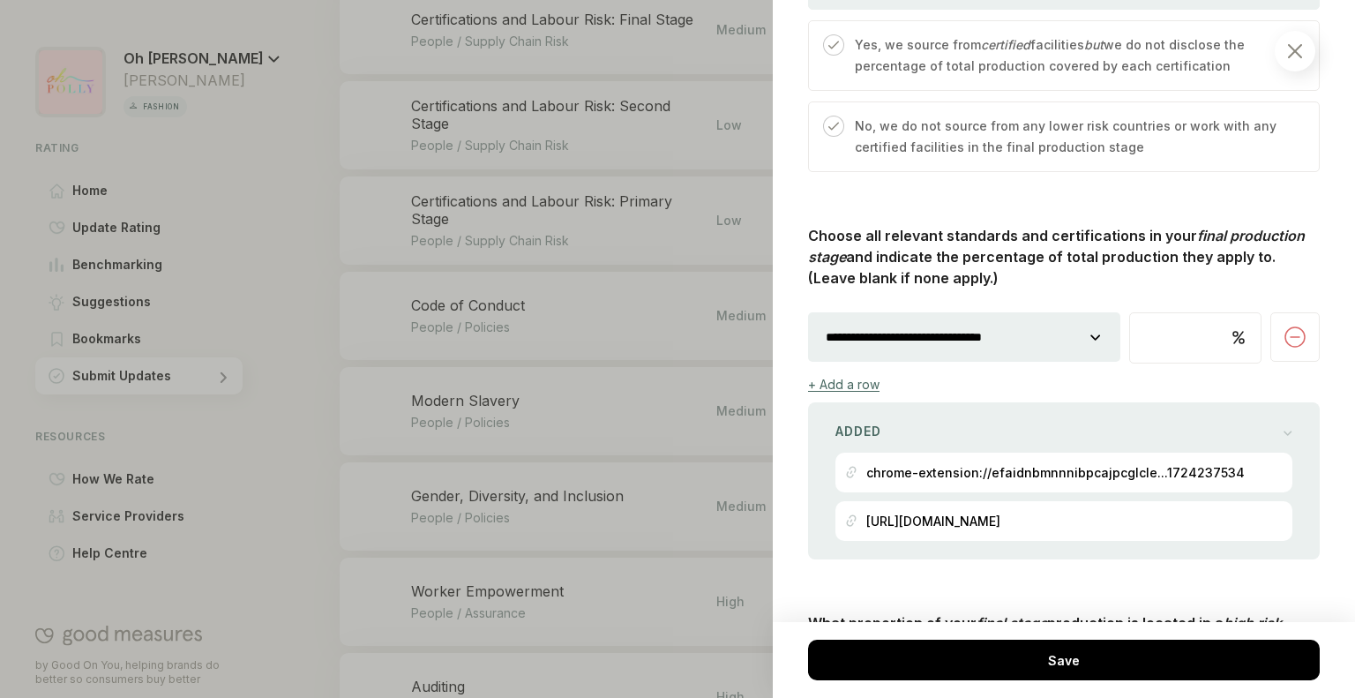
click at [1164, 339] on input "**" at bounding box center [1195, 337] width 131 height 49
type input "*"
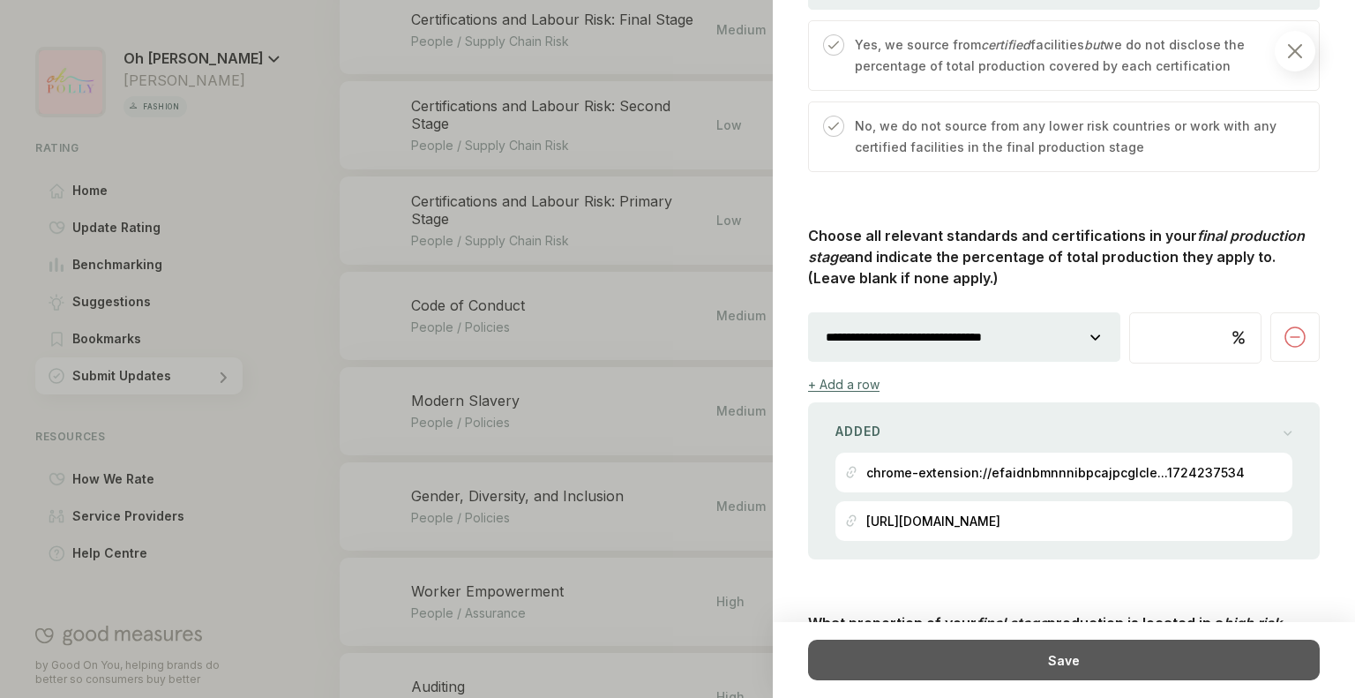
type input "**"
click at [1082, 673] on div "Save" at bounding box center [1064, 660] width 512 height 41
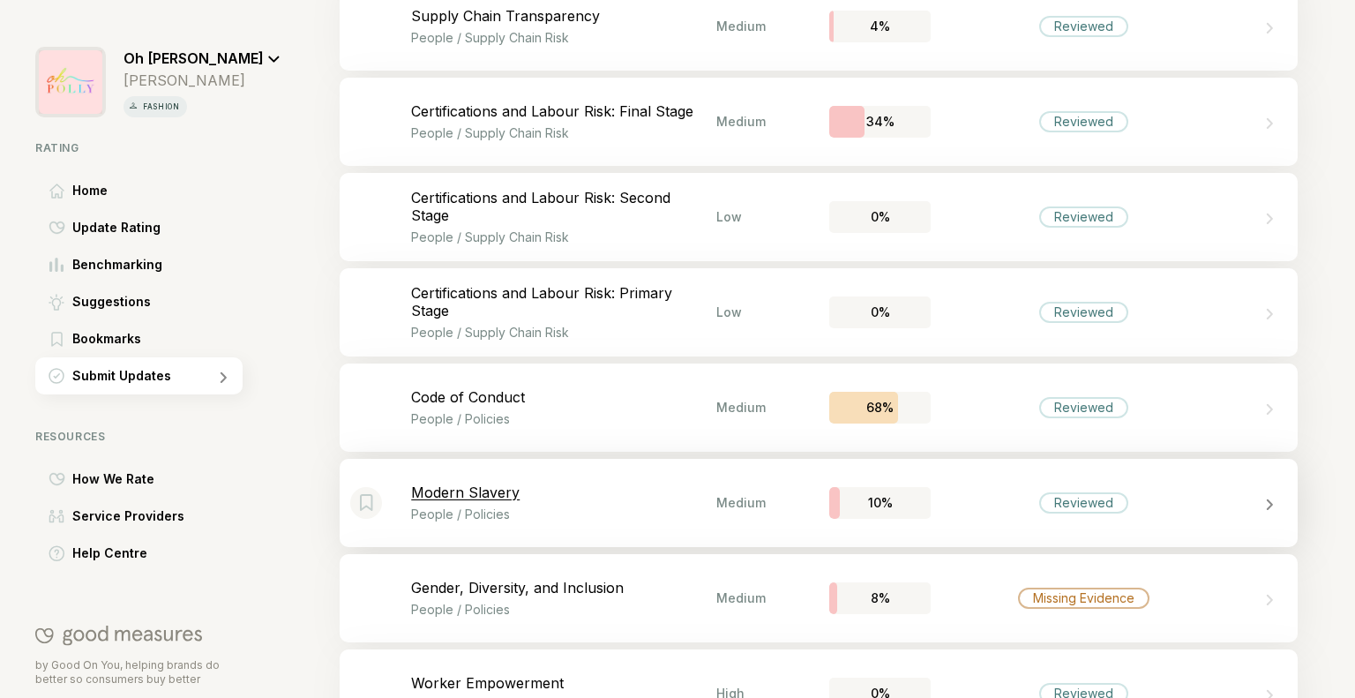
scroll to position [2945, 0]
click at [1055, 238] on div "Bookmark this item Certifications and Labour Risk: Second Stage People / Supply…" at bounding box center [819, 217] width 958 height 88
